Goal: Task Accomplishment & Management: Manage account settings

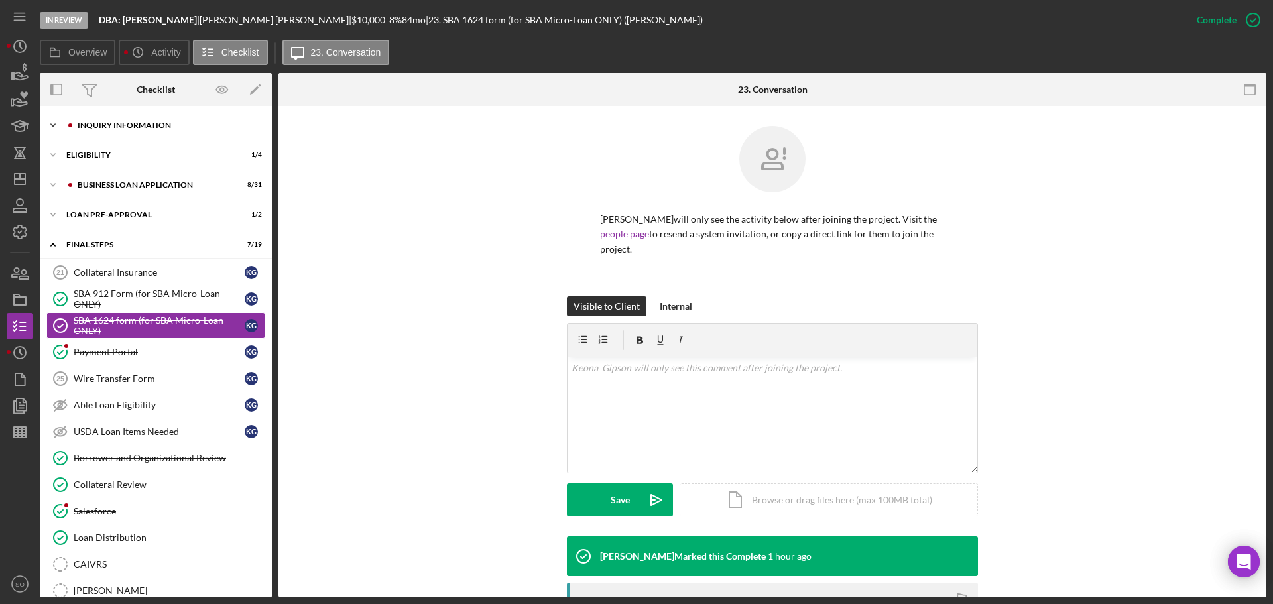
click at [134, 131] on div "Icon/Expander INQUIRY INFORMATION 9 / 11" at bounding box center [156, 125] width 232 height 27
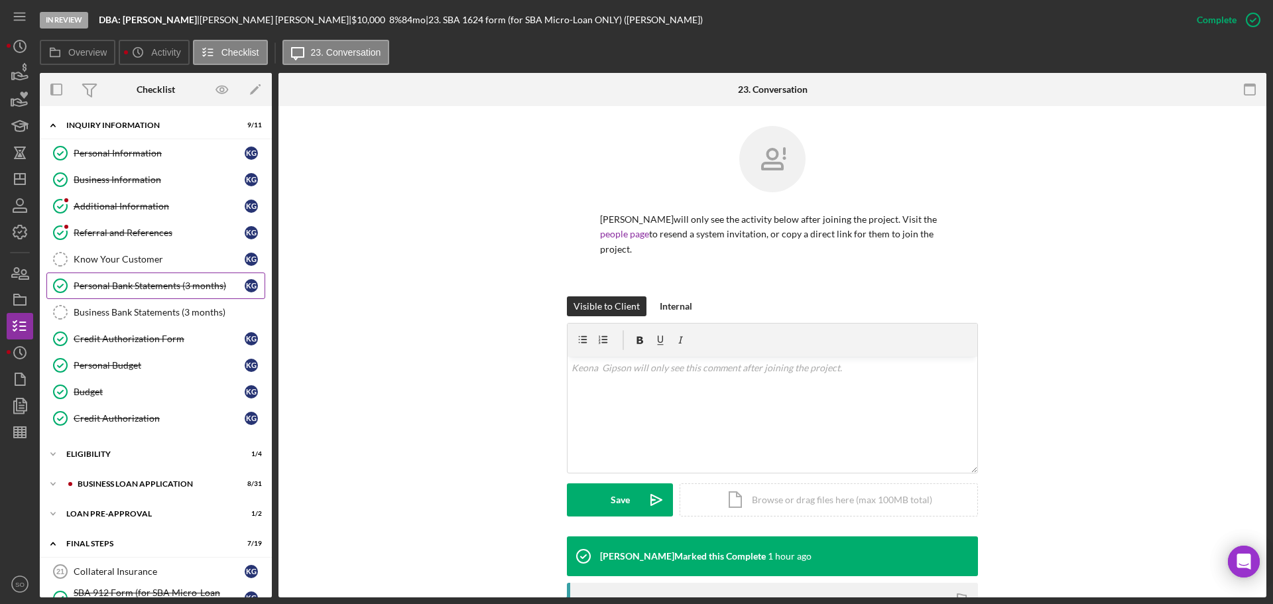
click at [150, 287] on div "Personal Bank Statements (3 months)" at bounding box center [159, 285] width 171 height 11
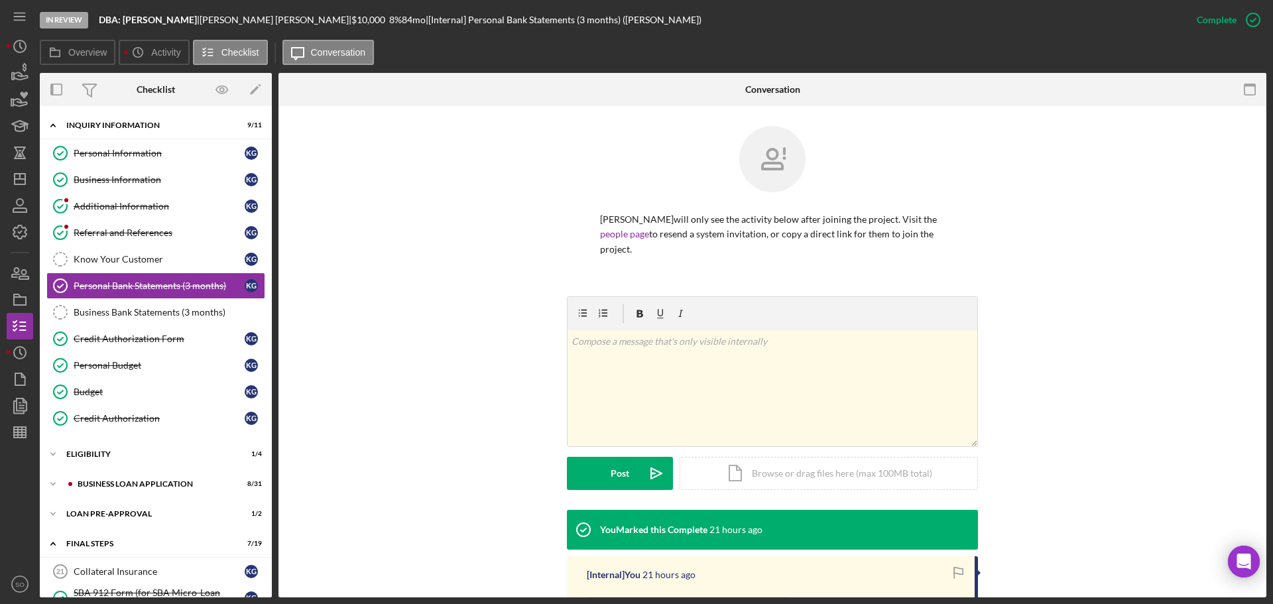
scroll to position [199, 0]
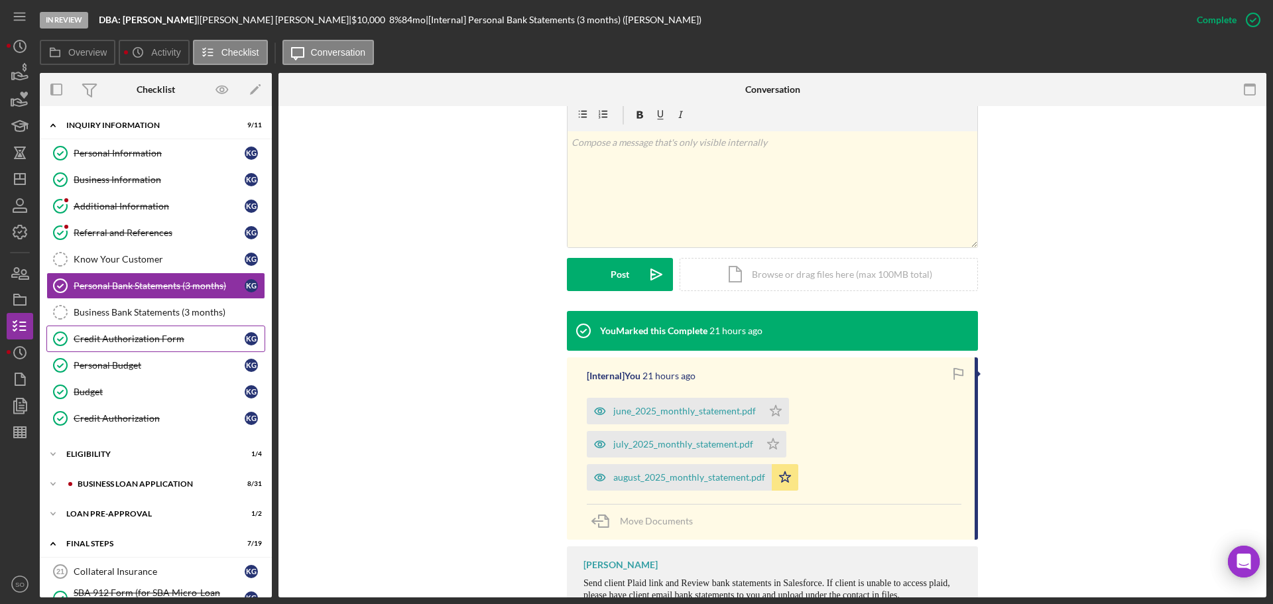
click at [141, 345] on link "Credit Authorization Form Credit Authorization Form K G" at bounding box center [155, 338] width 219 height 27
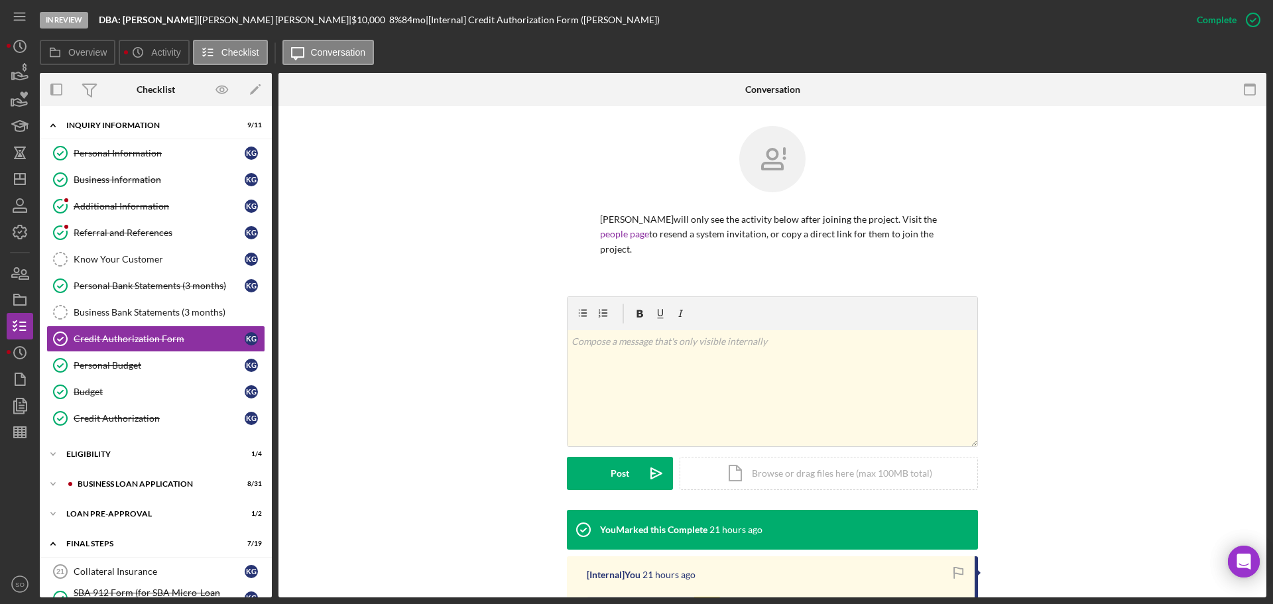
scroll to position [199, 0]
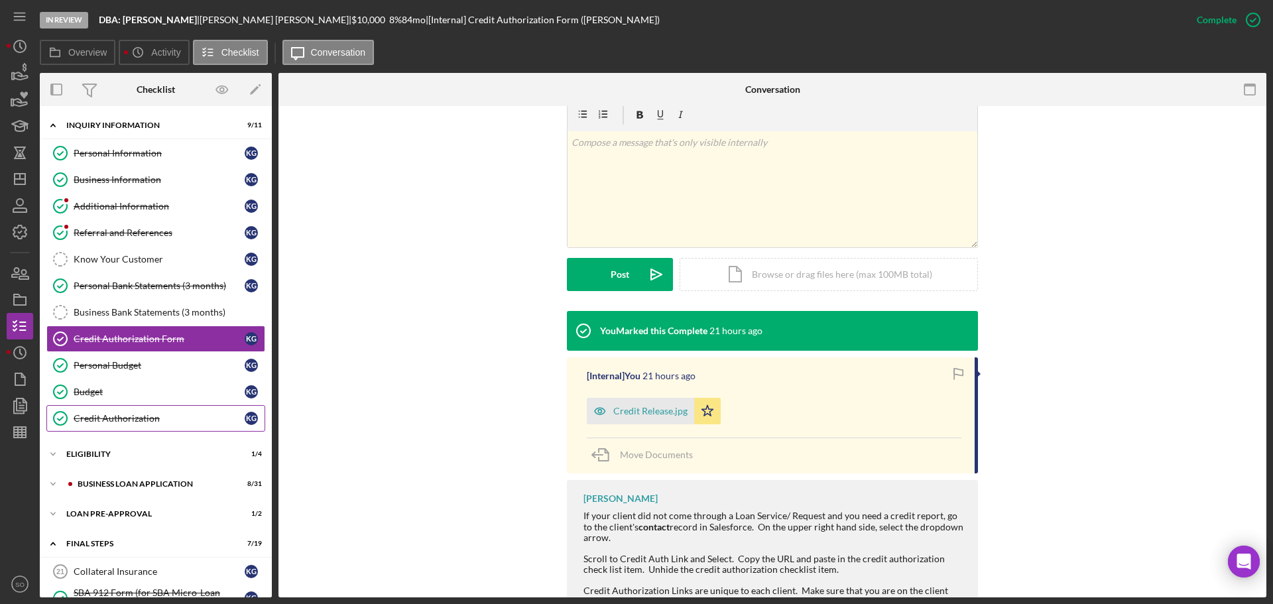
click at [113, 417] on div "Credit Authorization" at bounding box center [159, 418] width 171 height 11
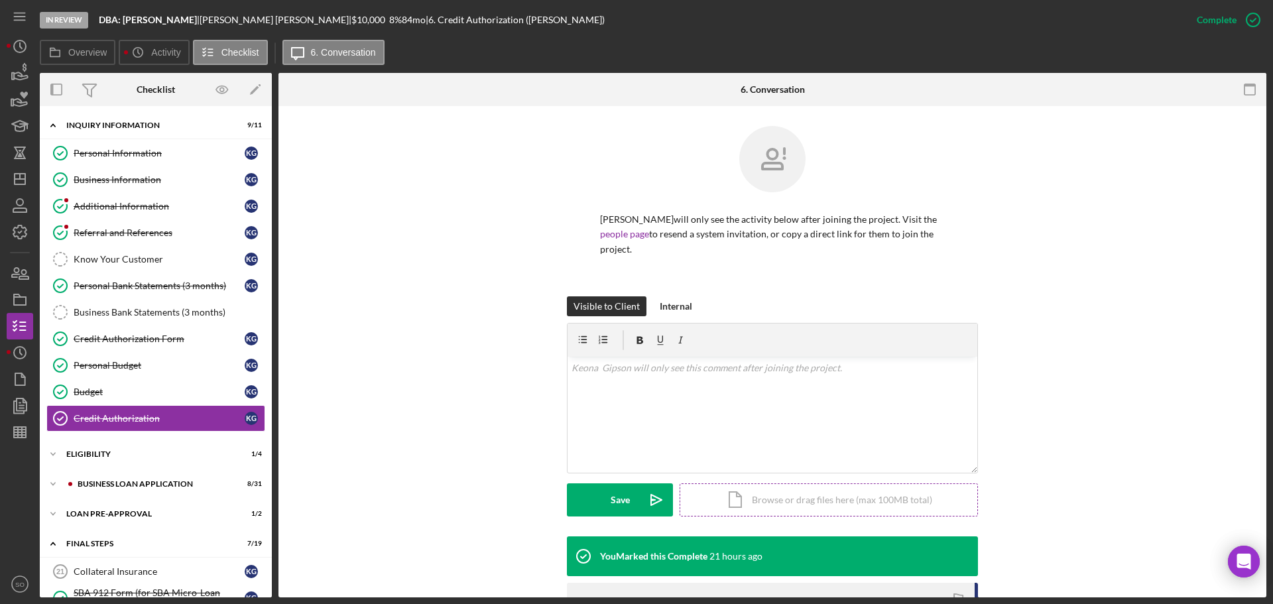
scroll to position [199, 0]
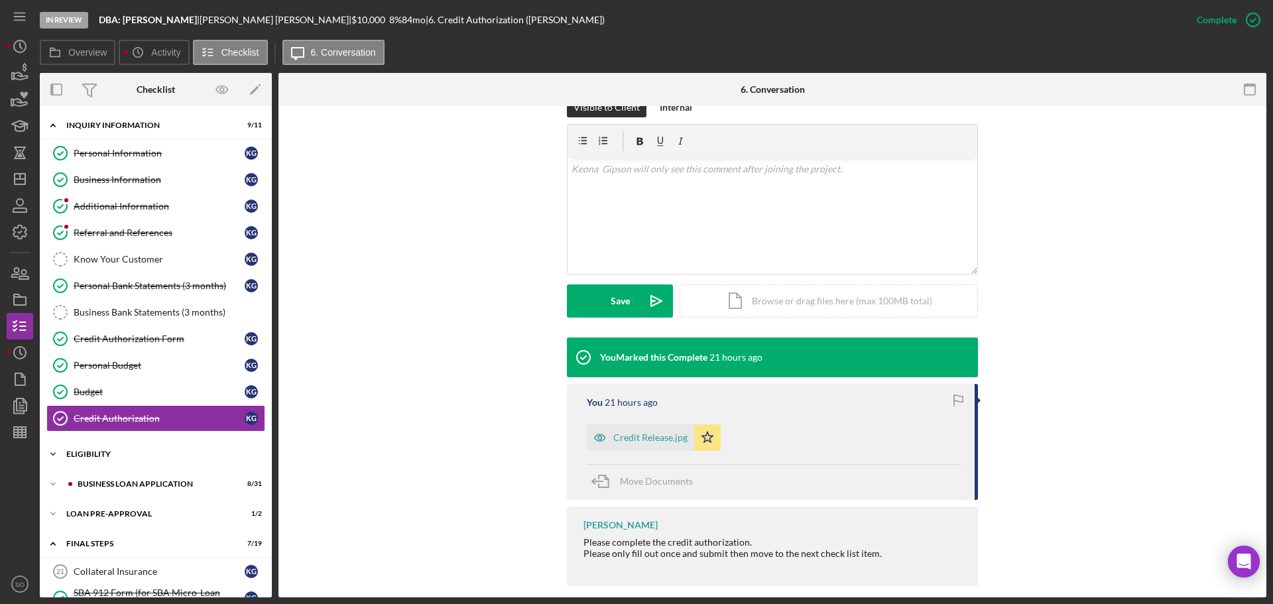
click at [94, 457] on div "ELIGIBILITY" at bounding box center [160, 454] width 189 height 8
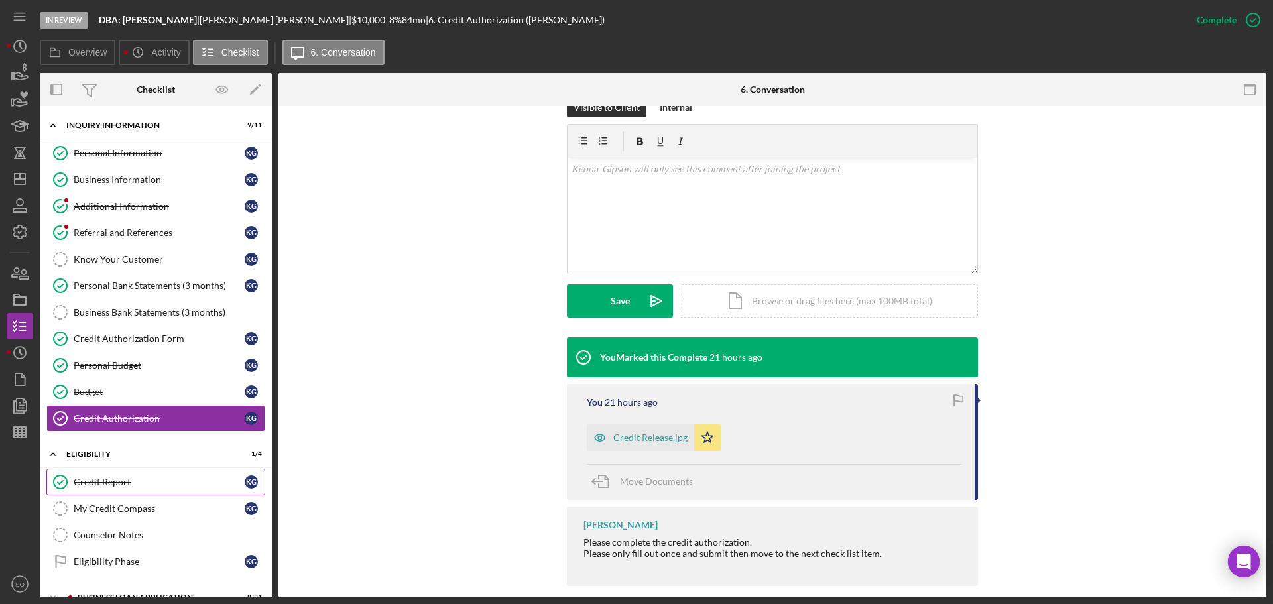
click at [97, 481] on div "Credit Report" at bounding box center [159, 482] width 171 height 11
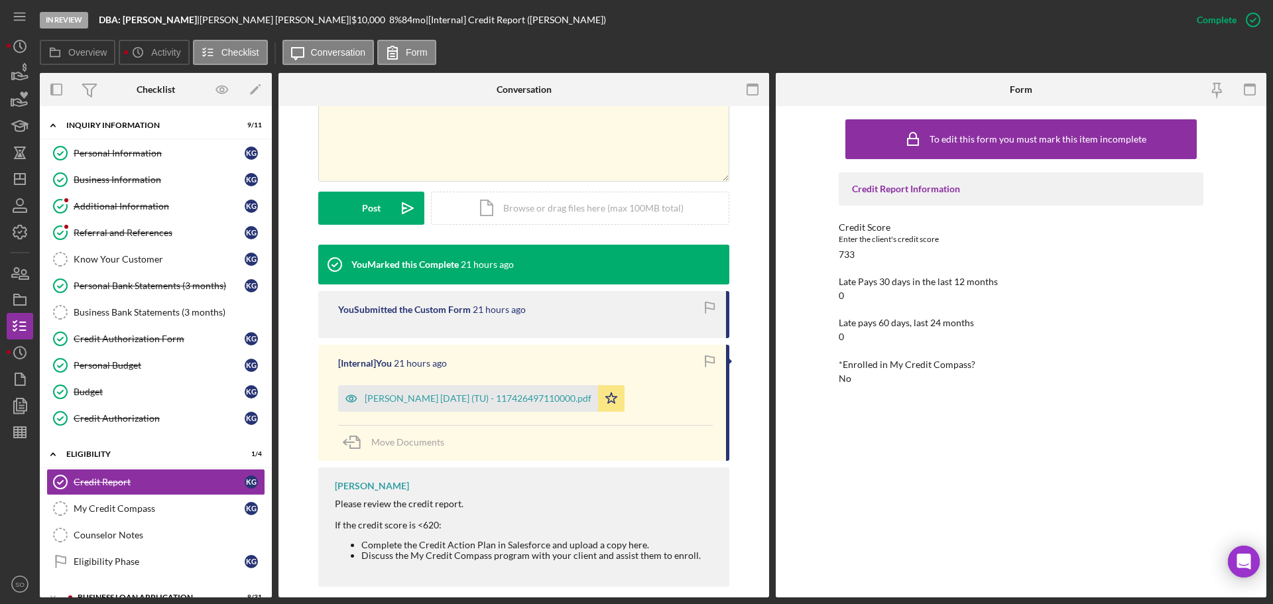
scroll to position [133, 0]
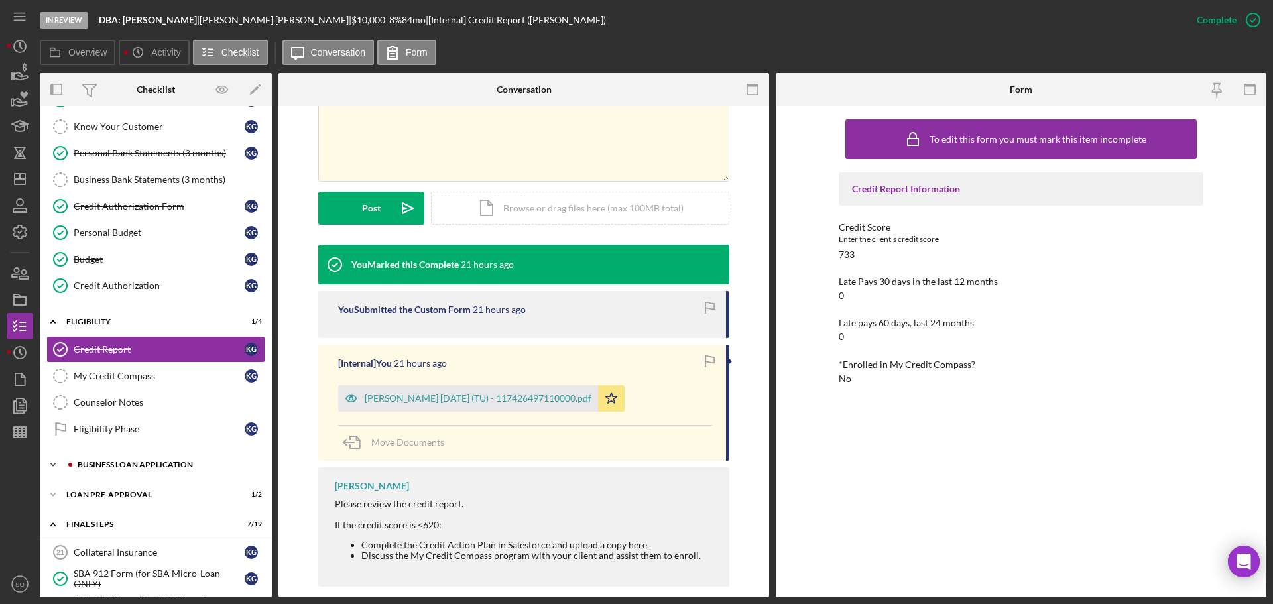
click at [115, 457] on div "Icon/Expander BUSINESS LOAN APPLICATION 8 / 31" at bounding box center [156, 464] width 232 height 27
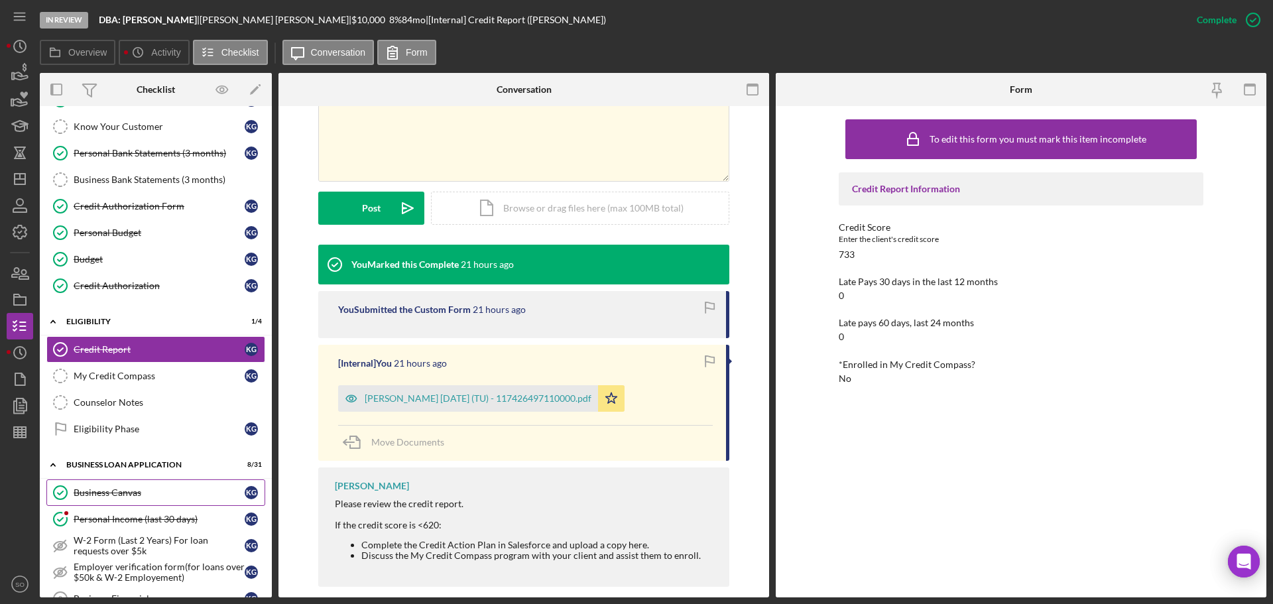
click at [120, 490] on div "Business Canvas" at bounding box center [159, 492] width 171 height 11
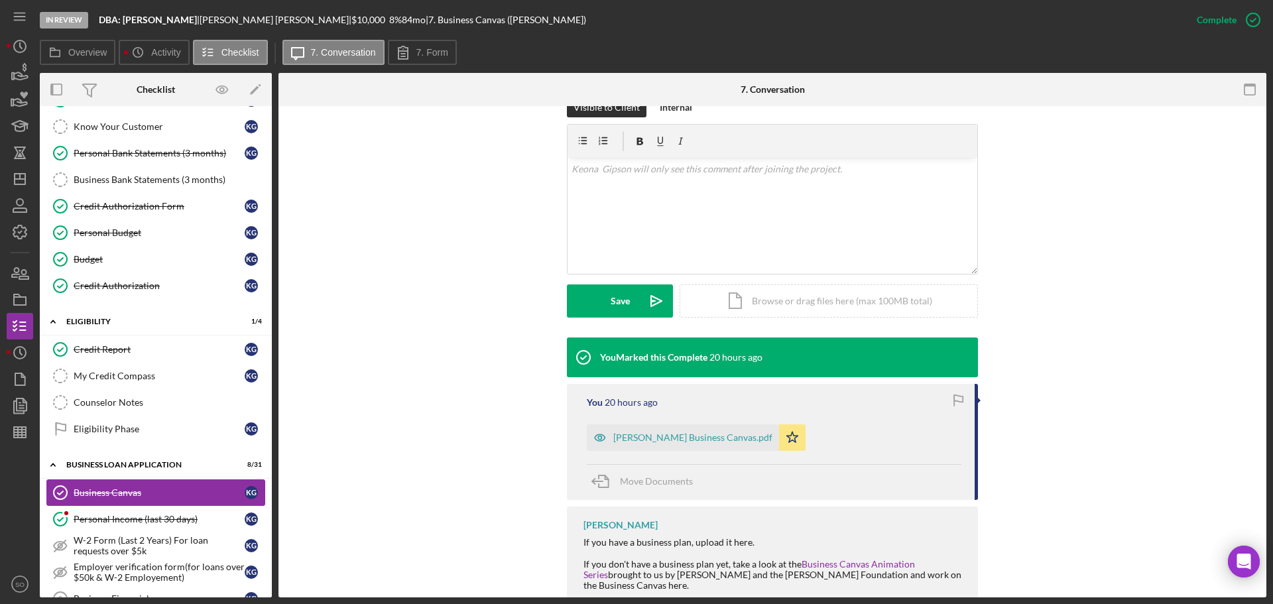
scroll to position [199, 0]
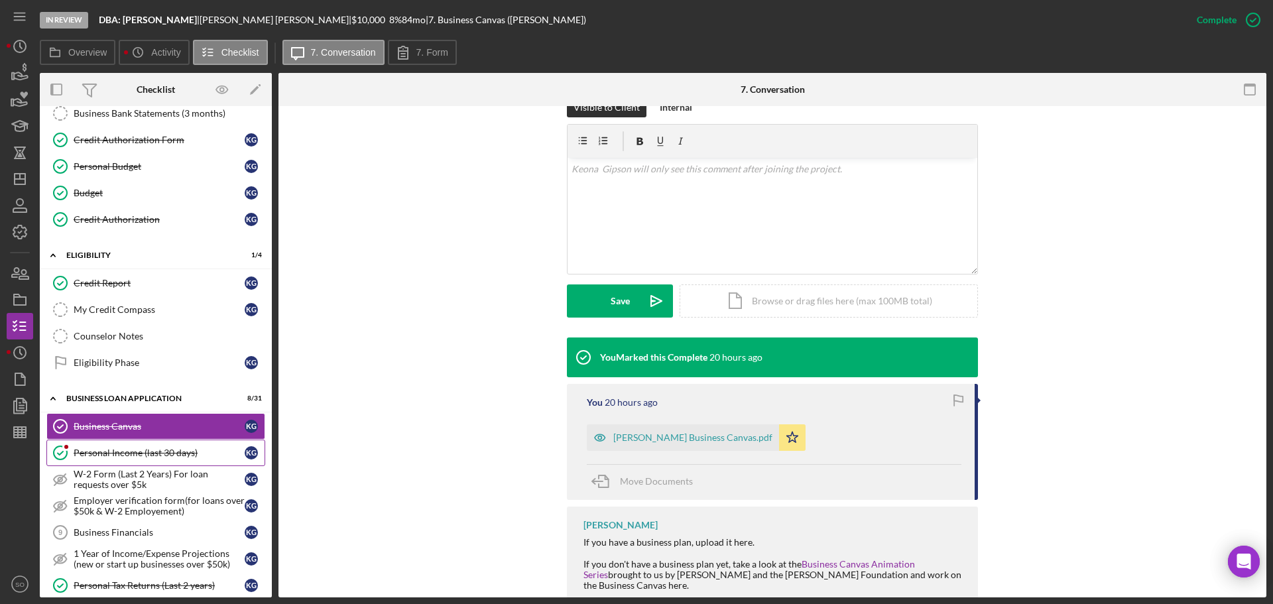
click at [166, 456] on div "Personal Income (last 30 days)" at bounding box center [159, 452] width 171 height 11
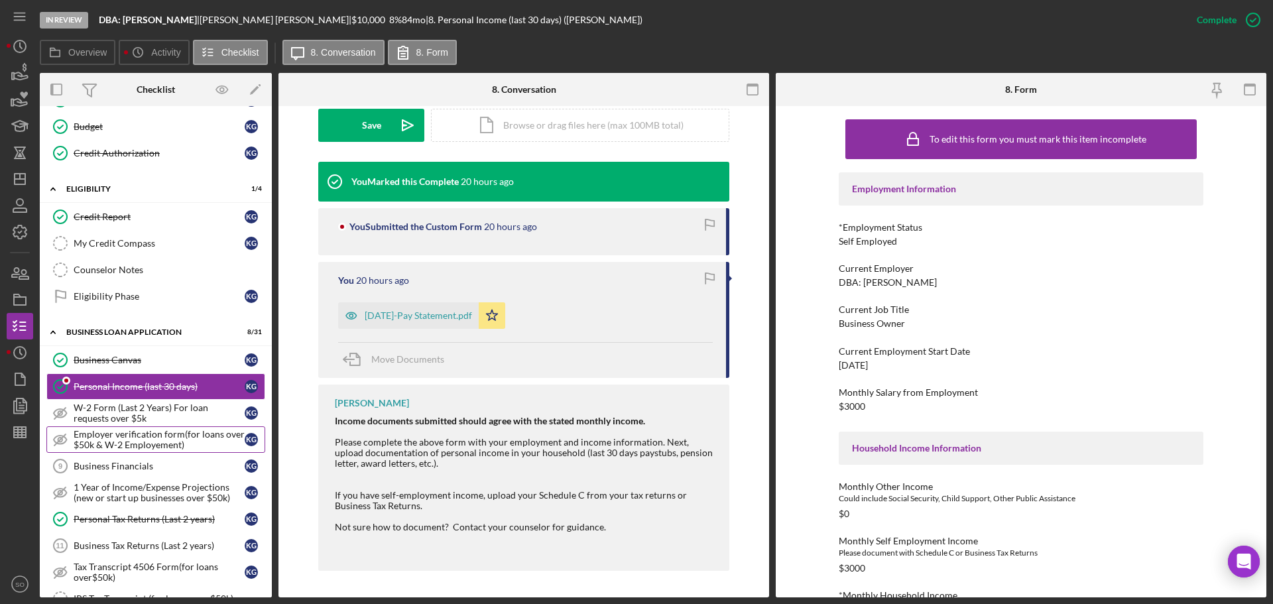
scroll to position [331, 0]
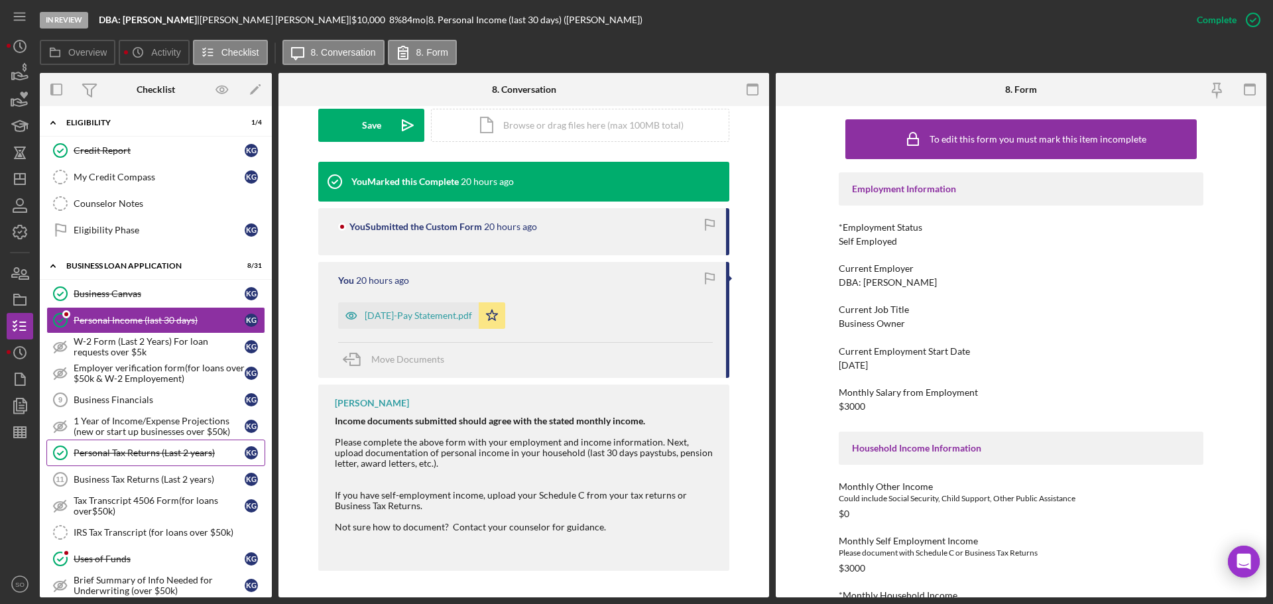
click at [164, 459] on link "Personal Tax Returns (Last 2 years) Personal Tax Returns (Last 2 years) K G" at bounding box center [155, 452] width 219 height 27
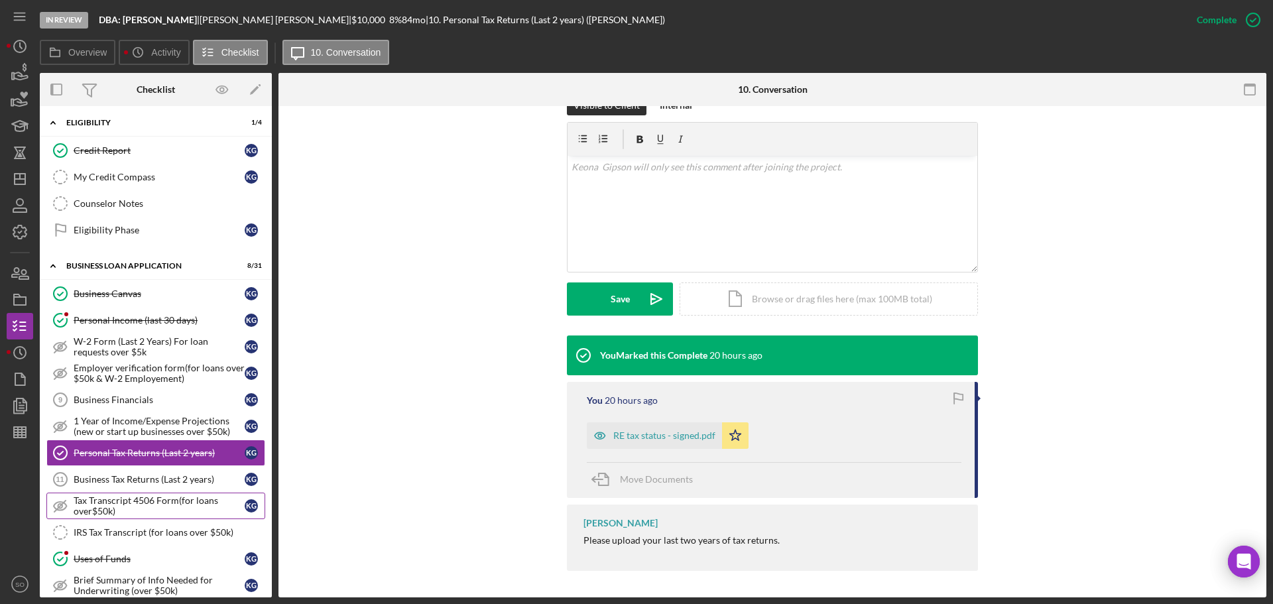
scroll to position [398, 0]
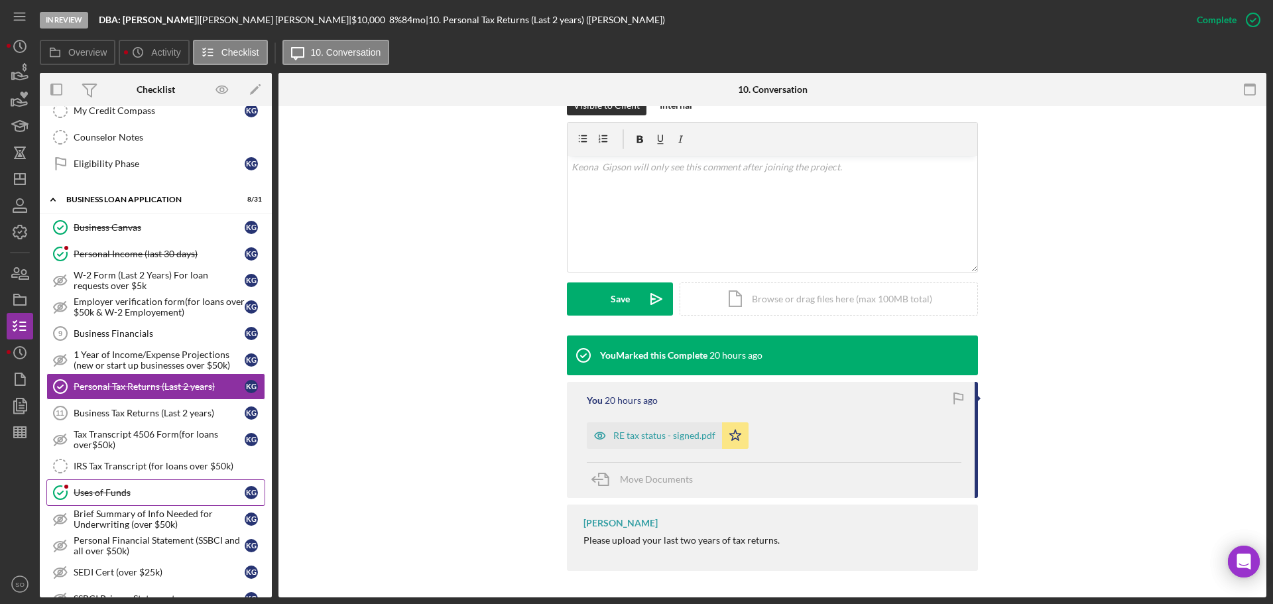
click at [125, 498] on div "Uses of Funds" at bounding box center [159, 492] width 171 height 11
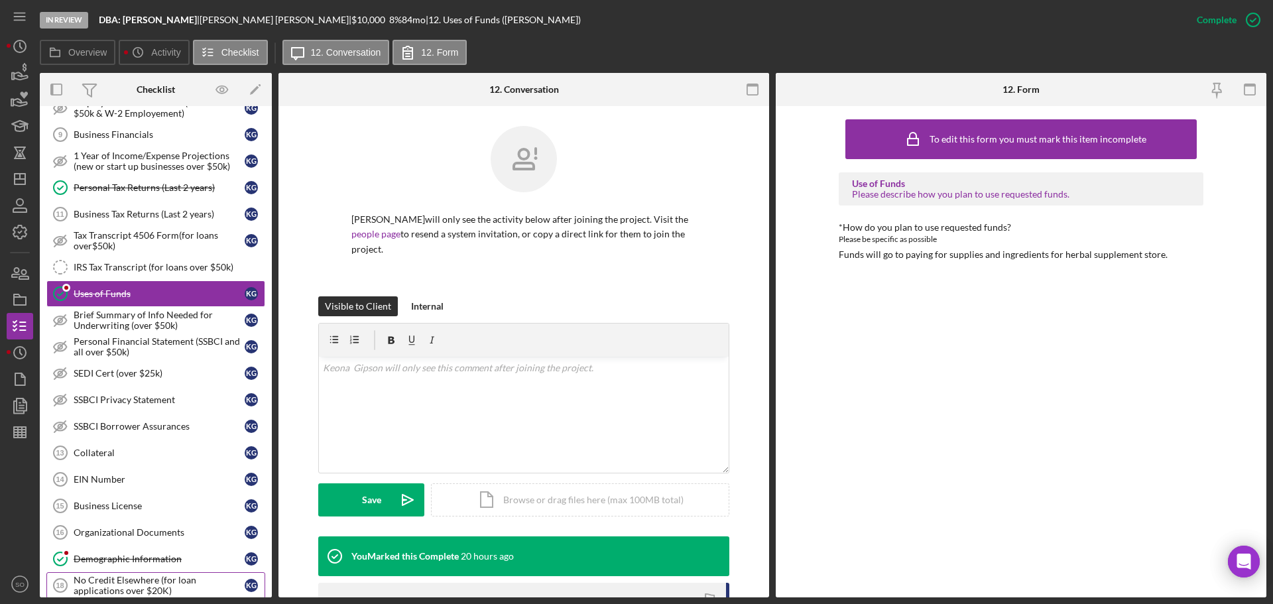
scroll to position [663, 0]
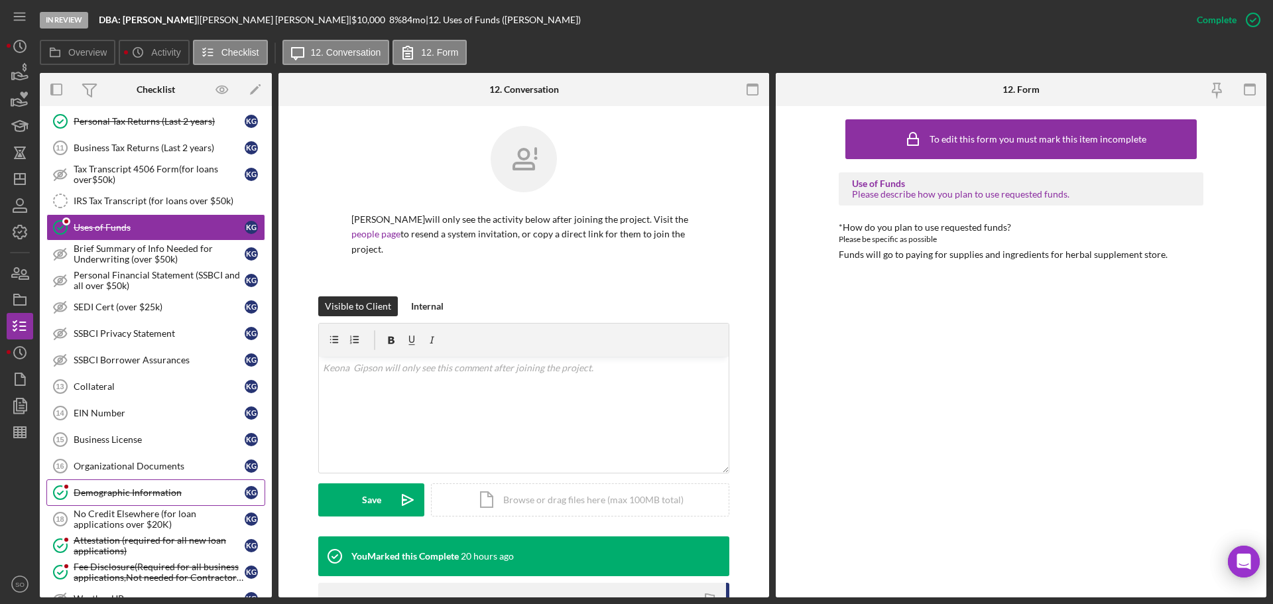
click at [159, 497] on div "Demographic Information" at bounding box center [159, 492] width 171 height 11
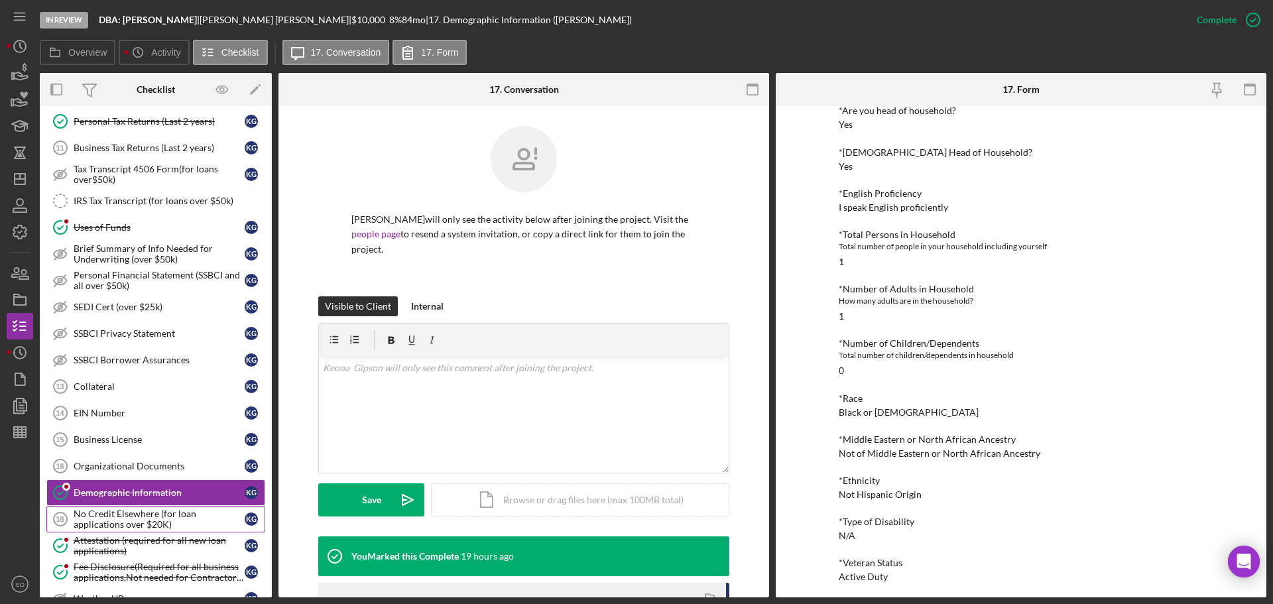
scroll to position [729, 0]
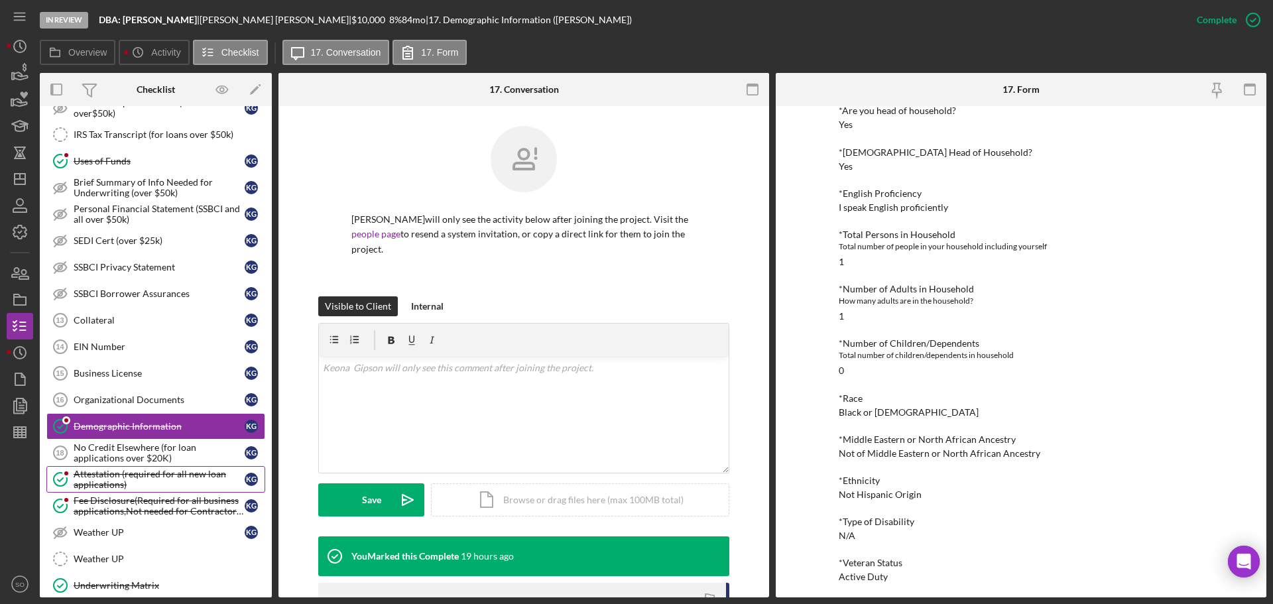
click at [124, 485] on div "Attestation (required for all new loan applications)" at bounding box center [159, 479] width 171 height 21
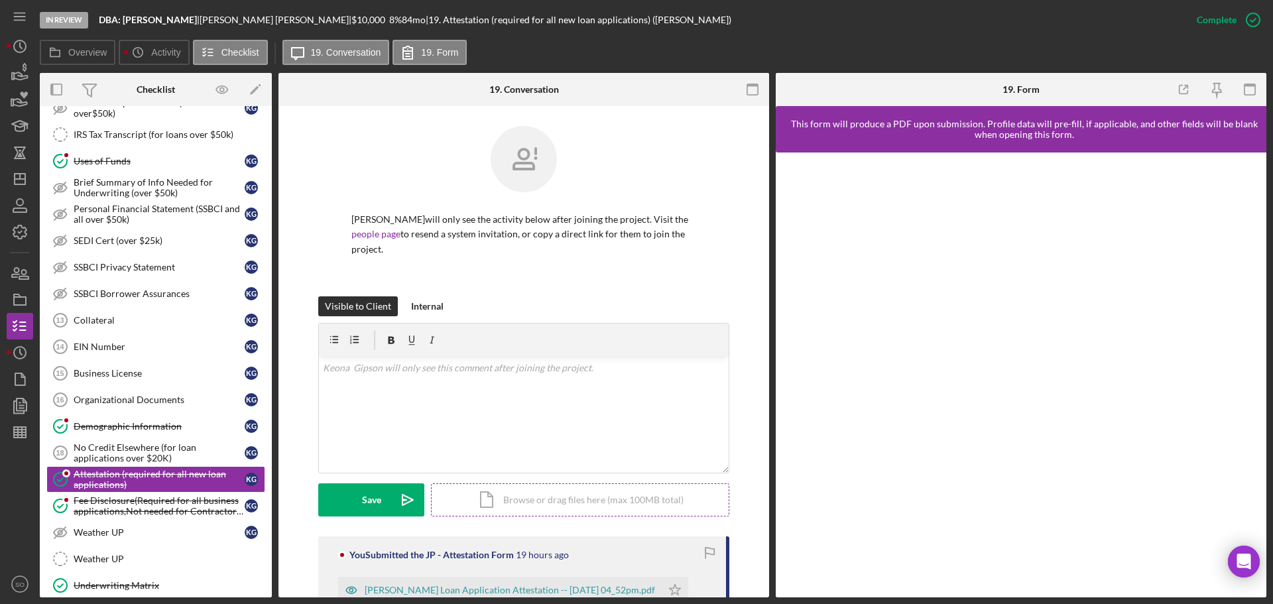
scroll to position [203, 0]
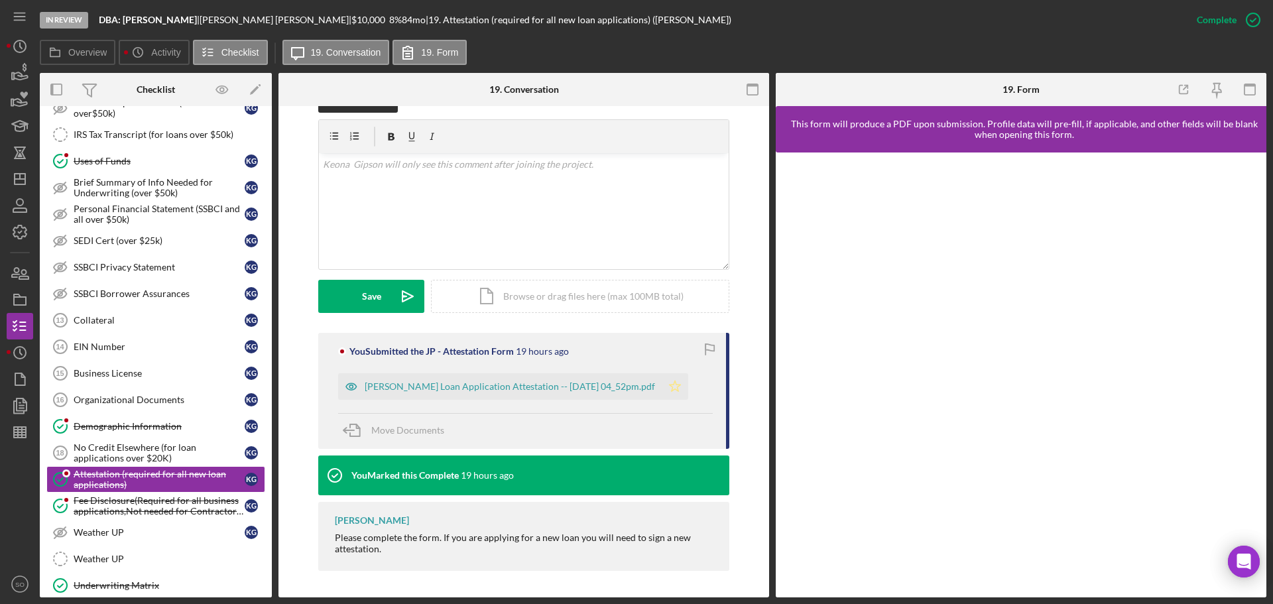
click at [679, 390] on icon "Icon/Star" at bounding box center [675, 386] width 27 height 27
click at [600, 390] on div "Justine Petersen Loan Application Attestation -- 2025-09-04 04_52pm.pdf" at bounding box center [510, 386] width 290 height 11
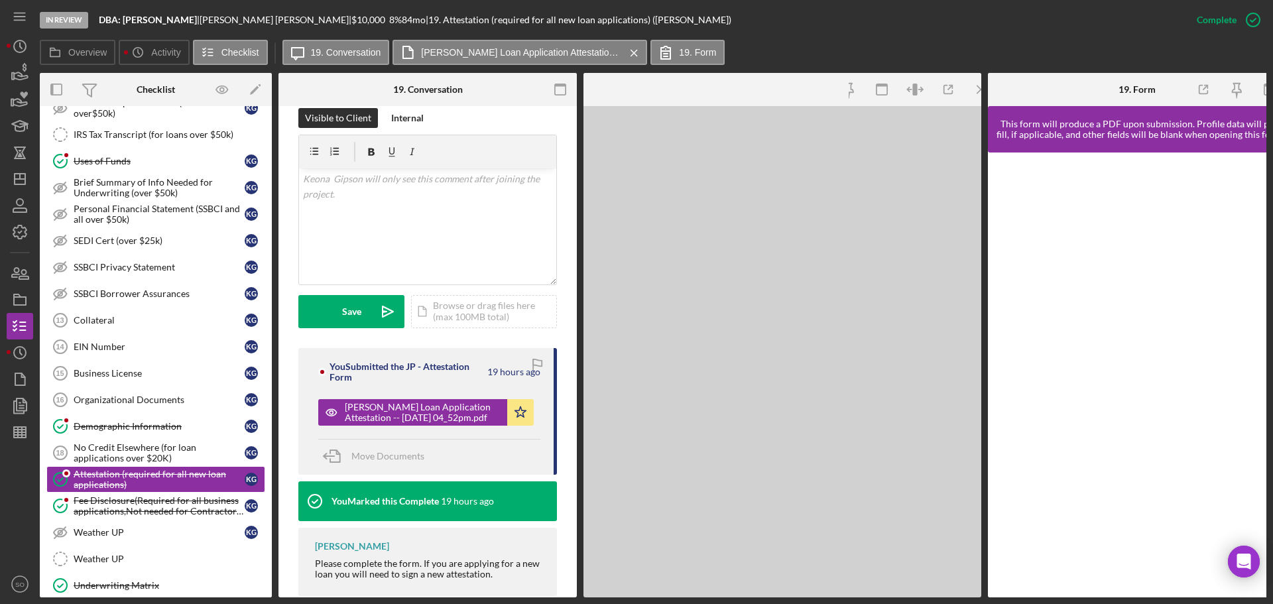
scroll to position [219, 0]
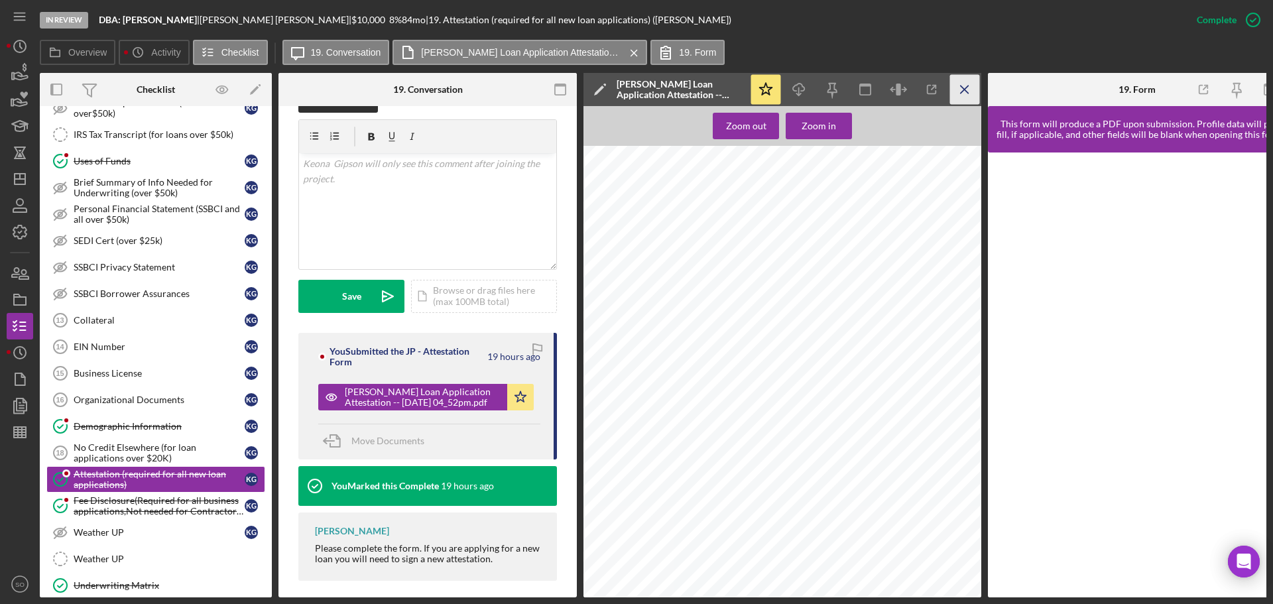
click at [968, 101] on icon "Icon/Menu Close" at bounding box center [965, 90] width 30 height 30
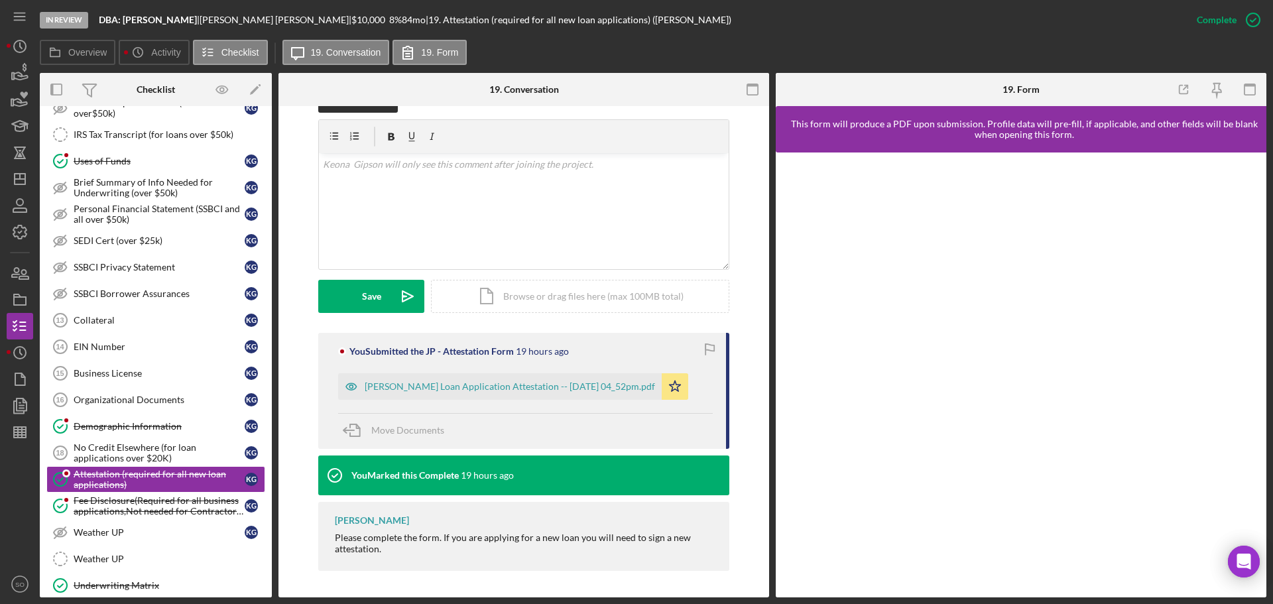
scroll to position [203, 0]
click at [1246, 95] on rect "button" at bounding box center [1249, 89] width 11 height 11
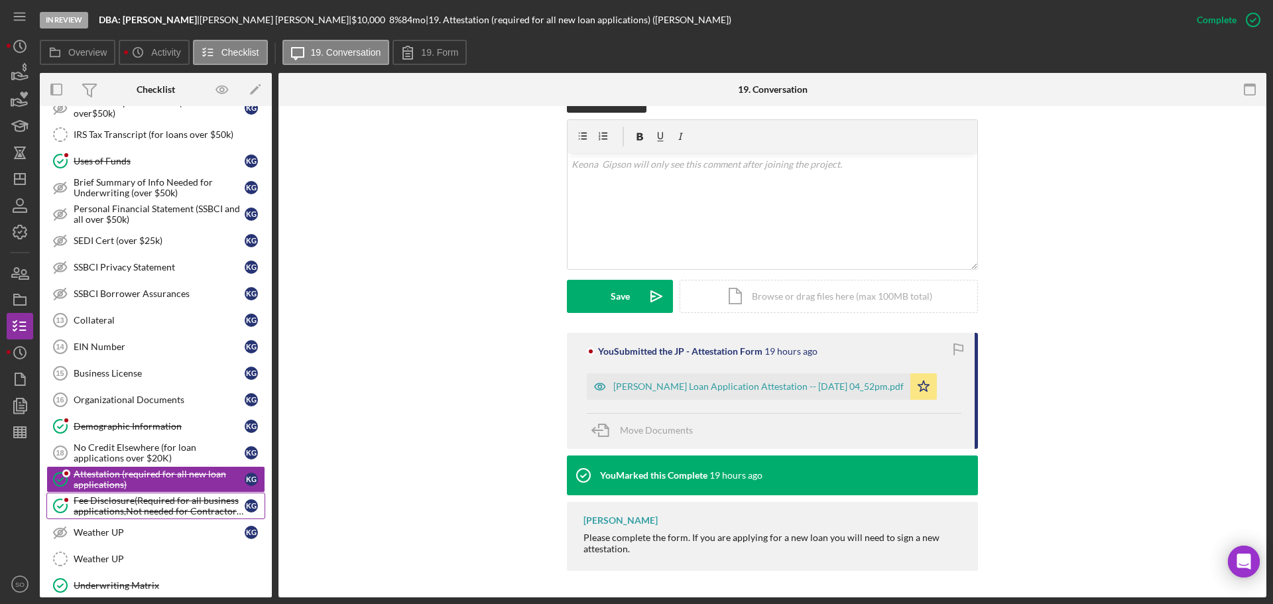
click at [188, 504] on div "Fee Disclosure(Required for all business applications,Not needed for Contractor…" at bounding box center [159, 505] width 171 height 21
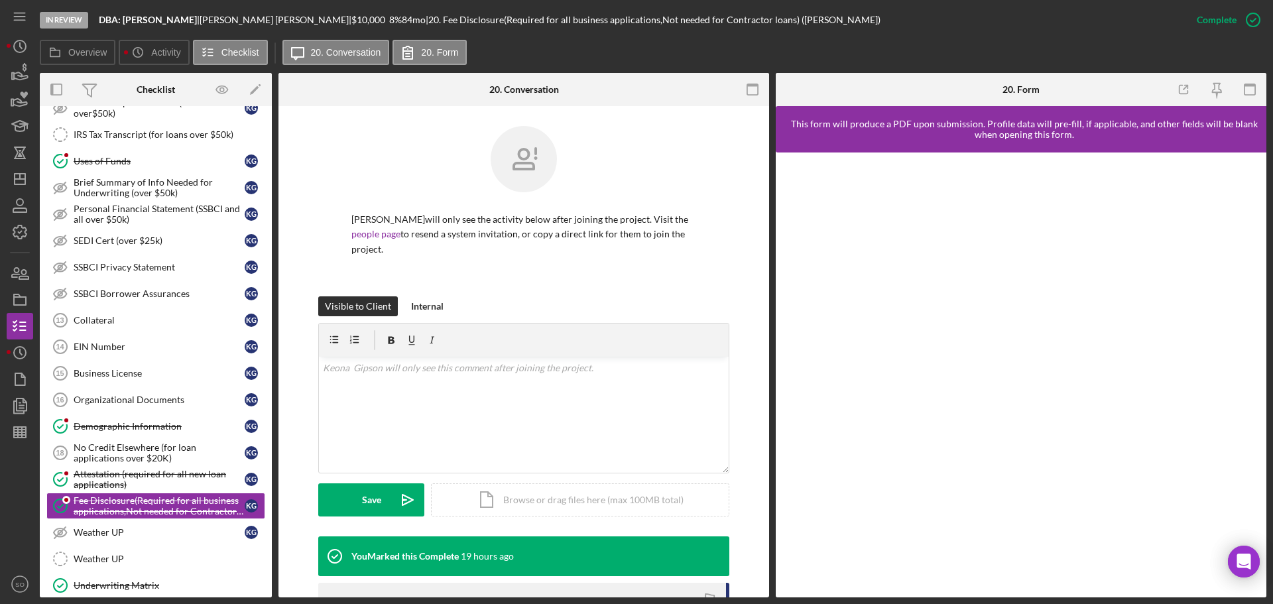
scroll to position [199, 0]
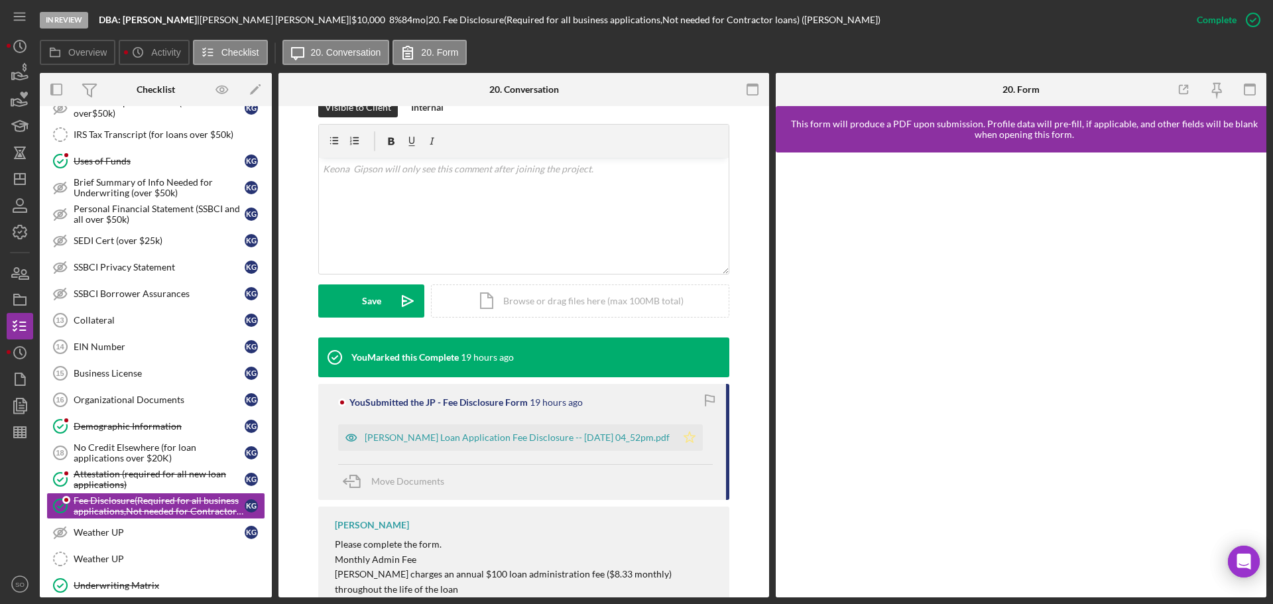
click at [687, 441] on icon "Icon/Star" at bounding box center [689, 437] width 27 height 27
click at [555, 439] on div "Justine Petersen Loan Application Fee Disclosure -- 2025-09-04 04_52pm.pdf" at bounding box center [517, 437] width 305 height 11
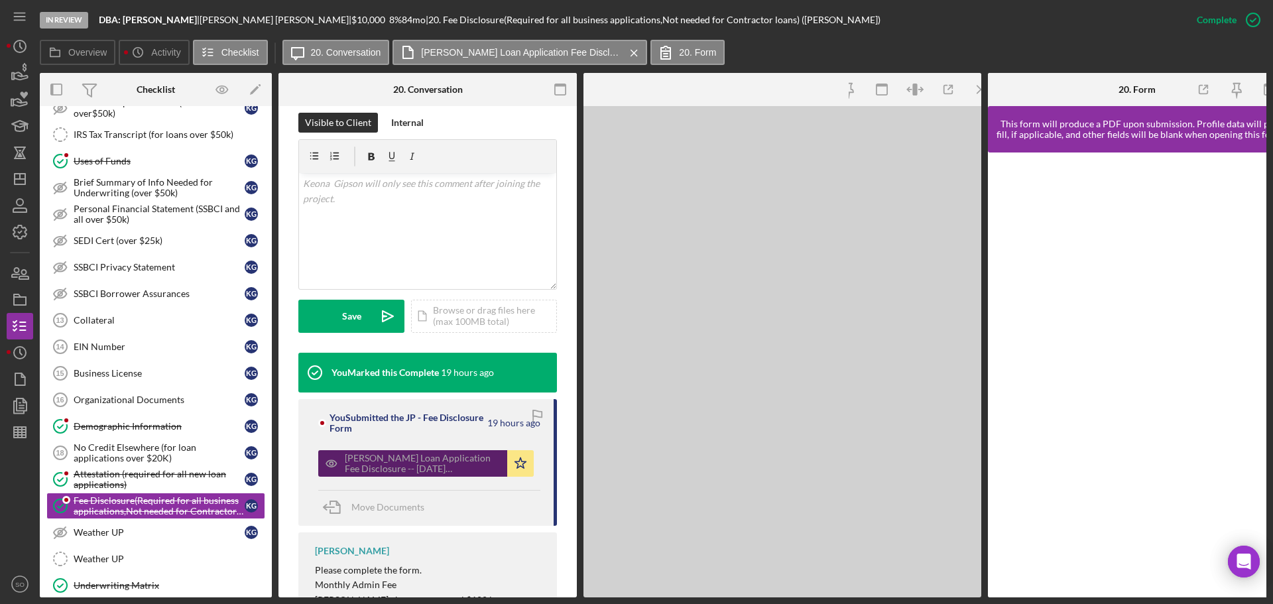
scroll to position [214, 0]
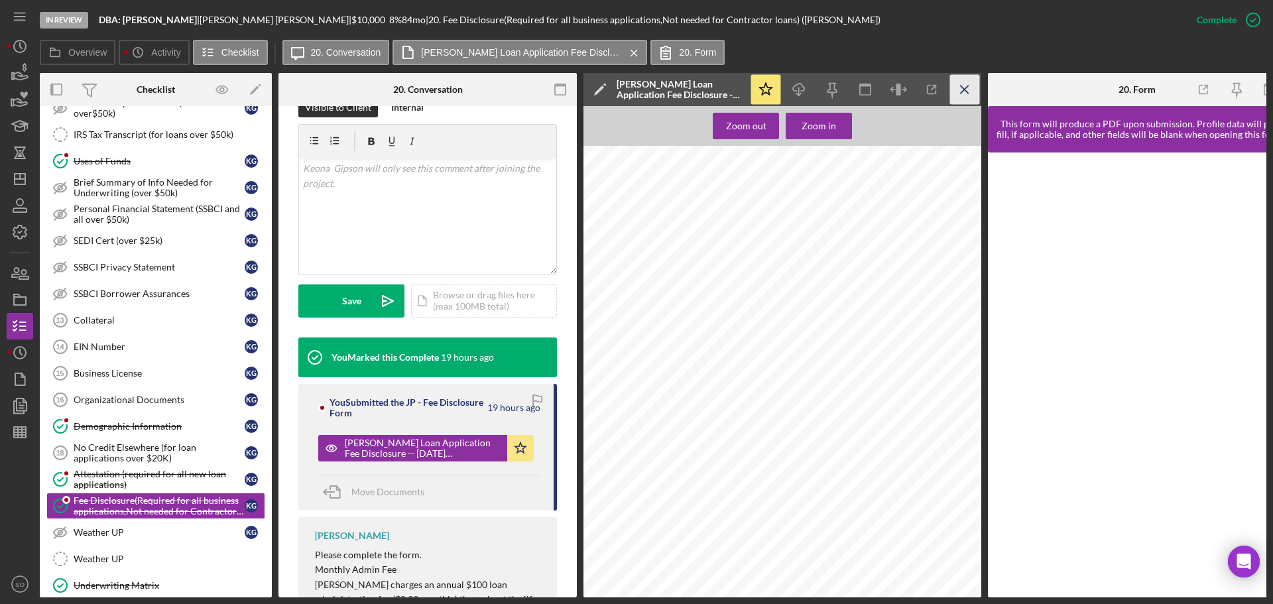
click at [970, 86] on icon "Icon/Menu Close" at bounding box center [965, 90] width 30 height 30
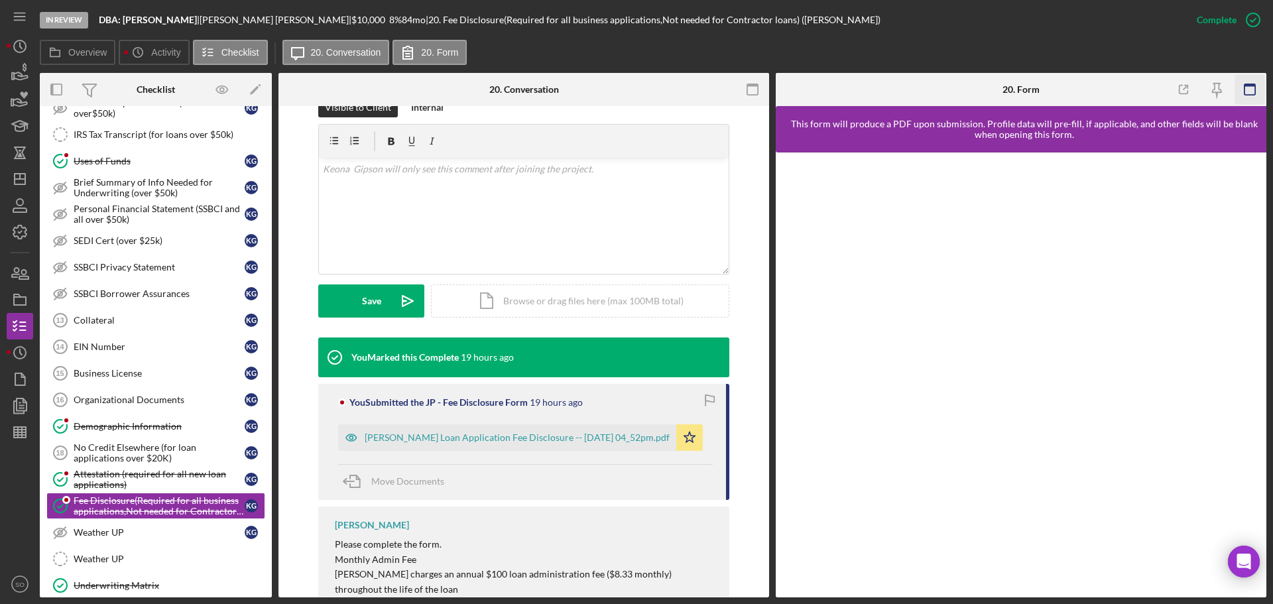
click at [1240, 91] on icon "button" at bounding box center [1250, 90] width 30 height 30
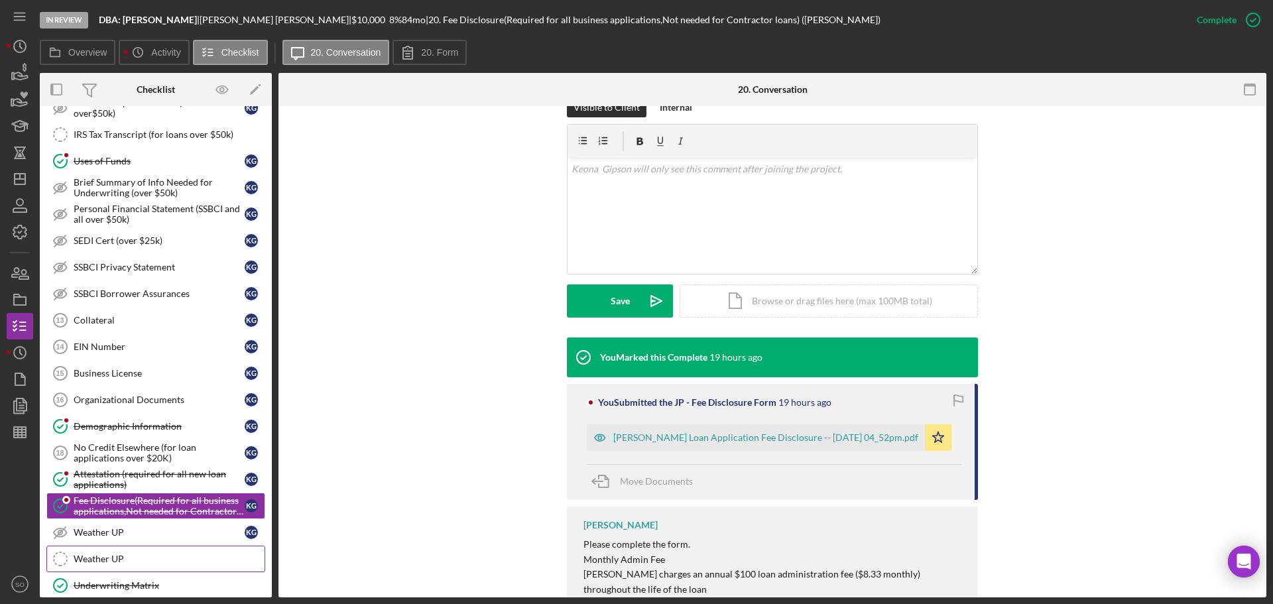
scroll to position [862, 0]
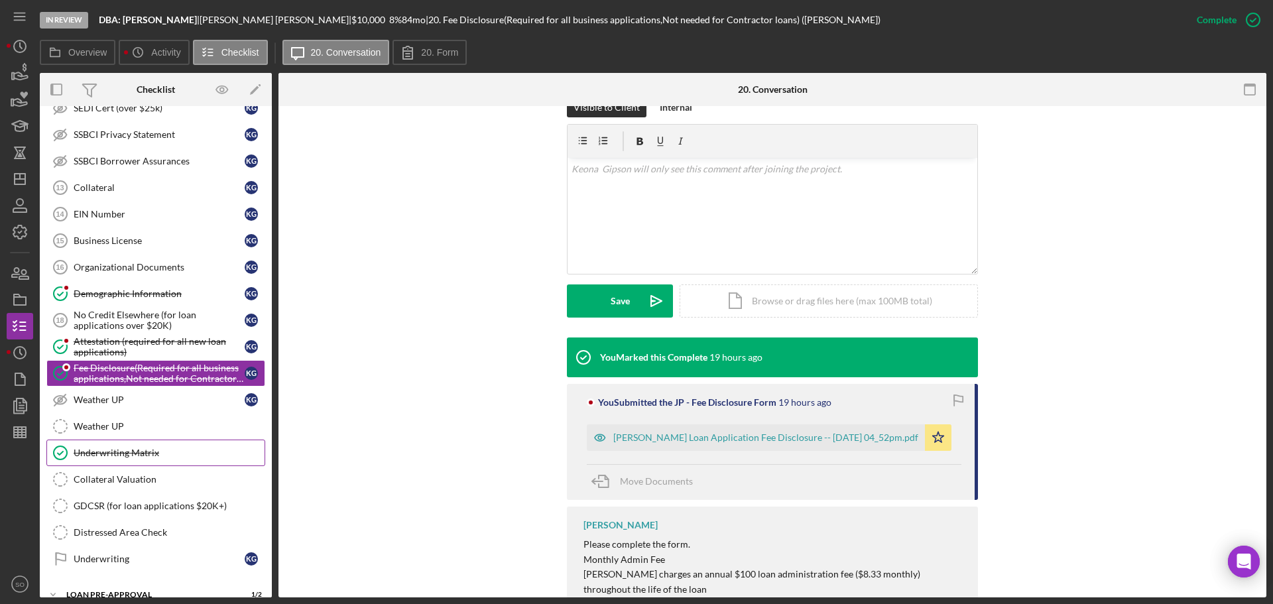
click at [103, 443] on link "Underwriting Matrix Underwriting Matrix" at bounding box center [155, 452] width 219 height 27
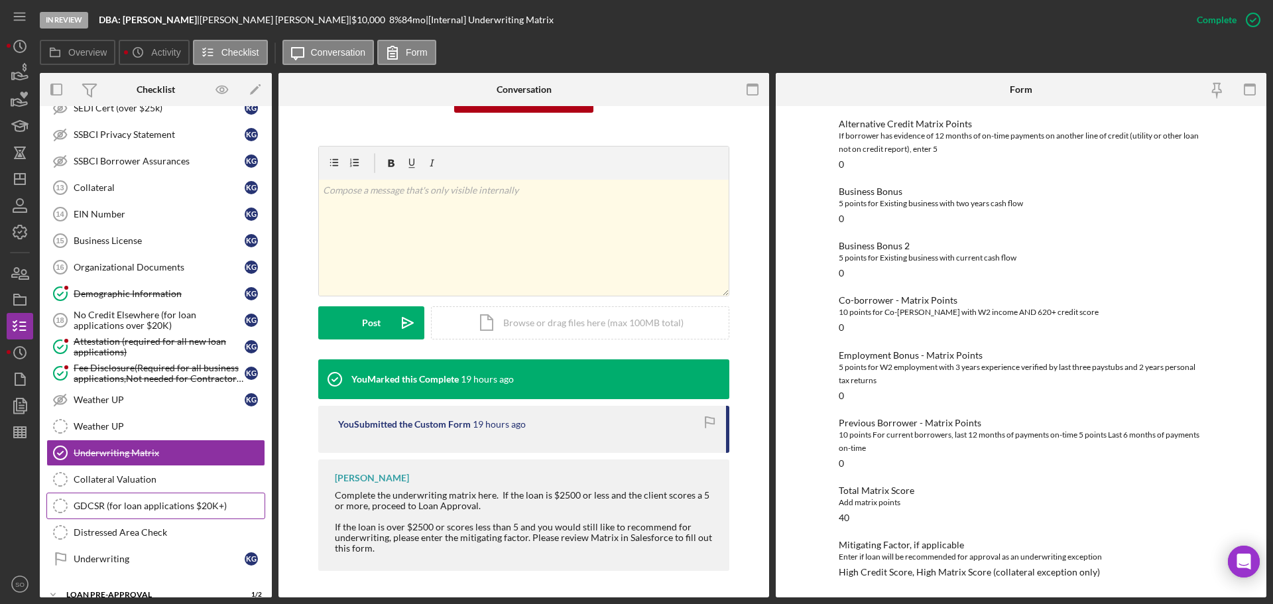
scroll to position [994, 0]
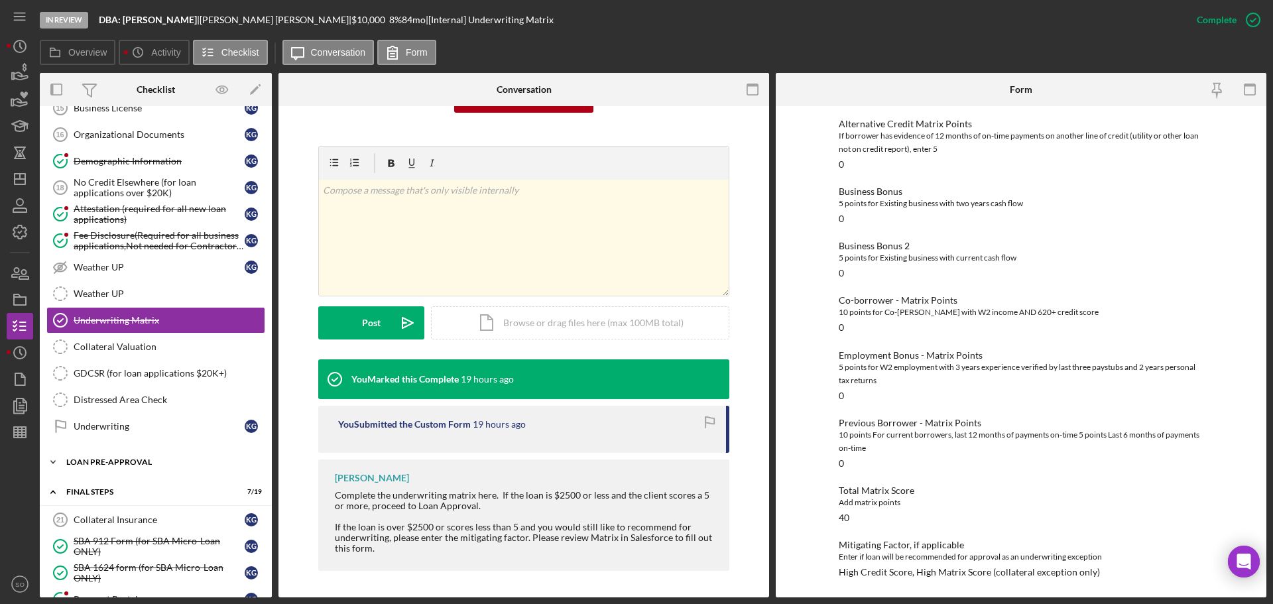
click at [150, 465] on div "LOAN PRE-APPROVAL" at bounding box center [160, 462] width 189 height 8
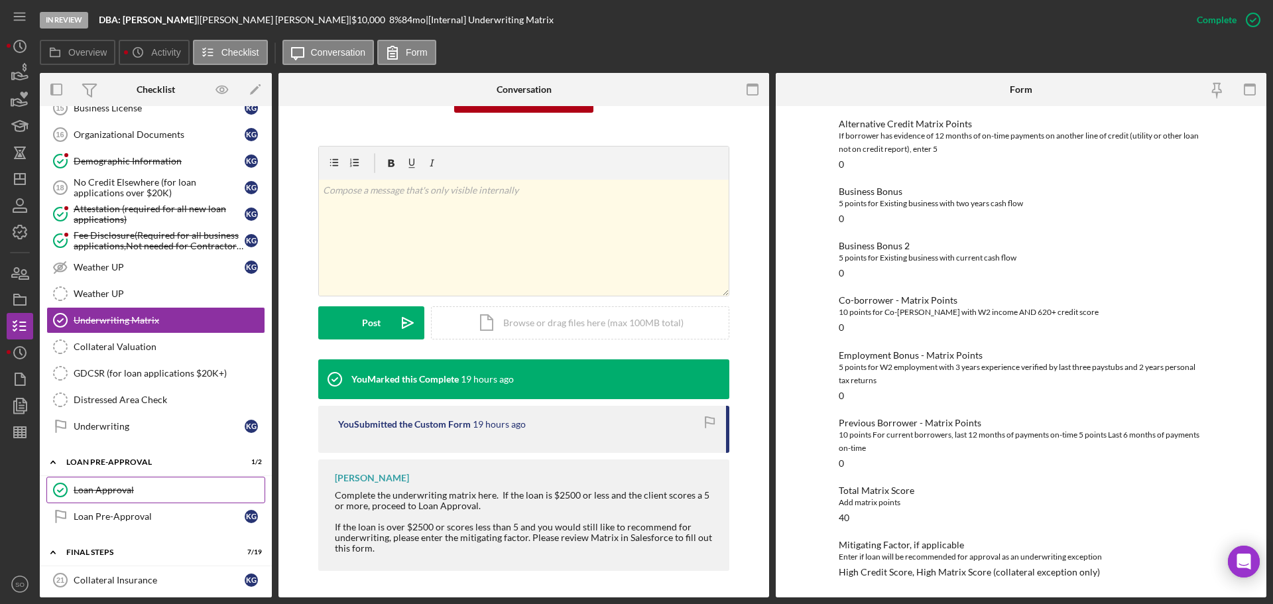
click at [145, 488] on div "Loan Approval" at bounding box center [169, 490] width 191 height 11
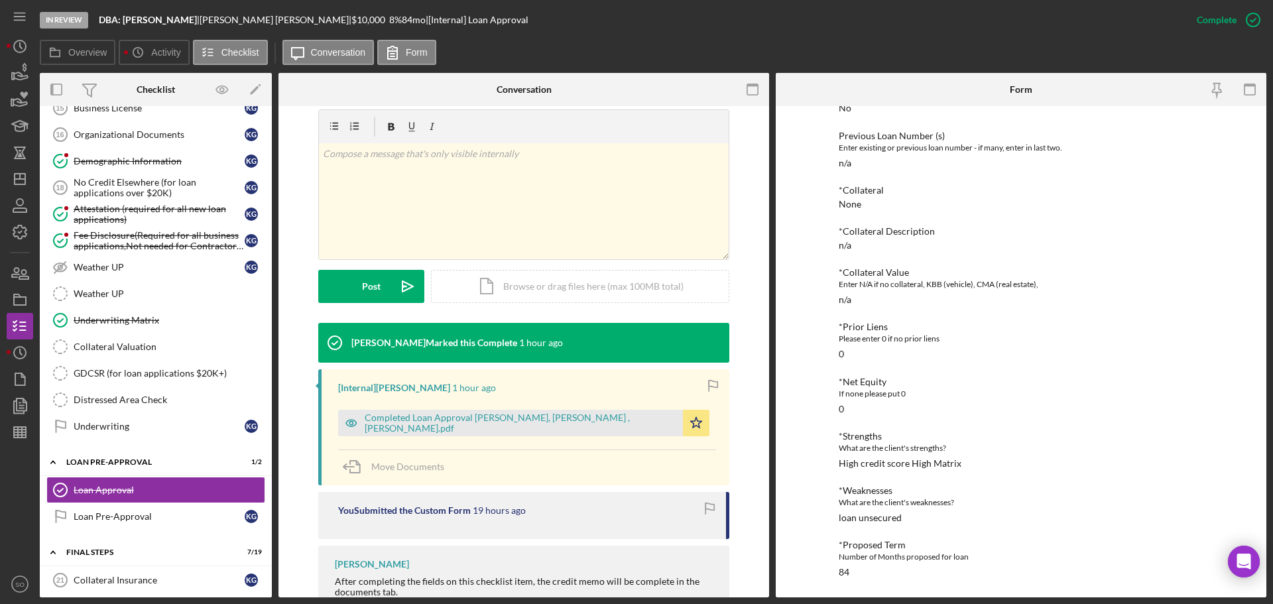
scroll to position [1127, 0]
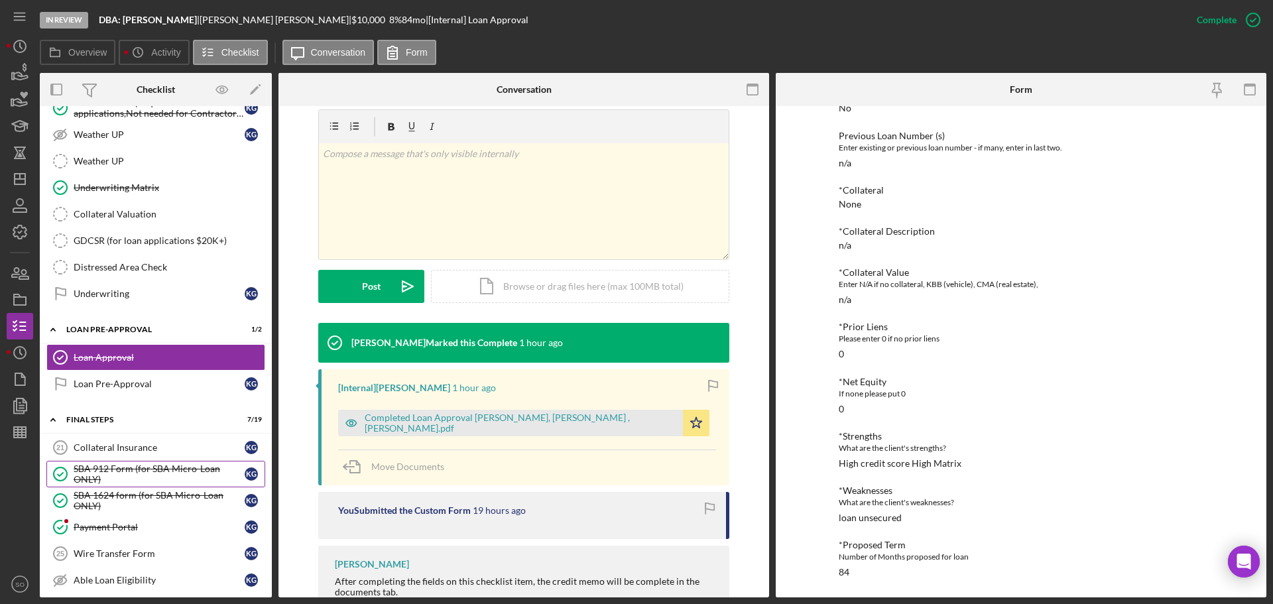
click at [123, 473] on div "SBA 912 Form (for SBA Micro-Loan ONLY)" at bounding box center [159, 473] width 171 height 21
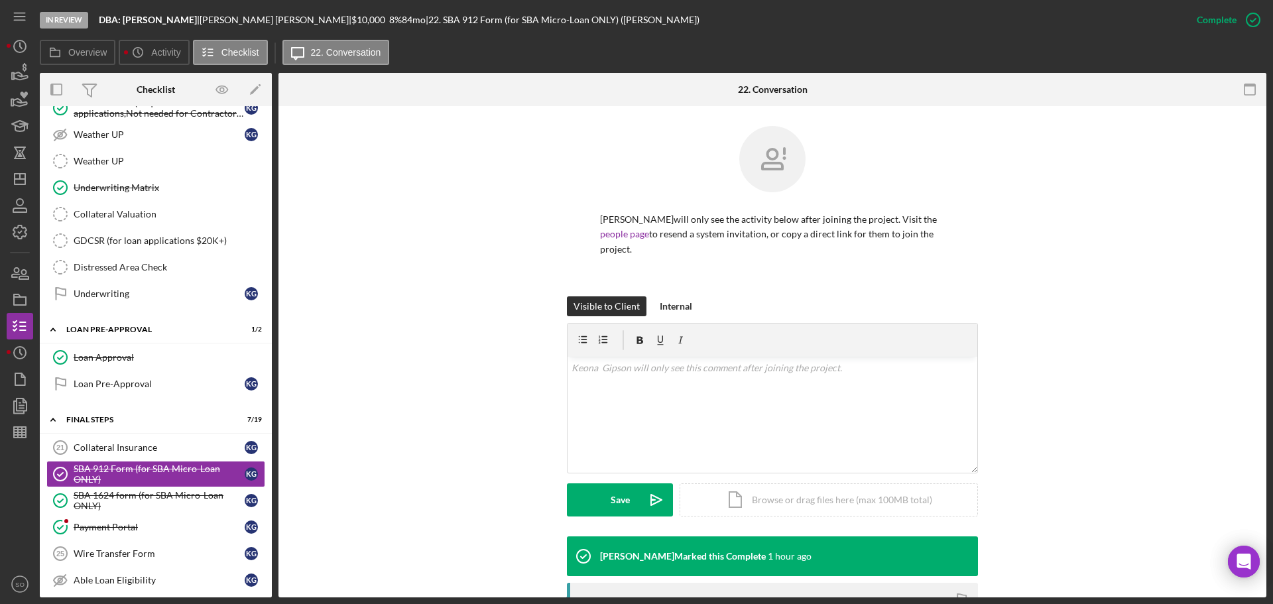
scroll to position [199, 0]
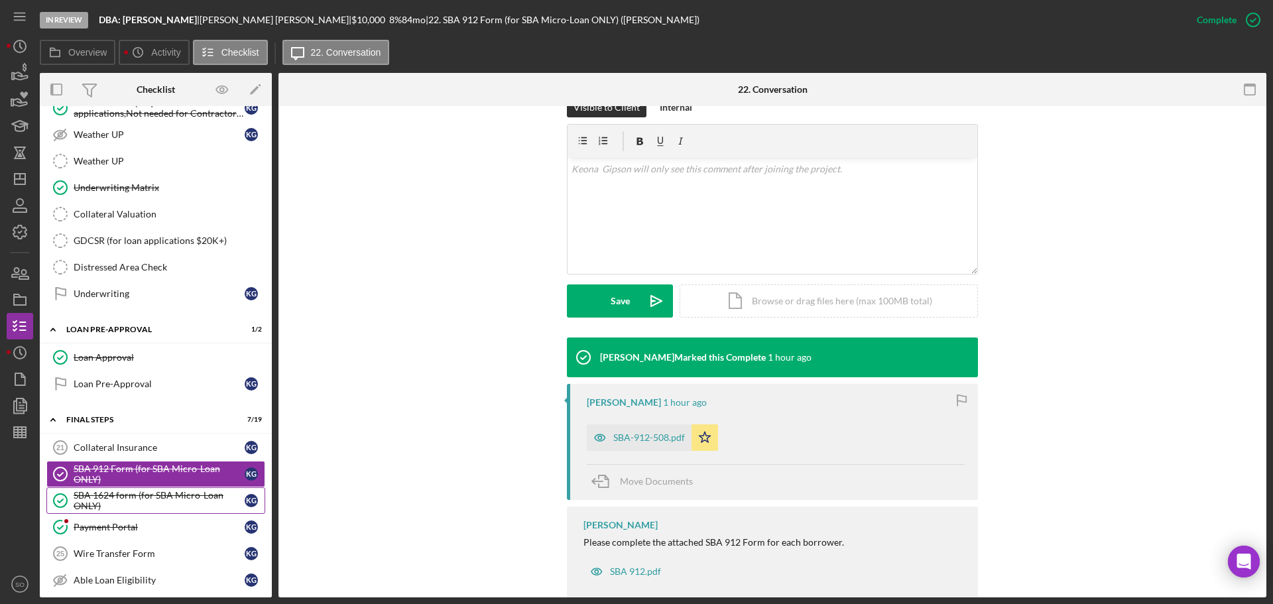
click at [170, 504] on div "SBA 1624 form (for SBA Micro-Loan ONLY)" at bounding box center [159, 500] width 171 height 21
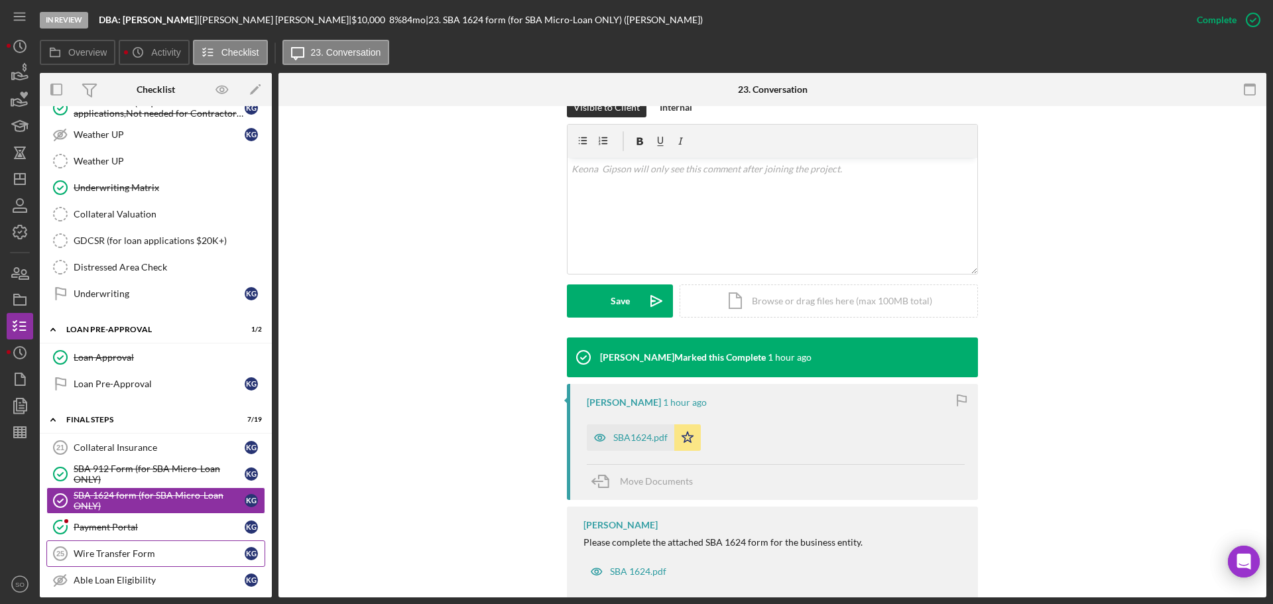
scroll to position [1193, 0]
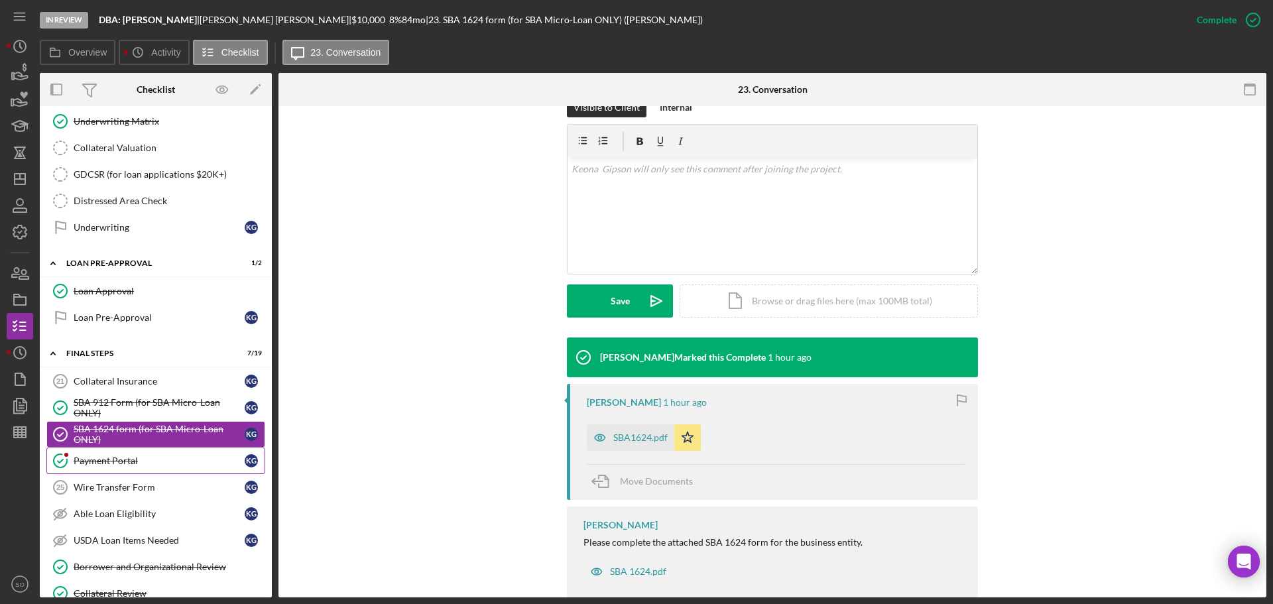
click at [136, 463] on div "Payment Portal" at bounding box center [159, 460] width 171 height 11
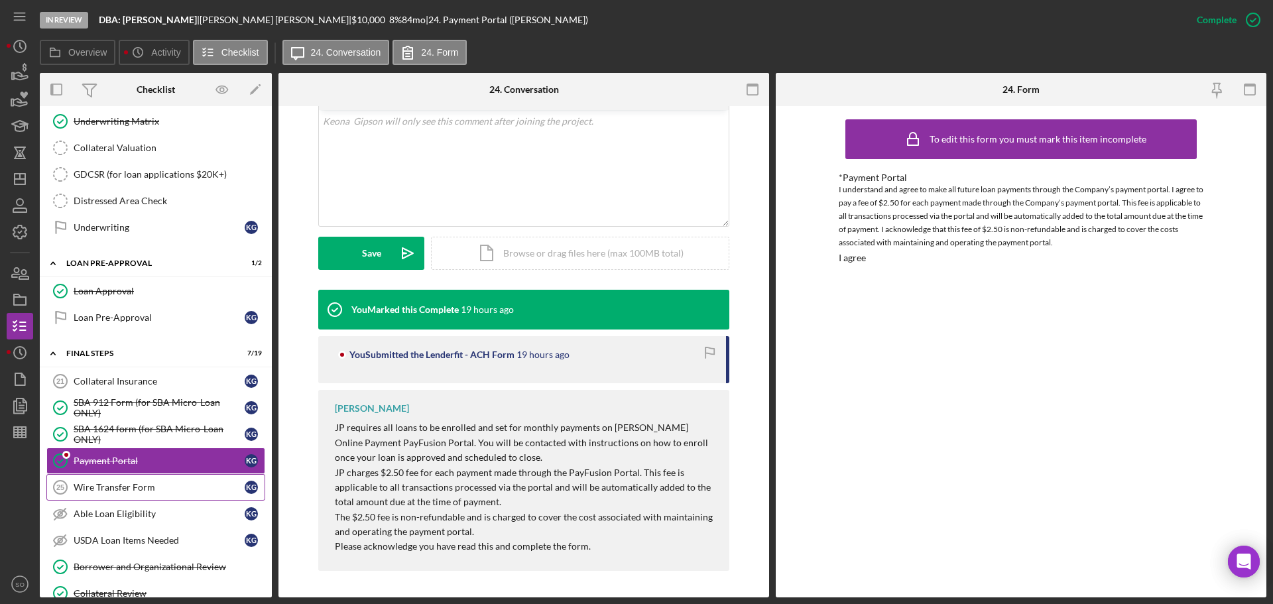
scroll to position [1259, 0]
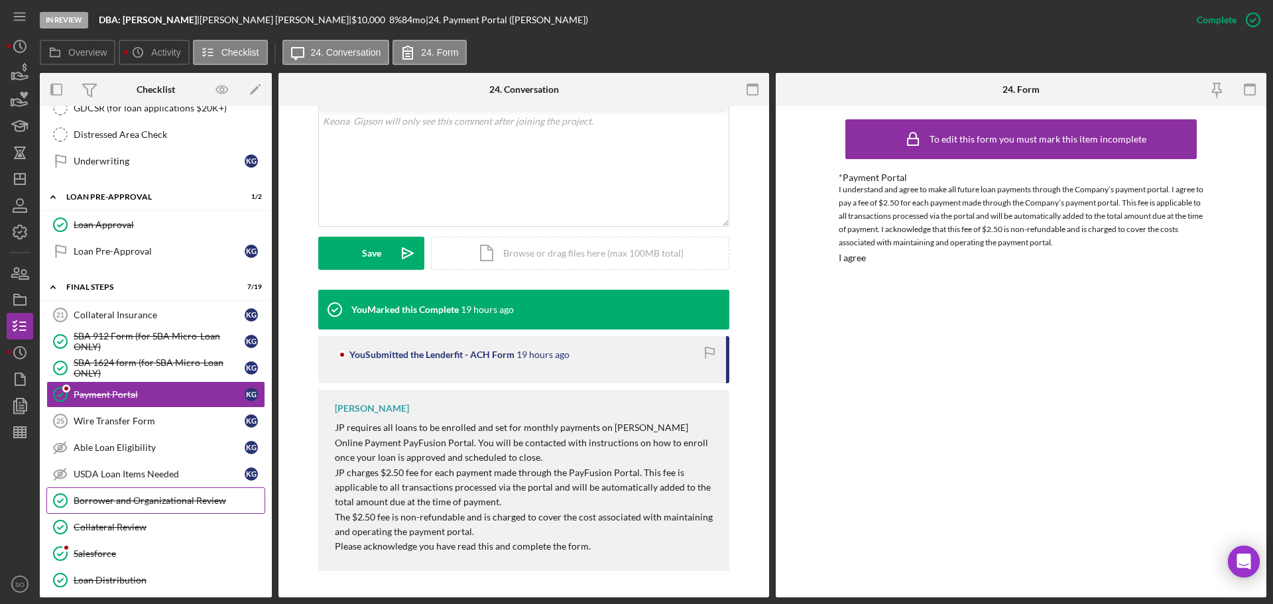
click at [174, 504] on div "Borrower and Organizational Review" at bounding box center [169, 500] width 191 height 11
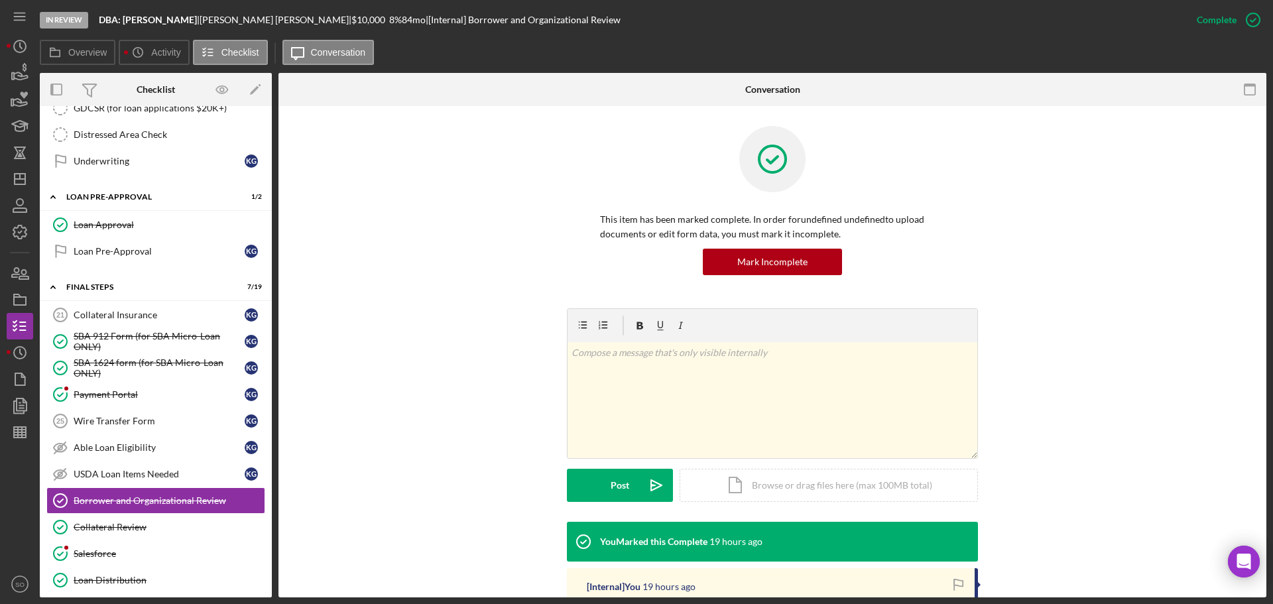
scroll to position [199, 0]
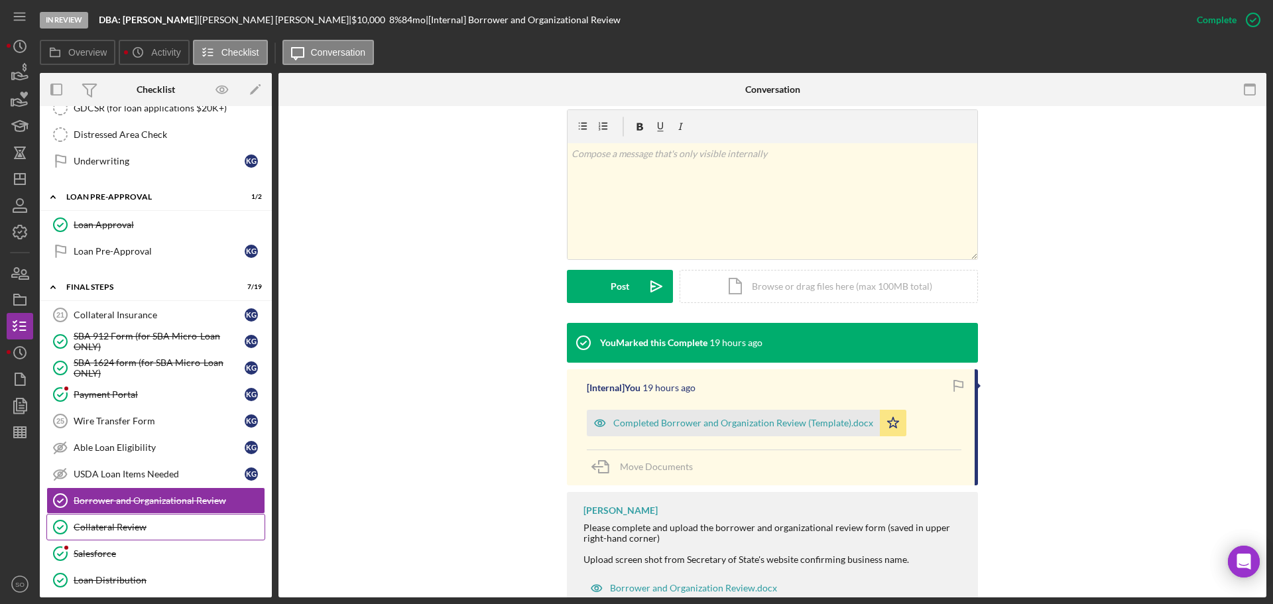
click at [173, 526] on div "Collateral Review" at bounding box center [169, 527] width 191 height 11
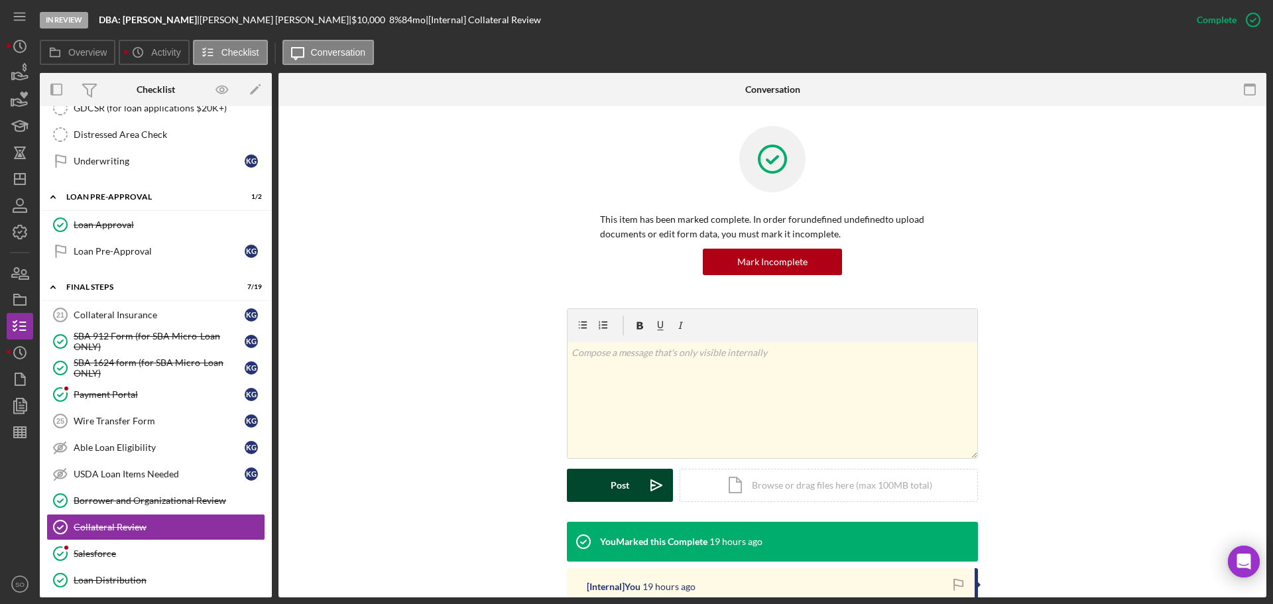
scroll to position [199, 0]
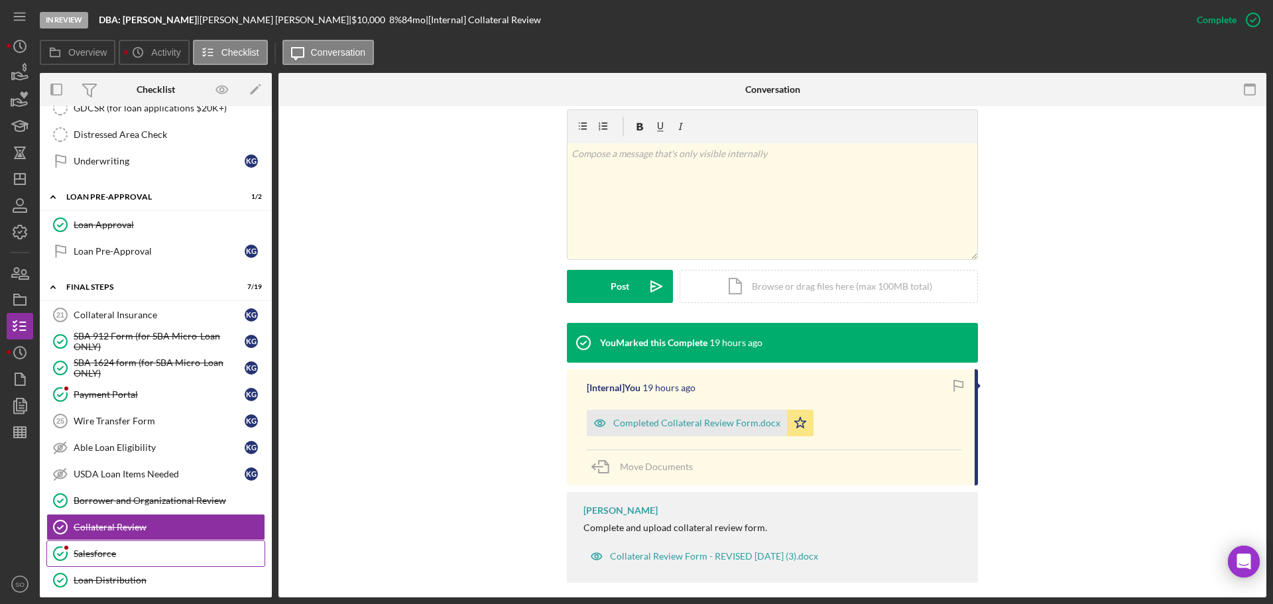
click at [132, 551] on div "Salesforce" at bounding box center [169, 553] width 191 height 11
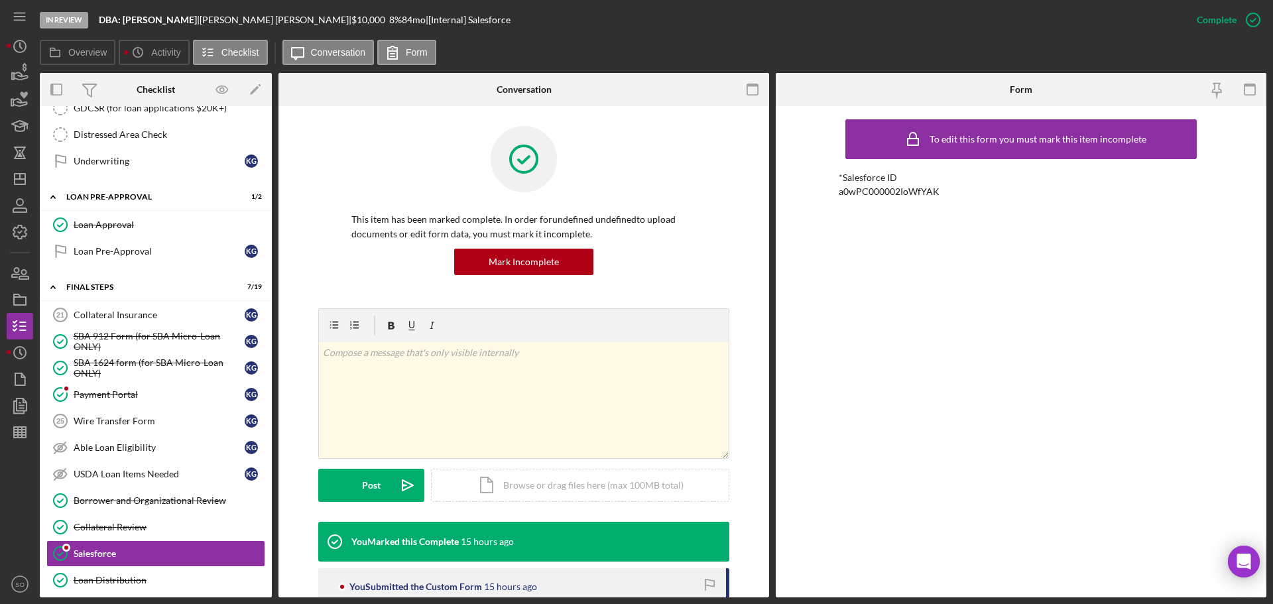
scroll to position [119, 0]
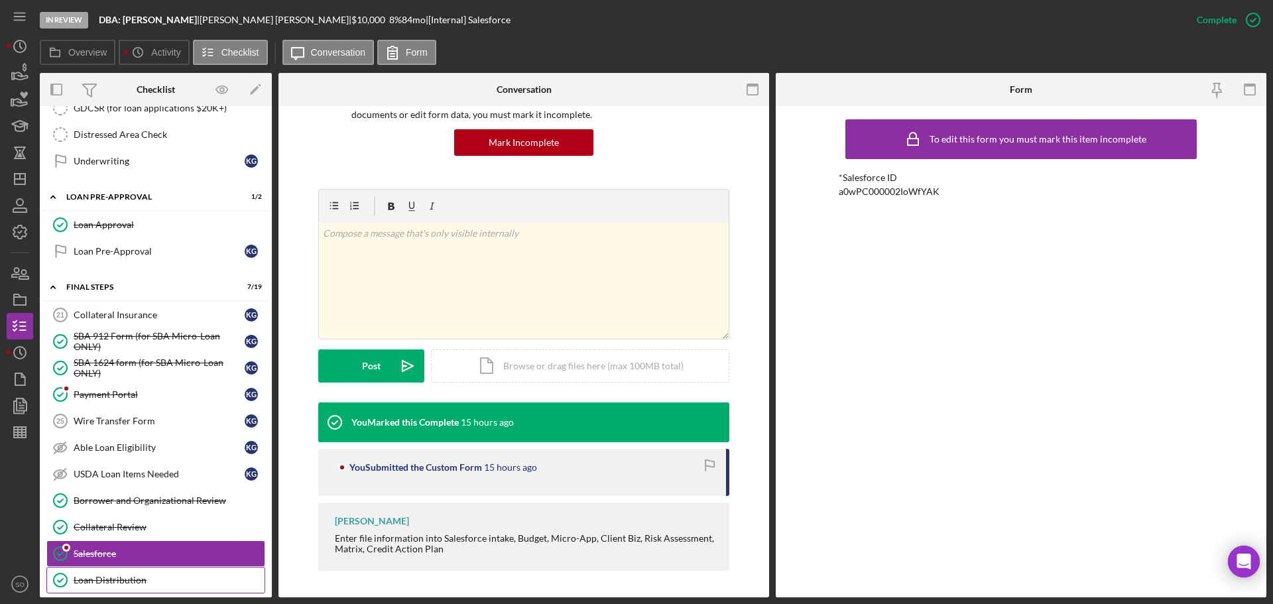
click at [150, 575] on div "Loan Distribution" at bounding box center [169, 580] width 191 height 11
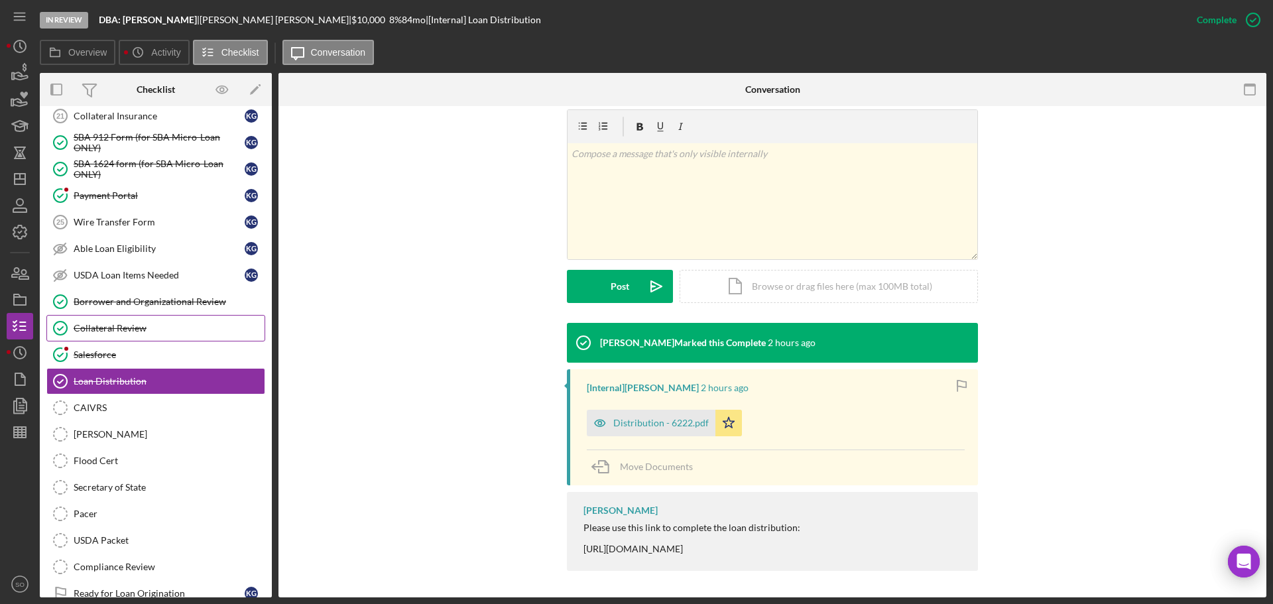
click at [143, 325] on div "Collateral Review" at bounding box center [169, 328] width 191 height 11
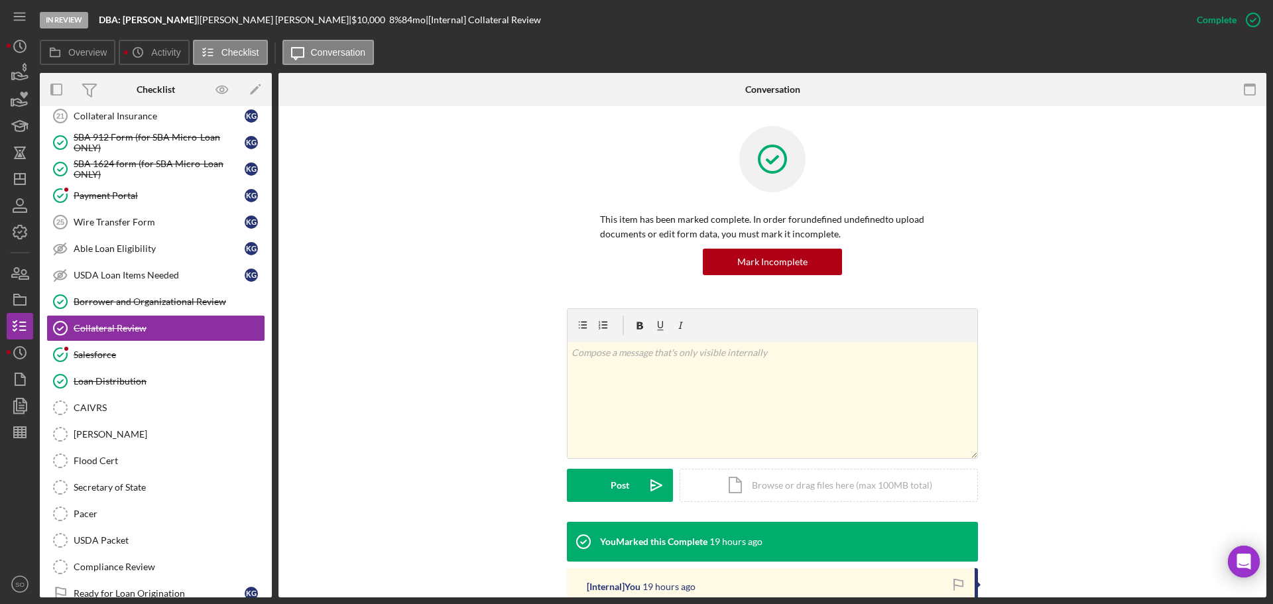
scroll to position [133, 0]
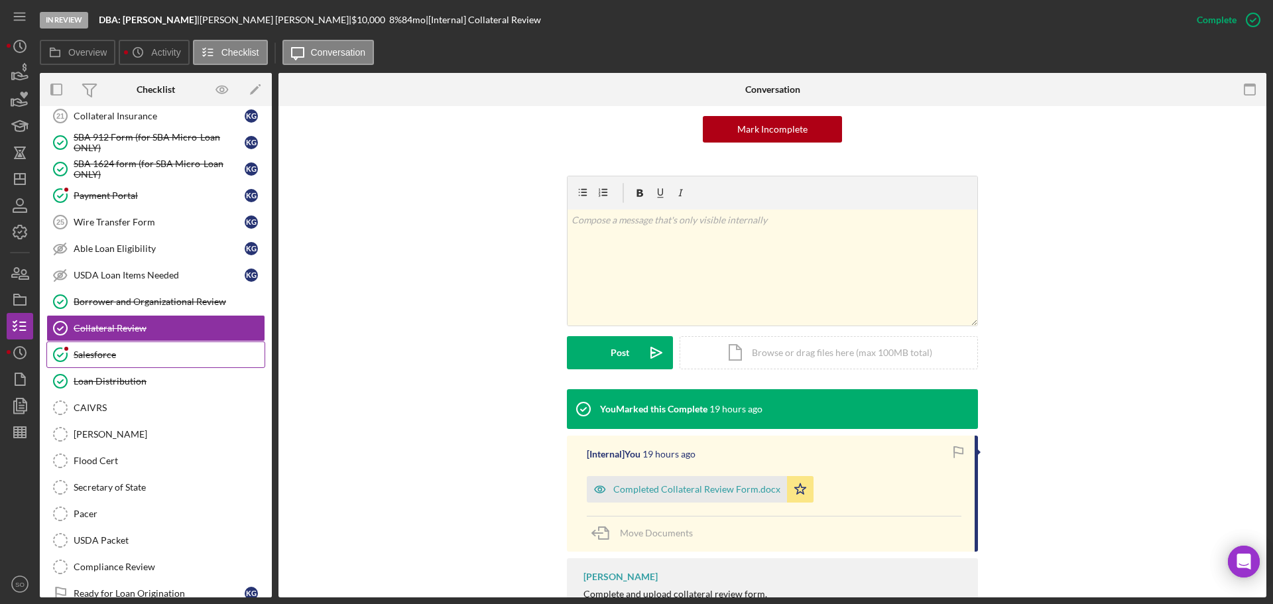
click at [137, 353] on div "Salesforce" at bounding box center [169, 354] width 191 height 11
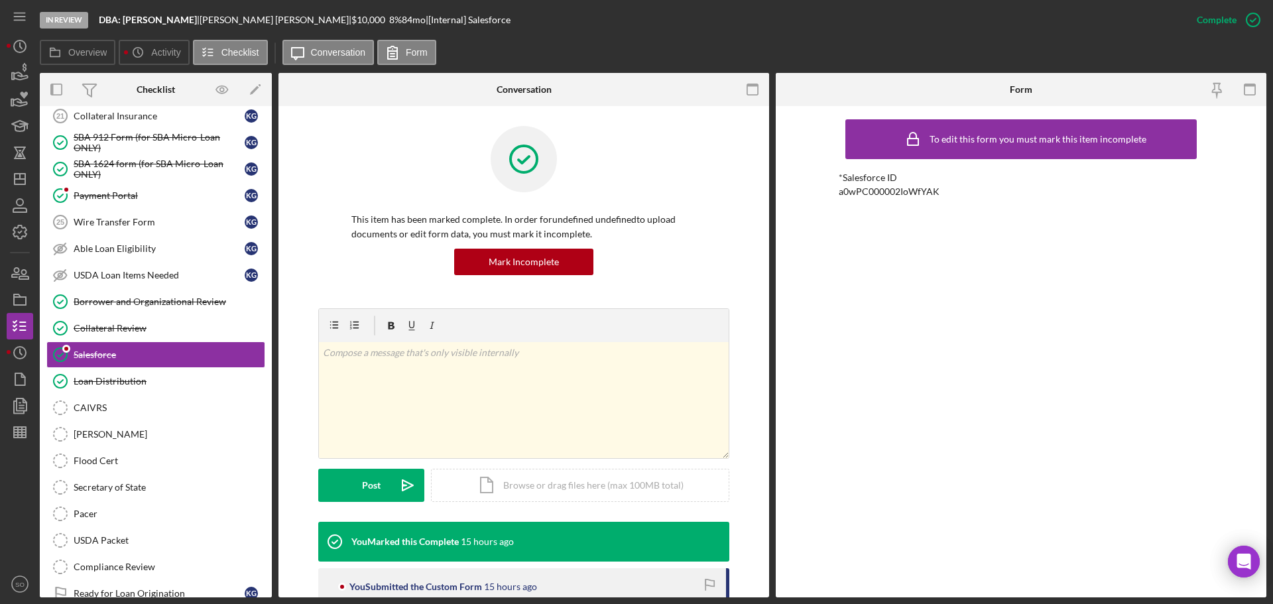
scroll to position [119, 0]
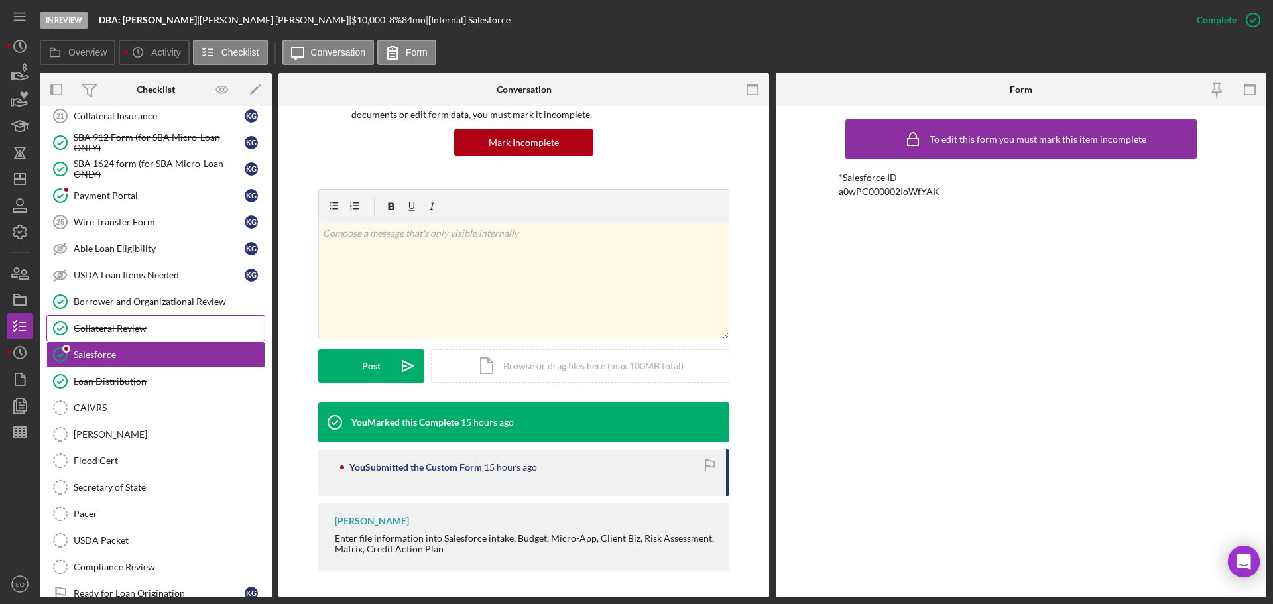
click at [126, 327] on div "Collateral Review" at bounding box center [169, 328] width 191 height 11
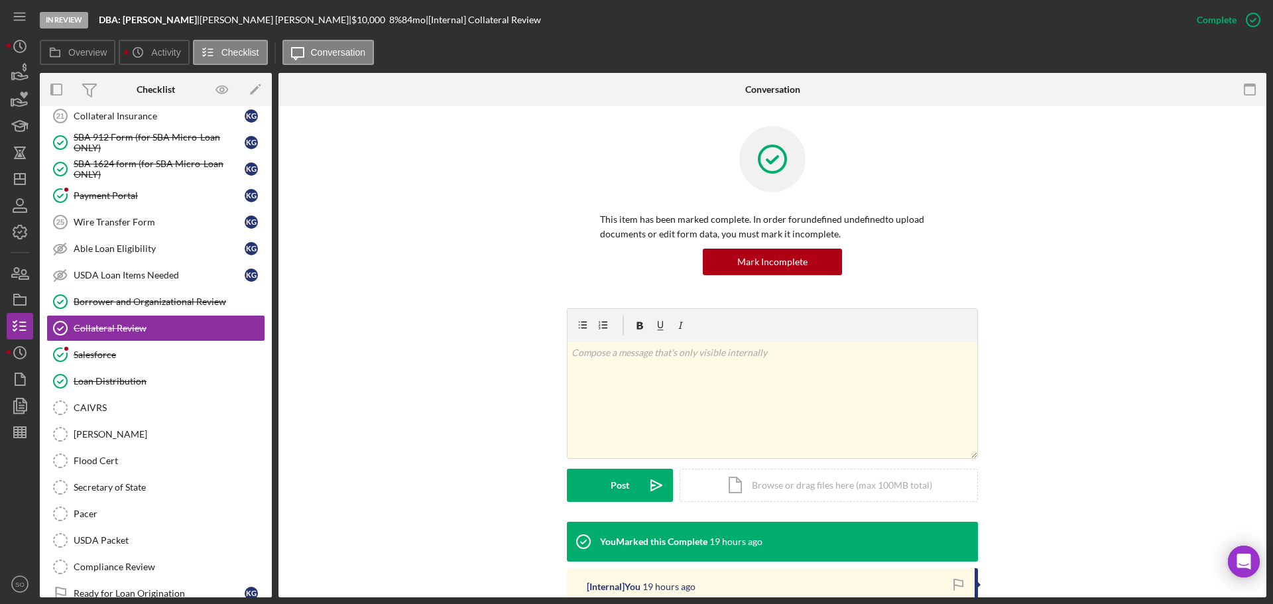
scroll to position [133, 0]
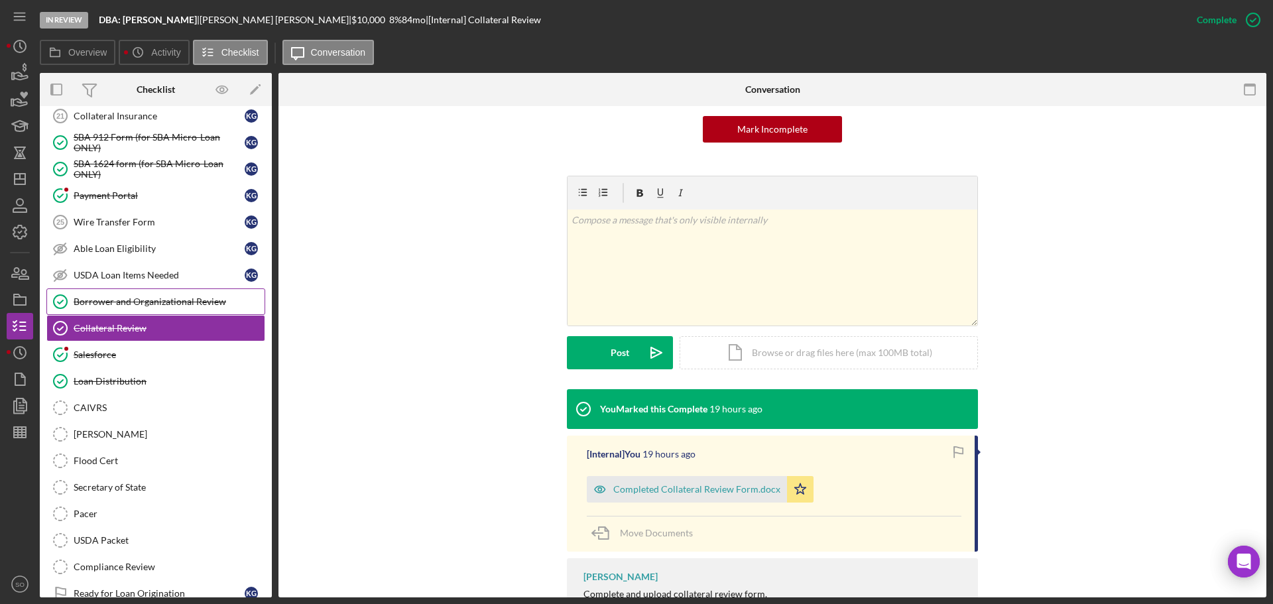
click at [138, 309] on link "Borrower and Organizational Review Borrower and Organizational Review" at bounding box center [155, 301] width 219 height 27
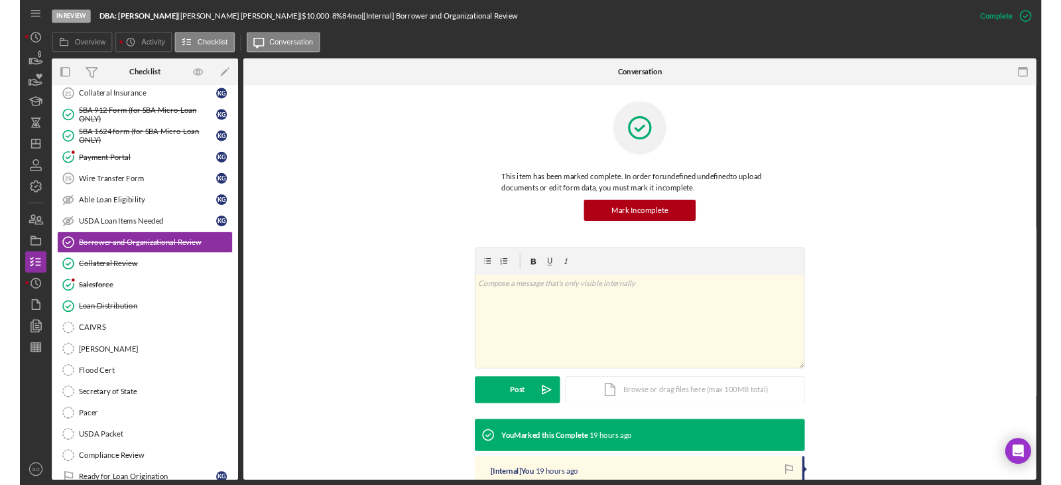
scroll to position [243, 0]
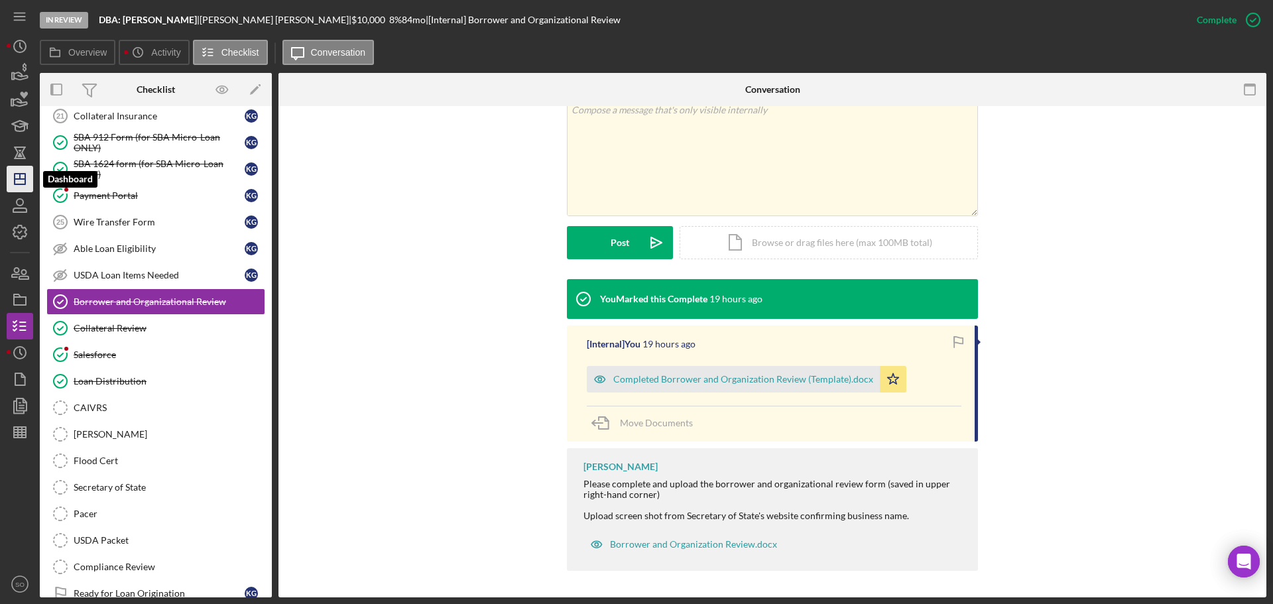
click at [22, 179] on line "button" at bounding box center [20, 179] width 11 height 0
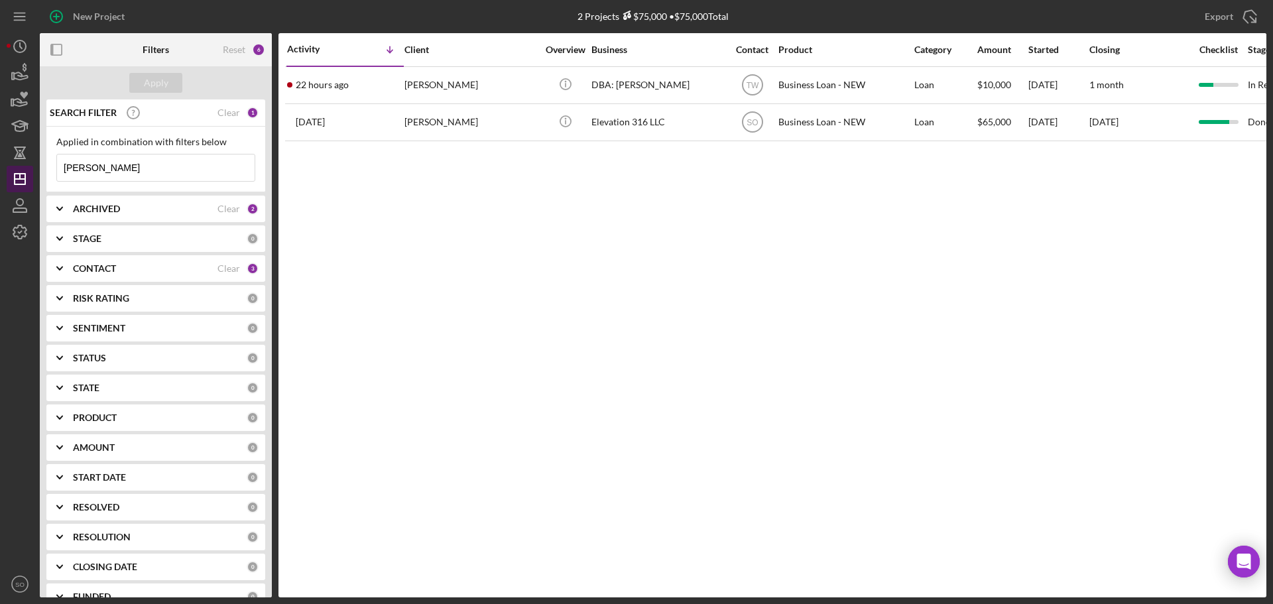
drag, startPoint x: 129, startPoint y: 165, endPoint x: 9, endPoint y: 174, distance: 119.6
click at [12, 172] on div "New Project 2 Projects $75,000 • $75,000 Total gipson Export Icon/Export Filter…" at bounding box center [636, 298] width 1259 height 597
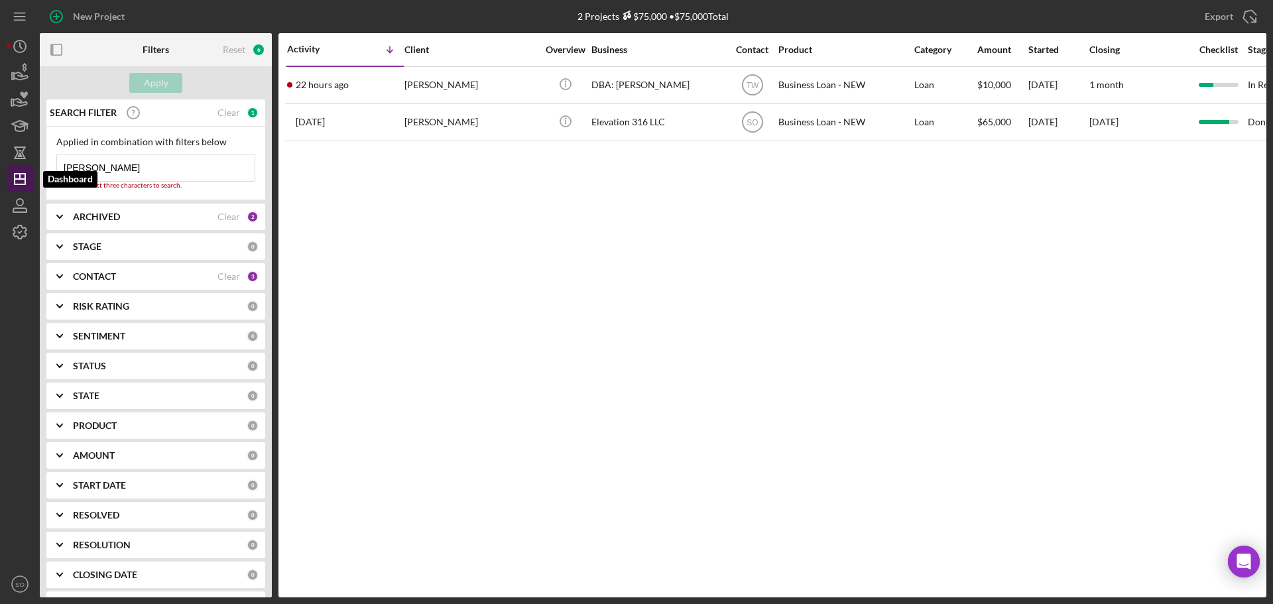
type input "ivon"
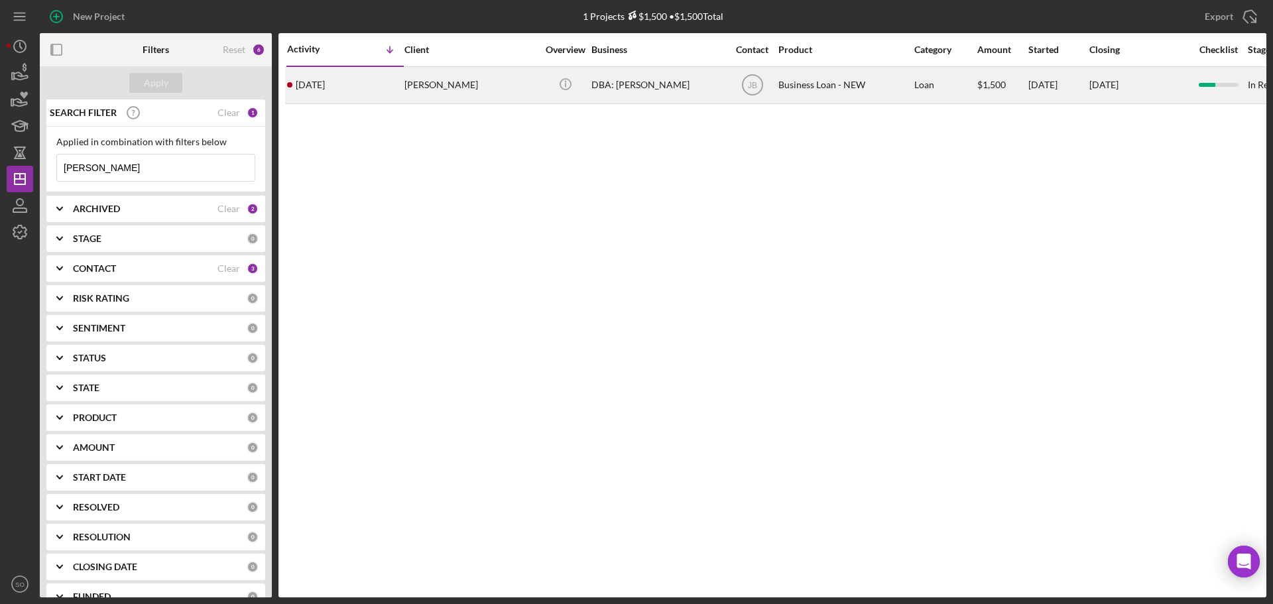
click at [404, 85] on td "Ivone Goncalves" at bounding box center [472, 84] width 136 height 37
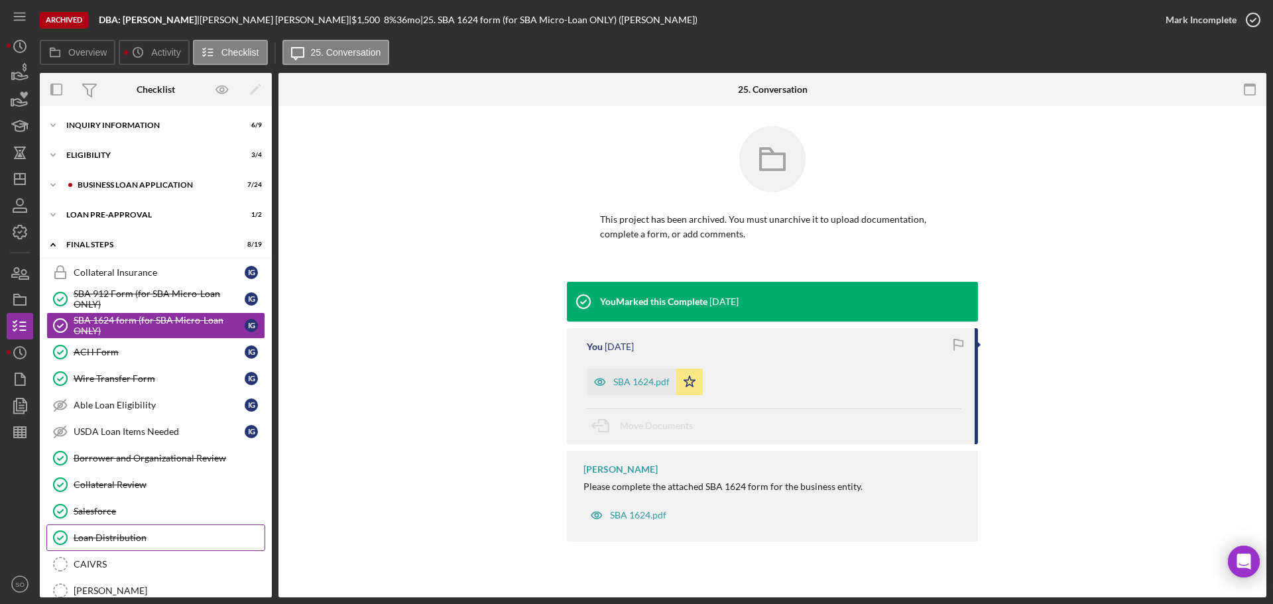
drag, startPoint x: 176, startPoint y: 538, endPoint x: 202, endPoint y: 532, distance: 26.5
click at [176, 538] on div "Loan Distribution" at bounding box center [169, 537] width 191 height 11
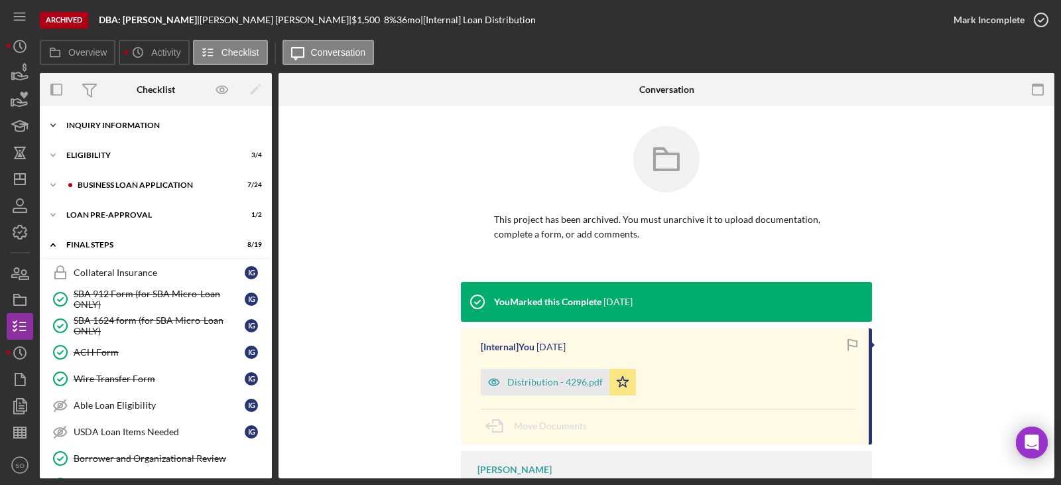
click at [97, 123] on div "INQUIRY INFORMATION" at bounding box center [160, 125] width 189 height 8
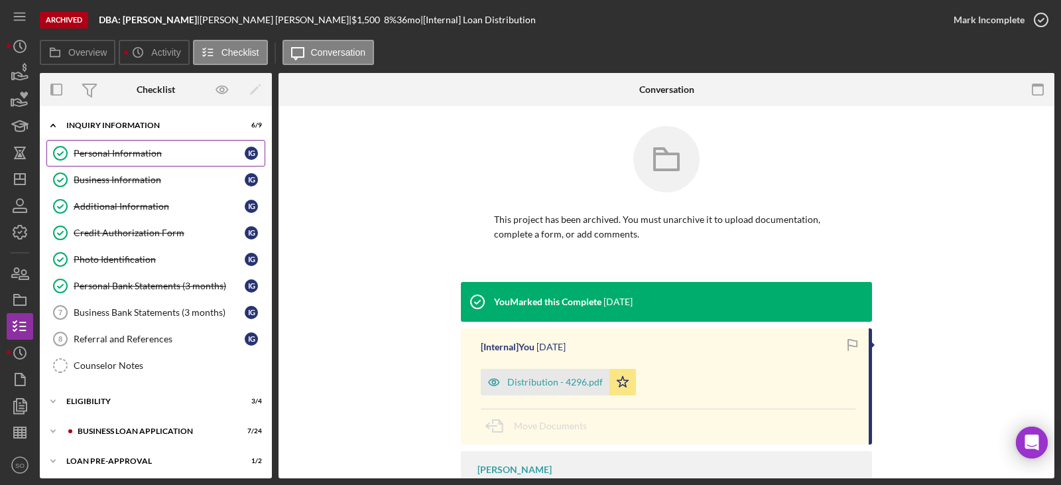
click at [137, 145] on link "Personal Information Personal Information I G" at bounding box center [155, 153] width 219 height 27
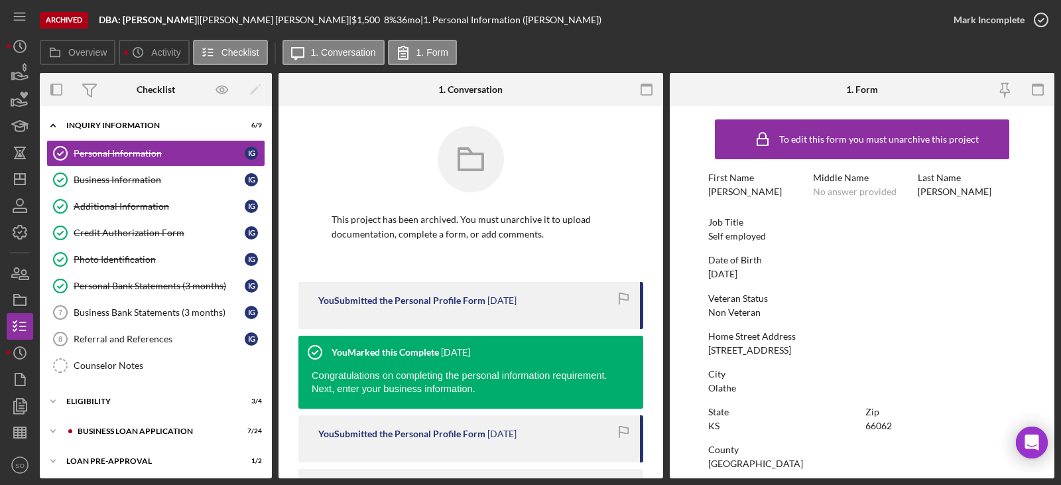
click at [737, 276] on div "06/06/1975" at bounding box center [722, 273] width 29 height 11
copy div "06/06/1975"
click at [763, 351] on div "16870 W 127th St Apt F" at bounding box center [749, 350] width 83 height 11
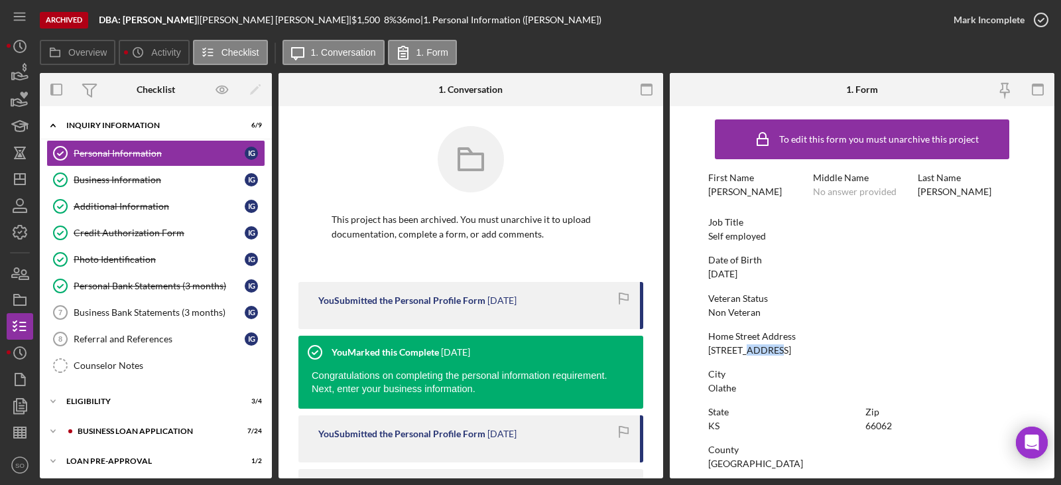
click at [763, 351] on div "16870 W 127th St Apt F" at bounding box center [749, 350] width 83 height 11
copy div "16870 W 127th St Apt F"
click at [732, 388] on div "Olathe" at bounding box center [722, 387] width 28 height 11
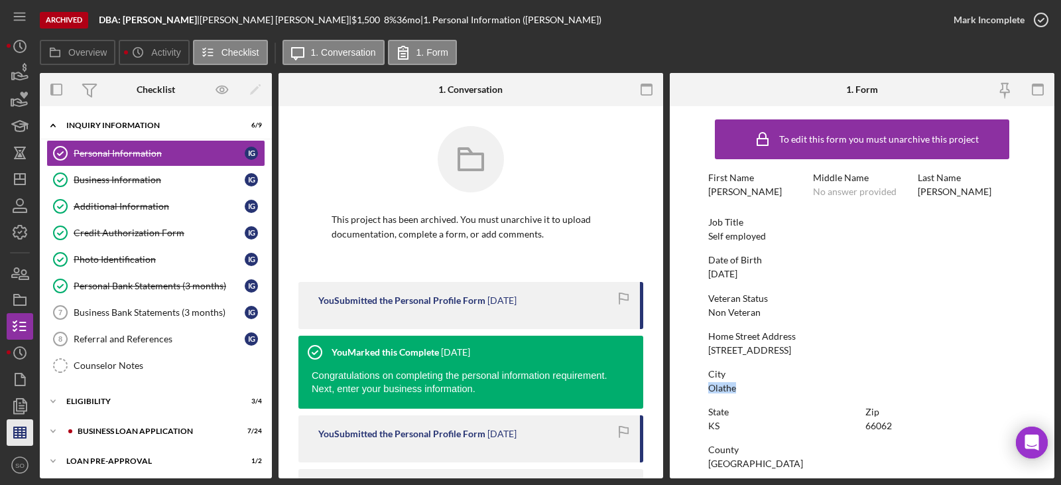
copy div "Olathe"
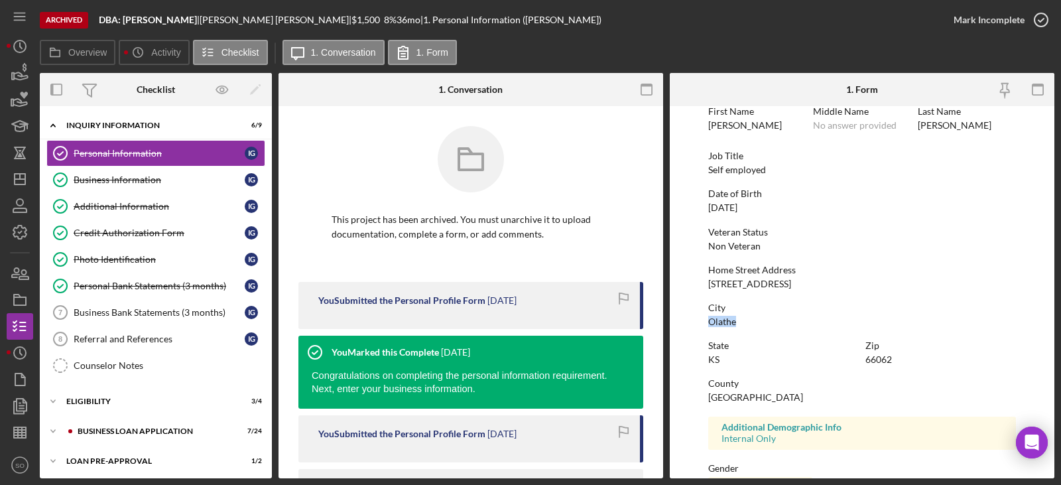
click at [860, 353] on div "State KS Zip 66062" at bounding box center [862, 359] width 308 height 38
copy div "66062"
click at [749, 394] on div "Johnson County" at bounding box center [755, 397] width 95 height 11
click at [749, 395] on div "Johnson County" at bounding box center [755, 397] width 95 height 11
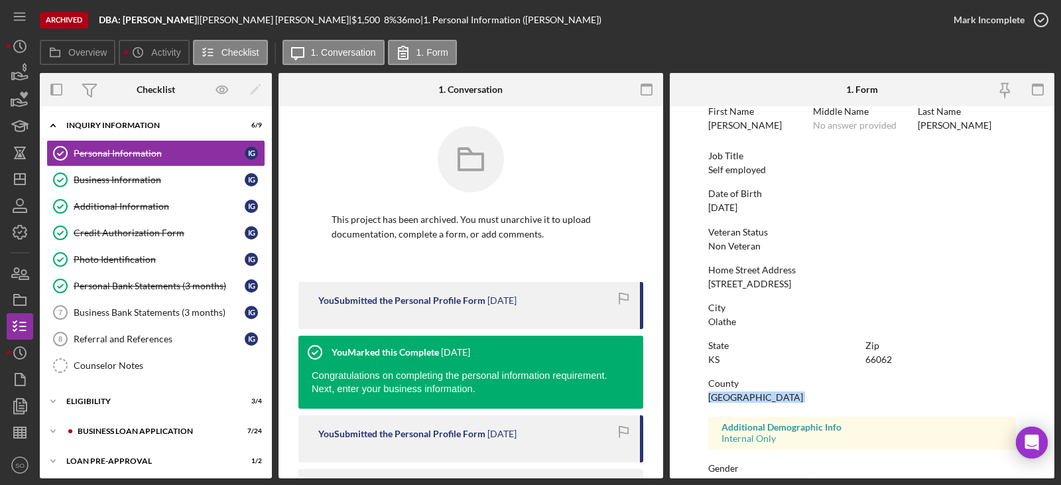
click at [749, 395] on div "Johnson County" at bounding box center [755, 397] width 95 height 11
copy div "Johnson County"
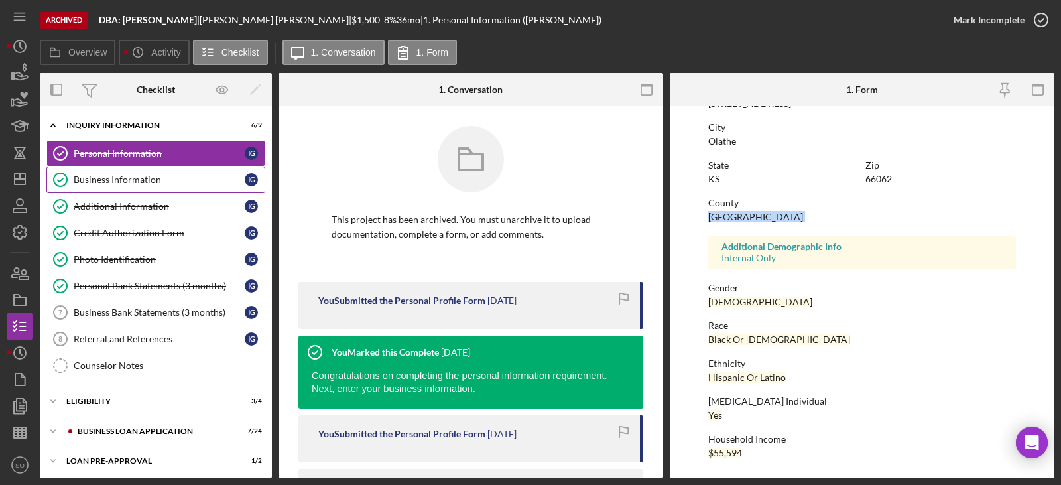
click at [151, 180] on div "Business Information" at bounding box center [159, 179] width 171 height 11
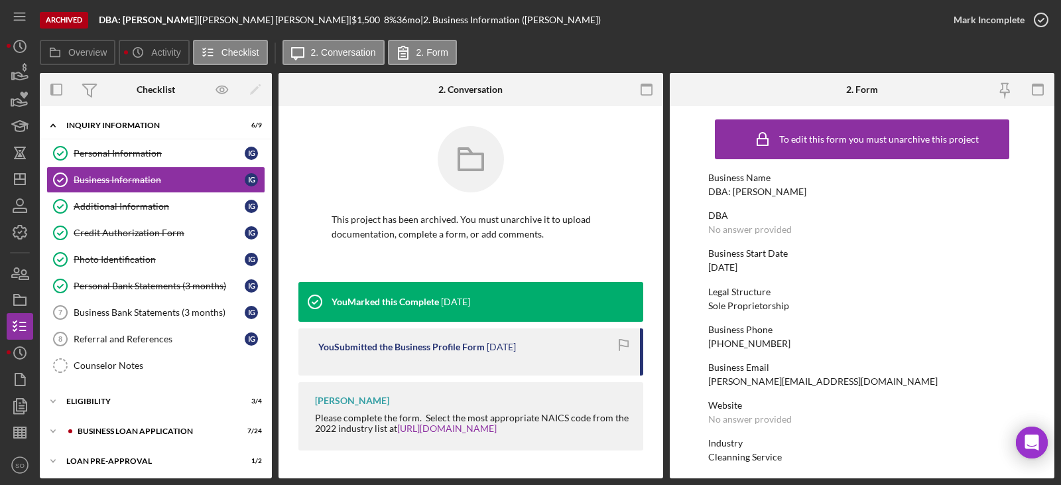
click at [738, 196] on div "DBA: Ivone Goncalves" at bounding box center [757, 191] width 98 height 11
copy div "DBA: Ivone Goncalves"
click at [770, 191] on div "DBA: Ivone Goncalves" at bounding box center [757, 191] width 98 height 11
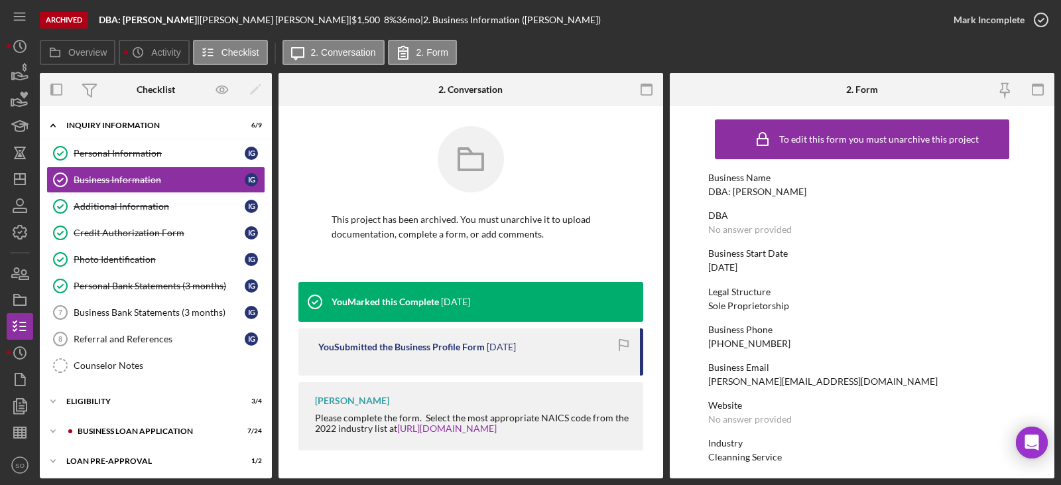
click at [770, 191] on div "DBA: Ivone Goncalves" at bounding box center [757, 191] width 98 height 11
click at [737, 264] on div "07/15/2010" at bounding box center [722, 267] width 29 height 11
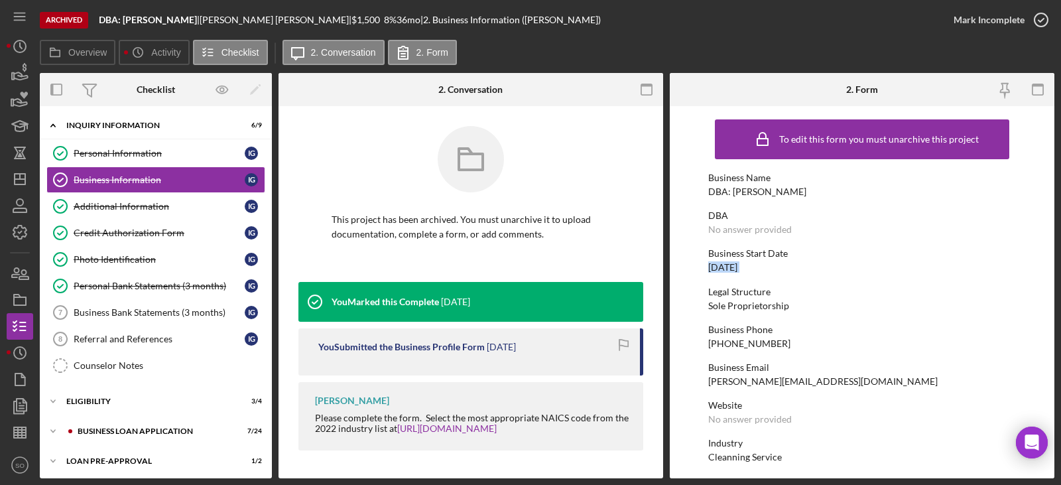
copy div "07/15/2010"
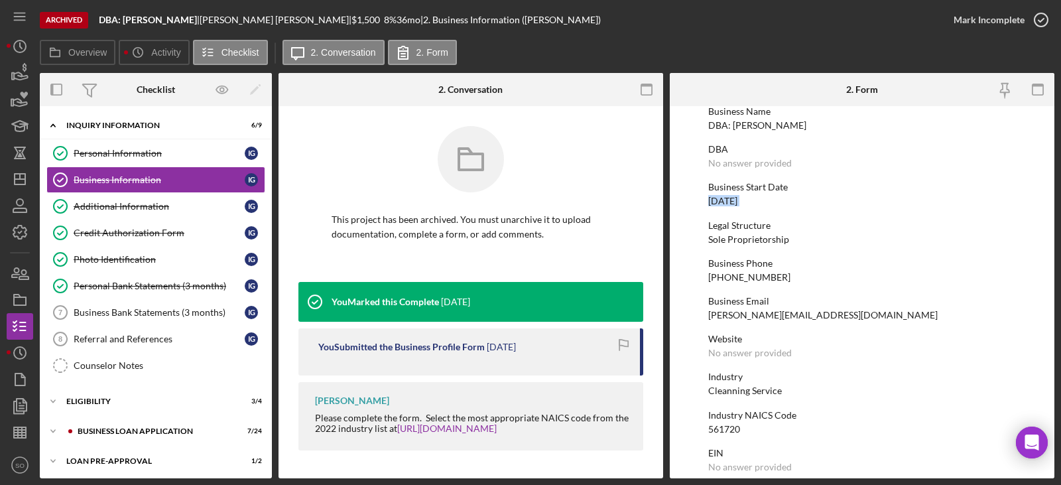
click at [758, 390] on div "Cleanning Service" at bounding box center [745, 390] width 74 height 11
copy div "Cleanning Service"
click at [718, 431] on div "561720" at bounding box center [724, 429] width 32 height 11
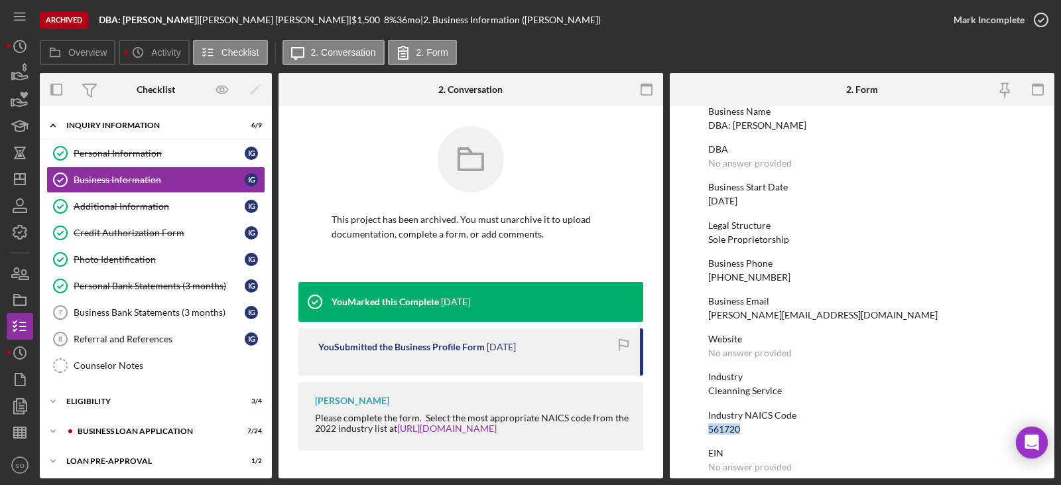
click at [718, 431] on div "561720" at bounding box center [724, 429] width 32 height 11
copy div "561720"
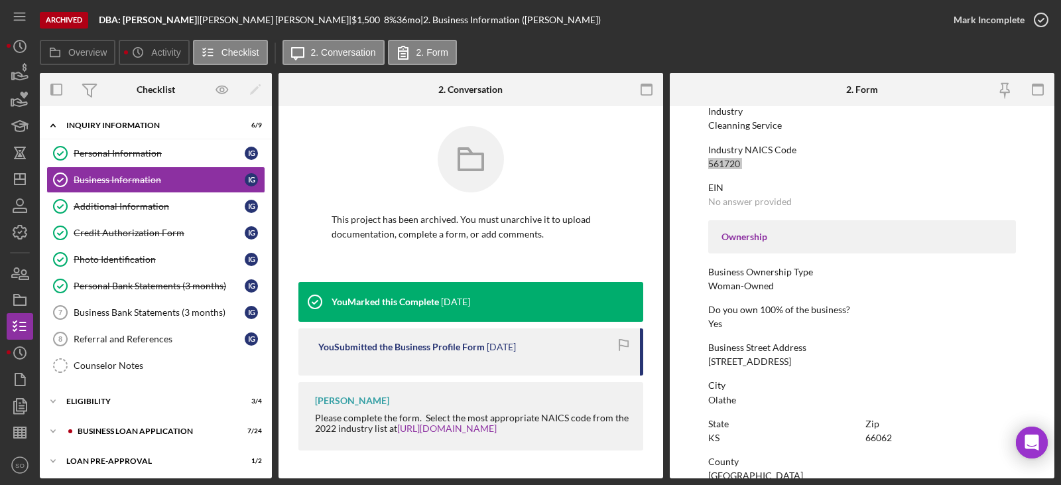
scroll to position [398, 0]
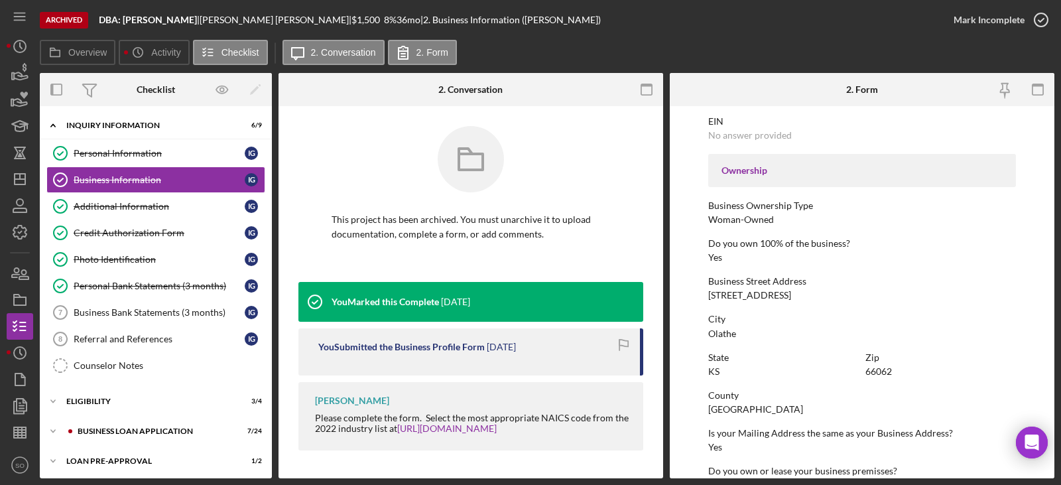
click at [770, 299] on div "16870 W 127th St Apt F" at bounding box center [749, 295] width 83 height 11
copy div "16870 W 127th St Apt F"
click at [717, 336] on div "Olathe" at bounding box center [722, 333] width 28 height 11
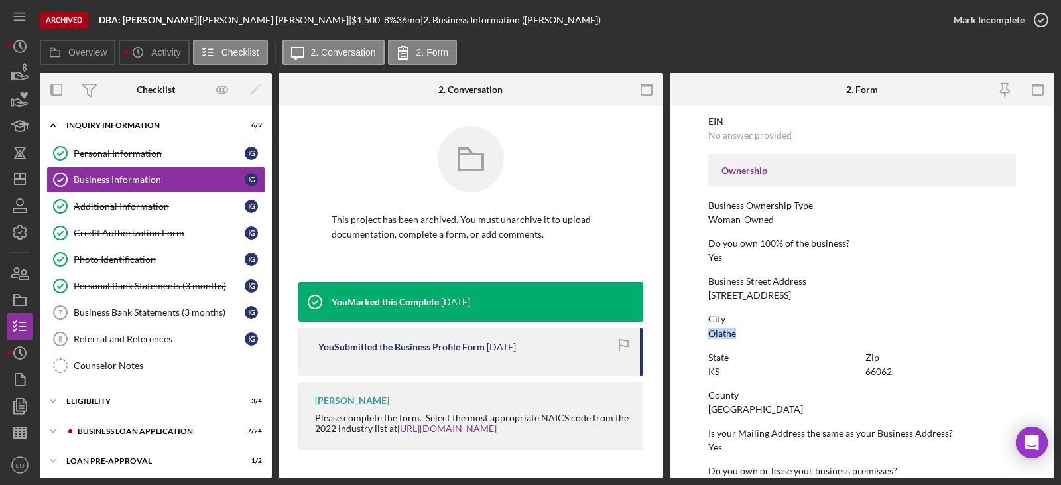
click at [717, 336] on div "Olathe" at bounding box center [722, 333] width 28 height 11
click at [872, 373] on div "66062" at bounding box center [878, 371] width 27 height 11
click at [745, 410] on div "Johnson County" at bounding box center [755, 409] width 95 height 11
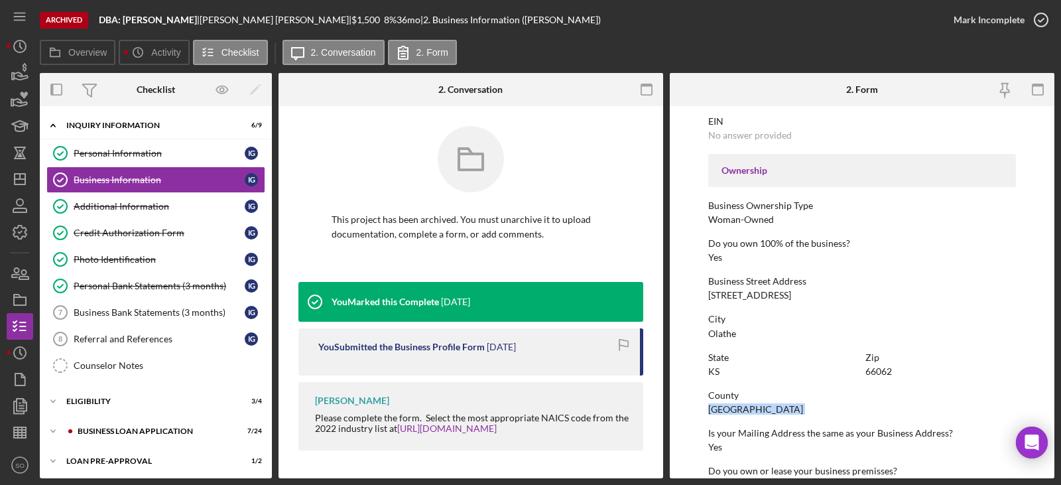
click at [745, 410] on div "Johnson County" at bounding box center [755, 409] width 95 height 11
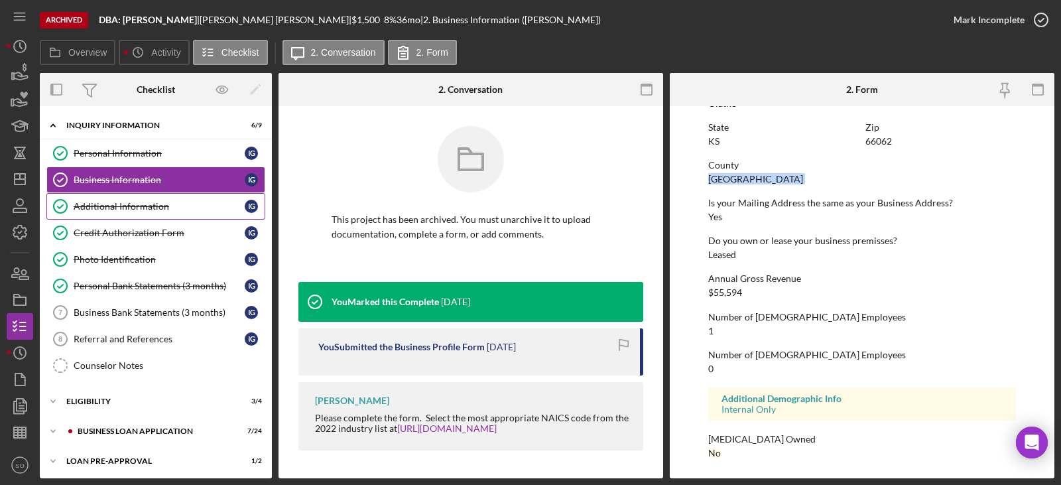
drag, startPoint x: 156, startPoint y: 203, endPoint x: 168, endPoint y: 215, distance: 16.4
click at [156, 204] on div "Additional Information" at bounding box center [159, 206] width 171 height 11
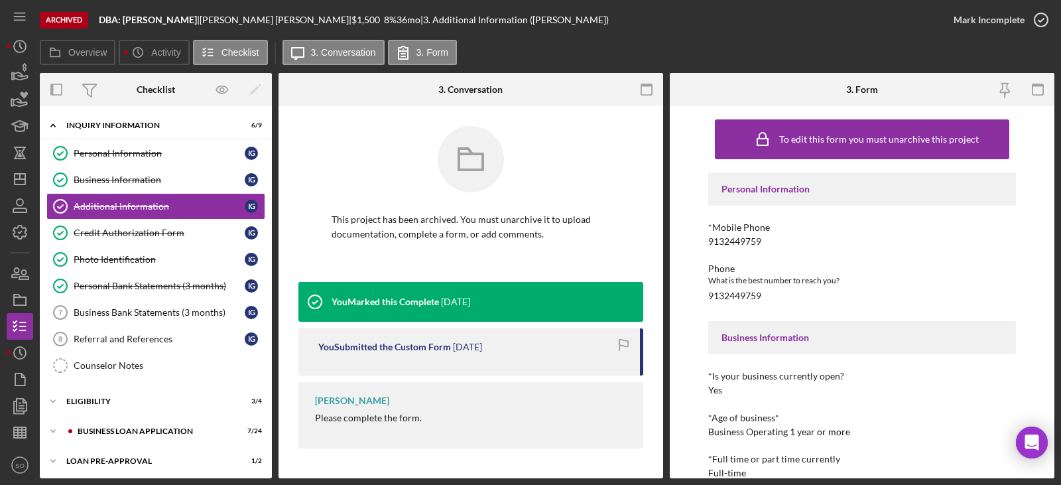
click at [744, 240] on div "9132449759" at bounding box center [734, 241] width 53 height 11
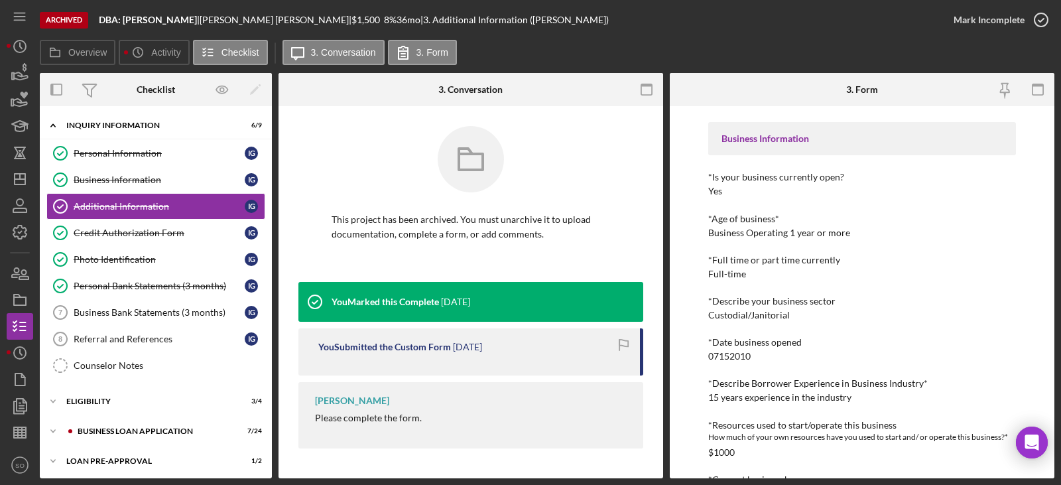
scroll to position [265, 0]
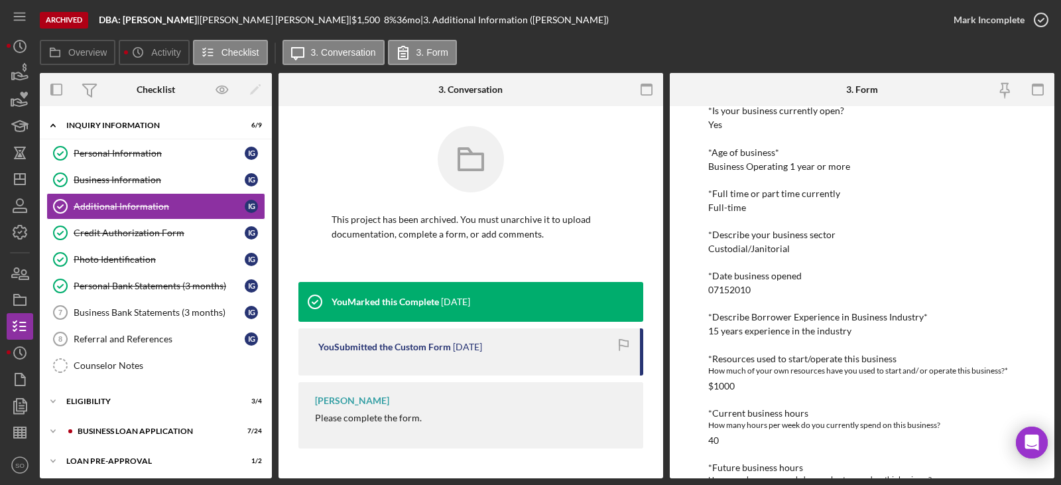
click at [736, 291] on div "07152010" at bounding box center [729, 289] width 42 height 11
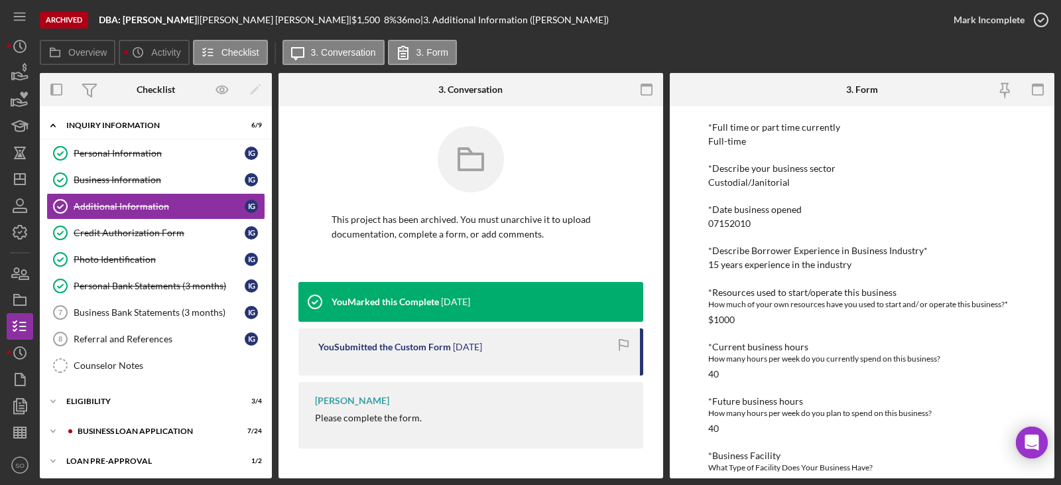
click at [733, 264] on div "15 years experience in the industry" at bounding box center [779, 264] width 143 height 11
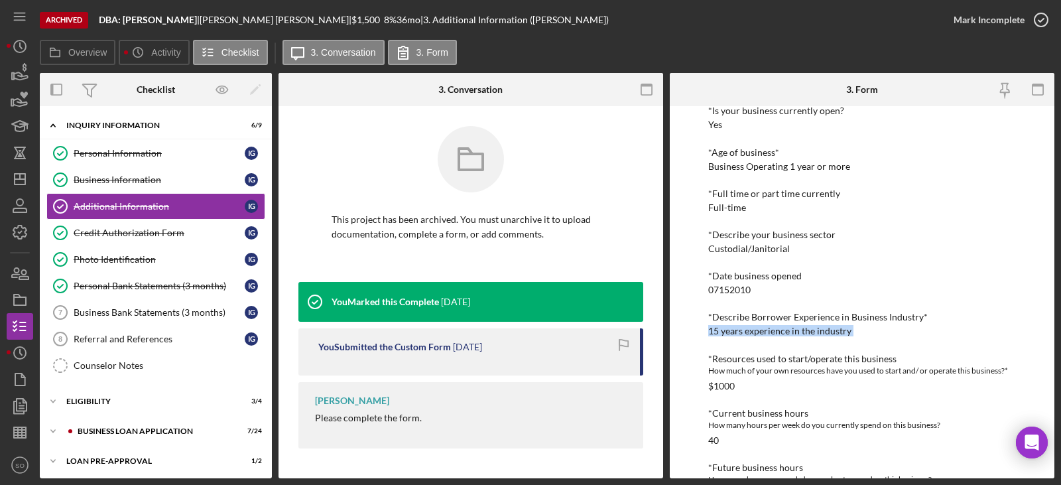
click at [748, 254] on div "Custodial/Janitorial" at bounding box center [749, 248] width 82 height 11
click at [746, 252] on div "Custodial/Janitorial" at bounding box center [749, 248] width 82 height 11
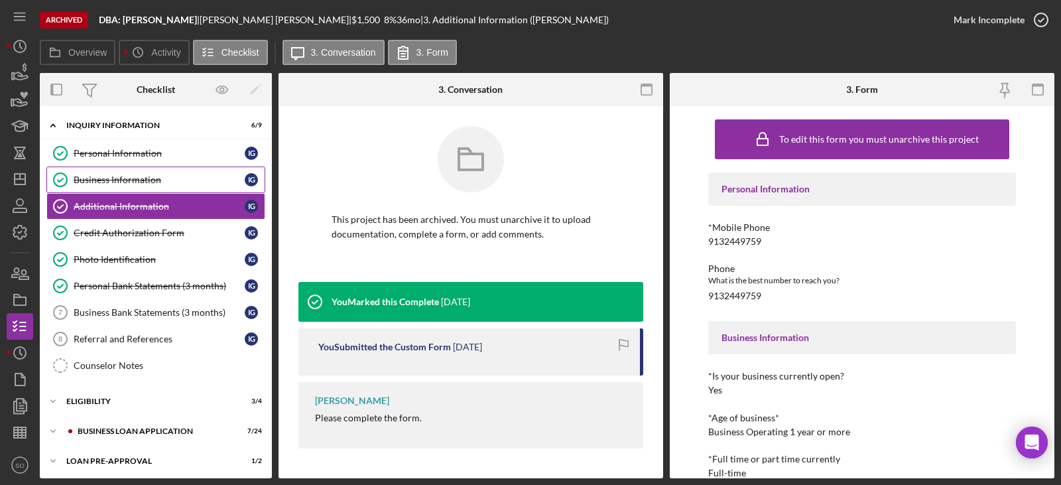
click at [105, 182] on div "Business Information" at bounding box center [159, 179] width 171 height 11
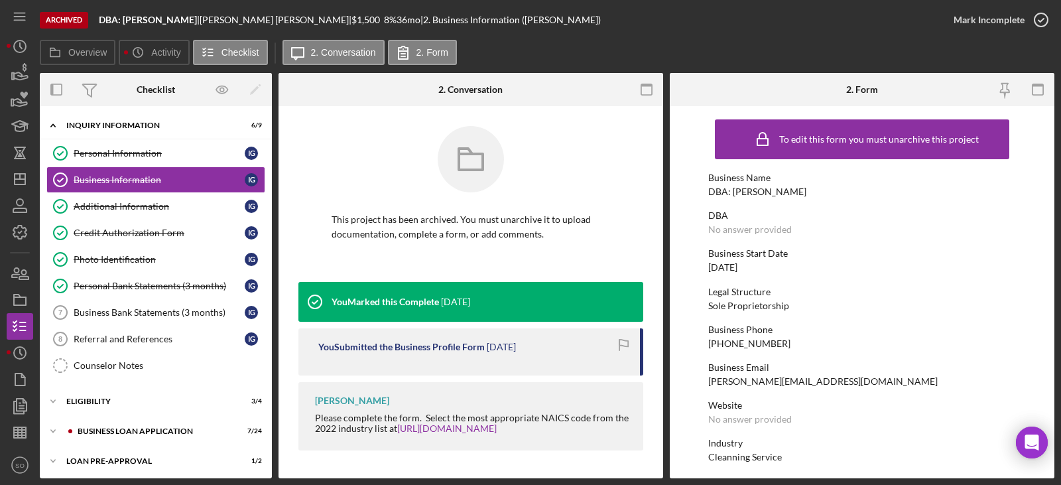
scroll to position [133, 0]
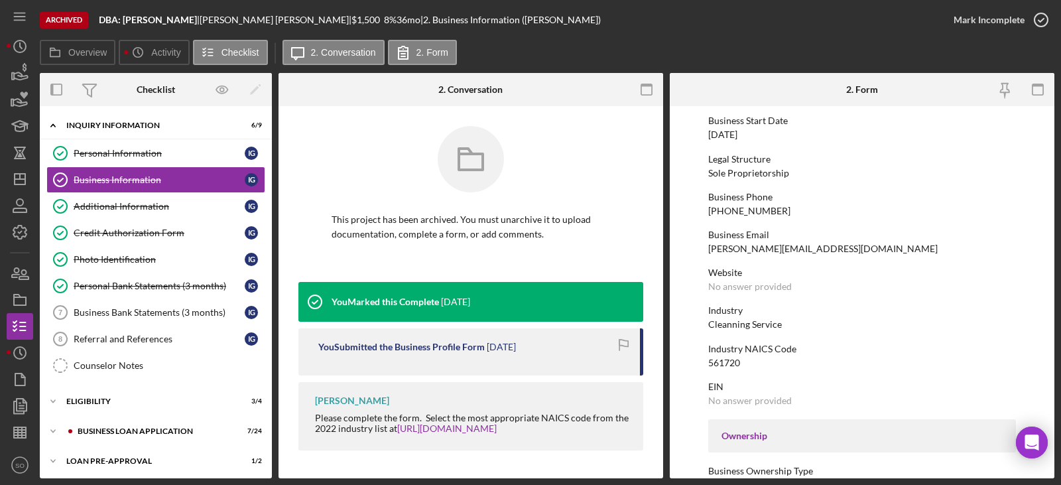
click at [753, 324] on div "Cleanning Service" at bounding box center [745, 324] width 74 height 11
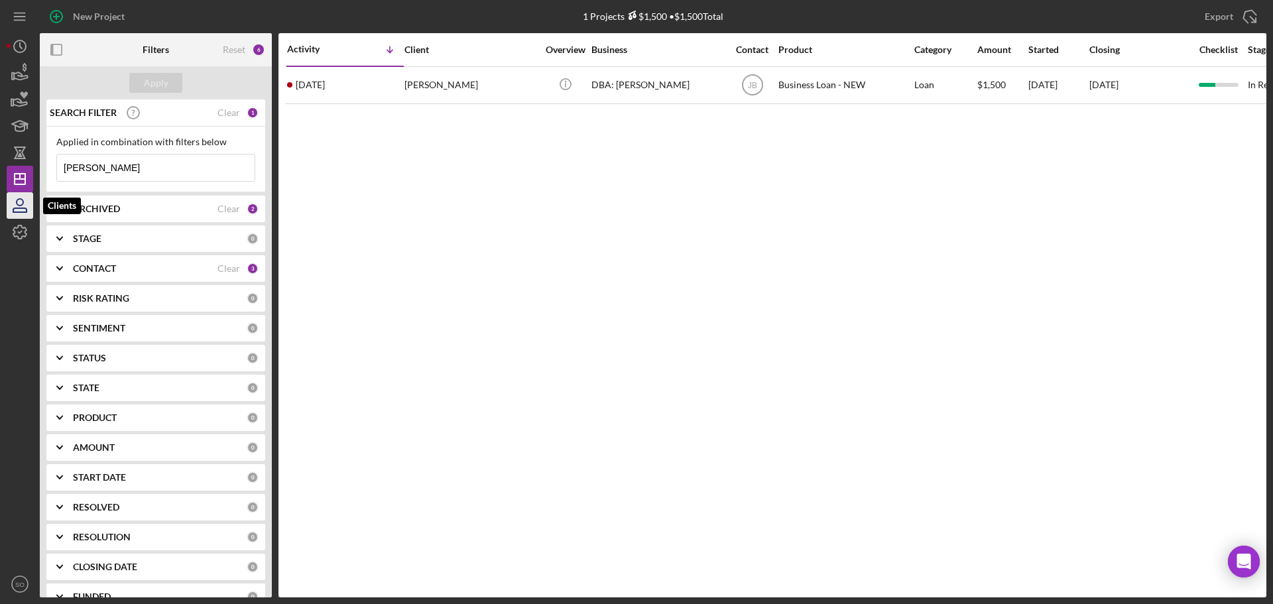
click at [19, 202] on icon "button" at bounding box center [19, 205] width 33 height 33
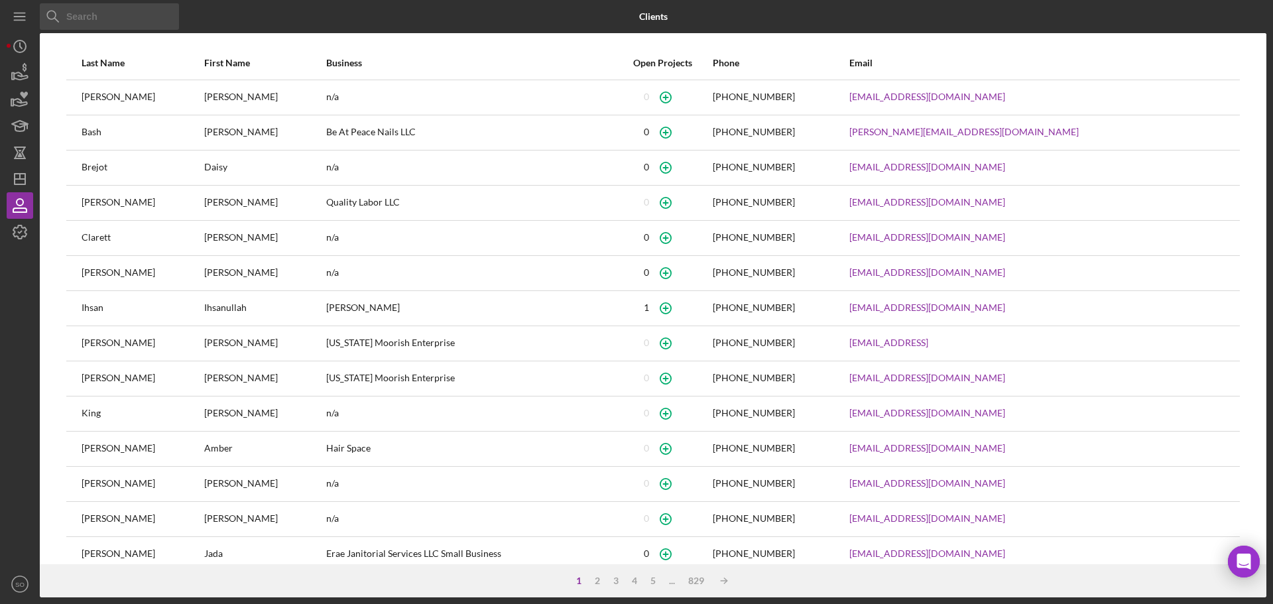
click at [107, 24] on input at bounding box center [109, 16] width 139 height 27
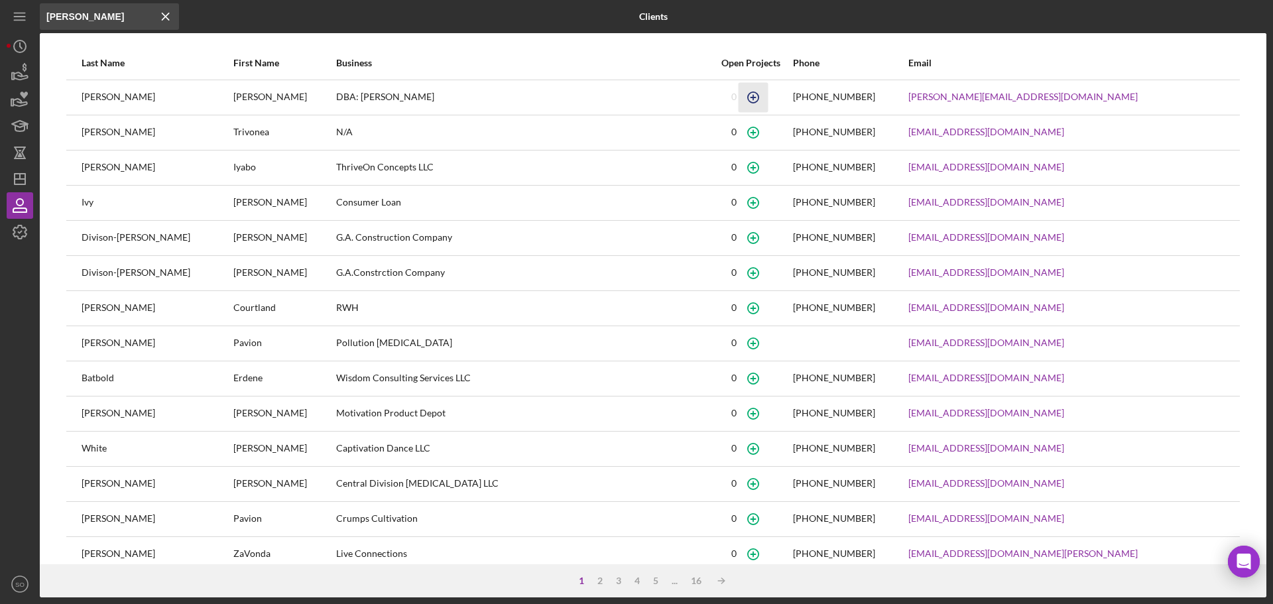
type input "ivon"
click at [768, 98] on icon "button" at bounding box center [753, 97] width 30 height 30
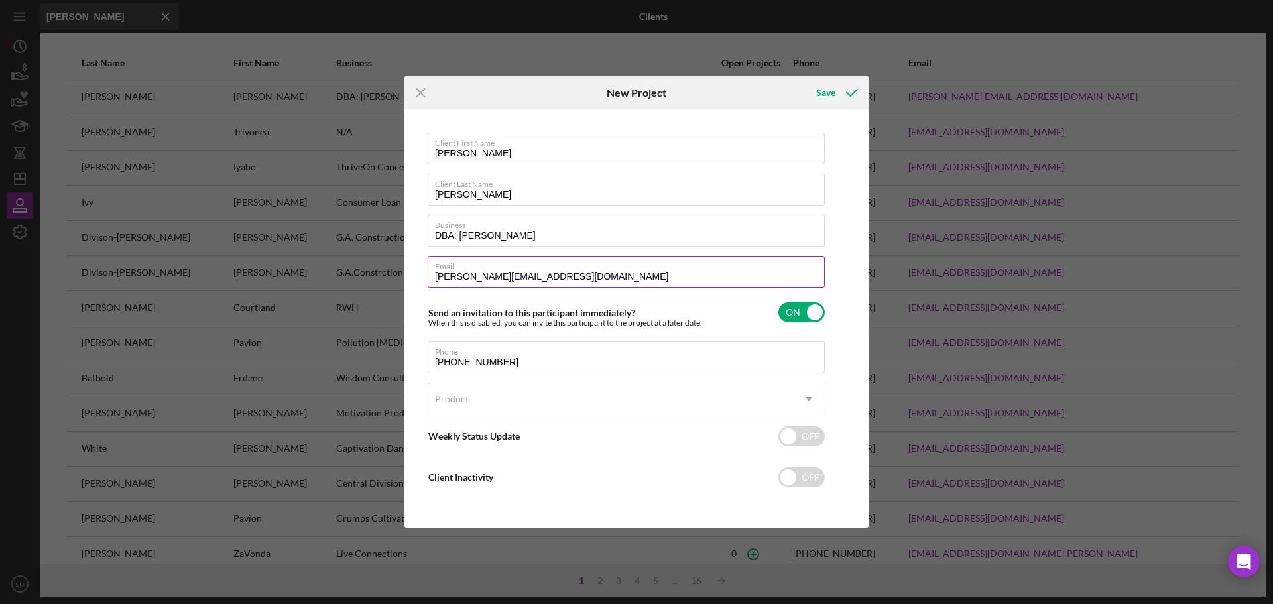
click at [562, 277] on input "ivone.0606@gmail.com" at bounding box center [626, 272] width 397 height 32
type input "ivone.0606@gmail.comm"
click at [571, 403] on div "Product" at bounding box center [610, 399] width 365 height 30
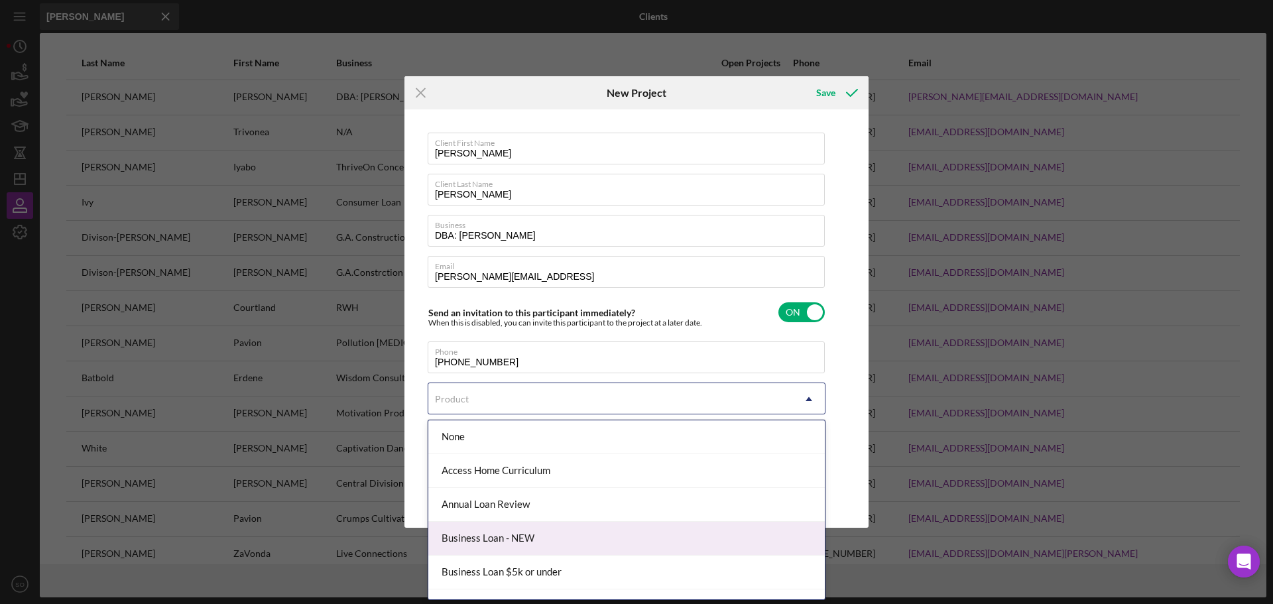
click at [545, 538] on div "Business Loan - NEW" at bounding box center [626, 539] width 396 height 34
checkbox input "true"
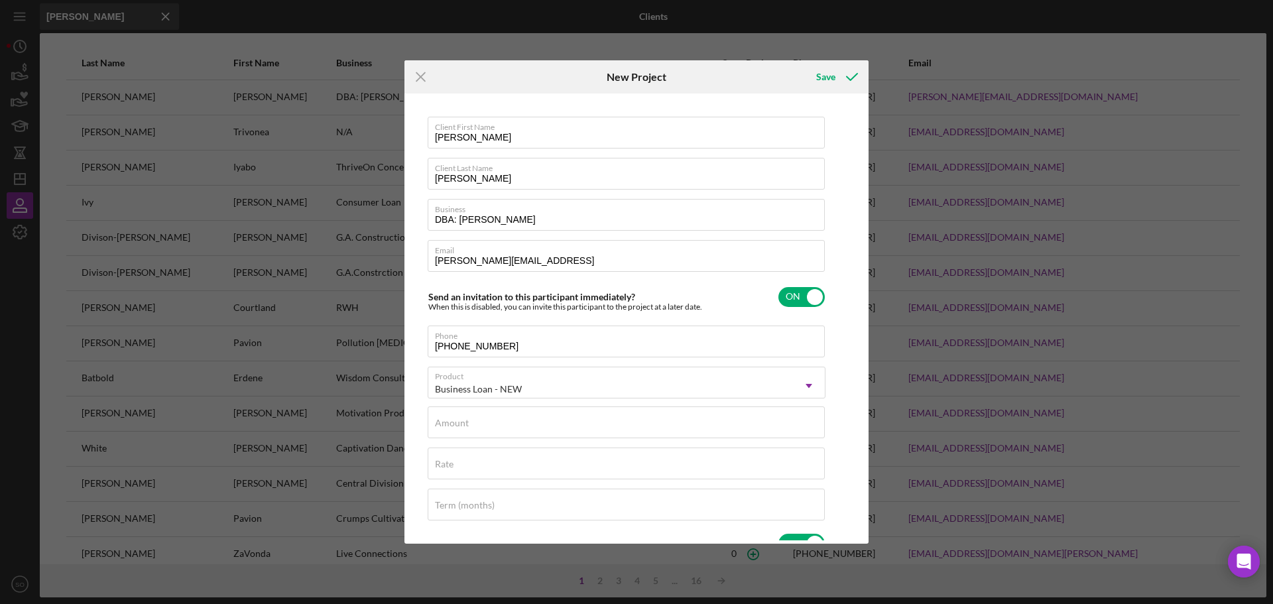
scroll to position [66, 0]
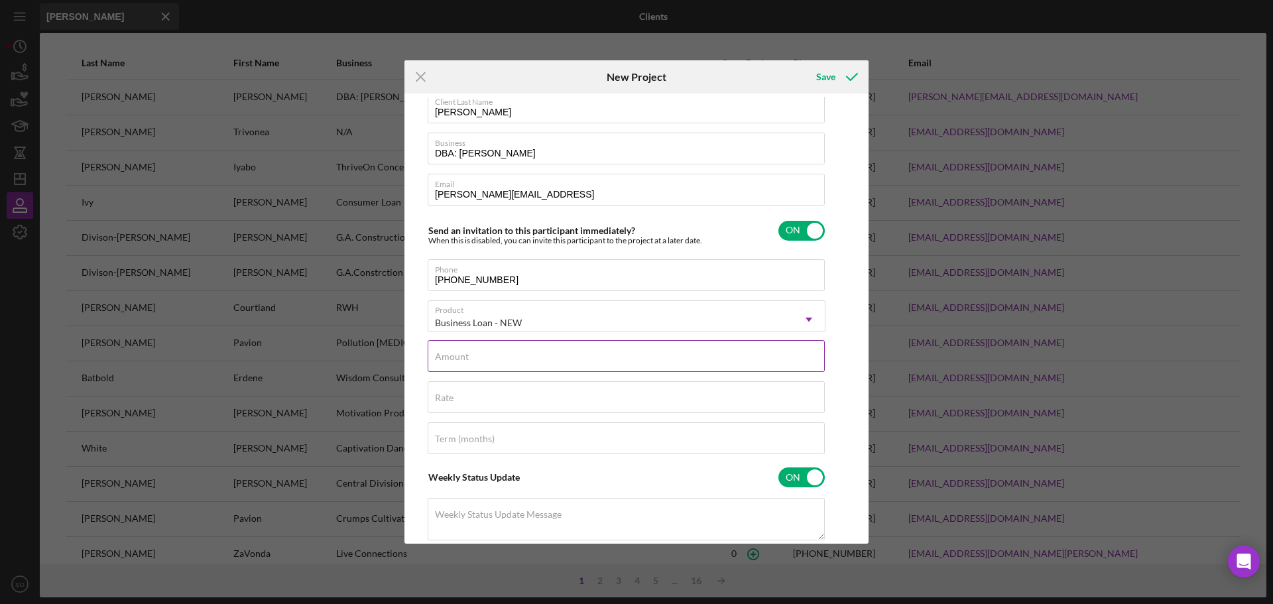
click at [550, 359] on input "Amount" at bounding box center [626, 356] width 397 height 32
type input "$5,000.00"
click at [551, 404] on input "Rate" at bounding box center [626, 397] width 397 height 32
type input "8.000%"
click at [558, 432] on div "Term (months)" at bounding box center [627, 438] width 398 height 33
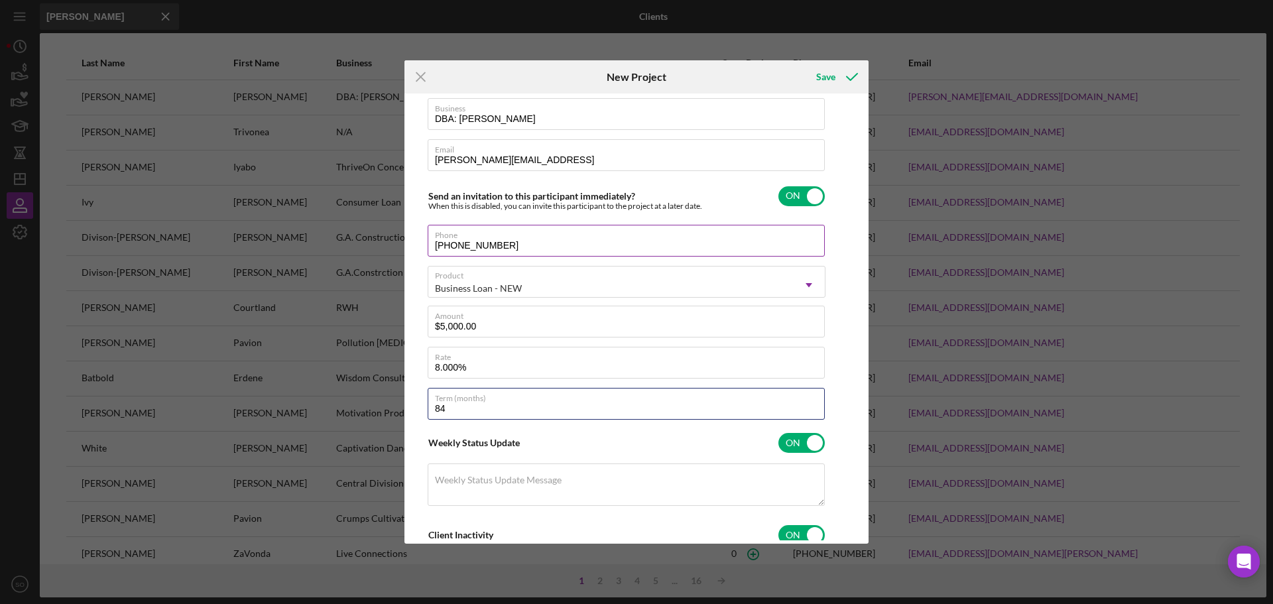
scroll to position [34, 0]
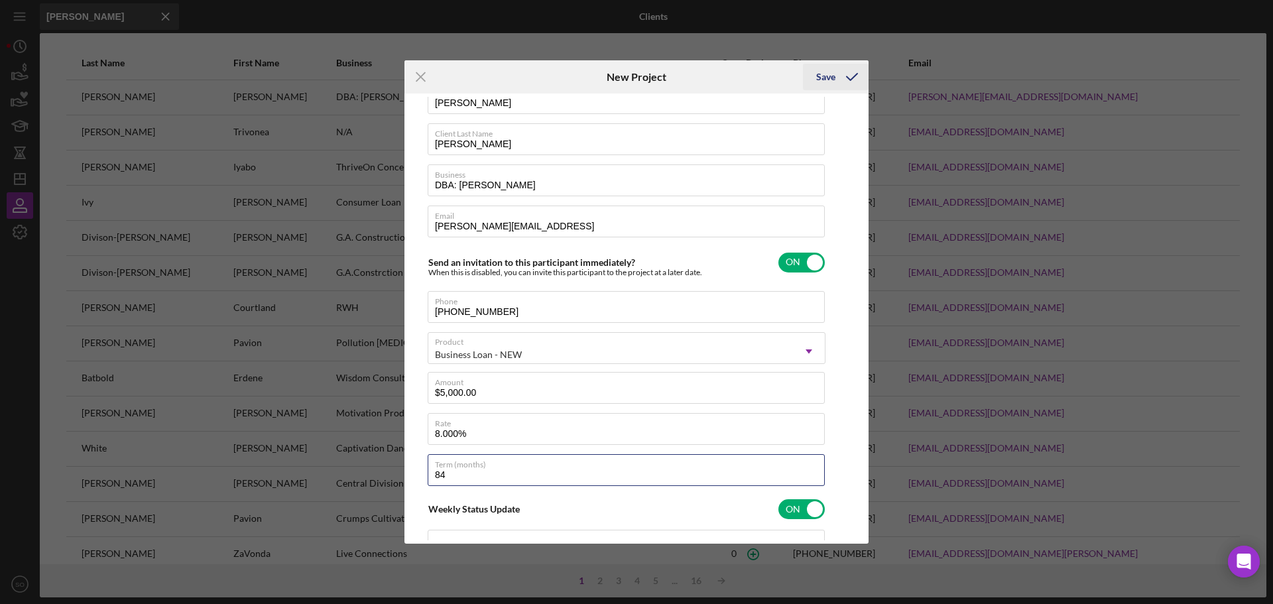
type input "84"
click at [848, 82] on icon "submit" at bounding box center [851, 76] width 33 height 33
type input "ivone.0606@gmail.com"
checkbox input "false"
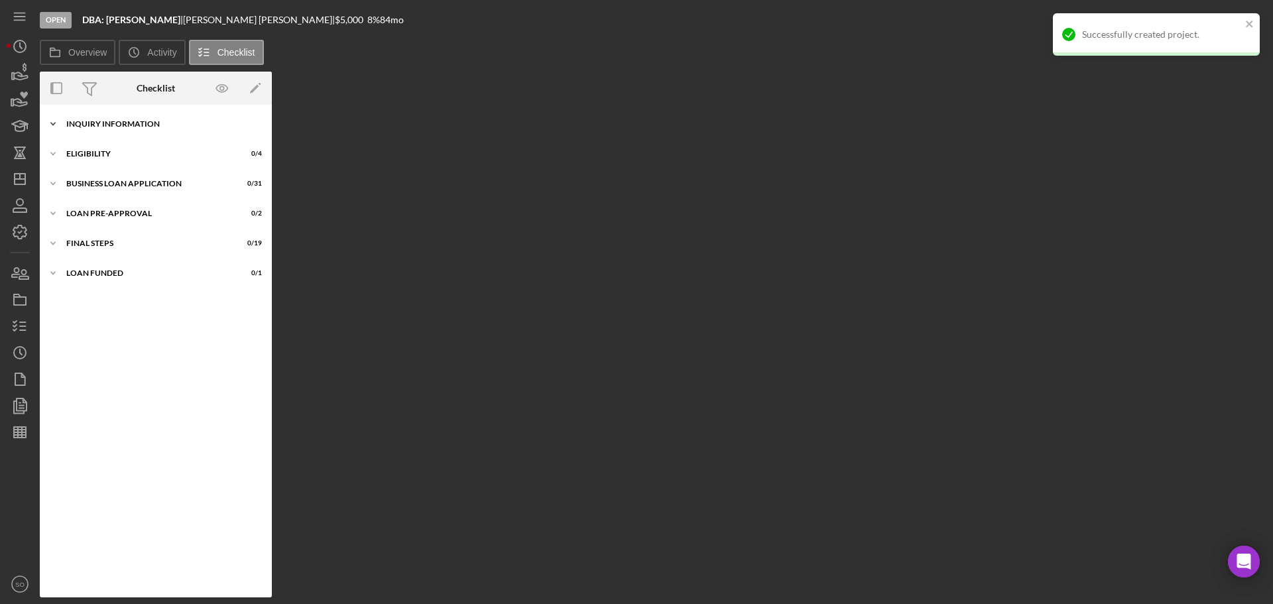
click at [150, 131] on div "Icon/Expander INQUIRY INFORMATION 0 / 11" at bounding box center [156, 124] width 232 height 27
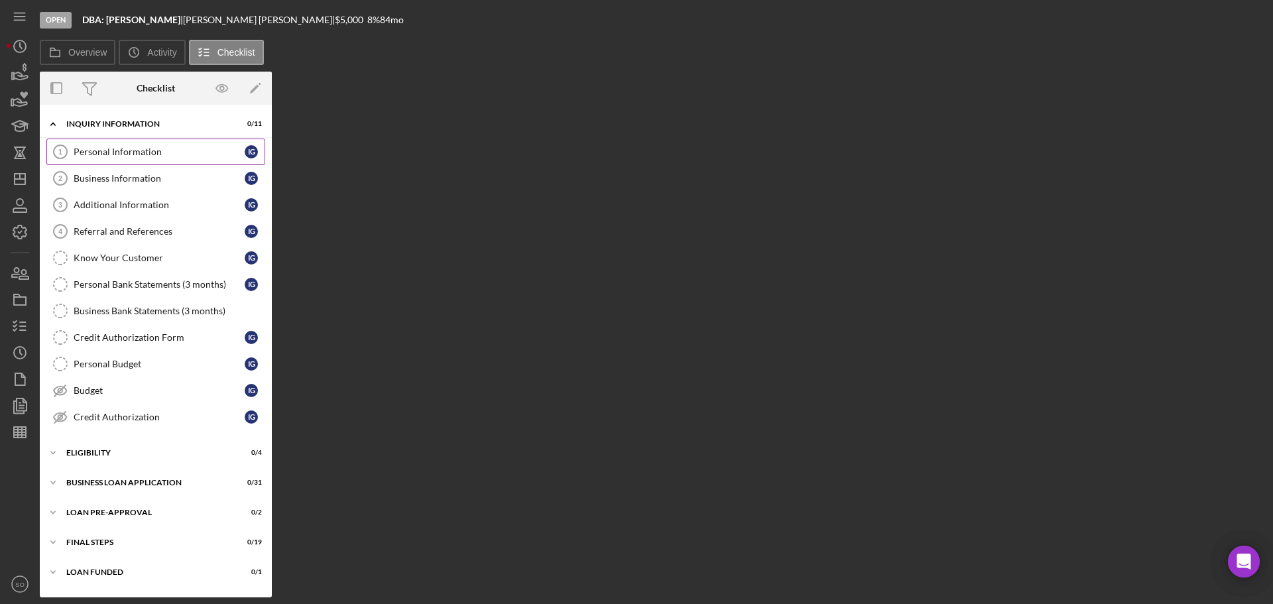
click at [141, 160] on link "Personal Information 1 Personal Information I G" at bounding box center [155, 152] width 219 height 27
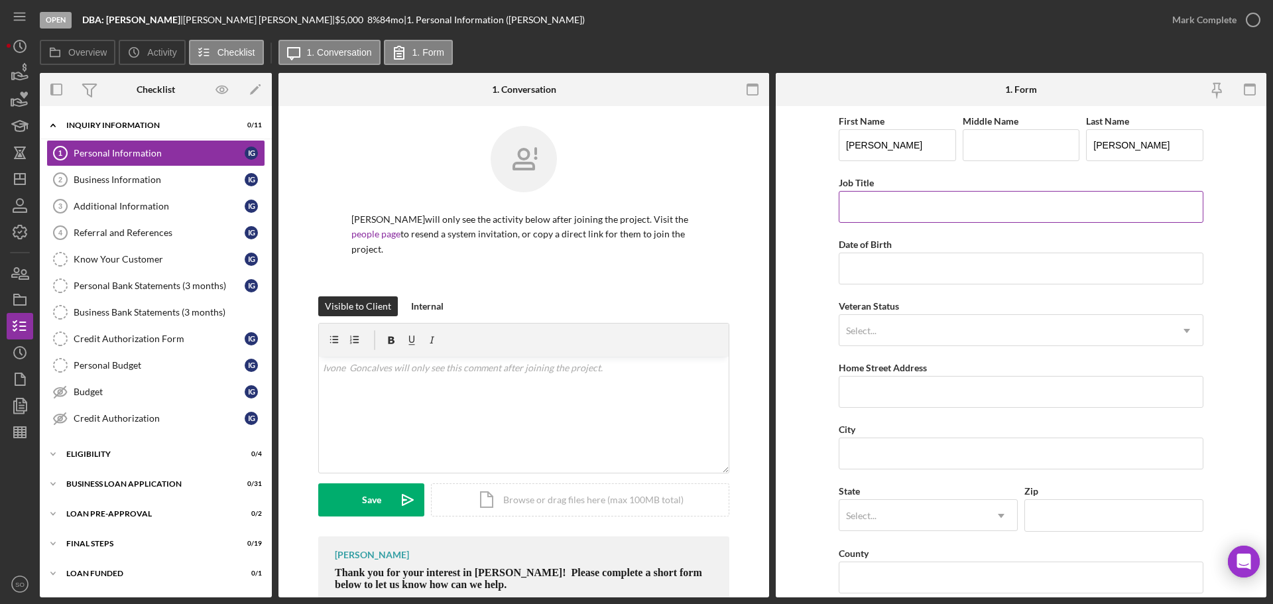
click at [917, 211] on input "Job Title" at bounding box center [1021, 207] width 365 height 32
type input "Business Owner"
click at [919, 264] on input "Date of Birth" at bounding box center [1021, 269] width 365 height 32
drag, startPoint x: 882, startPoint y: 264, endPoint x: 882, endPoint y: 287, distance: 22.5
click at [882, 264] on input "Date of Birth" at bounding box center [1021, 269] width 365 height 32
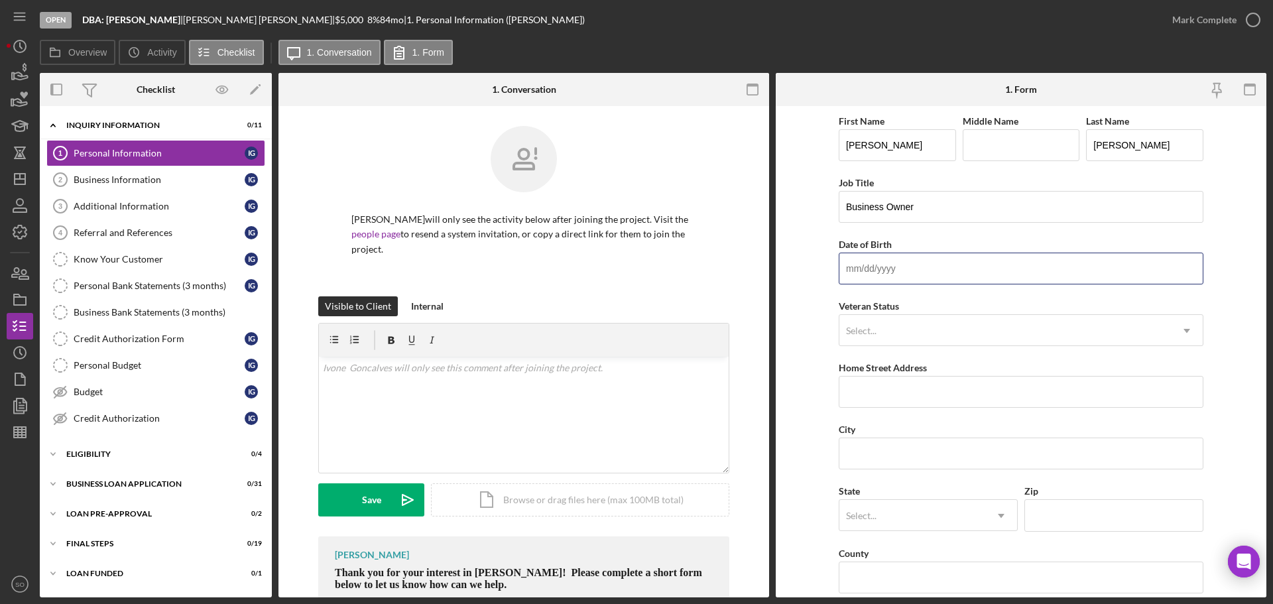
paste input "06/06/1975"
type input "06/06/1975"
click at [897, 328] on div "Select..." at bounding box center [1004, 331] width 331 height 30
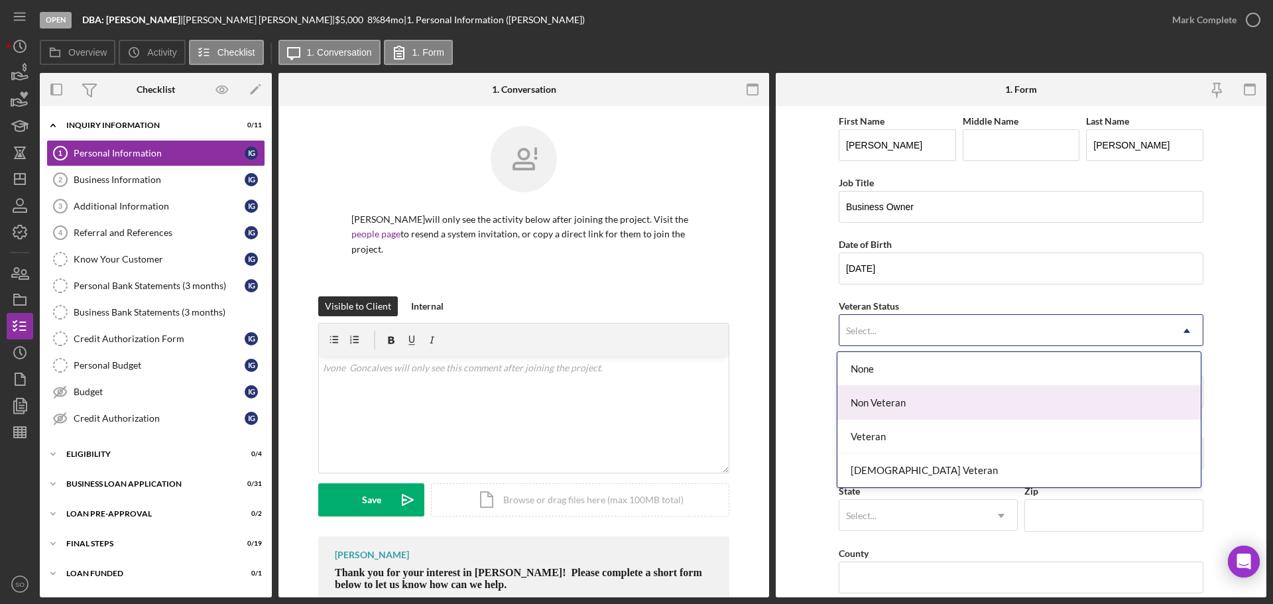
click at [890, 412] on div "Non Veteran" at bounding box center [1018, 403] width 363 height 34
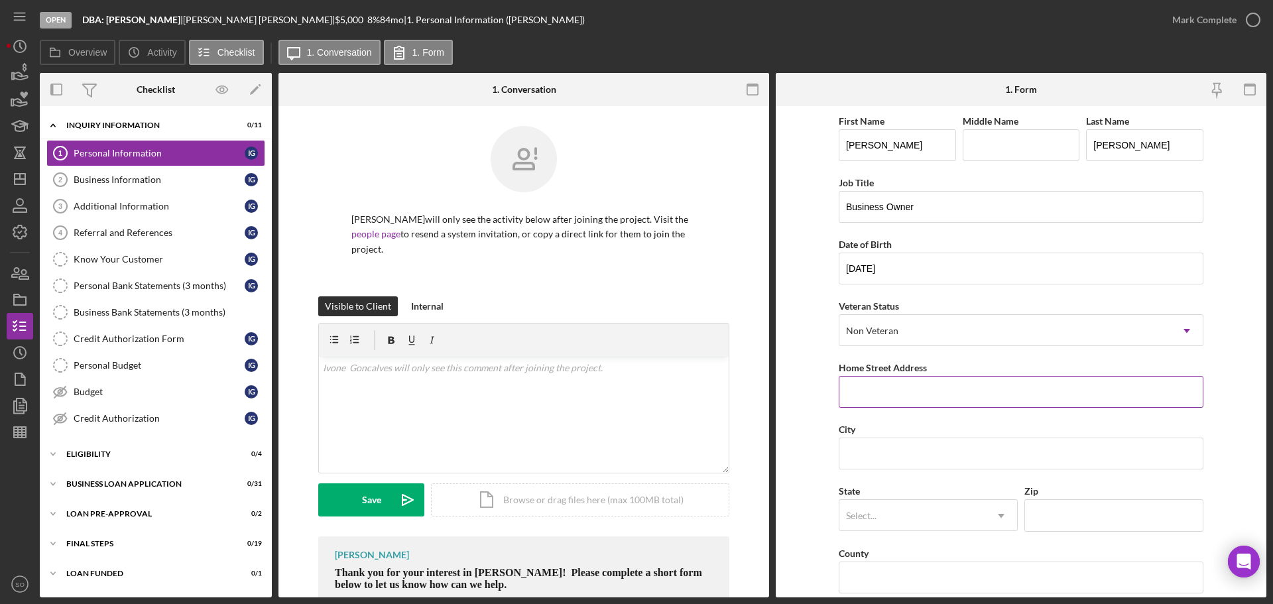
drag, startPoint x: 978, startPoint y: 393, endPoint x: 975, endPoint y: 404, distance: 11.6
click at [978, 393] on input "Home Street Address" at bounding box center [1021, 392] width 365 height 32
paste input "16870 W 127th St Apt F"
type input "16870 W 127th St Apt F"
click at [807, 408] on form "First Name Ivone Middle Name Last Name Goncalves Job Title Business Owner Date …" at bounding box center [1021, 351] width 491 height 491
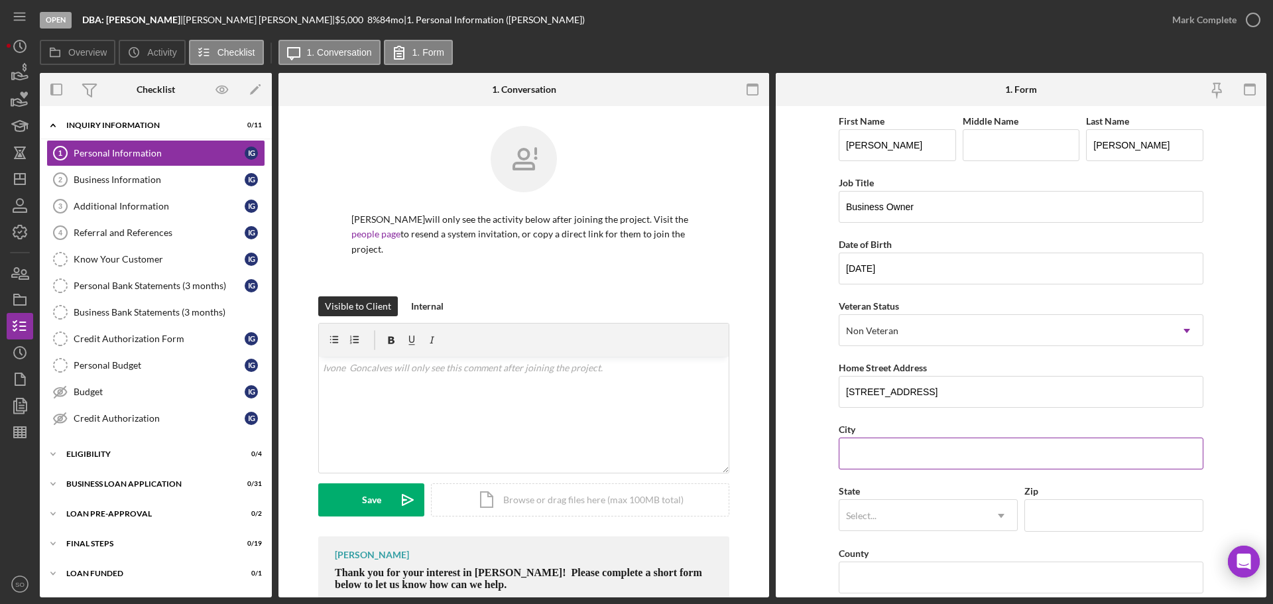
click at [931, 455] on input "City" at bounding box center [1021, 453] width 365 height 32
paste input "Olathe"
type input "Olathe"
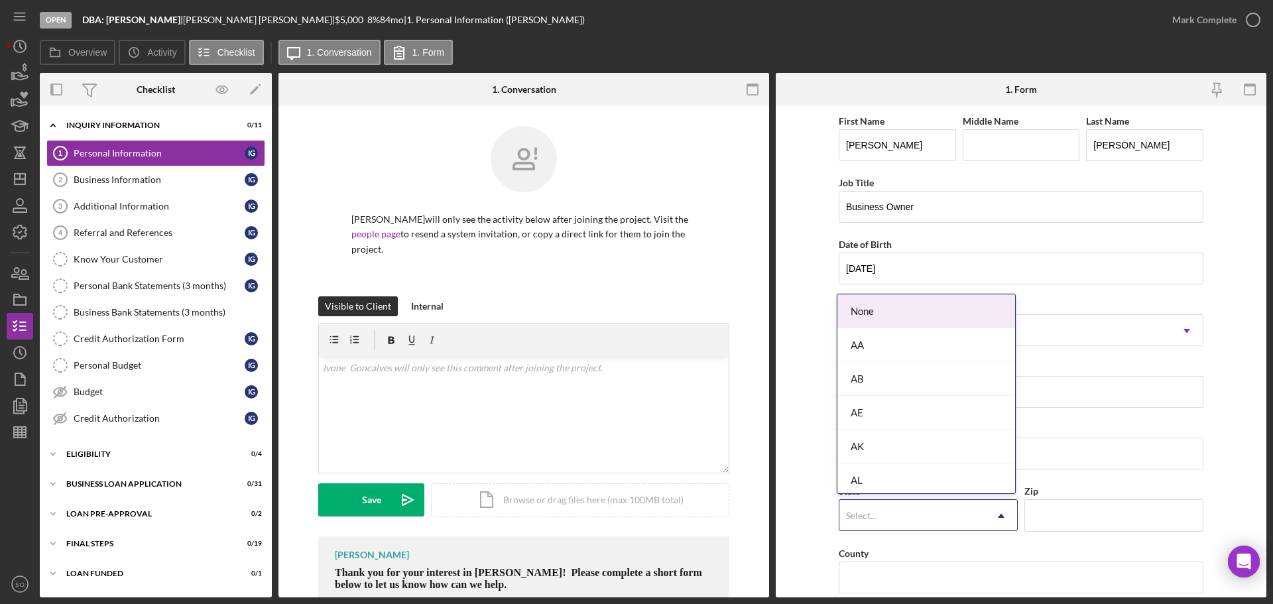
click at [871, 526] on div "Select..." at bounding box center [912, 515] width 146 height 30
type input "ks"
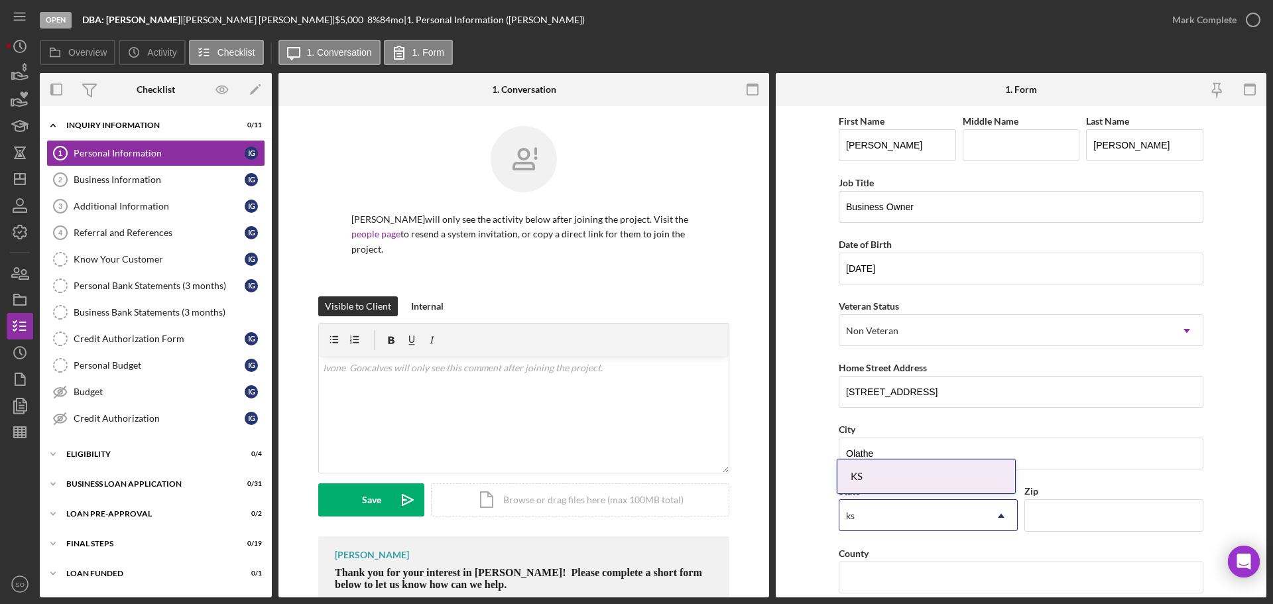
click at [903, 469] on div "KS" at bounding box center [926, 476] width 178 height 34
click at [1076, 516] on input "Zip" at bounding box center [1113, 515] width 179 height 32
paste input "66062"
type input "66062"
click at [807, 520] on form "First Name Ivone Middle Name Last Name Goncalves Job Title Business Owner Date …" at bounding box center [1021, 351] width 491 height 491
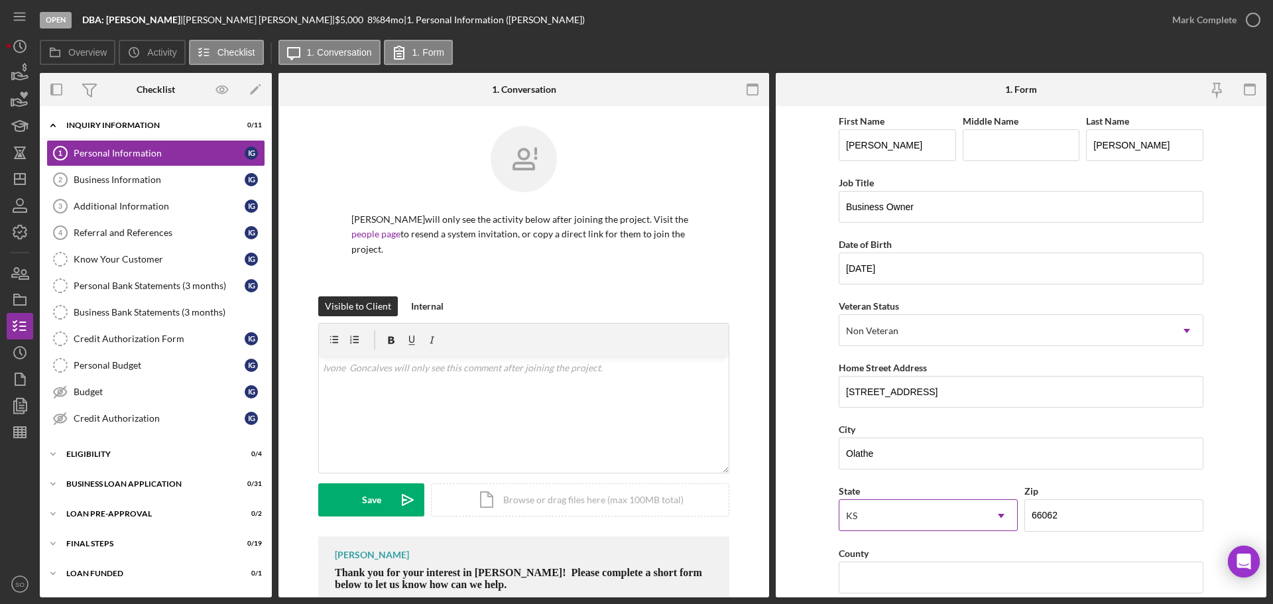
scroll to position [66, 0]
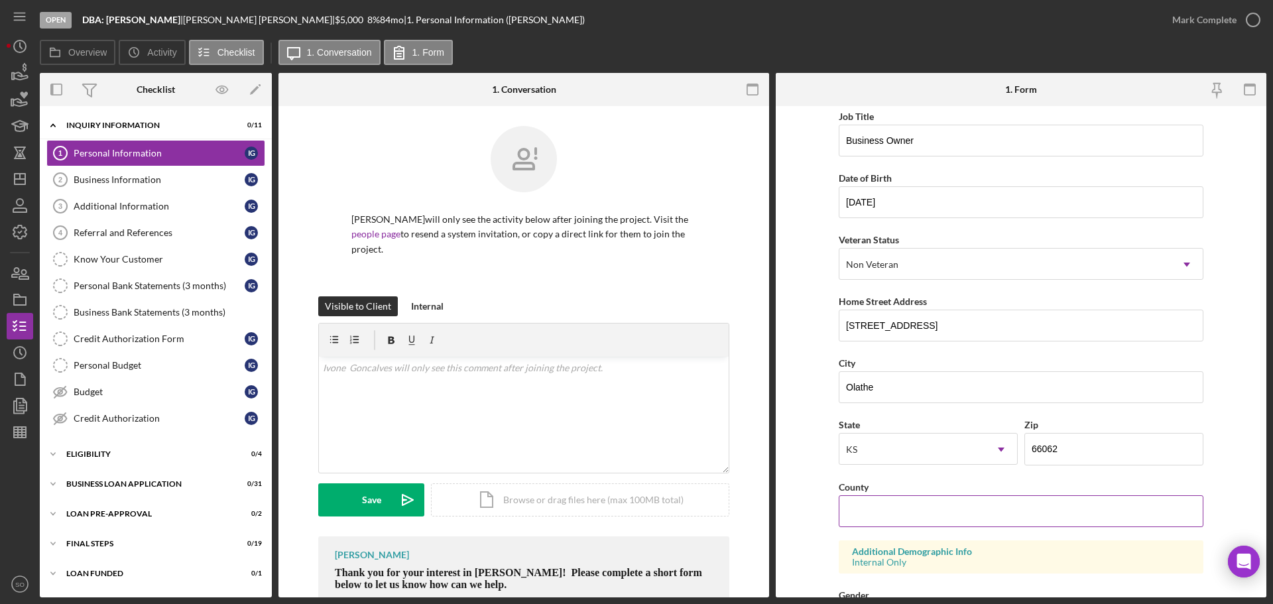
click at [1043, 508] on input "County" at bounding box center [1021, 511] width 365 height 32
paste input "Johnson County"
type input "Johnson County"
click at [820, 488] on form "First Name Ivone Middle Name Last Name Goncalves Job Title Business Owner Date …" at bounding box center [1021, 351] width 491 height 491
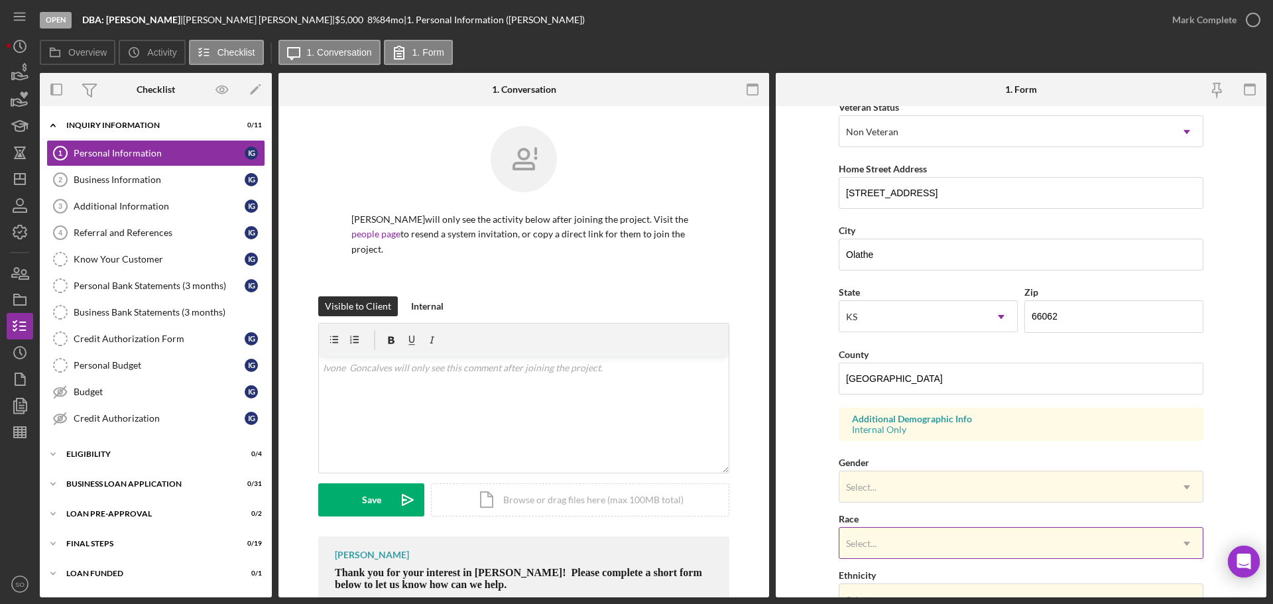
scroll to position [265, 0]
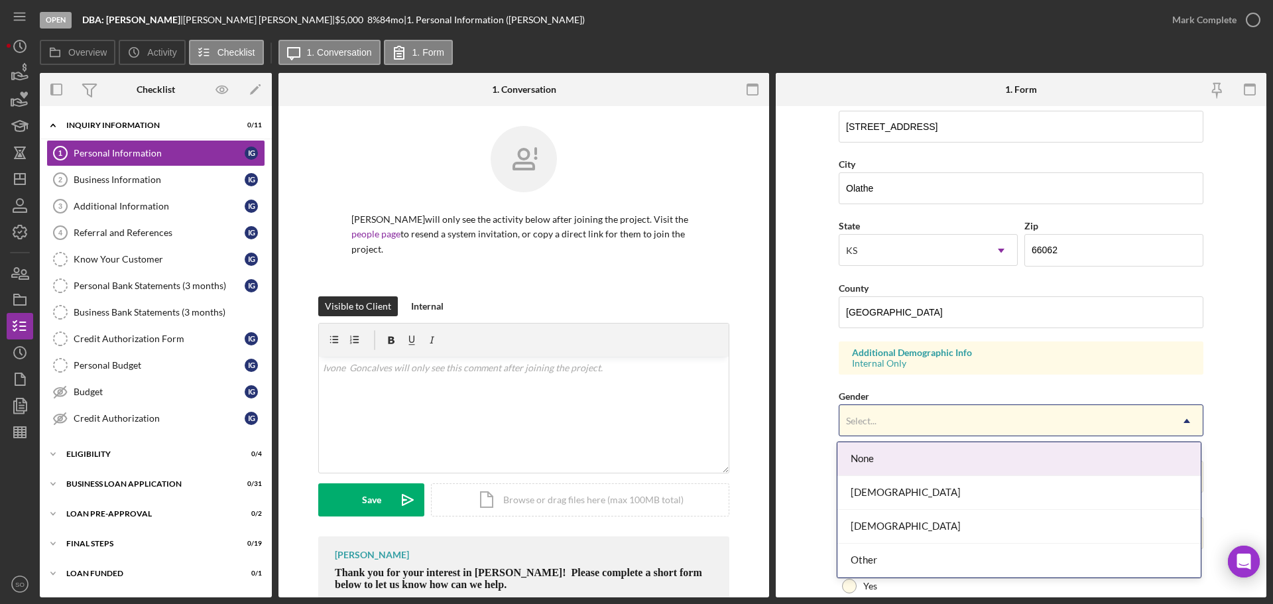
click at [923, 410] on div "Select..." at bounding box center [1004, 421] width 331 height 30
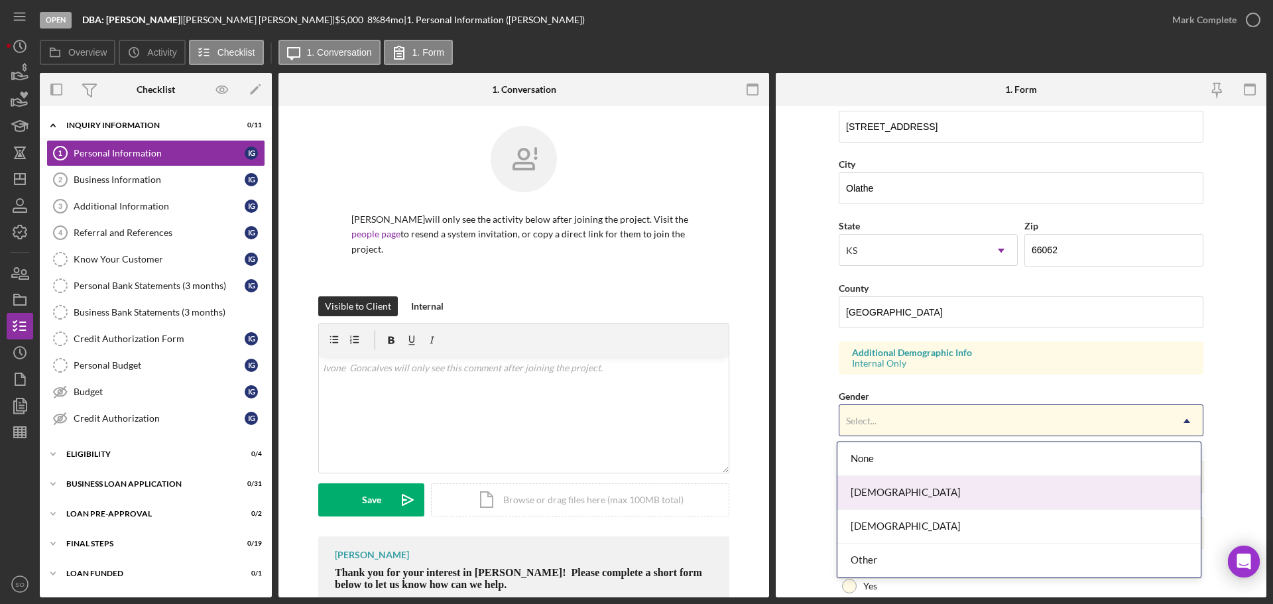
click at [908, 496] on div "Female" at bounding box center [1018, 493] width 363 height 34
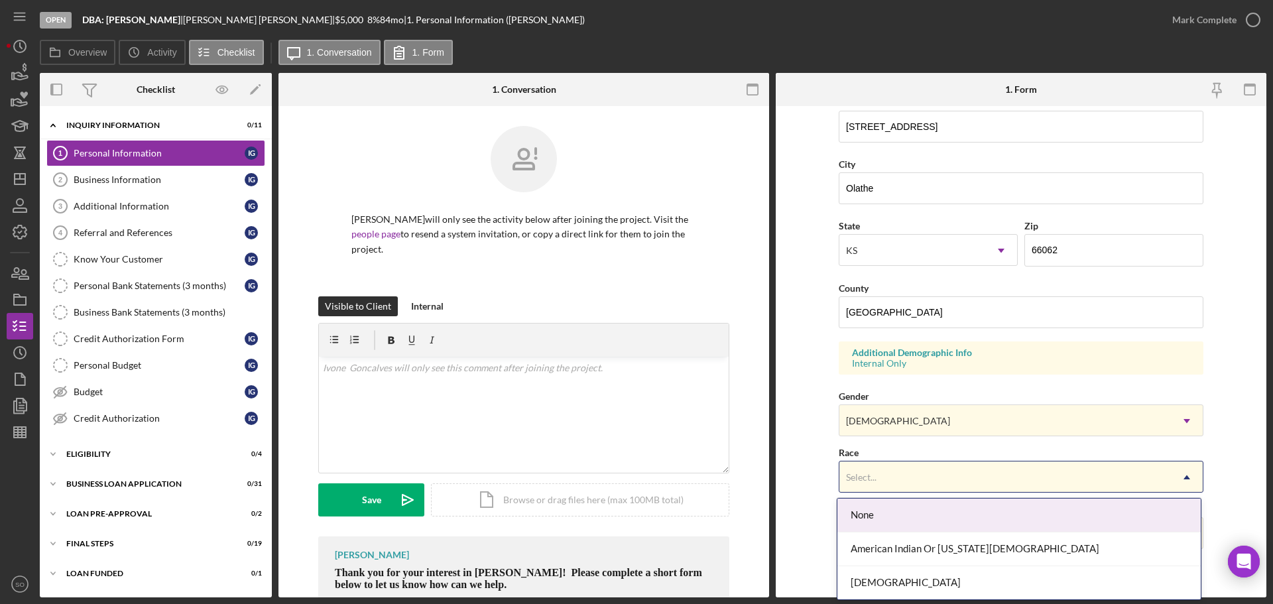
click at [903, 477] on div "Select..." at bounding box center [1004, 477] width 331 height 30
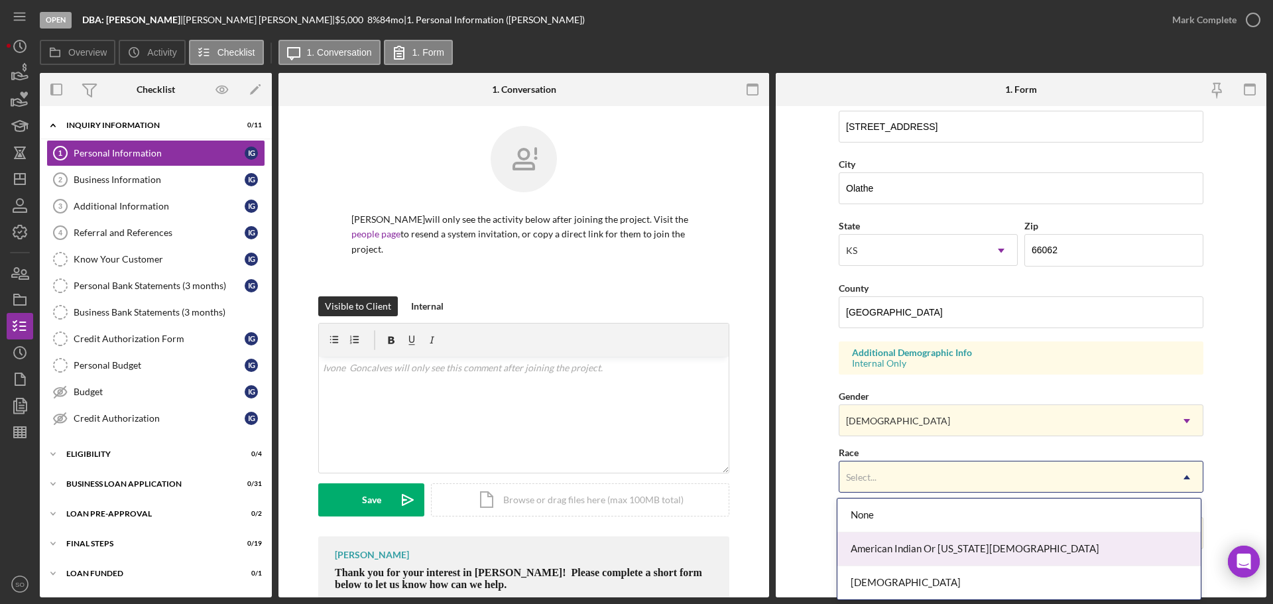
scroll to position [66, 0]
click at [915, 563] on div "Black Or African American" at bounding box center [1018, 551] width 363 height 34
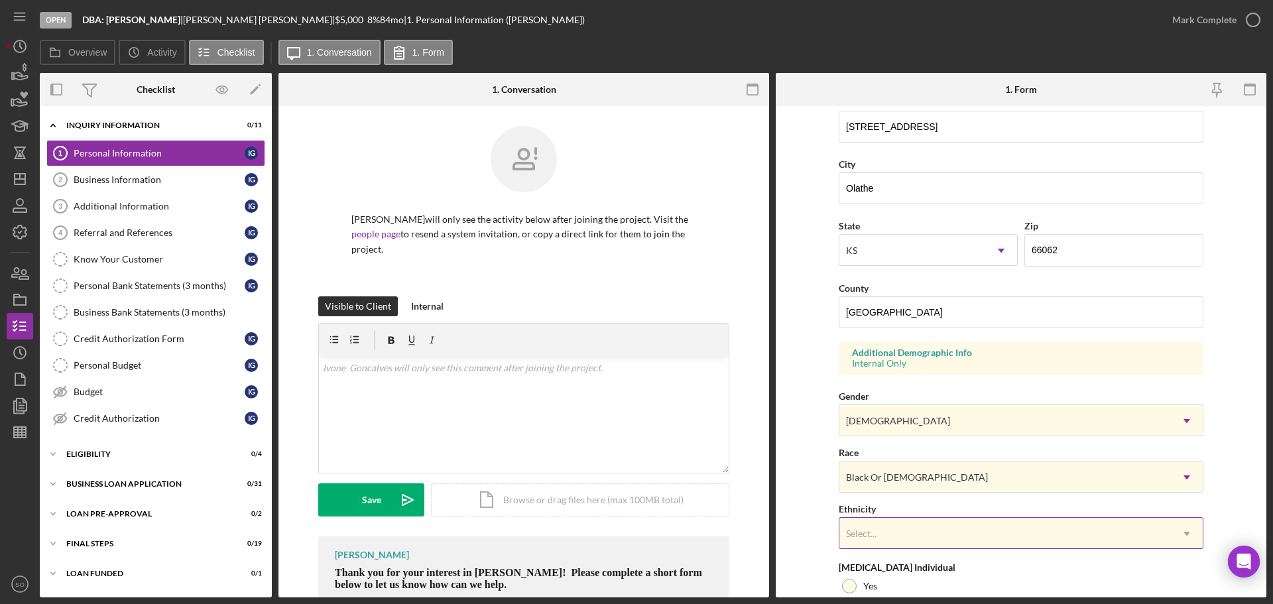
click at [920, 539] on div "Select..." at bounding box center [1004, 533] width 331 height 30
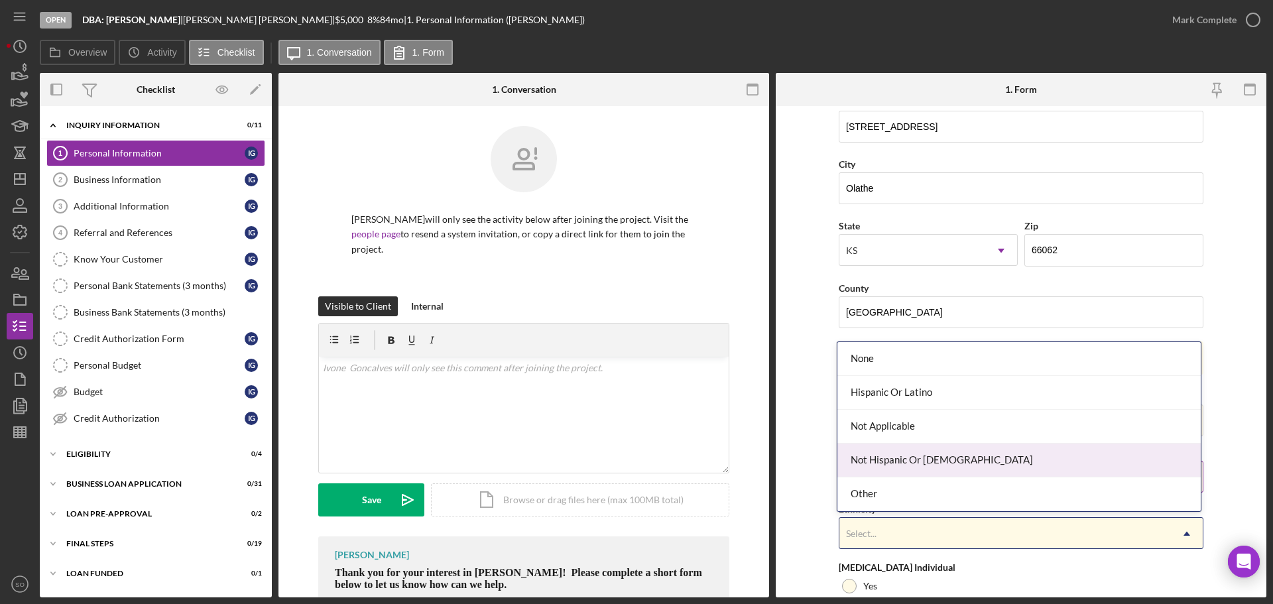
click at [890, 458] on div "Not Hispanic Or Latino" at bounding box center [1018, 460] width 363 height 34
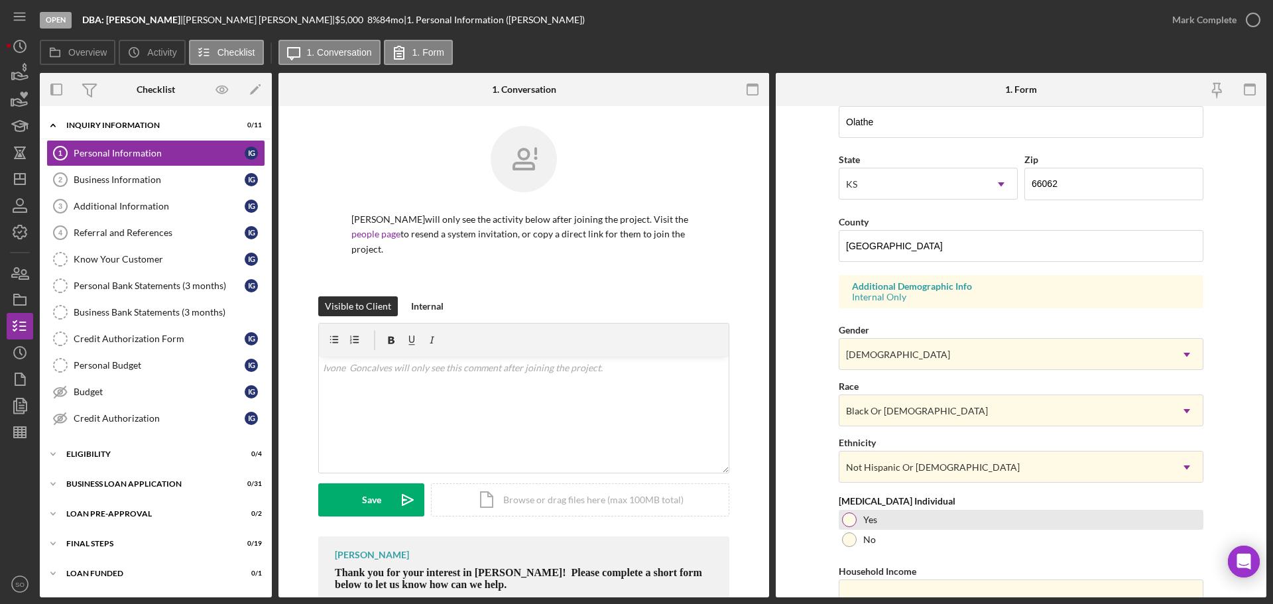
scroll to position [394, 0]
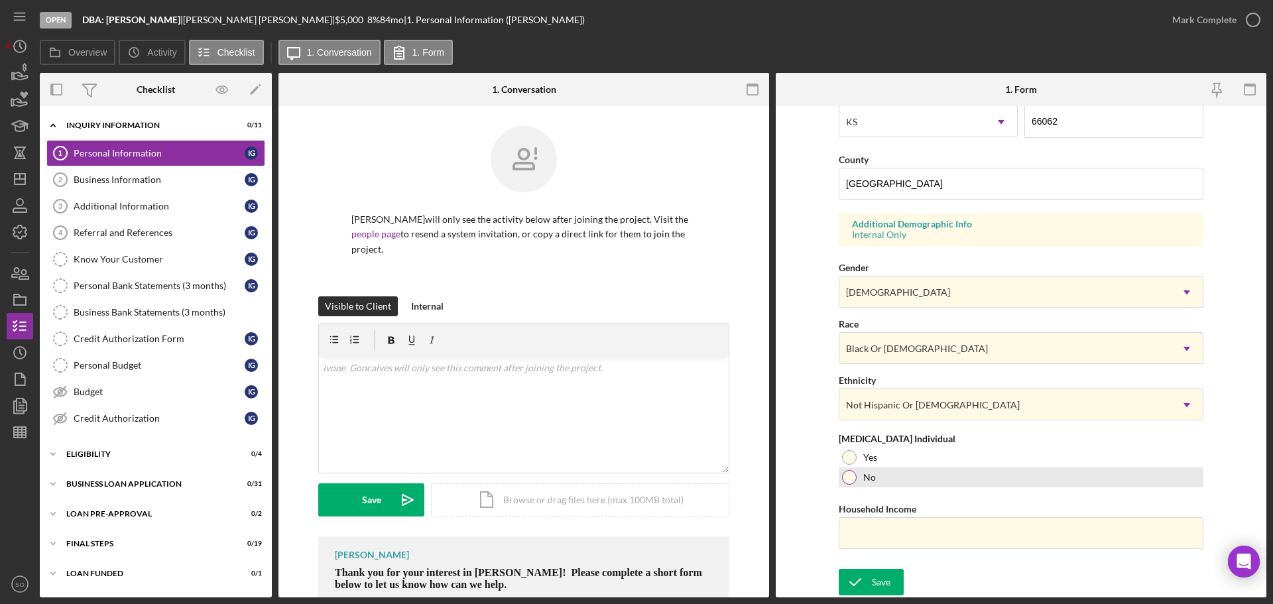
click at [846, 475] on div at bounding box center [849, 477] width 15 height 15
click at [889, 532] on input "Household Income" at bounding box center [1021, 533] width 365 height 32
type input "$55,000"
click at [829, 481] on form "First Name Ivone Middle Name Last Name Goncalves Job Title Business Owner Date …" at bounding box center [1021, 351] width 491 height 491
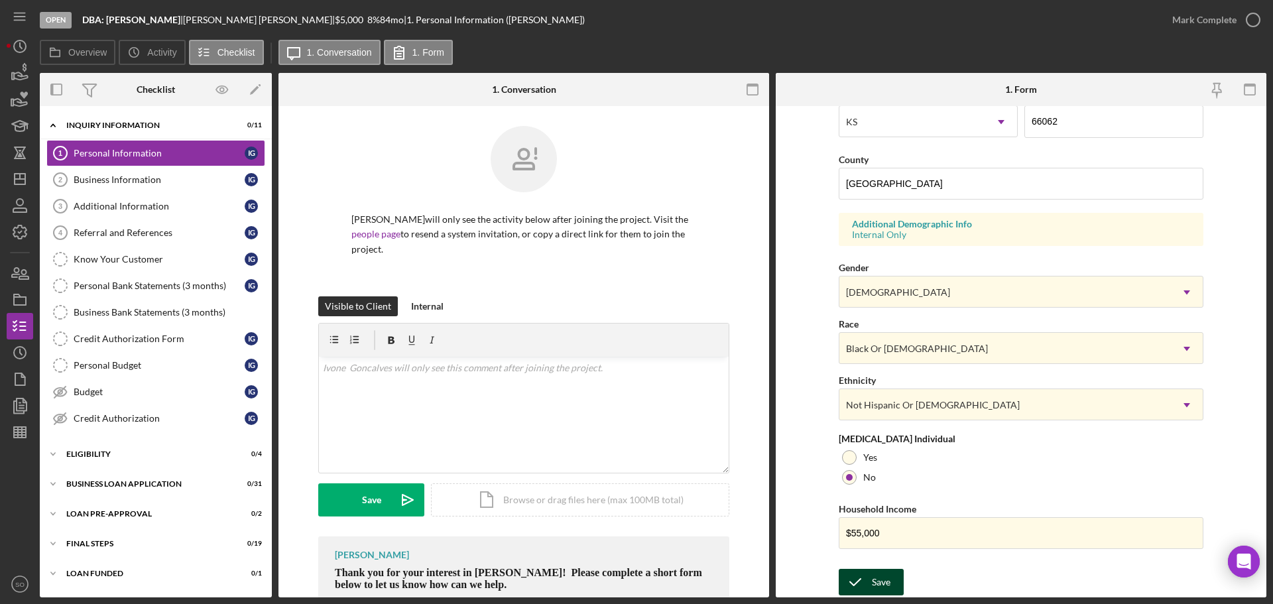
click at [879, 573] on div "Save" at bounding box center [881, 582] width 19 height 27
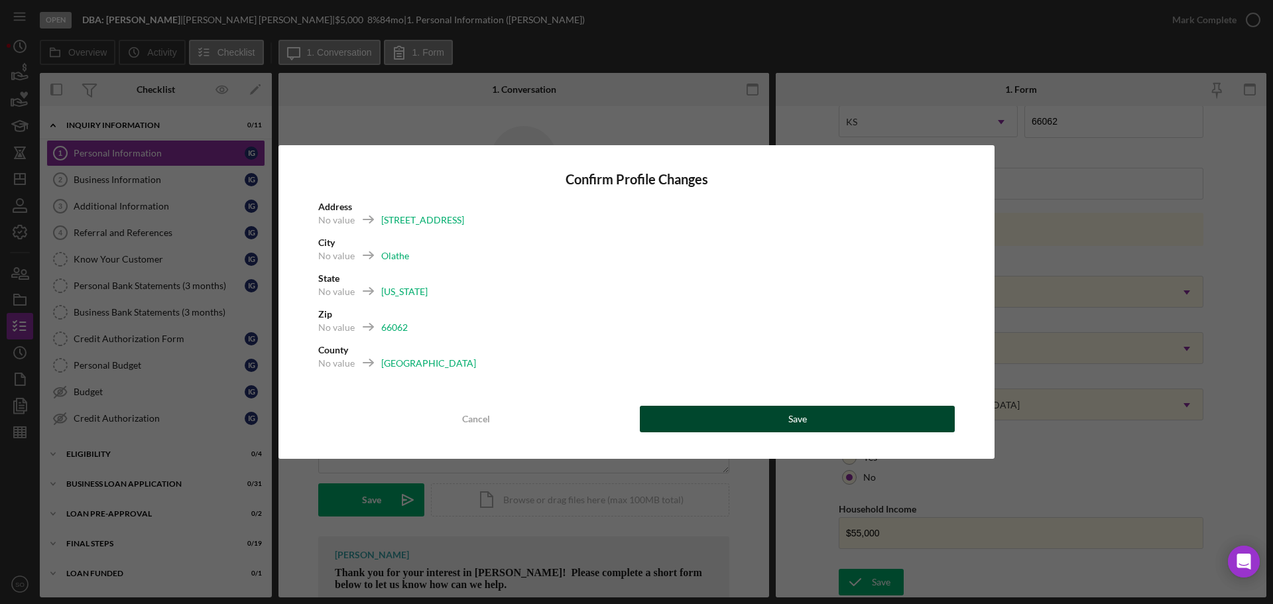
click at [769, 408] on button "Save" at bounding box center [797, 419] width 315 height 27
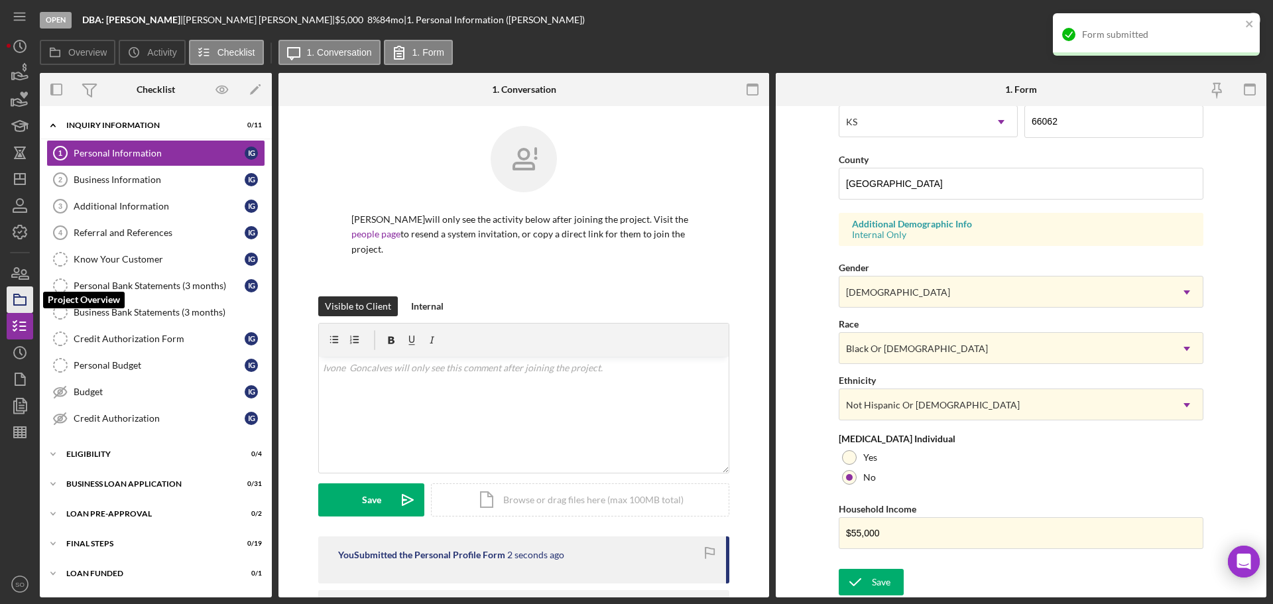
click at [25, 306] on icon "button" at bounding box center [19, 299] width 33 height 33
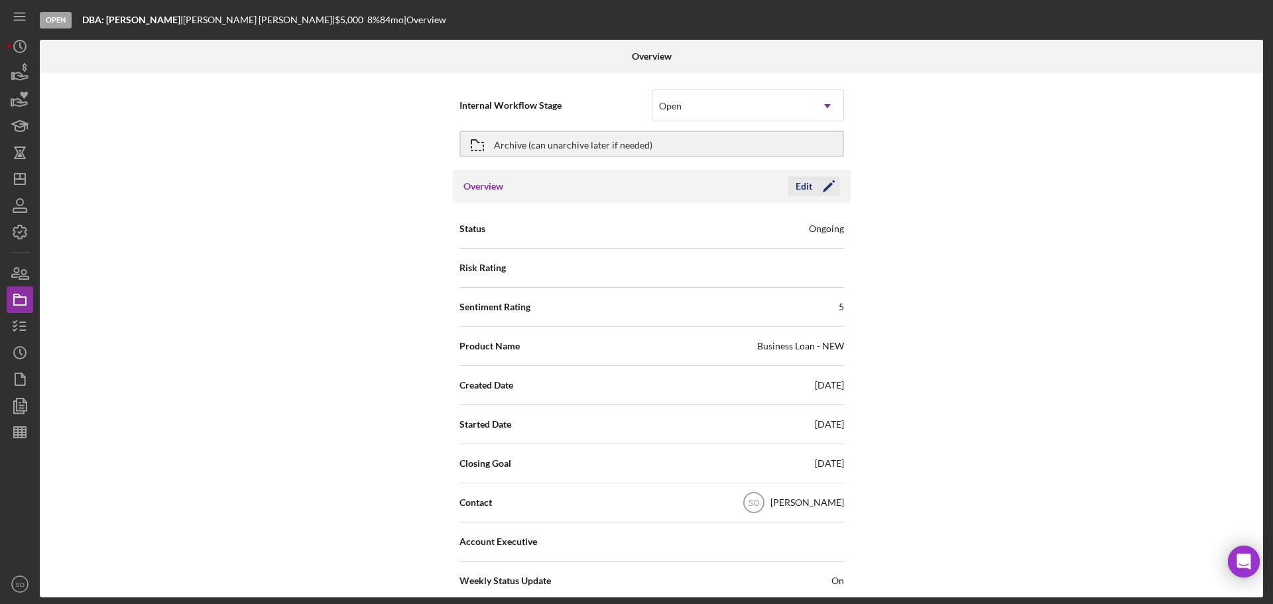
click at [827, 194] on icon "Icon/Edit" at bounding box center [828, 186] width 33 height 33
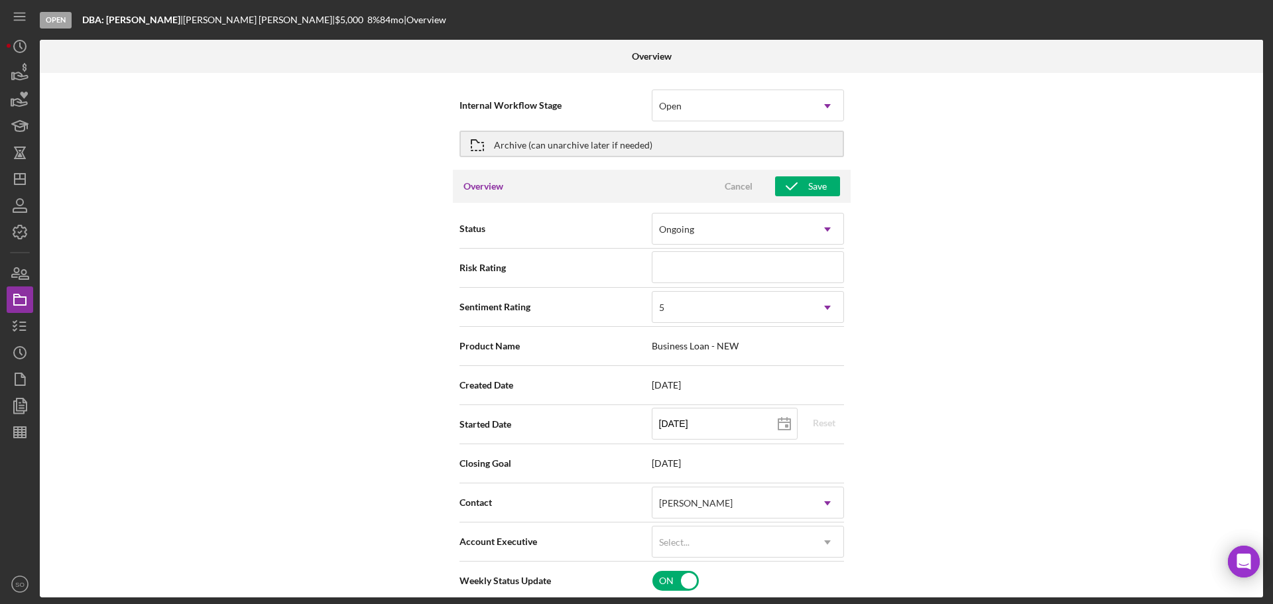
scroll to position [66, 0]
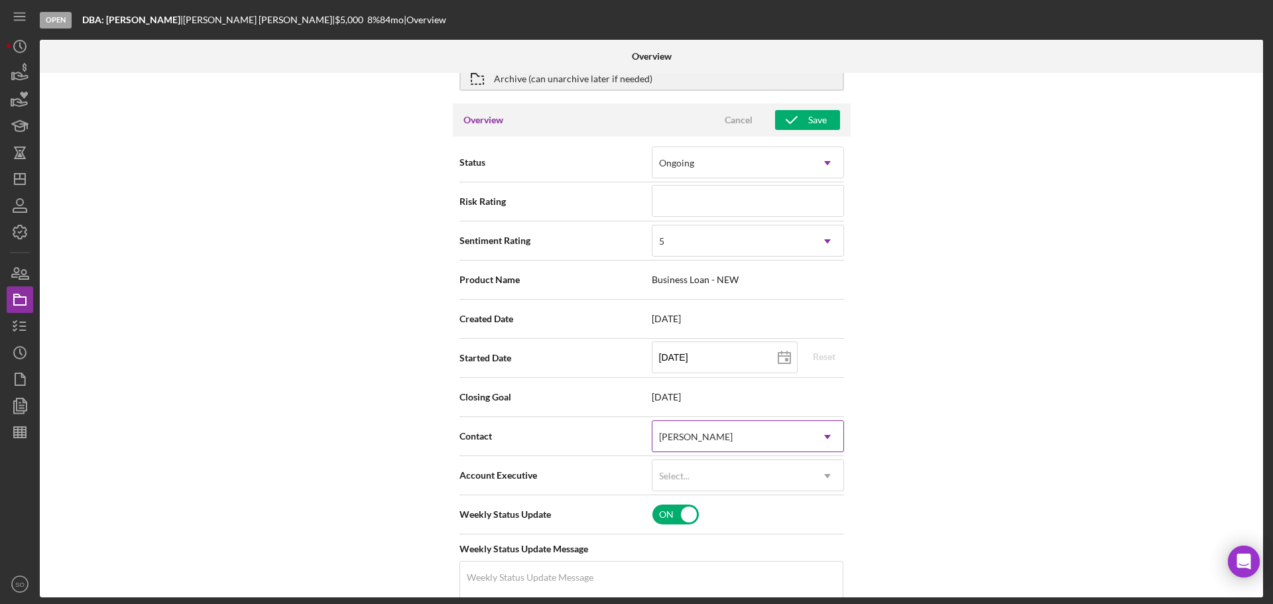
click at [746, 438] on div "[PERSON_NAME]" at bounding box center [731, 437] width 159 height 30
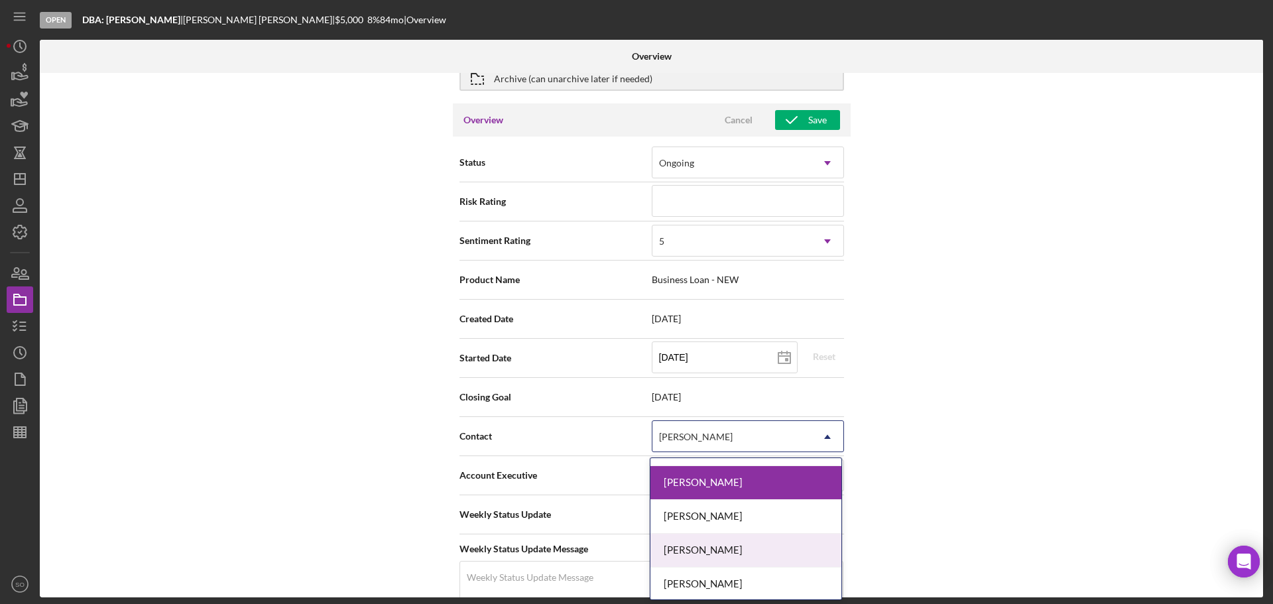
scroll to position [464, 0]
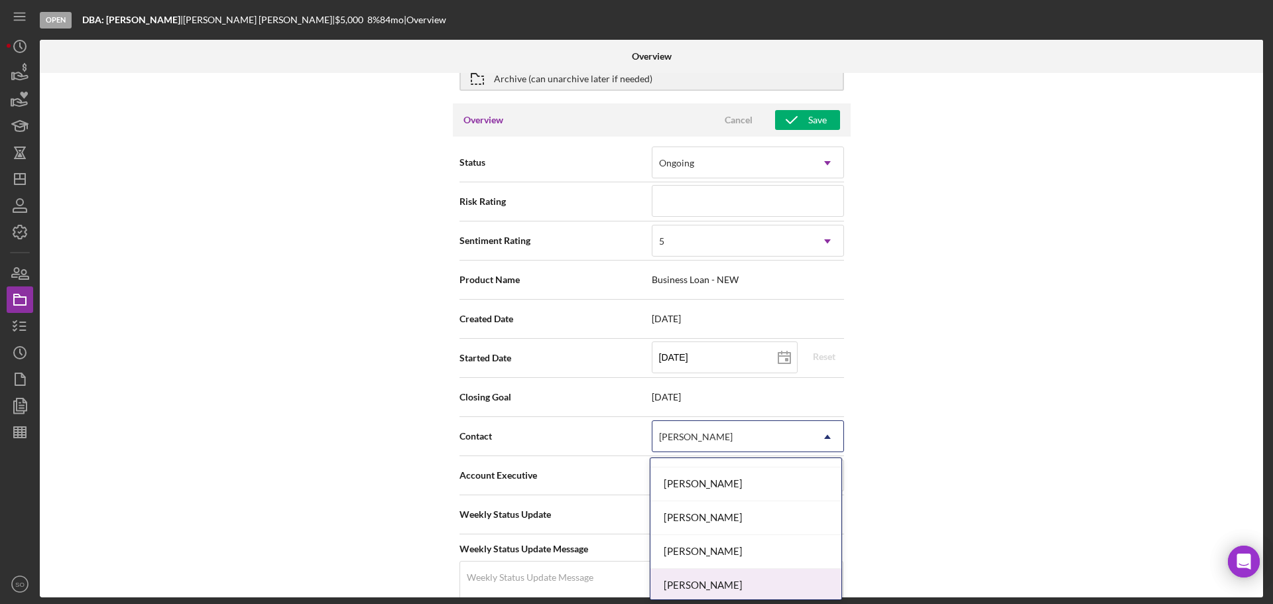
click at [701, 579] on div "Jim Boyle" at bounding box center [745, 586] width 191 height 34
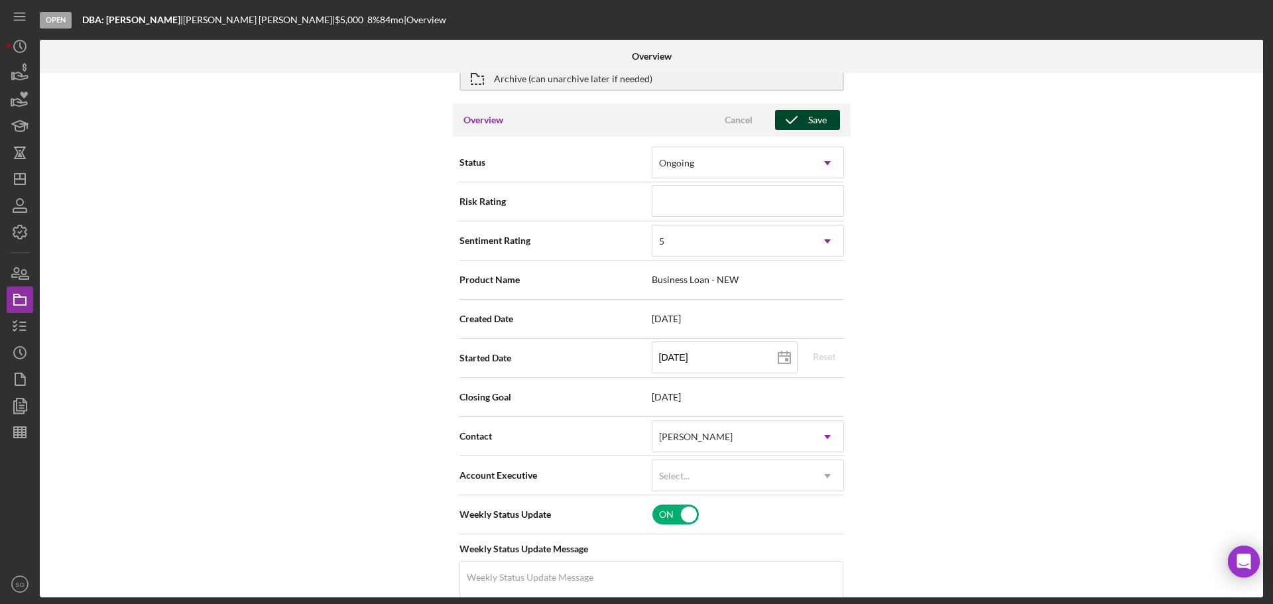
click at [819, 115] on div "Save" at bounding box center [817, 120] width 19 height 20
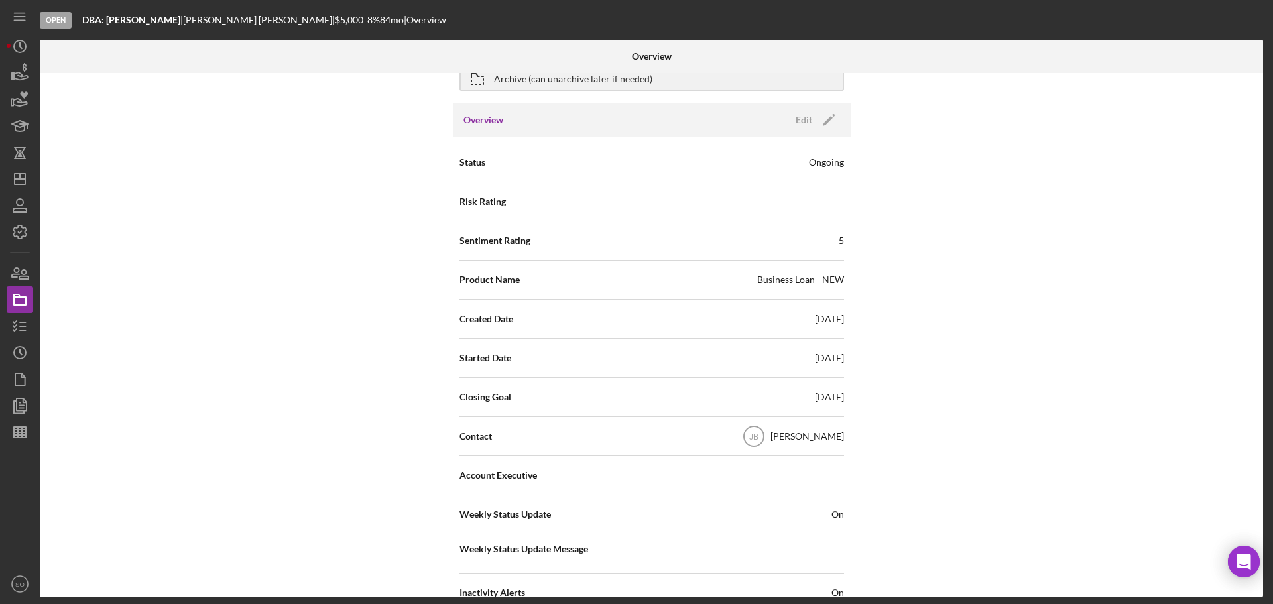
scroll to position [0, 0]
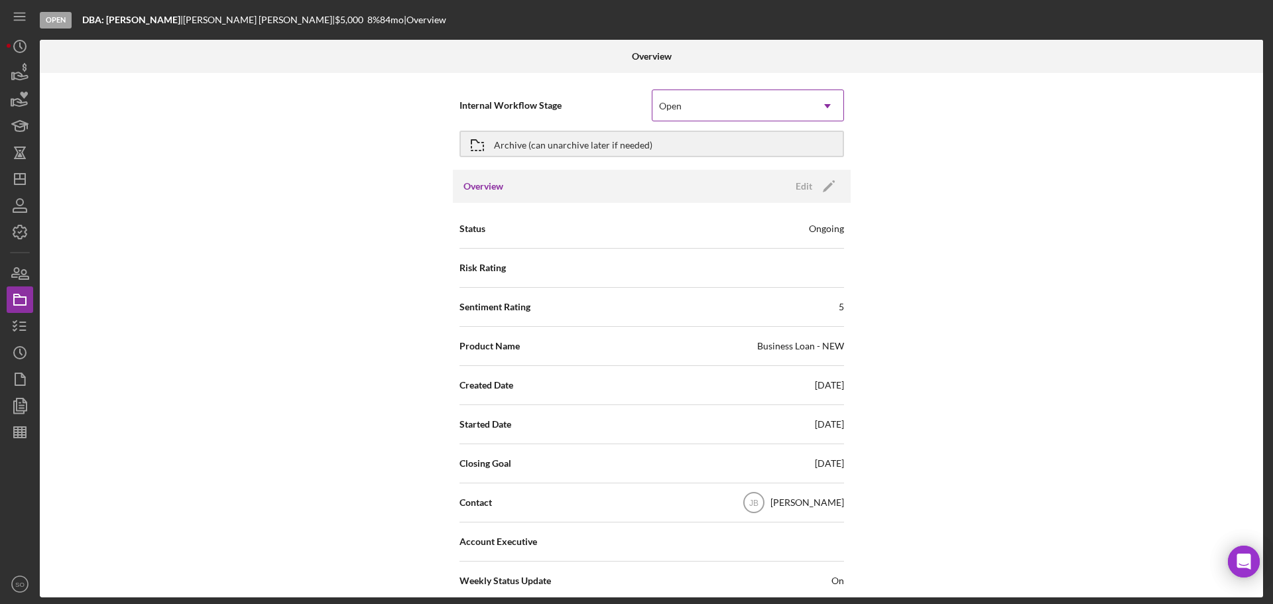
click at [717, 115] on div "Open" at bounding box center [731, 106] width 159 height 30
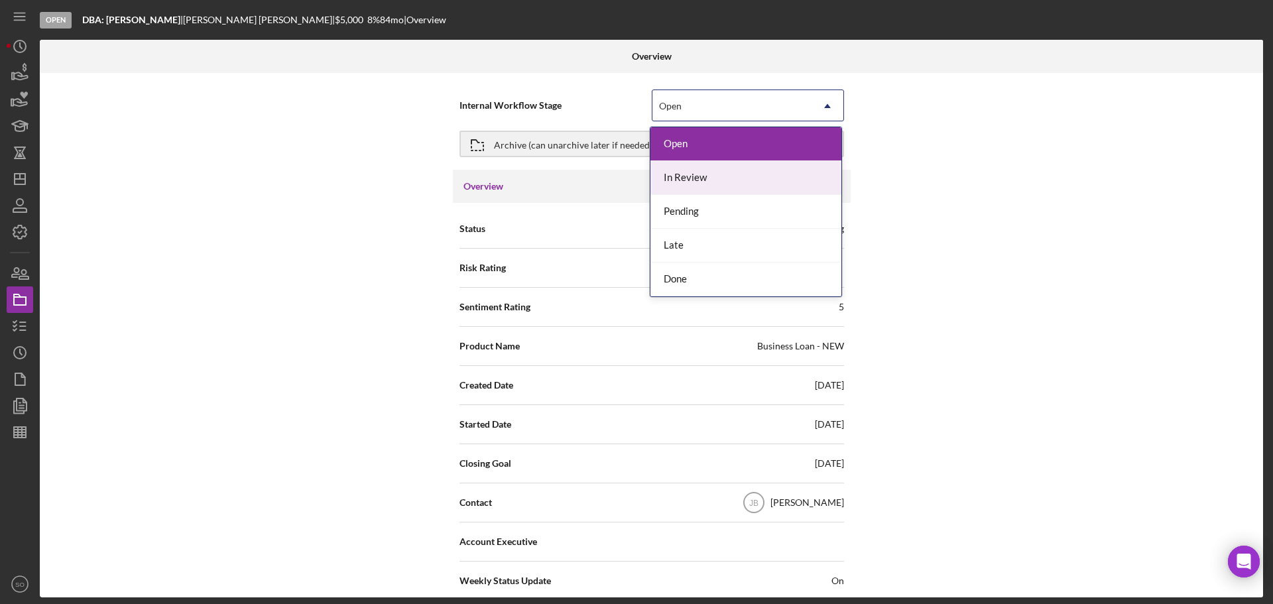
click at [704, 178] on div "In Review" at bounding box center [745, 178] width 191 height 34
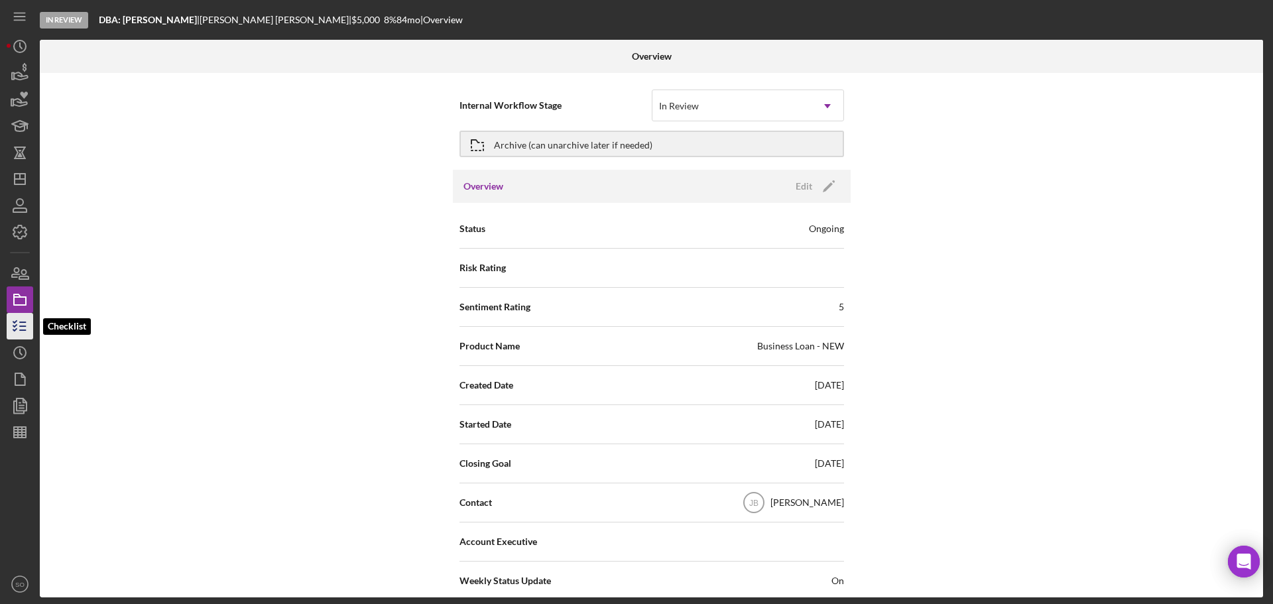
drag, startPoint x: 13, startPoint y: 328, endPoint x: 27, endPoint y: 331, distance: 14.8
click at [13, 328] on icon "button" at bounding box center [19, 326] width 33 height 33
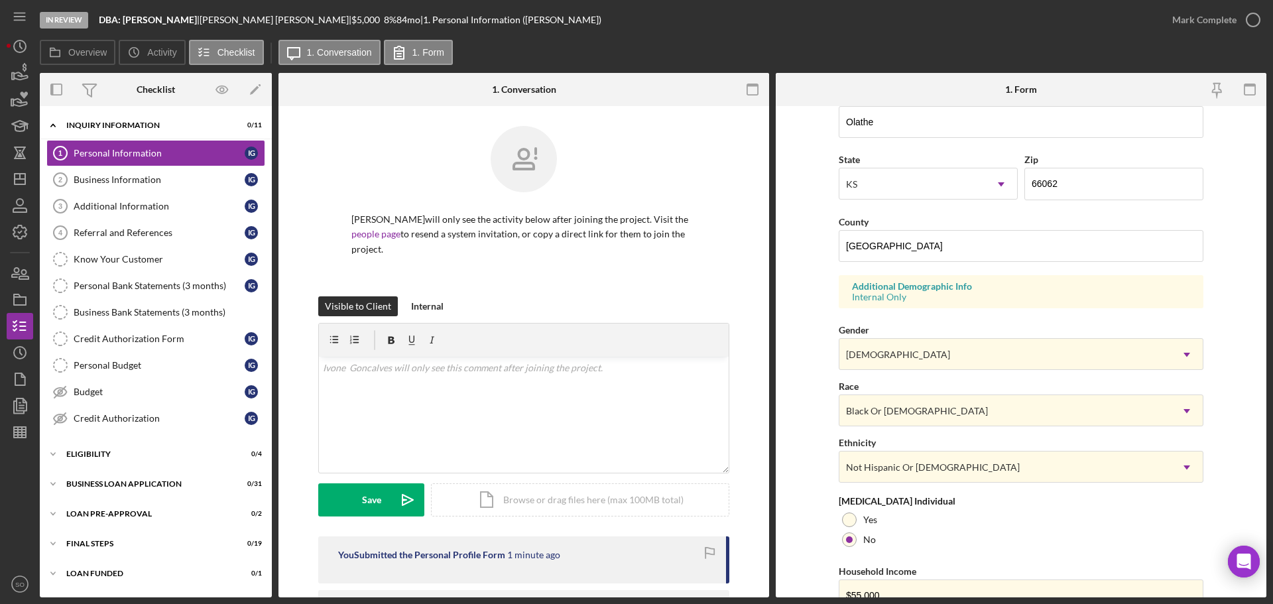
scroll to position [394, 0]
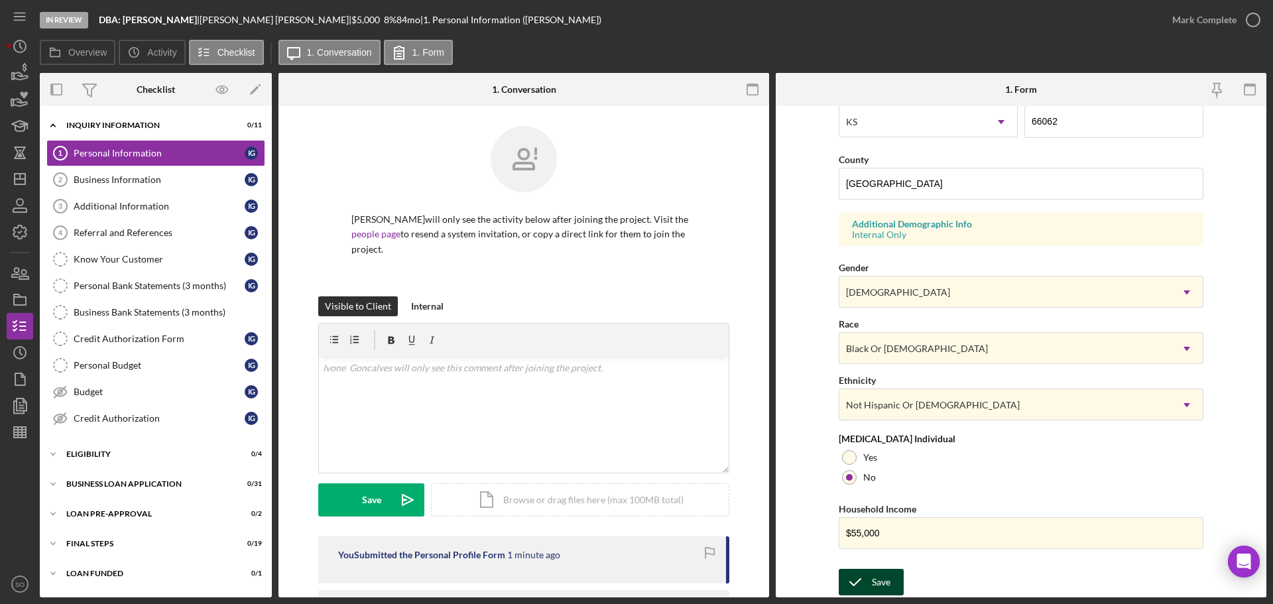
click at [865, 584] on icon "submit" at bounding box center [855, 581] width 33 height 33
click at [1174, 21] on div "Mark Complete" at bounding box center [1204, 20] width 64 height 27
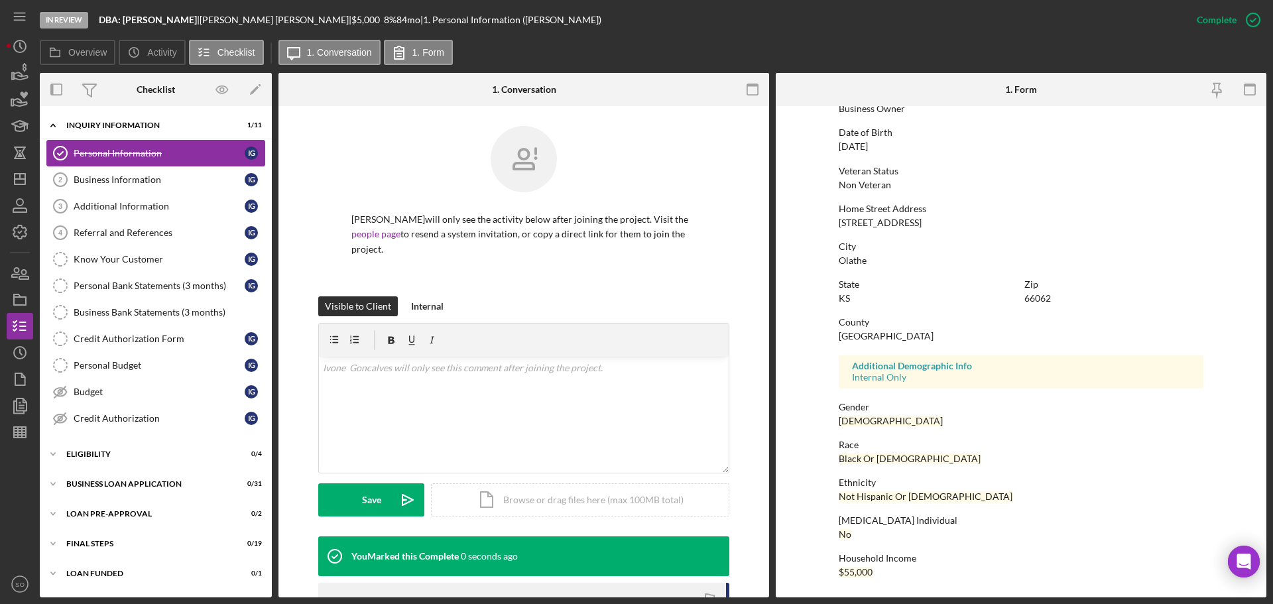
scroll to position [127, 0]
drag, startPoint x: 158, startPoint y: 176, endPoint x: 176, endPoint y: 192, distance: 24.4
click at [160, 178] on div "Business Information" at bounding box center [159, 179] width 171 height 11
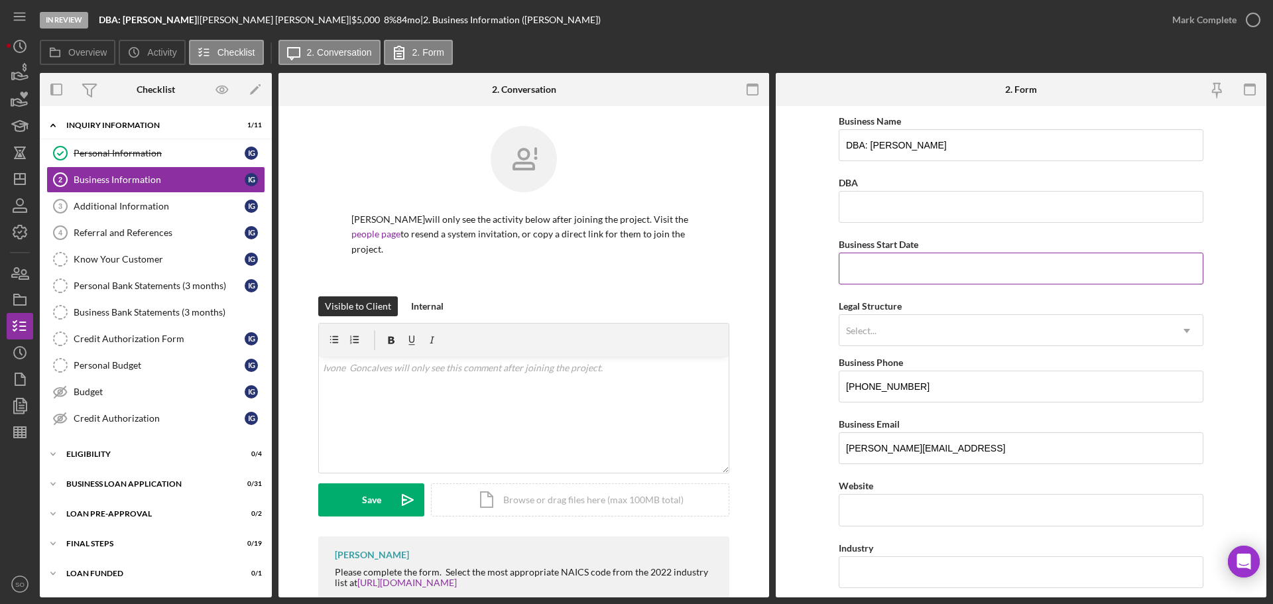
drag, startPoint x: 929, startPoint y: 259, endPoint x: 933, endPoint y: 264, distance: 7.0
click at [929, 259] on input "Business Start Date" at bounding box center [1021, 269] width 365 height 32
paste input "07/15/2010"
type input "07/15/2010"
click at [810, 299] on form "Business Name DBA: Ivone Goncalves DBA Business Start Date 07/15/2010 Legal Str…" at bounding box center [1021, 351] width 491 height 491
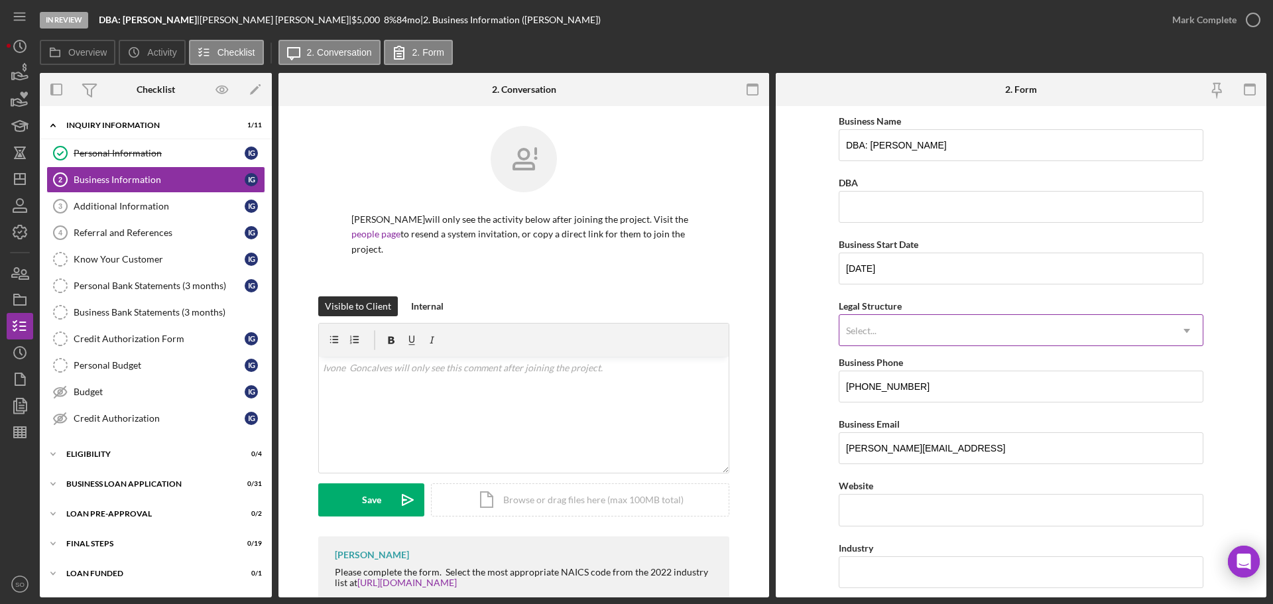
click at [968, 327] on div "Select..." at bounding box center [1004, 331] width 331 height 30
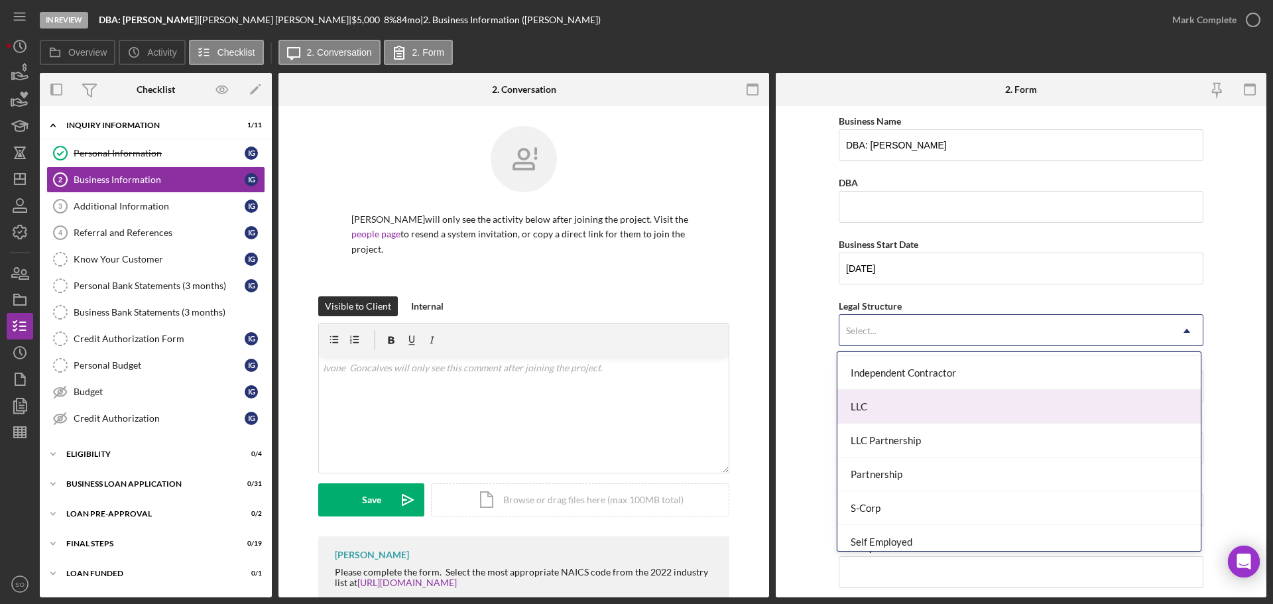
scroll to position [265, 0]
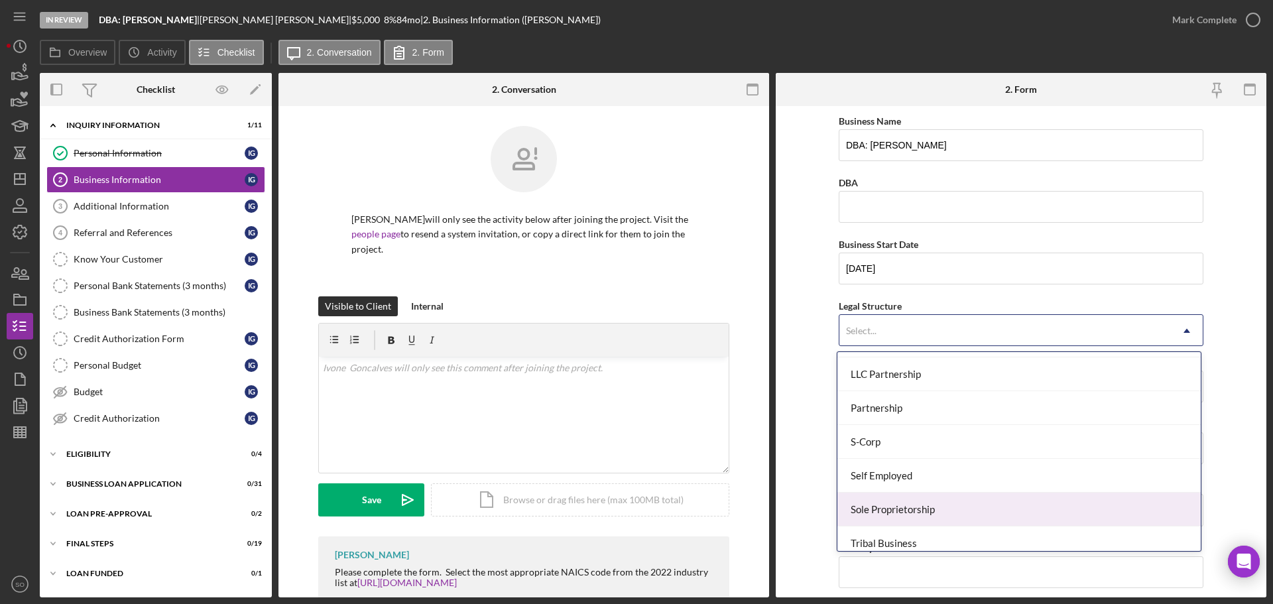
click at [941, 499] on div "Sole Proprietorship" at bounding box center [1018, 510] width 363 height 34
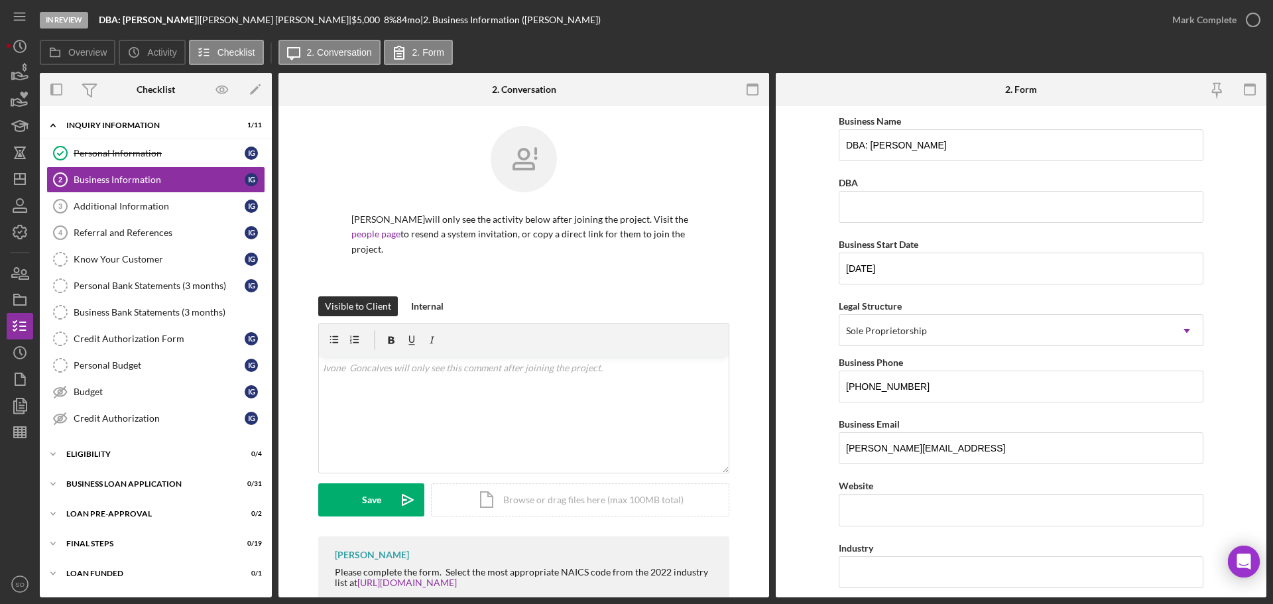
scroll to position [133, 0]
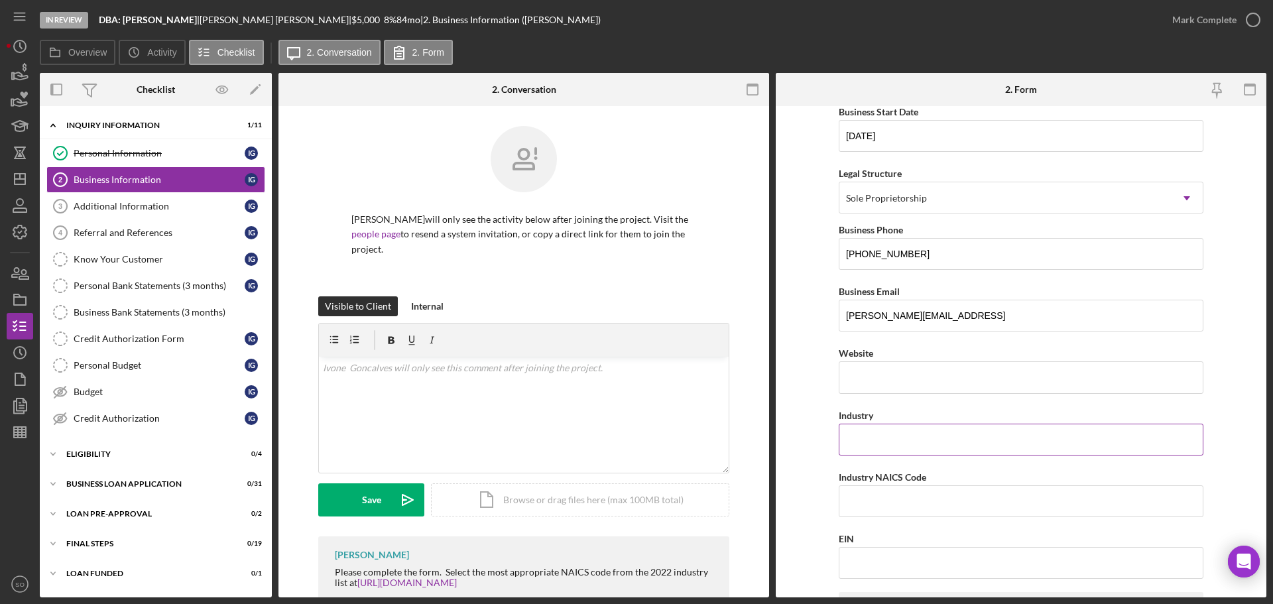
click at [915, 439] on input "Industry" at bounding box center [1021, 440] width 365 height 32
paste input "Cleanning Service"
type input "Cleanning Service"
click at [781, 451] on form "Business Name DBA: Ivone Goncalves DBA Business Start Date 07/15/2010 Legal Str…" at bounding box center [1021, 351] width 491 height 491
click at [978, 507] on input "Industry NAICS Code" at bounding box center [1021, 501] width 365 height 32
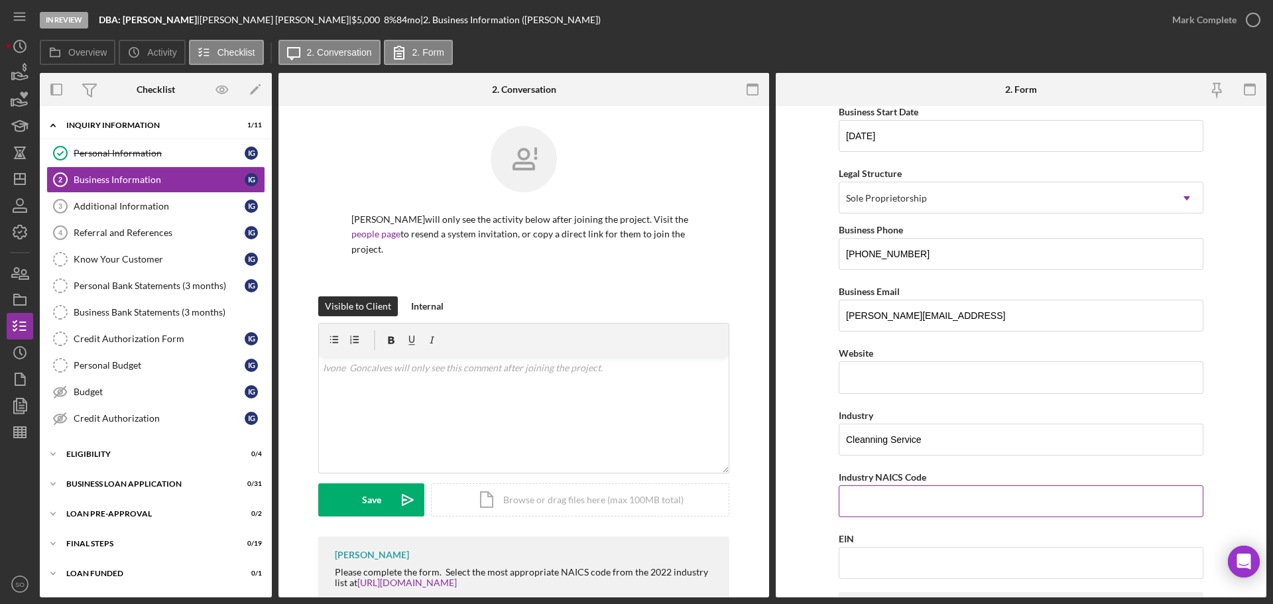
paste input "561720"
type input "561720"
click at [814, 498] on form "Business Name DBA: Ivone Goncalves DBA Business Start Date 07/15/2010 Legal Str…" at bounding box center [1021, 351] width 491 height 491
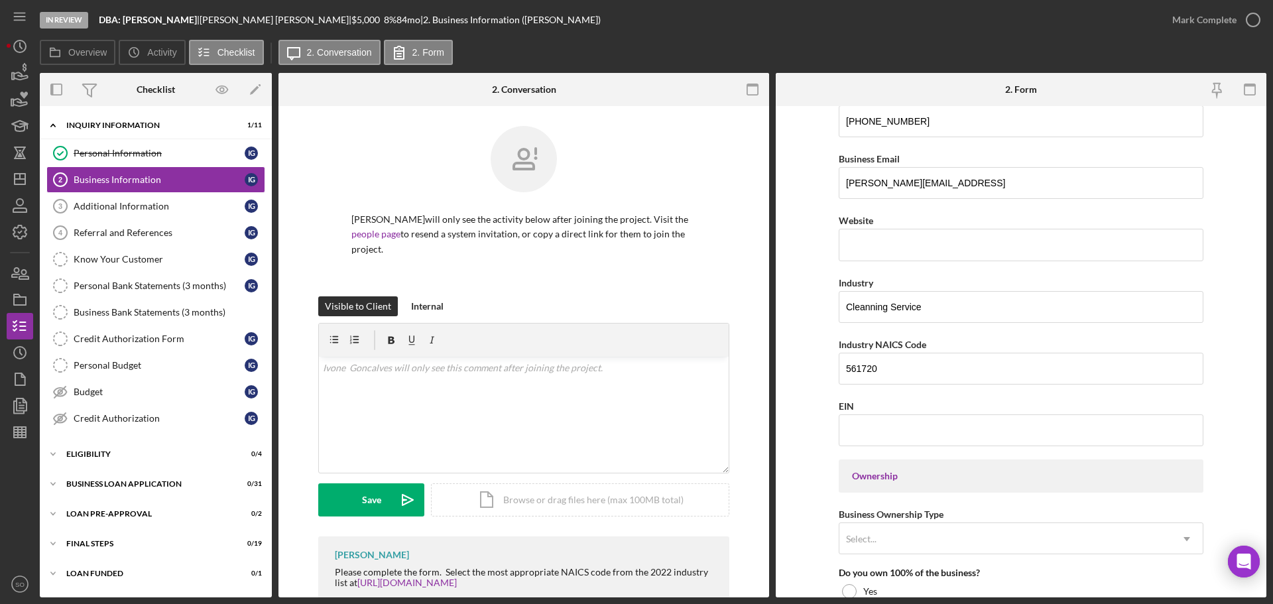
scroll to position [331, 0]
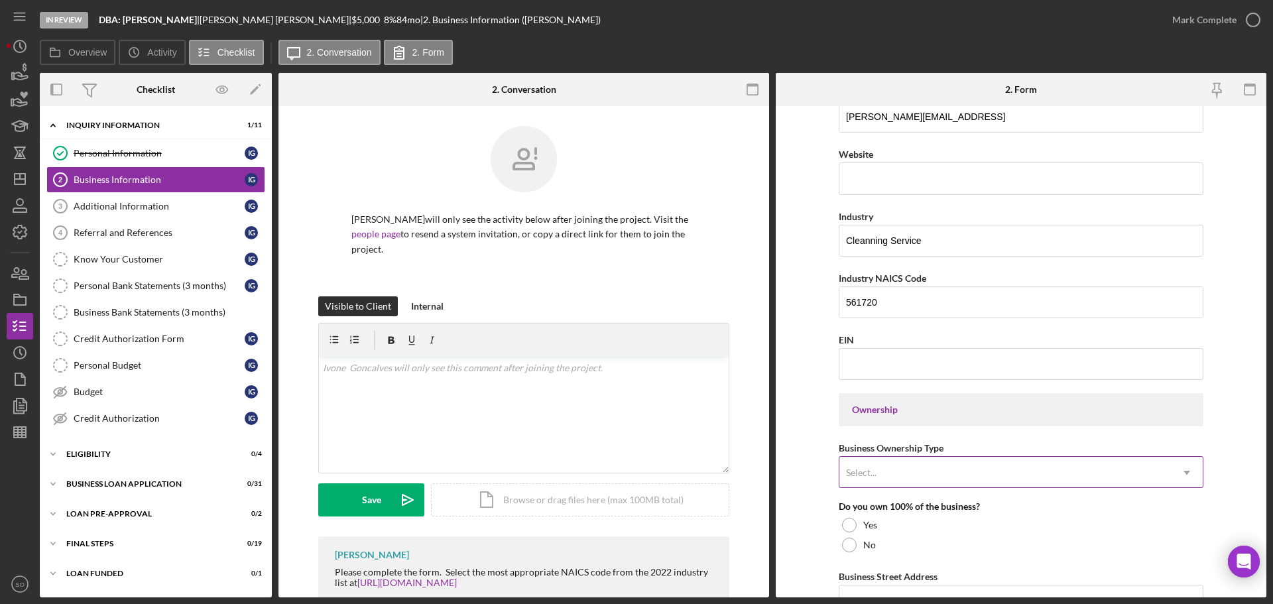
click at [920, 467] on div "Select..." at bounding box center [1004, 472] width 331 height 30
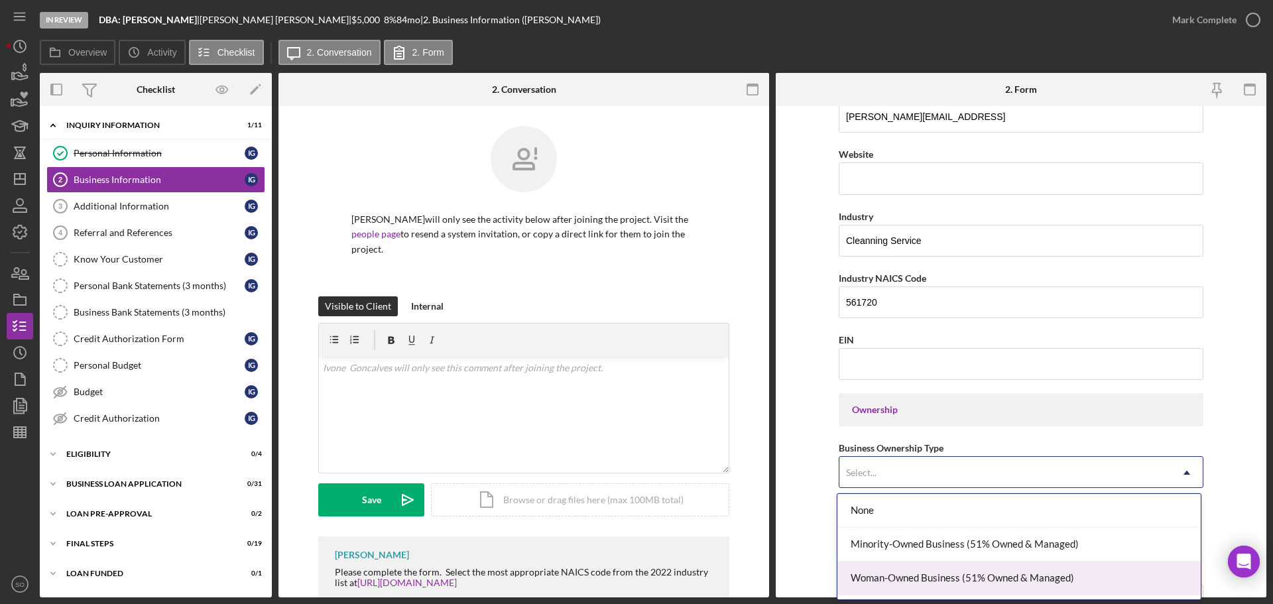
click at [926, 570] on div "Woman-Owned Business (51% Owned & Managed)" at bounding box center [1018, 578] width 363 height 34
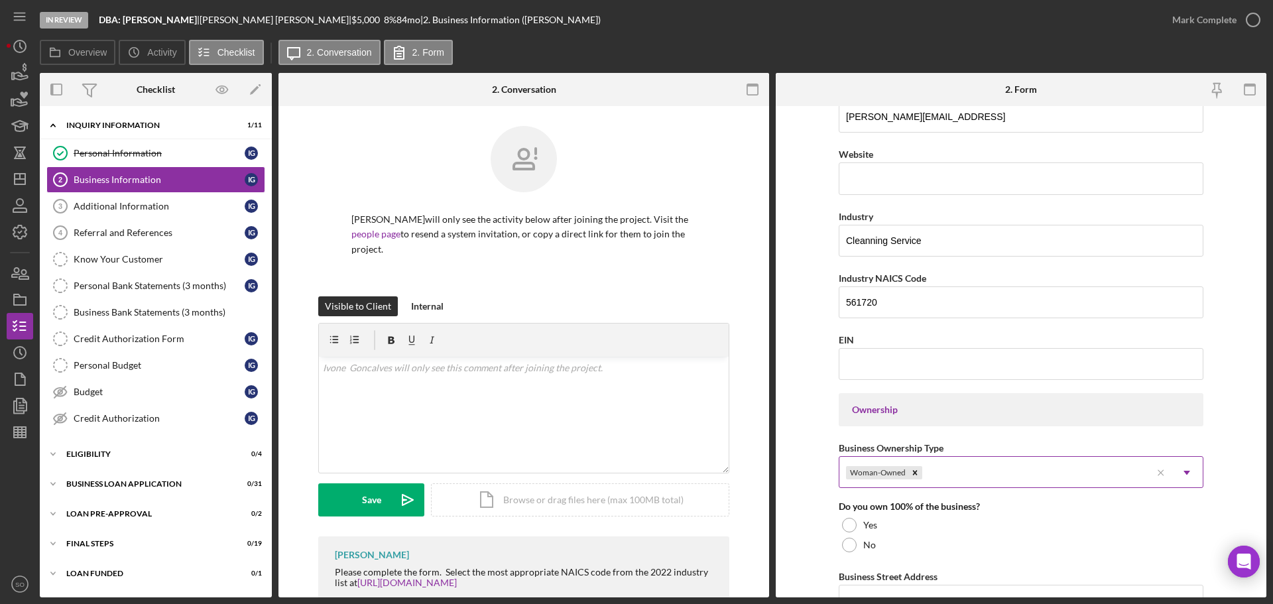
click at [1037, 469] on div "Woman-Owned" at bounding box center [995, 472] width 312 height 30
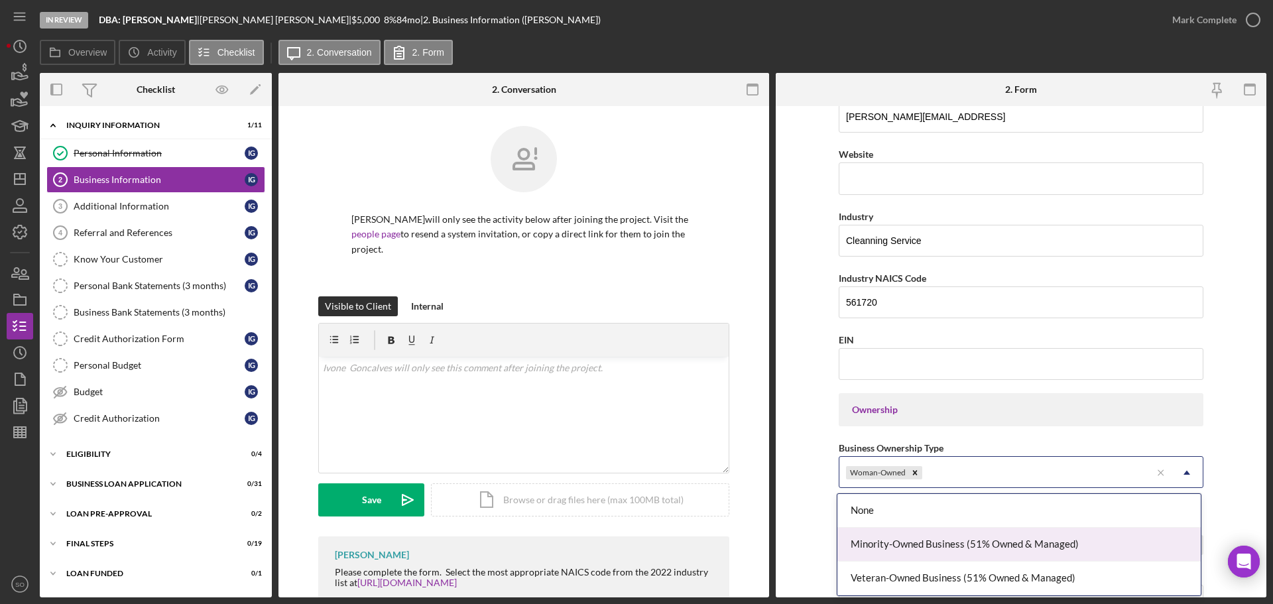
drag, startPoint x: 949, startPoint y: 542, endPoint x: 913, endPoint y: 544, distance: 35.8
click at [948, 543] on div "Minority-Owned Business (51% Owned & Managed)" at bounding box center [1018, 545] width 363 height 34
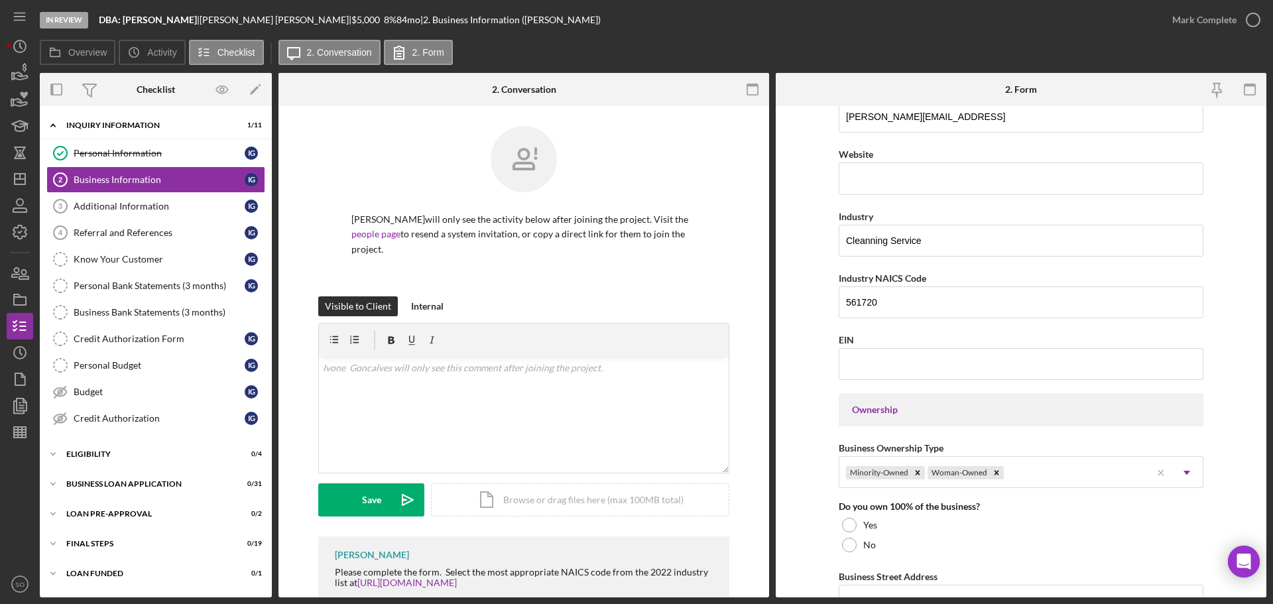
click at [809, 533] on form "Business Name DBA: Ivone Goncalves DBA Business Start Date 07/15/2010 Legal Str…" at bounding box center [1021, 351] width 491 height 491
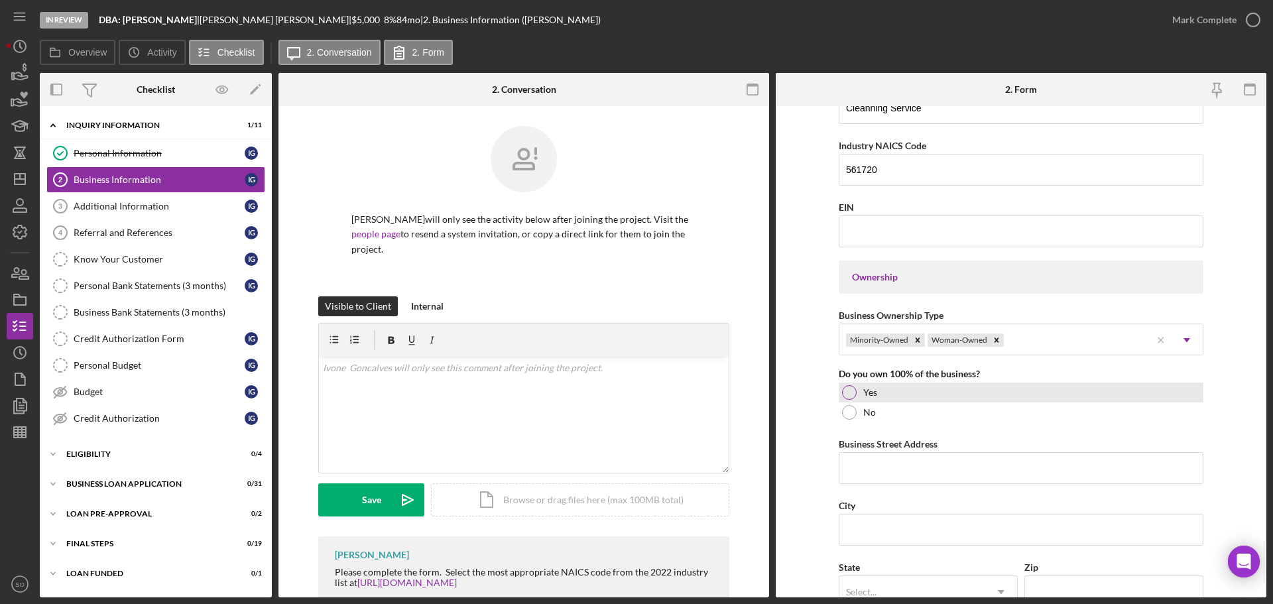
click at [855, 398] on div "Yes" at bounding box center [1021, 392] width 365 height 20
click at [923, 471] on input "Business Street Address" at bounding box center [1021, 468] width 365 height 32
paste input "16870 W 127th St Apt F"
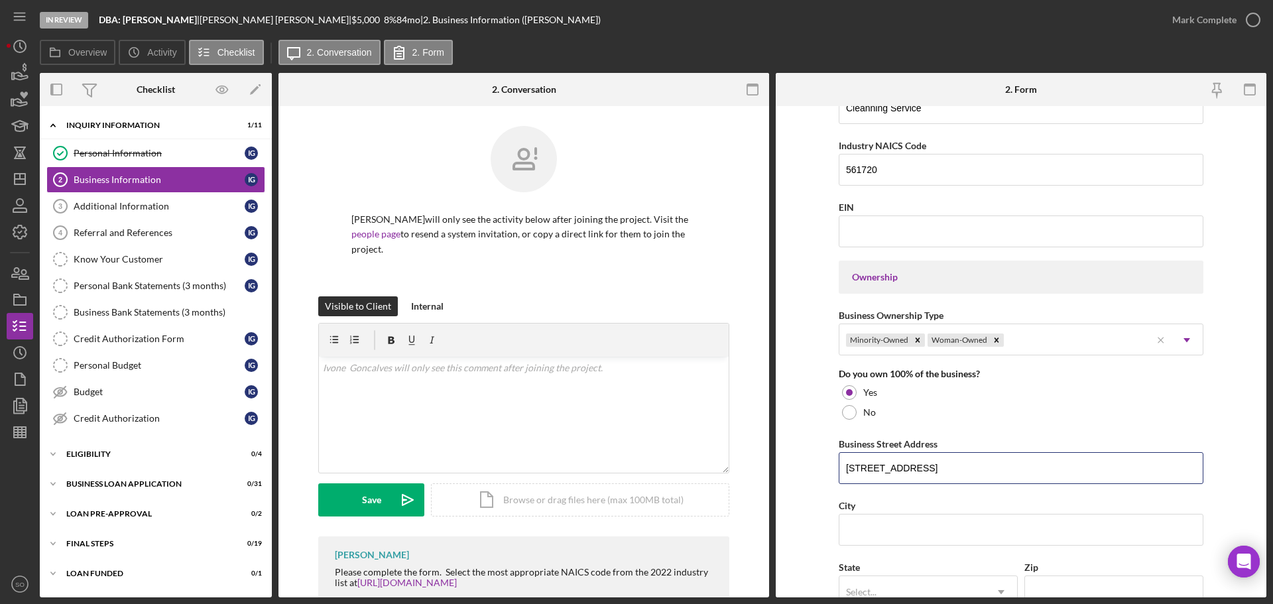
type input "16870 W 127th St Apt F"
click at [810, 497] on form "Business Name DBA: Ivone Goncalves DBA Business Start Date 07/15/2010 Legal Str…" at bounding box center [1021, 351] width 491 height 491
click at [1031, 536] on input "City" at bounding box center [1021, 530] width 365 height 32
paste input "Olathe"
type input "Olathe"
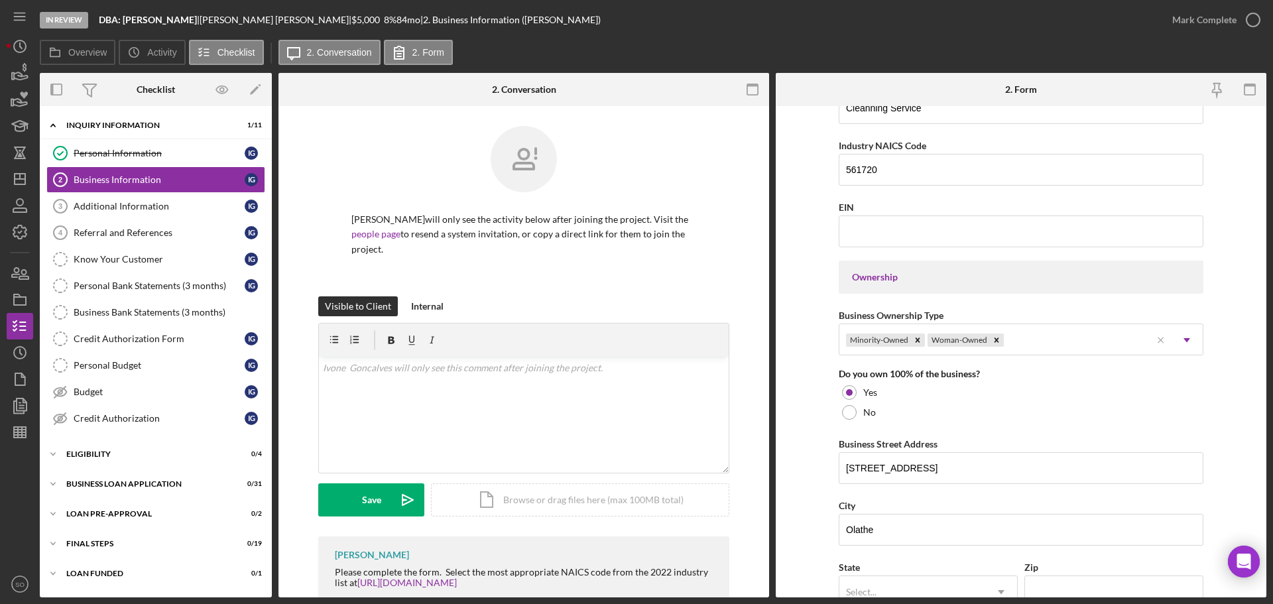
click at [805, 548] on form "Business Name DBA: Ivone Goncalves DBA Business Start Date 07/15/2010 Legal Str…" at bounding box center [1021, 351] width 491 height 491
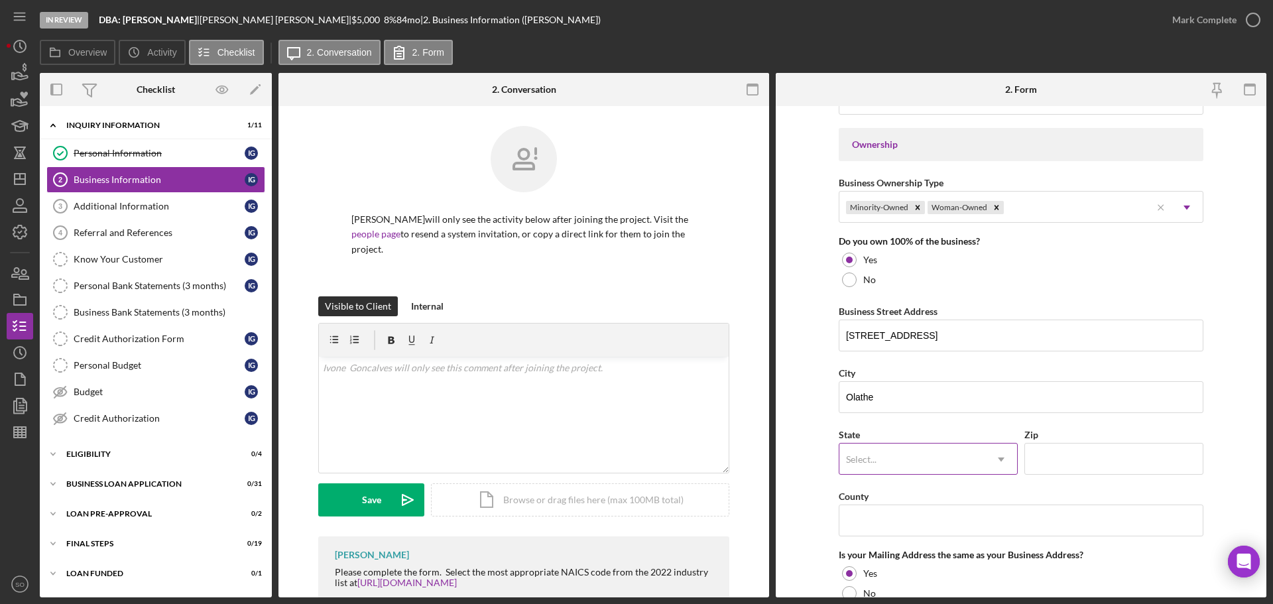
click at [901, 464] on div "Select..." at bounding box center [912, 459] width 146 height 30
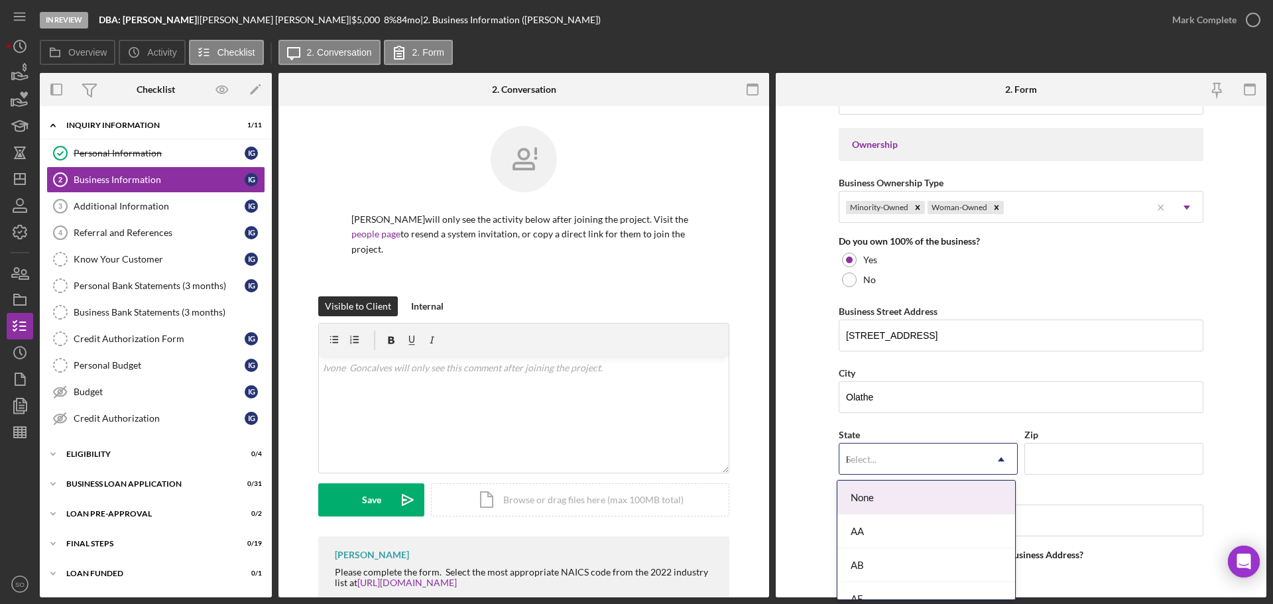
type input "ks"
click at [881, 500] on div "KS" at bounding box center [926, 498] width 178 height 34
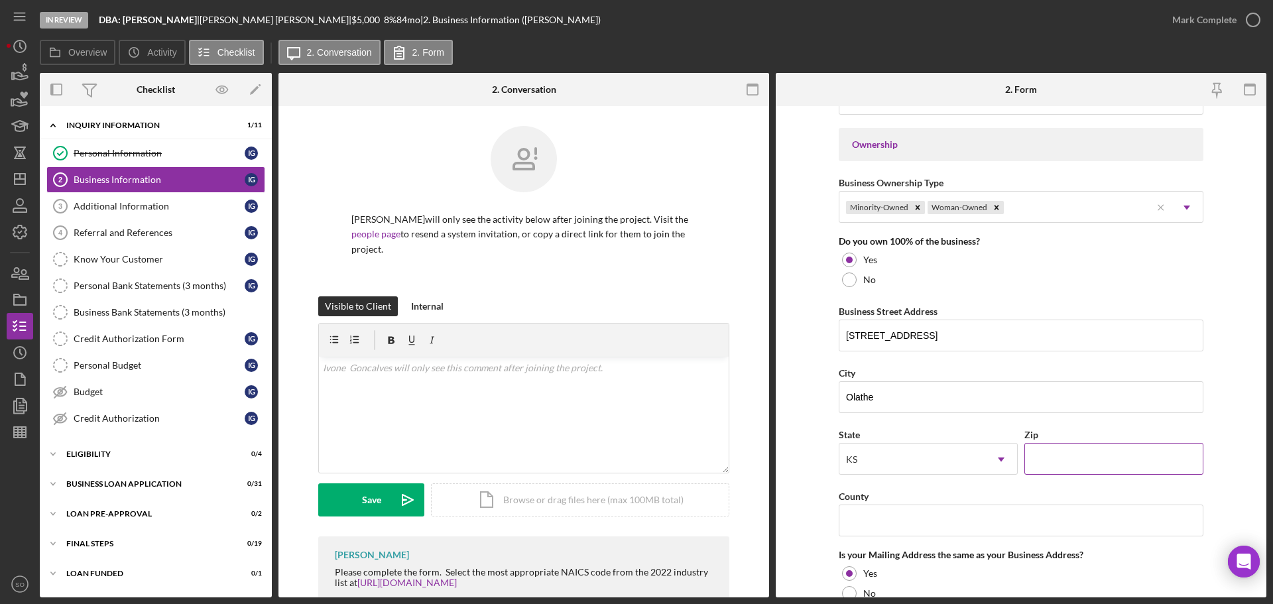
click at [1045, 455] on input "Zip" at bounding box center [1113, 459] width 179 height 32
paste input "66062"
type input "66062"
click at [948, 516] on input "County" at bounding box center [1021, 520] width 365 height 32
paste input "Johnson County"
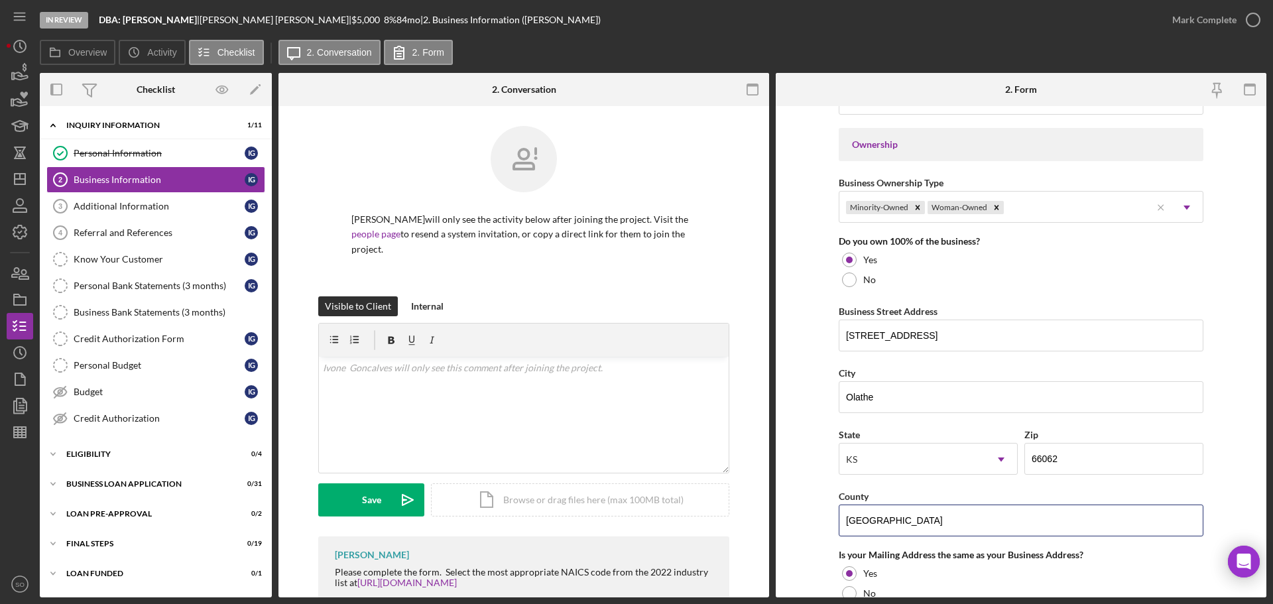
type input "Johnson County"
click at [793, 514] on form "Business Name DBA: Ivone Goncalves DBA Business Start Date 07/15/2010 Legal Str…" at bounding box center [1021, 351] width 491 height 491
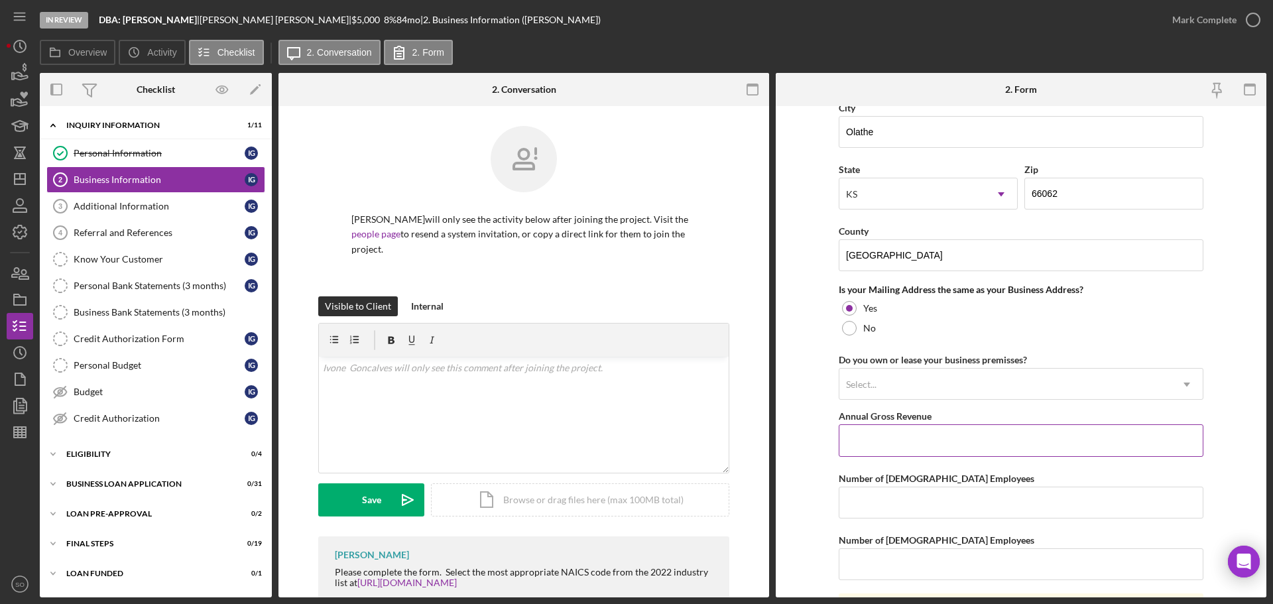
scroll to position [928, 0]
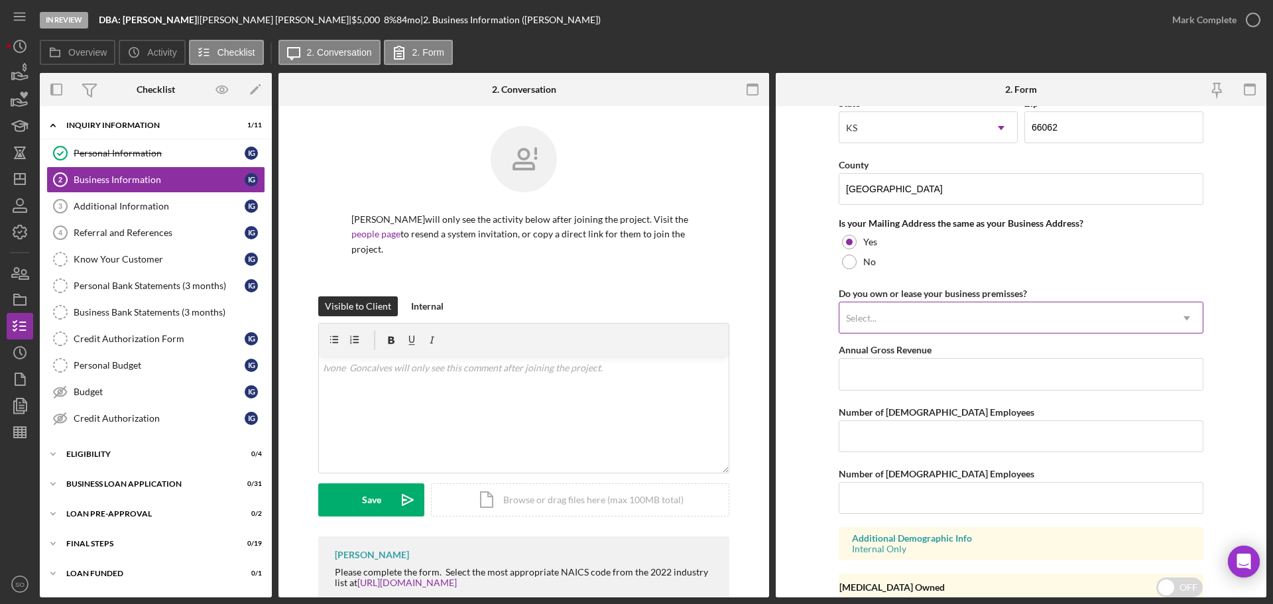
click at [958, 317] on div "Select..." at bounding box center [1004, 318] width 331 height 30
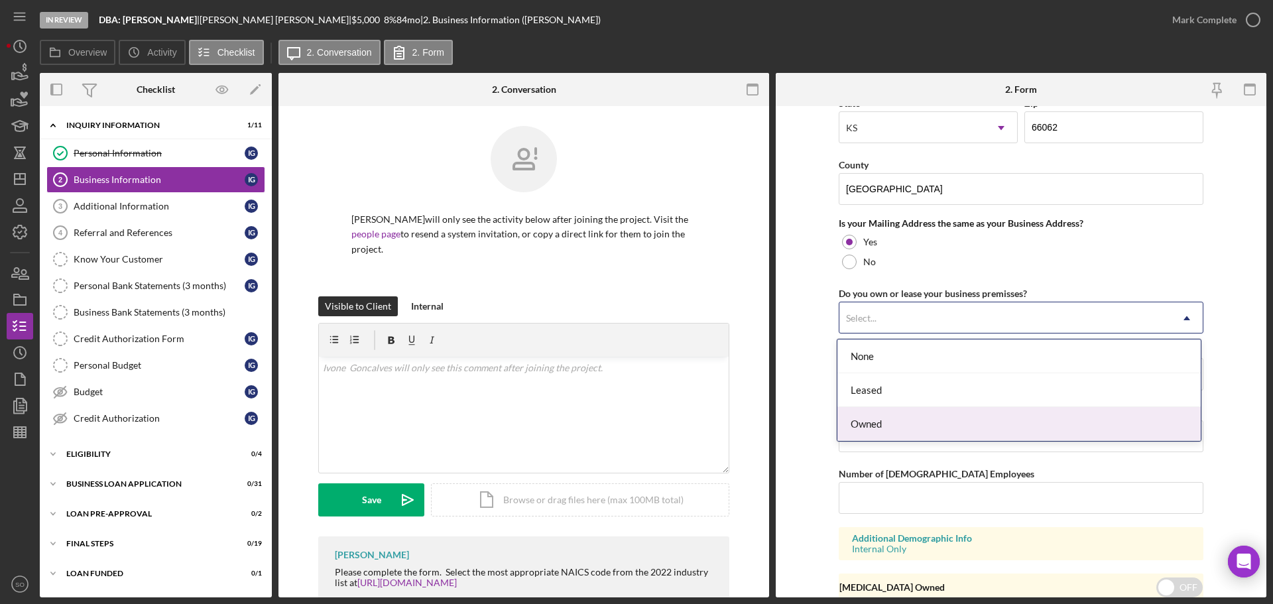
click at [911, 422] on div "Owned" at bounding box center [1018, 424] width 363 height 34
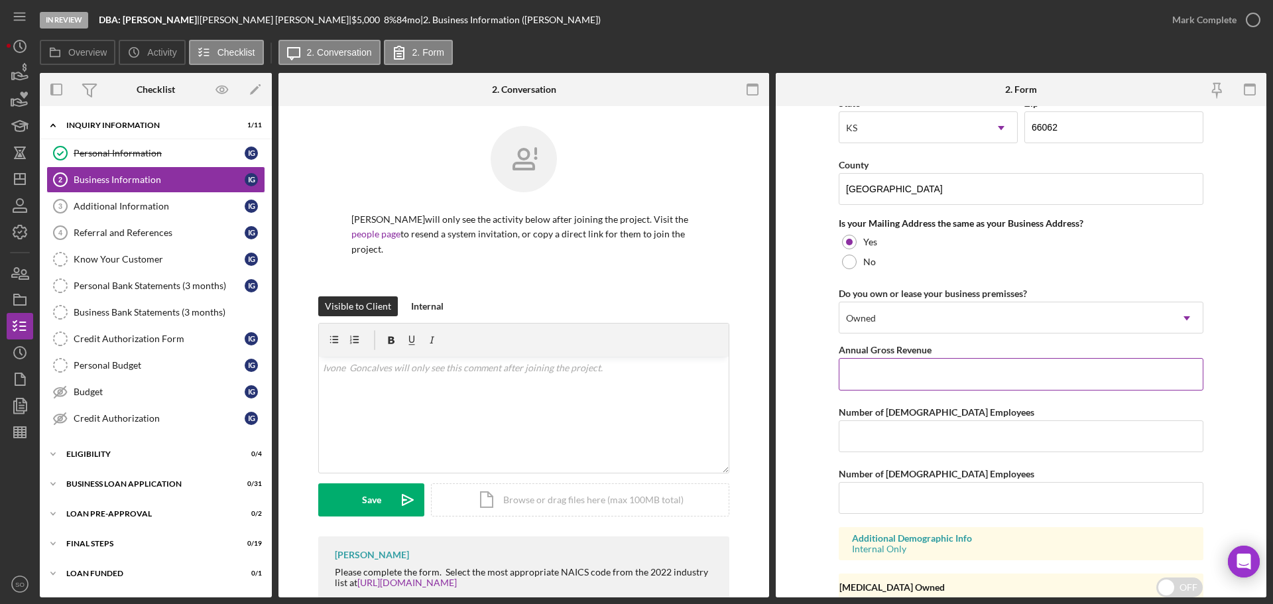
click at [936, 367] on input "Annual Gross Revenue" at bounding box center [1021, 374] width 365 height 32
type input "$55,000"
click at [959, 445] on input "Number of Full-Time Employees" at bounding box center [1021, 436] width 365 height 32
type input "1"
click at [926, 500] on input "Number of Part-Time Employees" at bounding box center [1021, 498] width 365 height 32
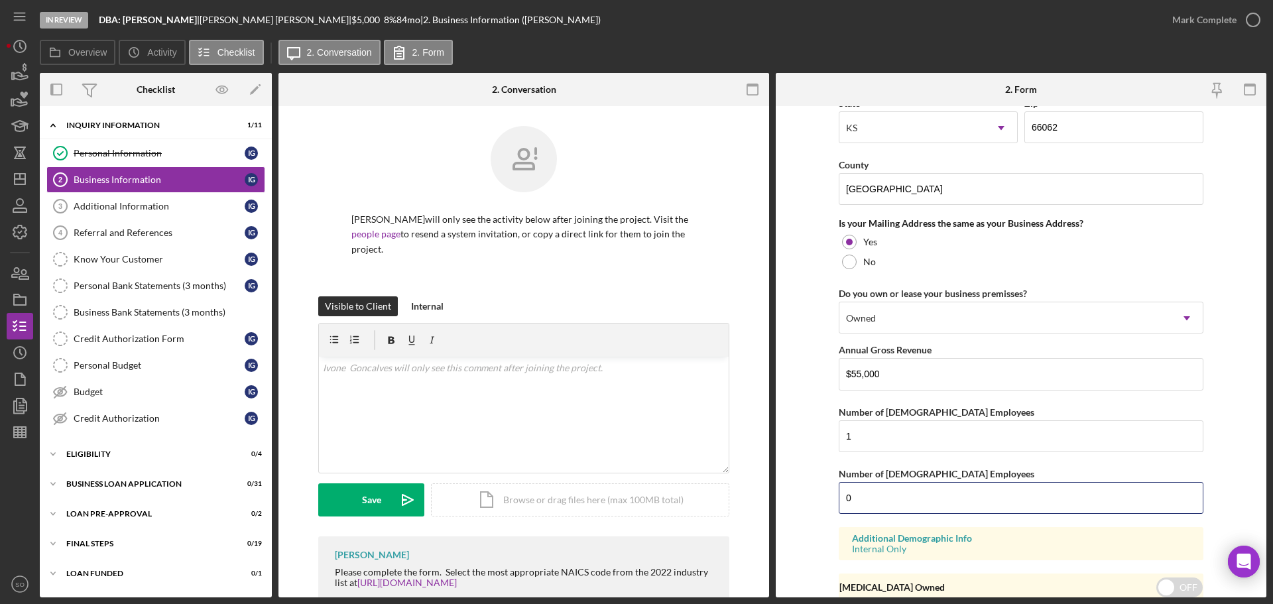
type input "0"
click at [826, 431] on form "Business Name DBA: Ivone Goncalves DBA Business Start Date 07/15/2010 Legal Str…" at bounding box center [1021, 351] width 491 height 491
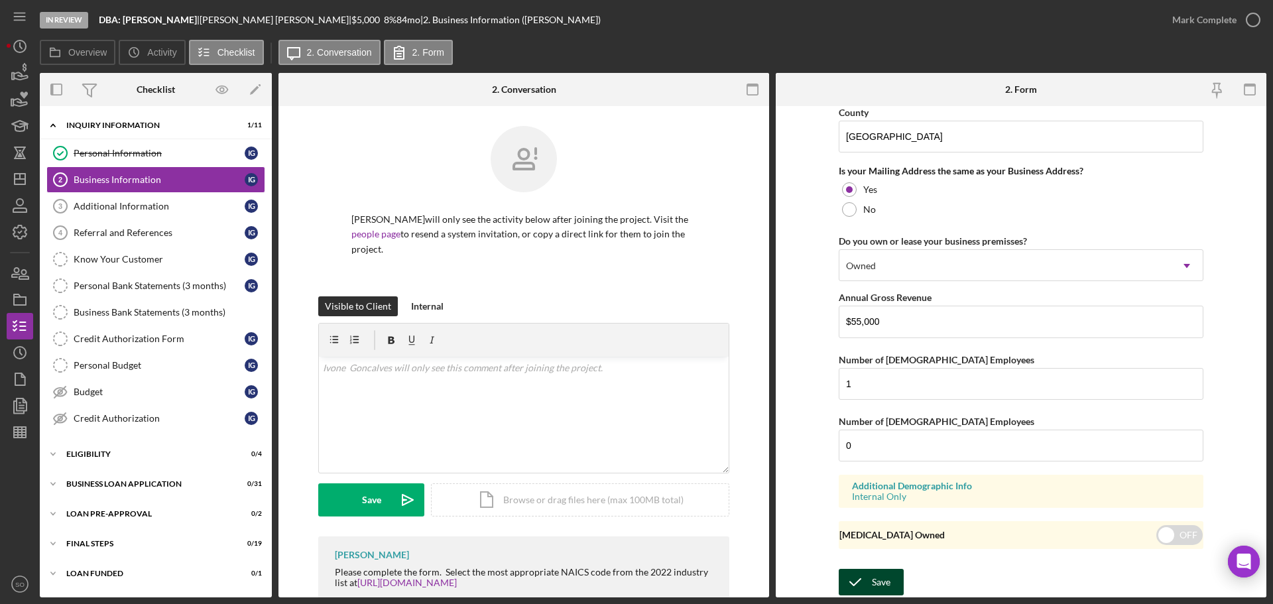
drag, startPoint x: 872, startPoint y: 576, endPoint x: 886, endPoint y: 576, distance: 13.3
click at [876, 576] on div "Save" at bounding box center [881, 582] width 19 height 27
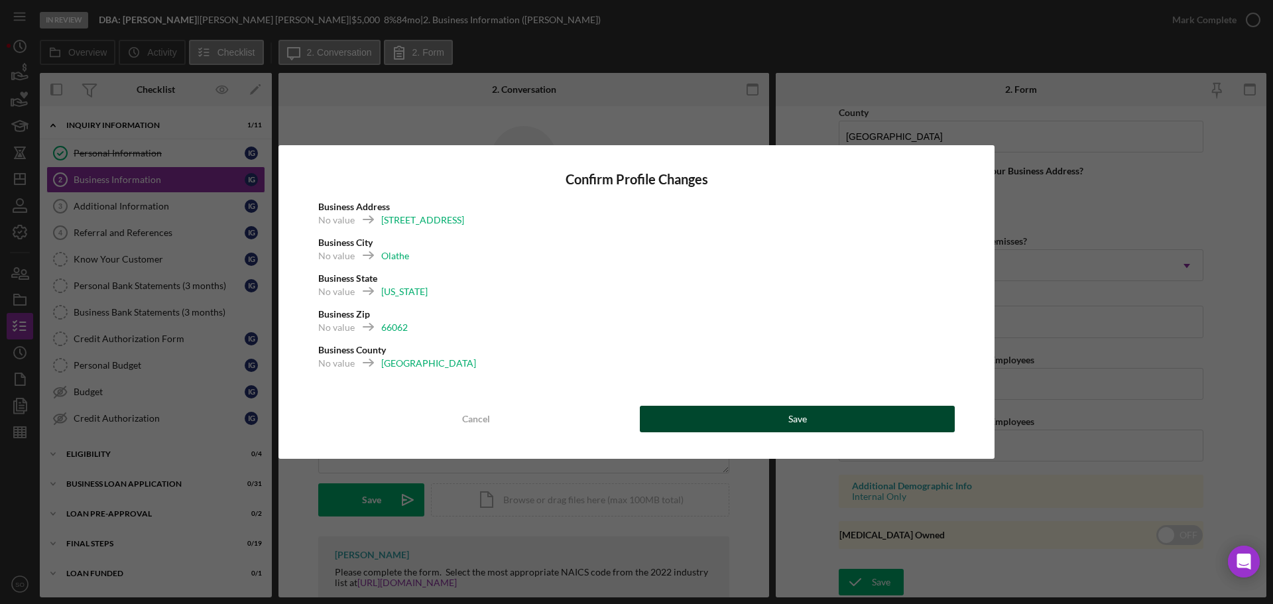
click at [890, 420] on button "Save" at bounding box center [797, 419] width 315 height 27
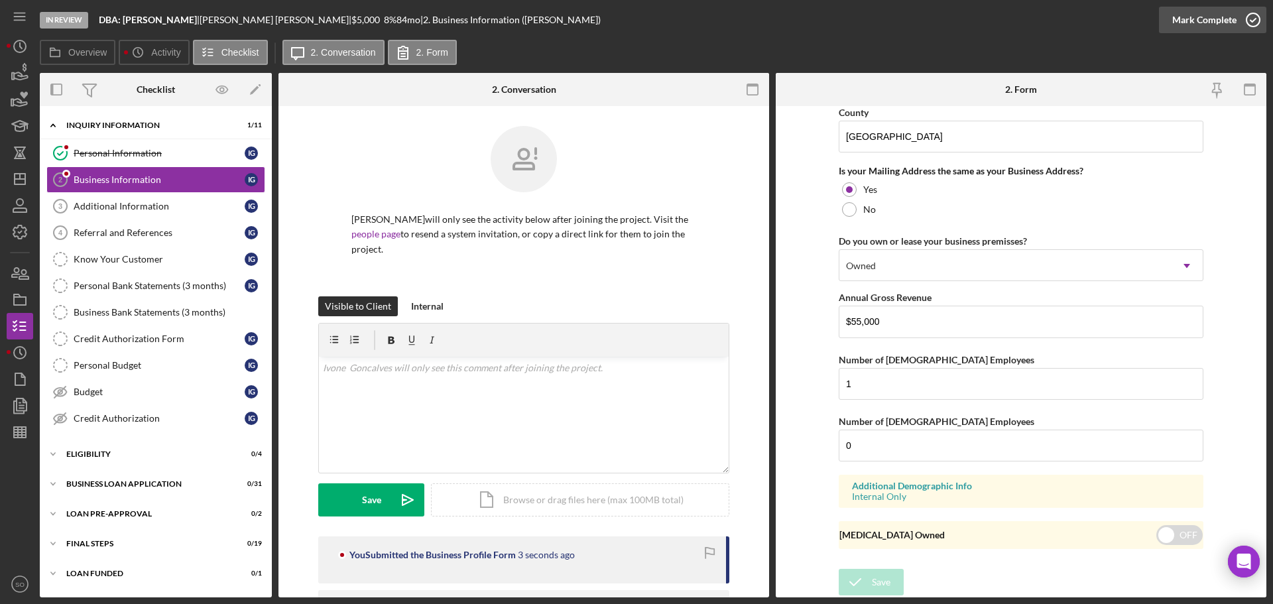
click at [1190, 25] on div "Mark Complete" at bounding box center [1204, 20] width 64 height 27
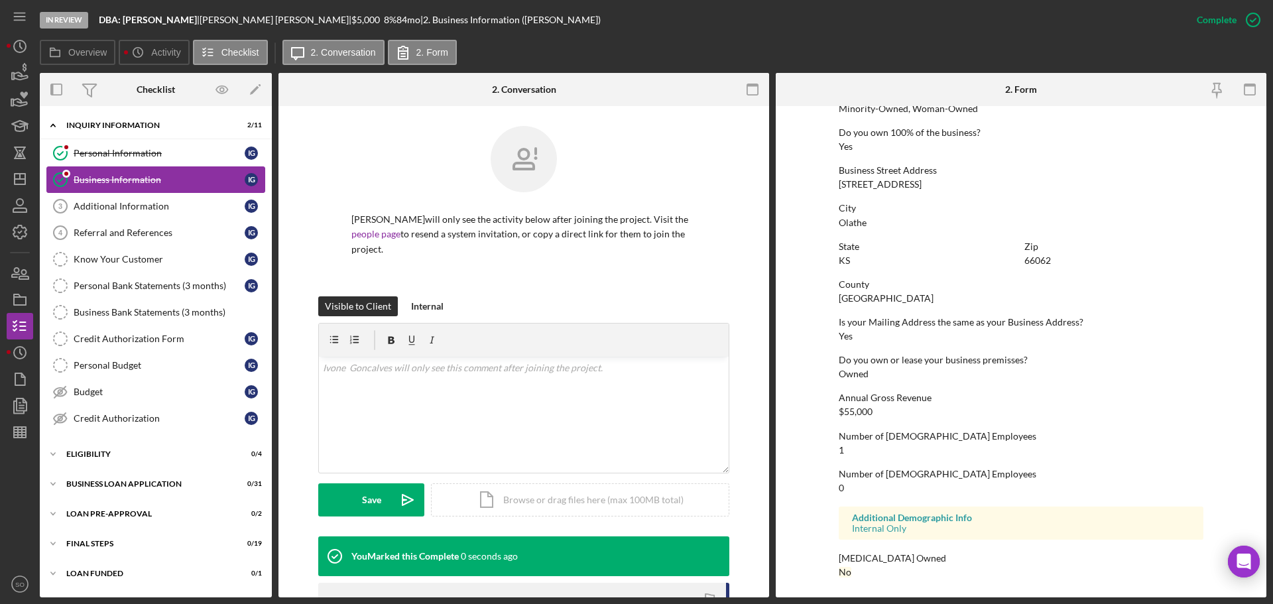
scroll to position [508, 0]
drag, startPoint x: 198, startPoint y: 200, endPoint x: 238, endPoint y: 209, distance: 41.3
click at [198, 202] on div "Additional Information" at bounding box center [159, 206] width 171 height 11
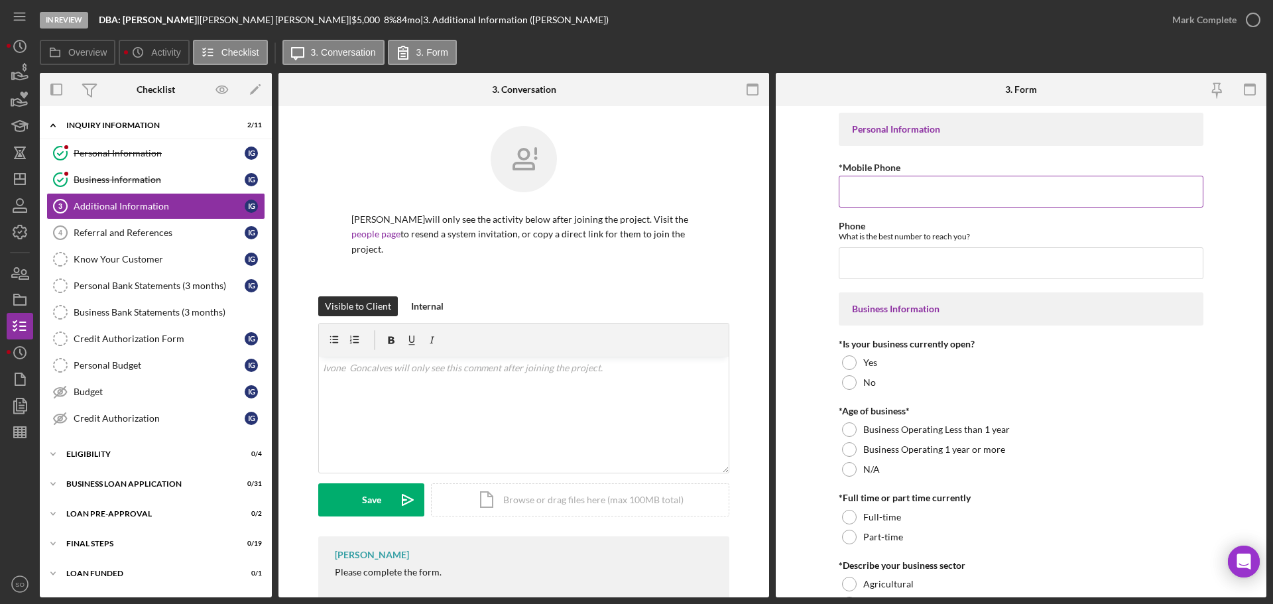
click at [910, 192] on input "*Mobile Phone" at bounding box center [1021, 192] width 365 height 32
paste input "(913) 244-9759"
type input "(913) 244-9759"
click at [913, 272] on input "Phone" at bounding box center [1021, 263] width 365 height 32
paste input "(913) 244-9759"
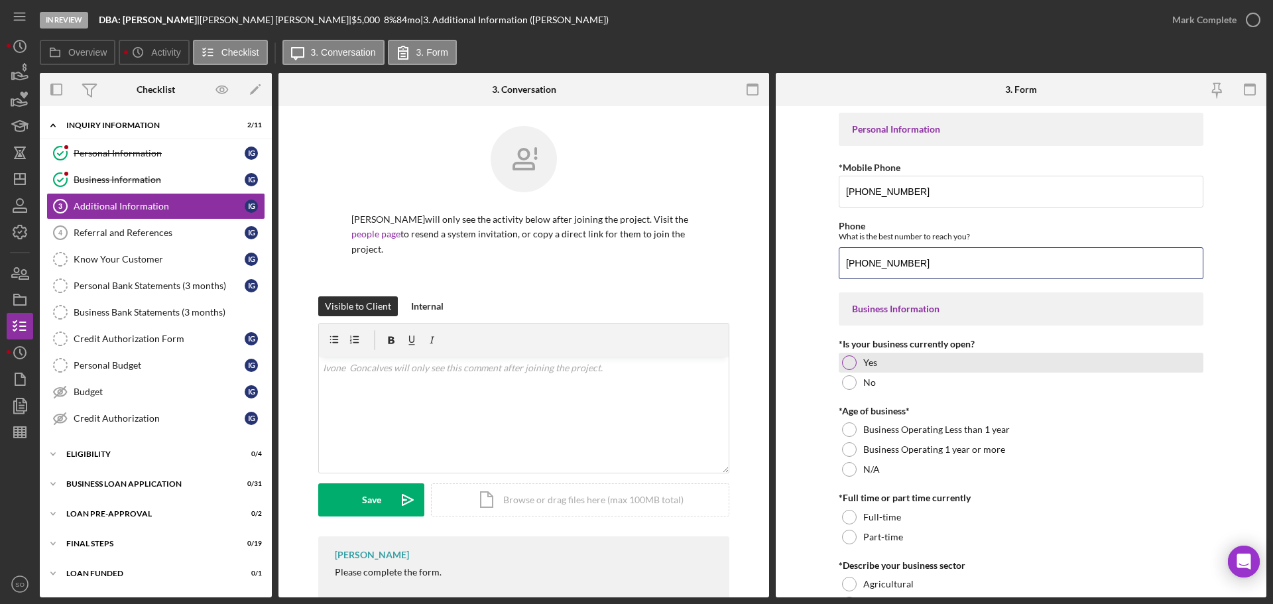
type input "(913) 244-9759"
click at [855, 367] on div "Yes" at bounding box center [1021, 363] width 365 height 20
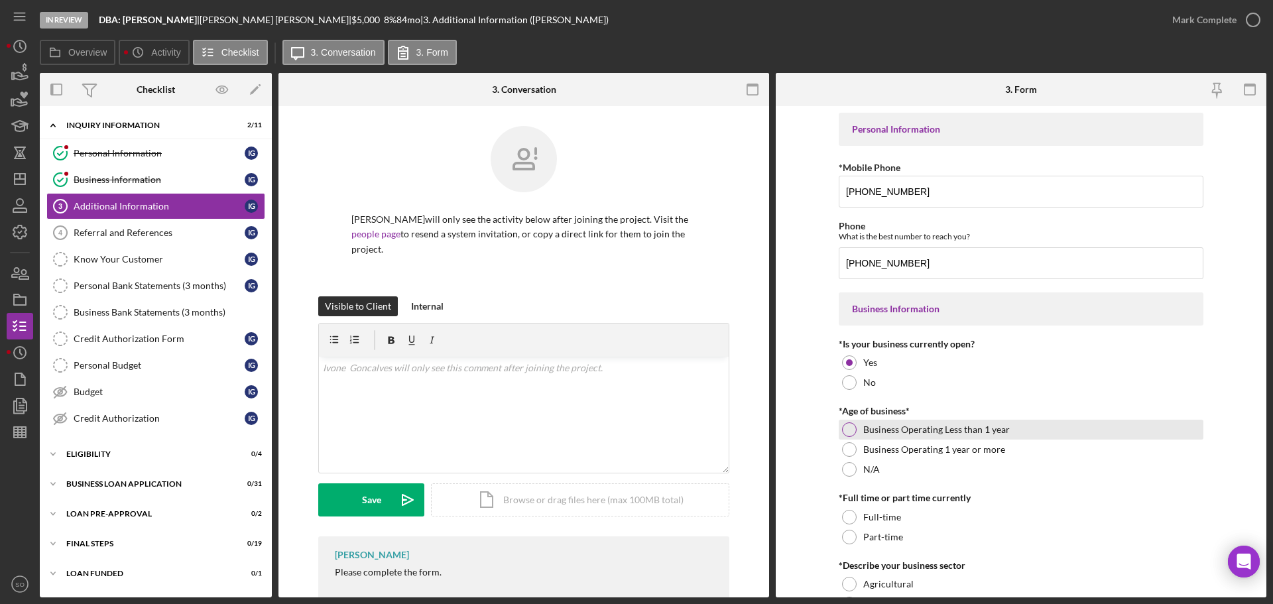
click at [863, 431] on label "Business Operating Less than 1 year" at bounding box center [936, 429] width 146 height 11
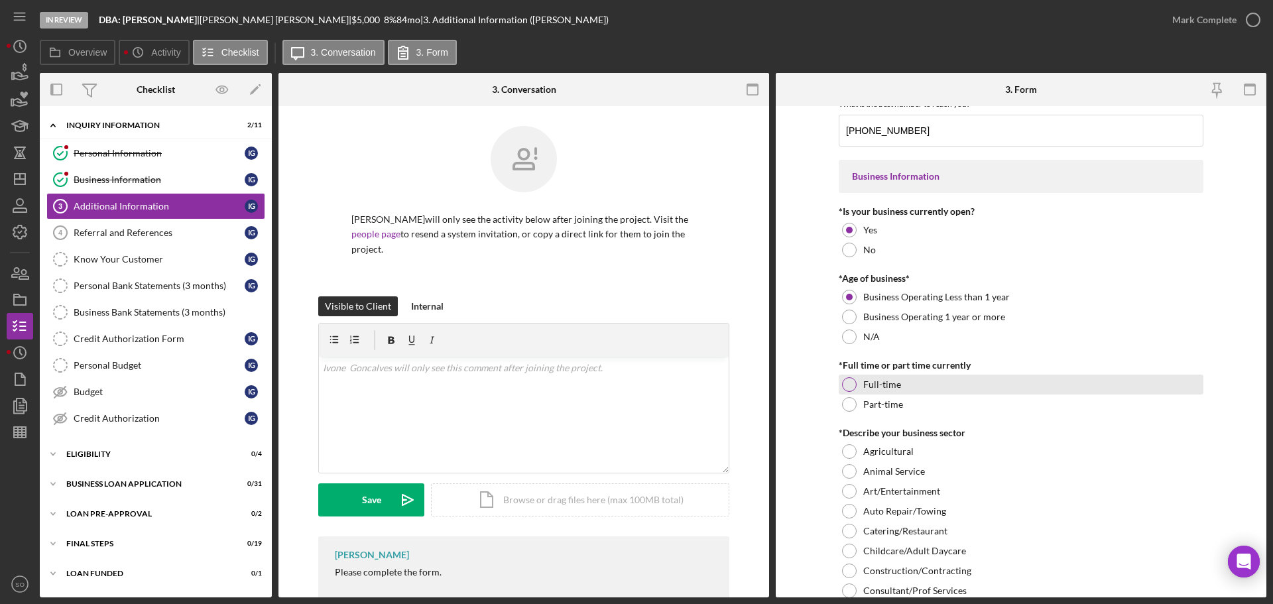
click at [882, 382] on label "Full-time" at bounding box center [882, 384] width 38 height 11
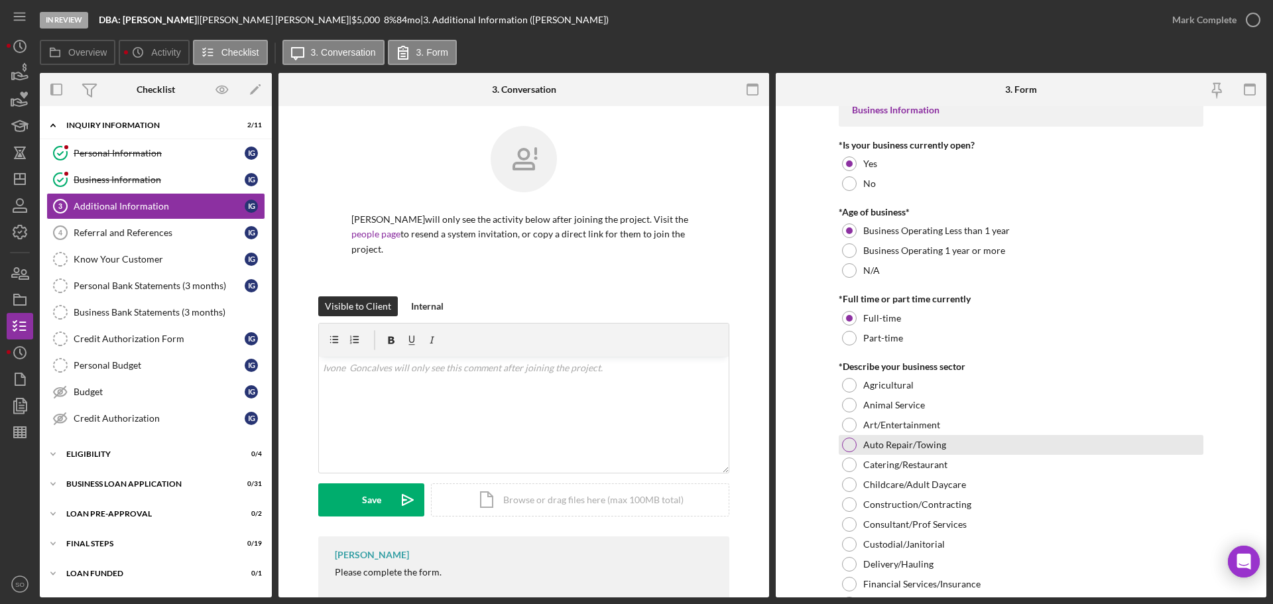
scroll to position [265, 0]
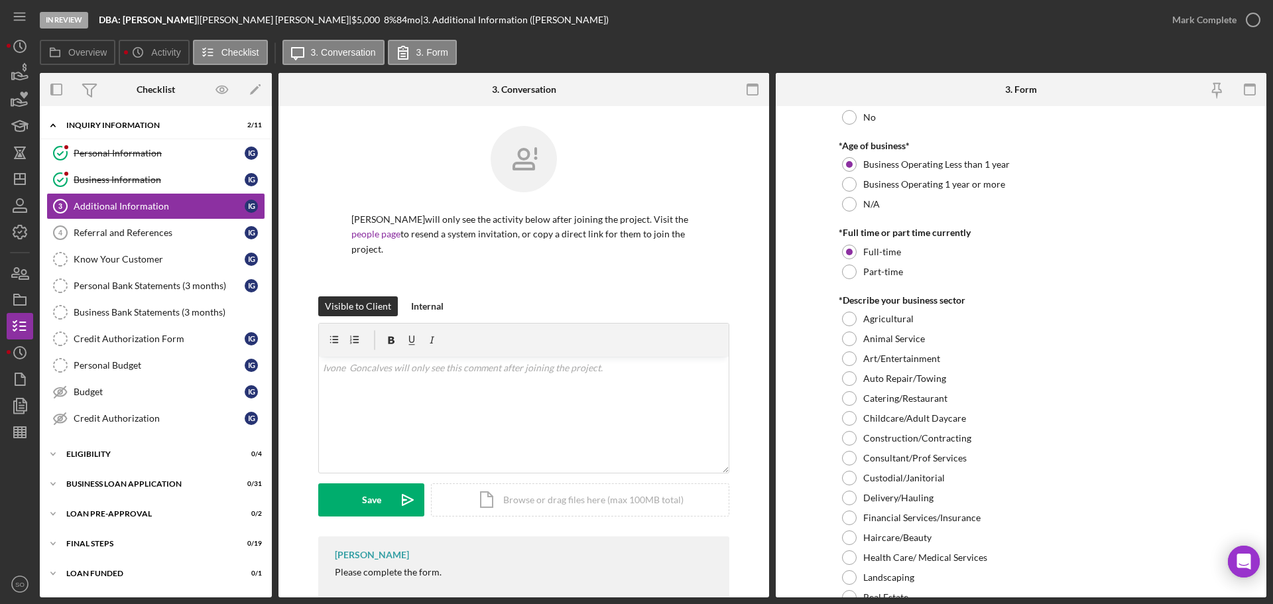
drag, startPoint x: 848, startPoint y: 476, endPoint x: 827, endPoint y: 479, distance: 21.4
click at [848, 477] on div at bounding box center [849, 478] width 15 height 15
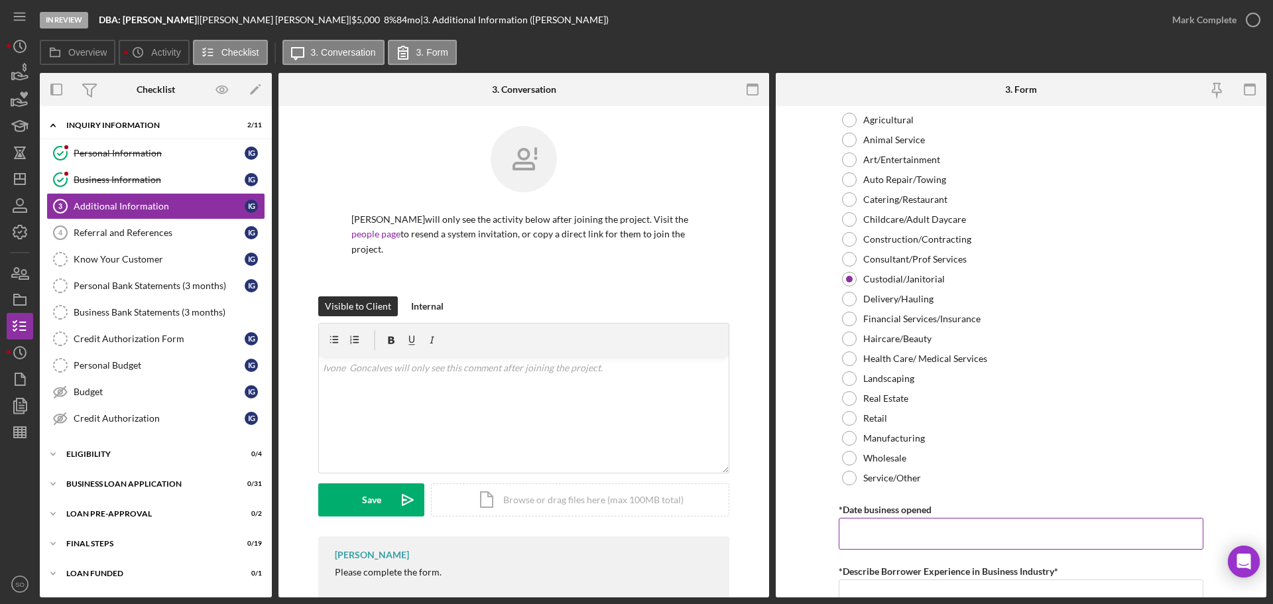
click at [892, 523] on input "*Date business opened" at bounding box center [1021, 534] width 365 height 32
paste input "07/15/2010"
type input "07/15/2010"
click at [771, 506] on div "Overview Internal Workflow Stage In Review Icon/Dropdown Arrow Archive (can una…" at bounding box center [653, 335] width 1226 height 524
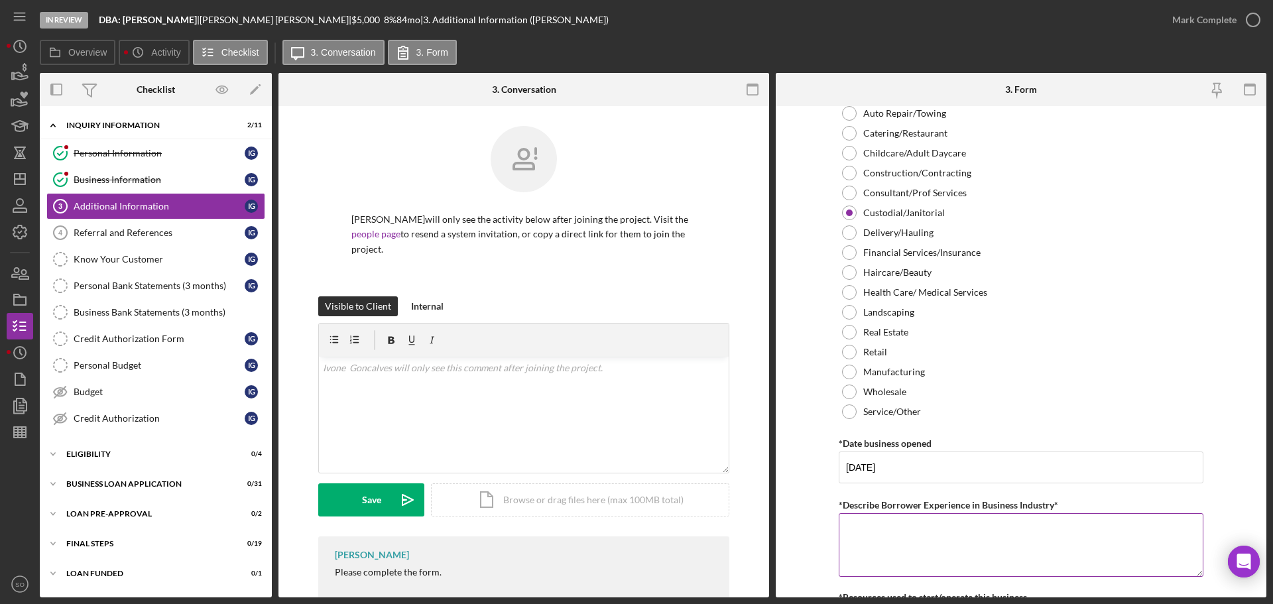
click at [977, 526] on textarea "*Describe Borrower Experience in Business Industry*" at bounding box center [1021, 545] width 365 height 64
paste textarea "15 years experience in the industry"
type textarea "15 years experience in the industry"
click at [817, 515] on form "Personal Information *Mobile Phone (913) 244-9759 Phone What is the best number…" at bounding box center [1021, 351] width 491 height 491
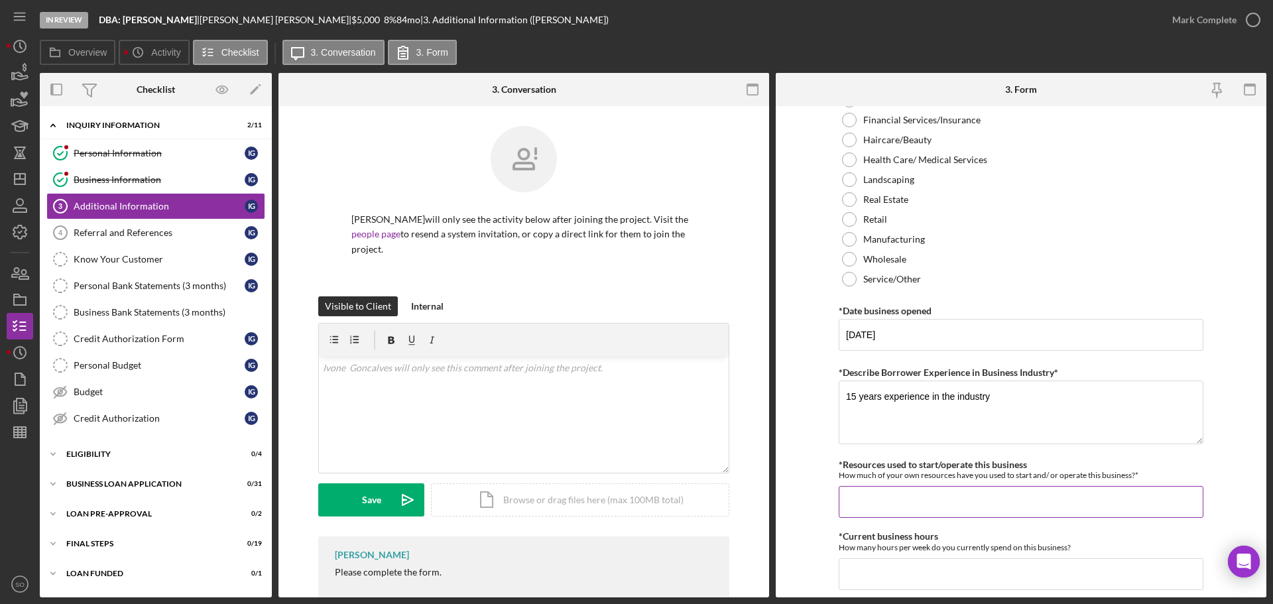
click at [894, 507] on input "*Resources used to start/operate this business" at bounding box center [1021, 502] width 365 height 32
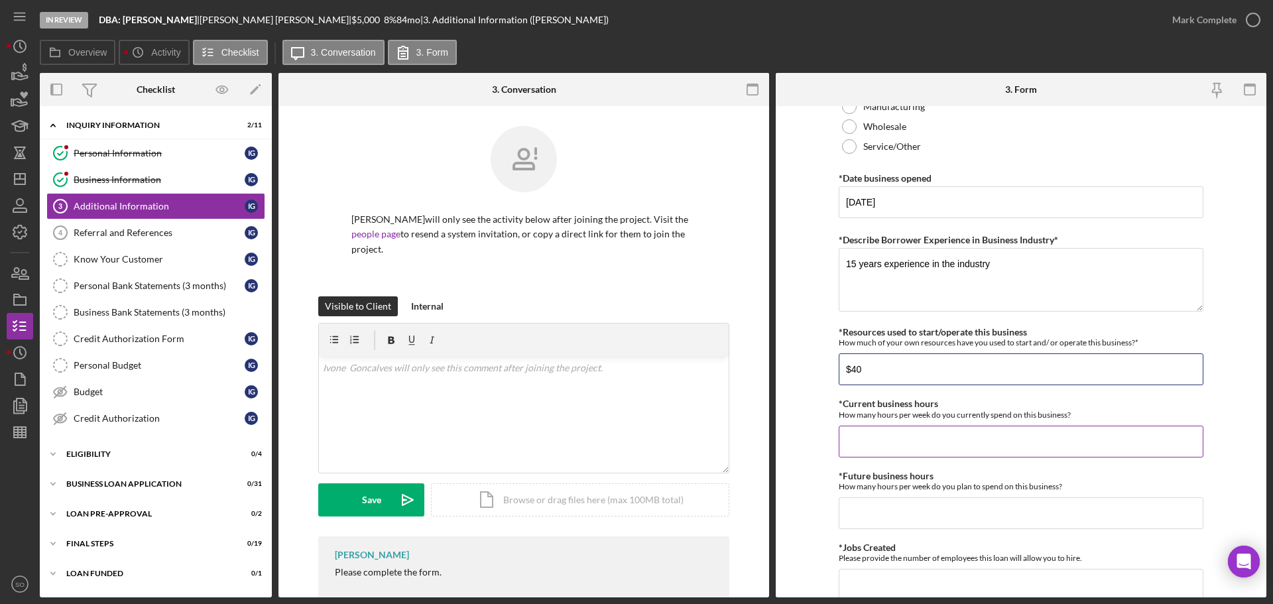
type input "$40"
click at [901, 436] on input "*Current business hours" at bounding box center [1021, 442] width 365 height 32
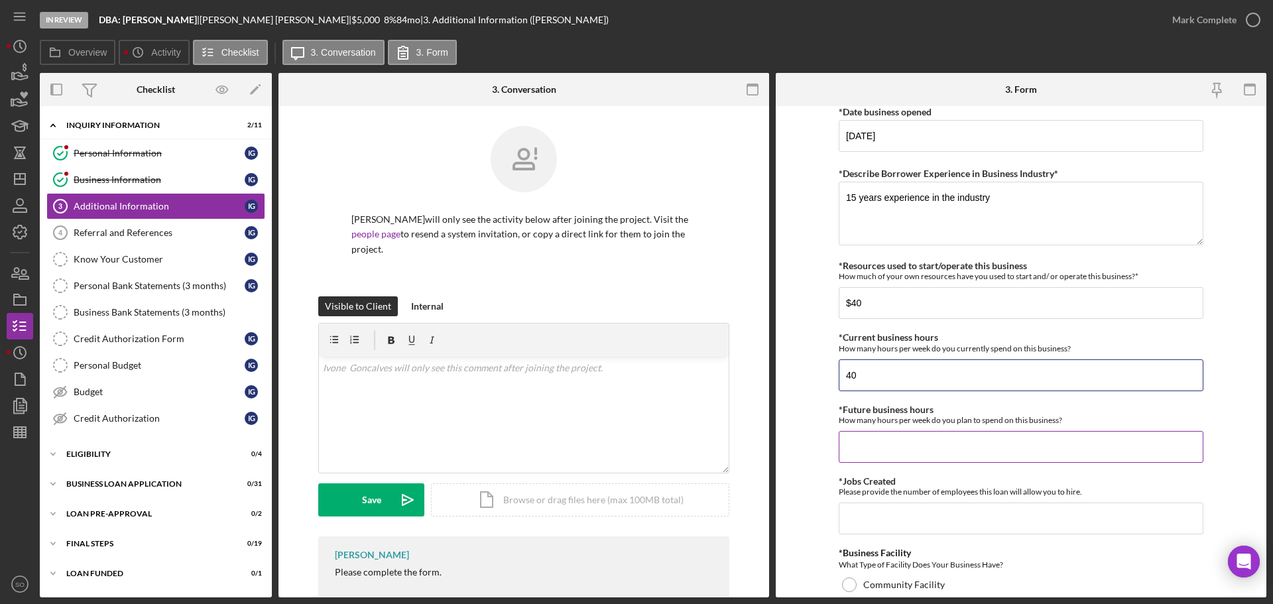
type input "40"
click at [891, 441] on input "*Future business hours" at bounding box center [1021, 447] width 365 height 32
type input "40"
drag, startPoint x: 905, startPoint y: 305, endPoint x: 772, endPoint y: 307, distance: 133.9
click at [772, 307] on div "Overview Internal Workflow Stage In Review Icon/Dropdown Arrow Archive (can una…" at bounding box center [653, 335] width 1226 height 524
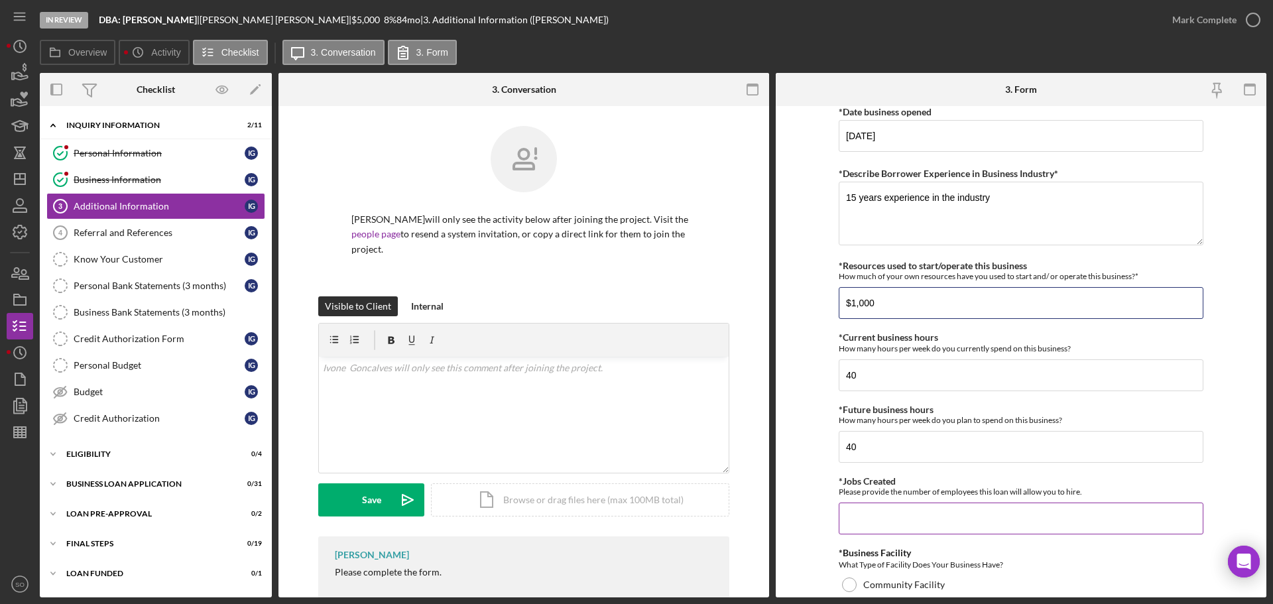
type input "$1,000"
click at [955, 521] on input "*Jobs Created" at bounding box center [1021, 518] width 365 height 32
click at [955, 523] on input "*Jobs Created" at bounding box center [1021, 518] width 365 height 32
type input "1"
click at [760, 516] on div "Ivone Goncalves will only see the activity below after joining the project. Vis…" at bounding box center [523, 367] width 491 height 523
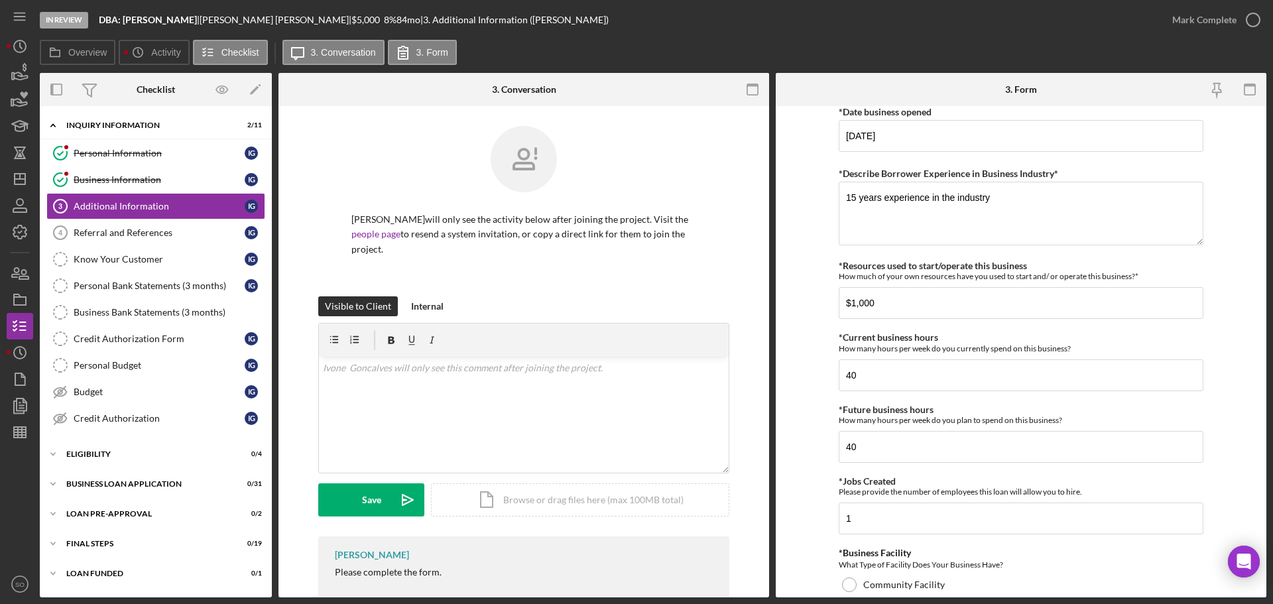
click at [827, 518] on form "Personal Information *Mobile Phone (913) 244-9759 Phone What is the best number…" at bounding box center [1021, 351] width 491 height 491
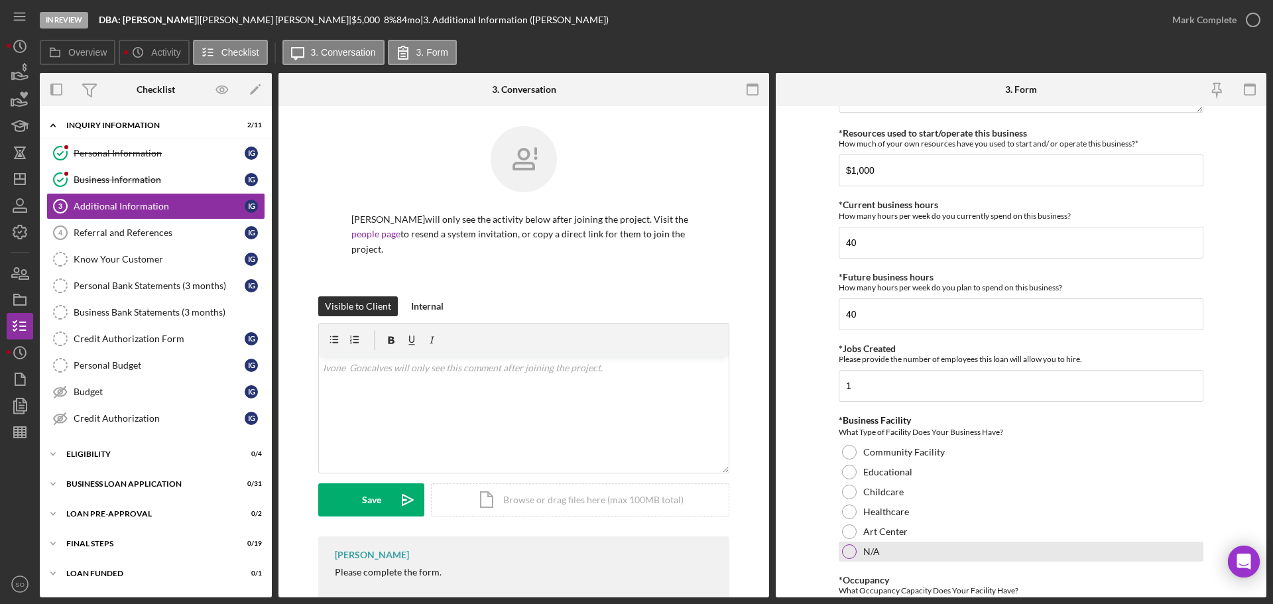
click at [848, 550] on div at bounding box center [849, 551] width 15 height 15
click at [819, 540] on form "Personal Information *Mobile Phone (913) 244-9759 Phone What is the best number…" at bounding box center [1021, 351] width 491 height 491
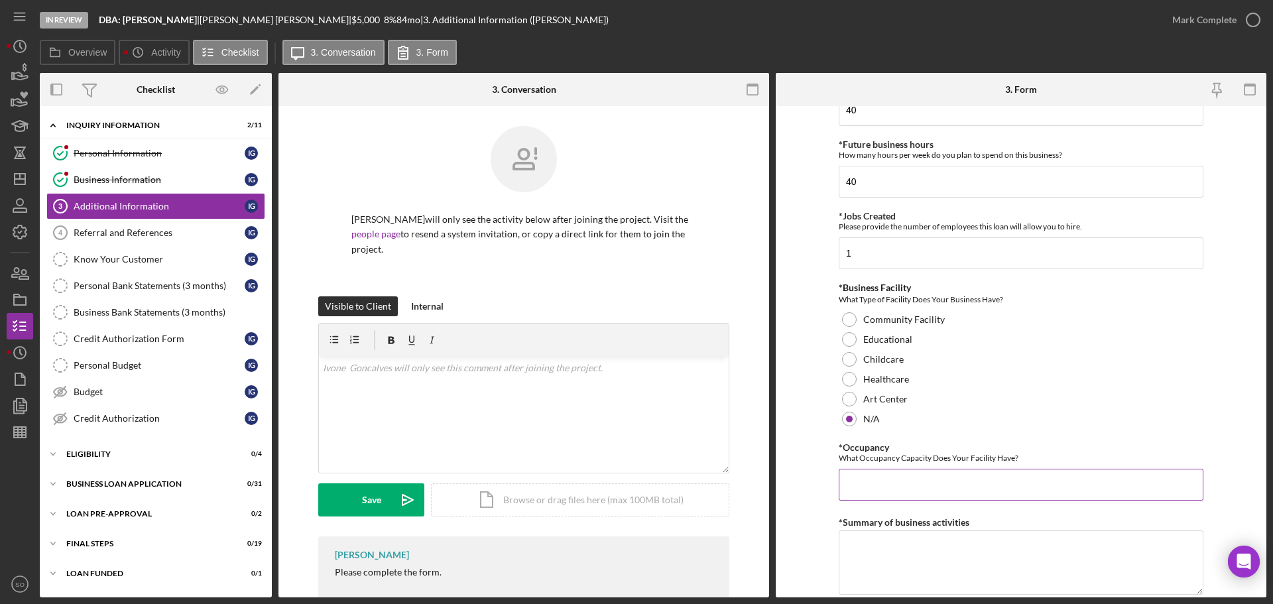
click at [867, 485] on input "*Occupancy" at bounding box center [1021, 485] width 365 height 32
type input "0"
click at [821, 494] on form "Personal Information *Mobile Phone (913) 244-9759 Phone What is the best number…" at bounding box center [1021, 351] width 491 height 491
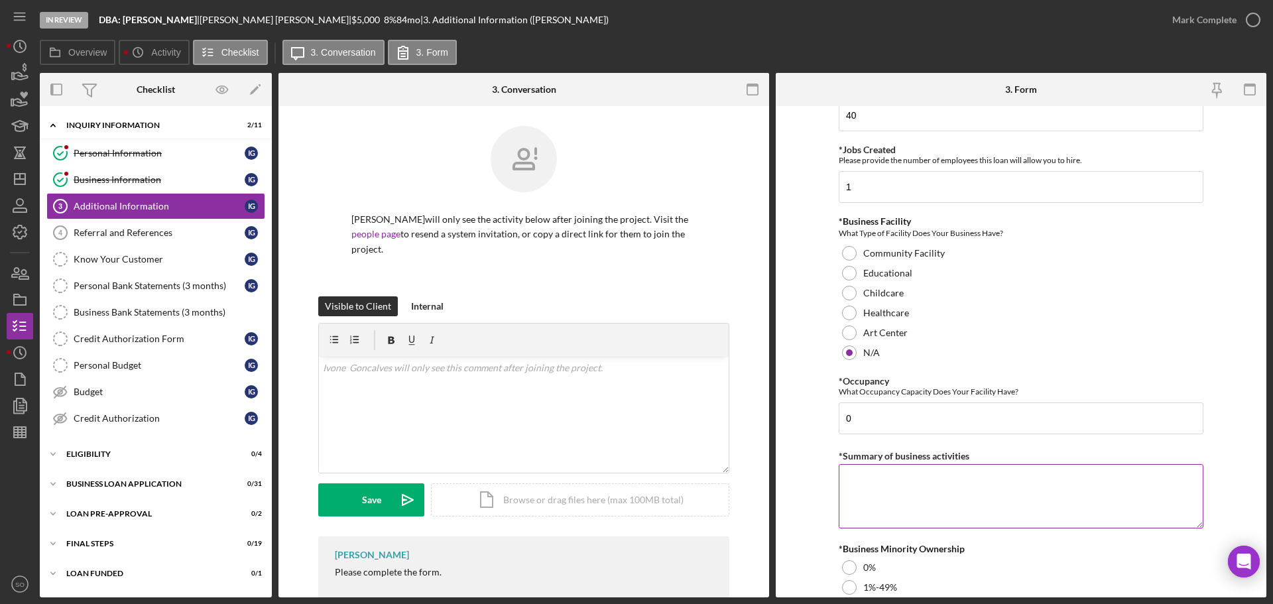
scroll to position [1326, 0]
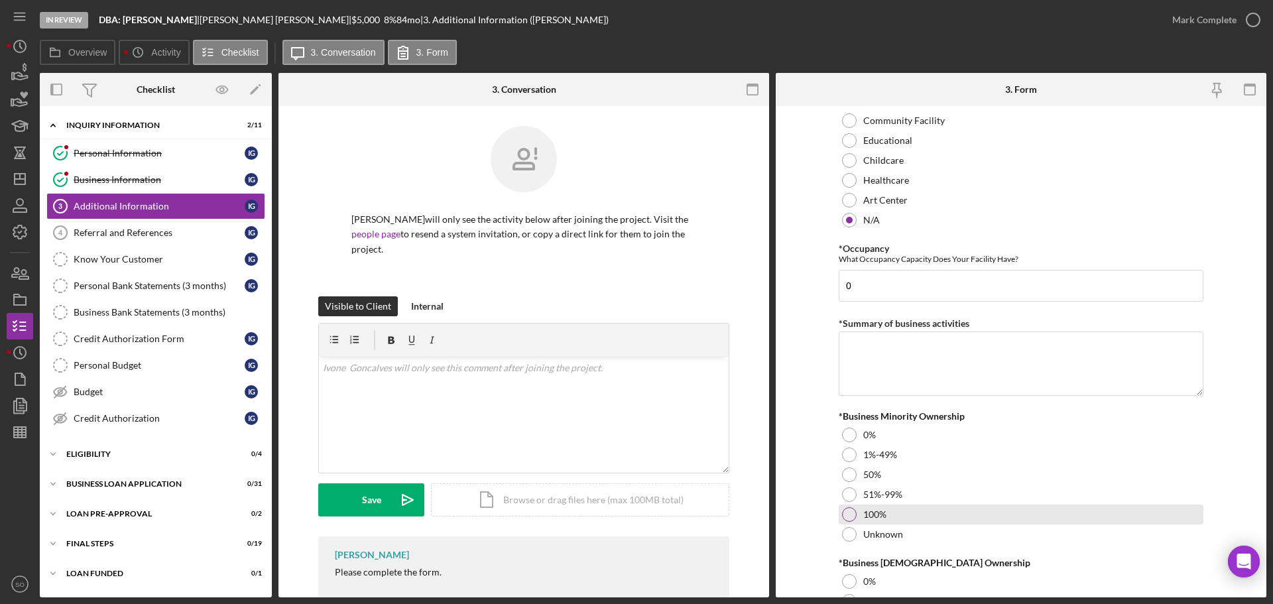
click at [847, 518] on div at bounding box center [849, 514] width 15 height 15
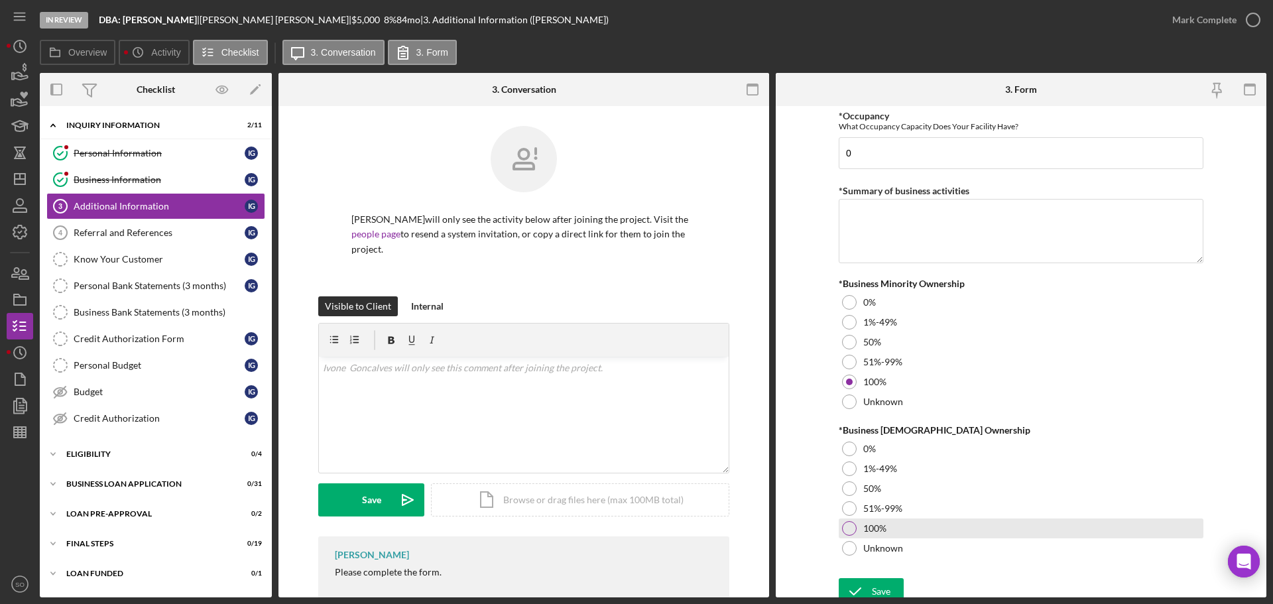
click at [851, 525] on div at bounding box center [849, 528] width 15 height 15
click at [929, 237] on textarea "*Summary of business activities" at bounding box center [1021, 231] width 365 height 64
paste textarea "Cleanning Service"
click at [809, 364] on form "Personal Information *Mobile Phone (913) 244-9759 Phone What is the best number…" at bounding box center [1021, 351] width 491 height 491
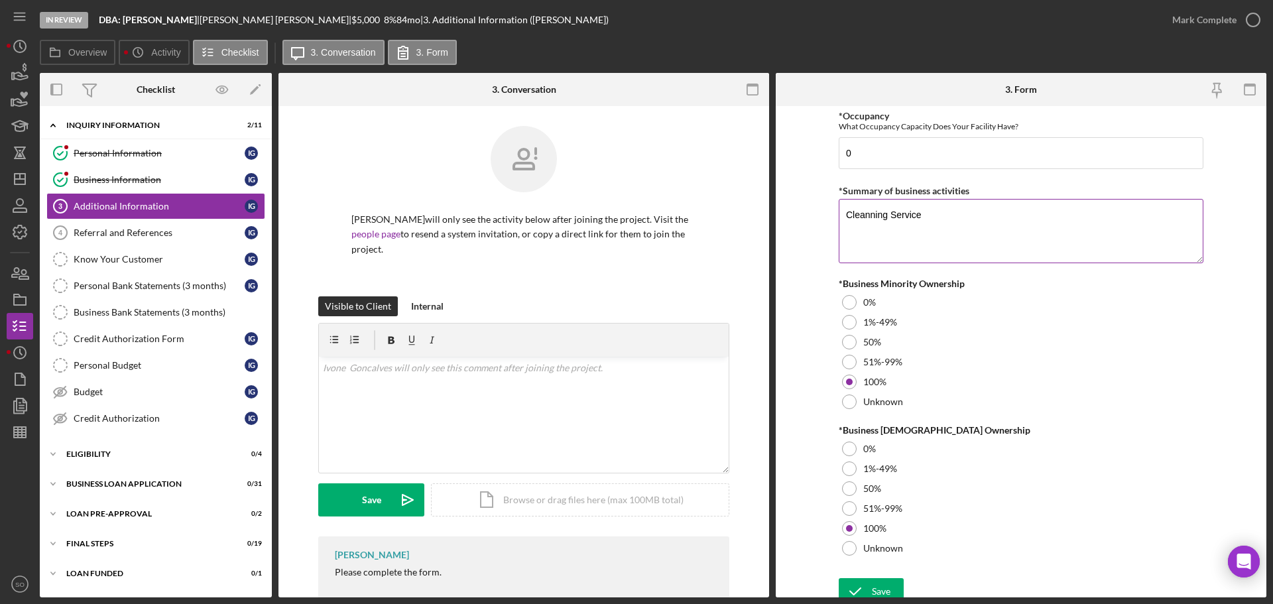
click at [869, 216] on textarea "Cleanning Service" at bounding box center [1021, 231] width 365 height 64
type textarea "Cleaning Service"
click at [811, 299] on form "Personal Information *Mobile Phone (913) 244-9759 Phone What is the best number…" at bounding box center [1021, 351] width 491 height 491
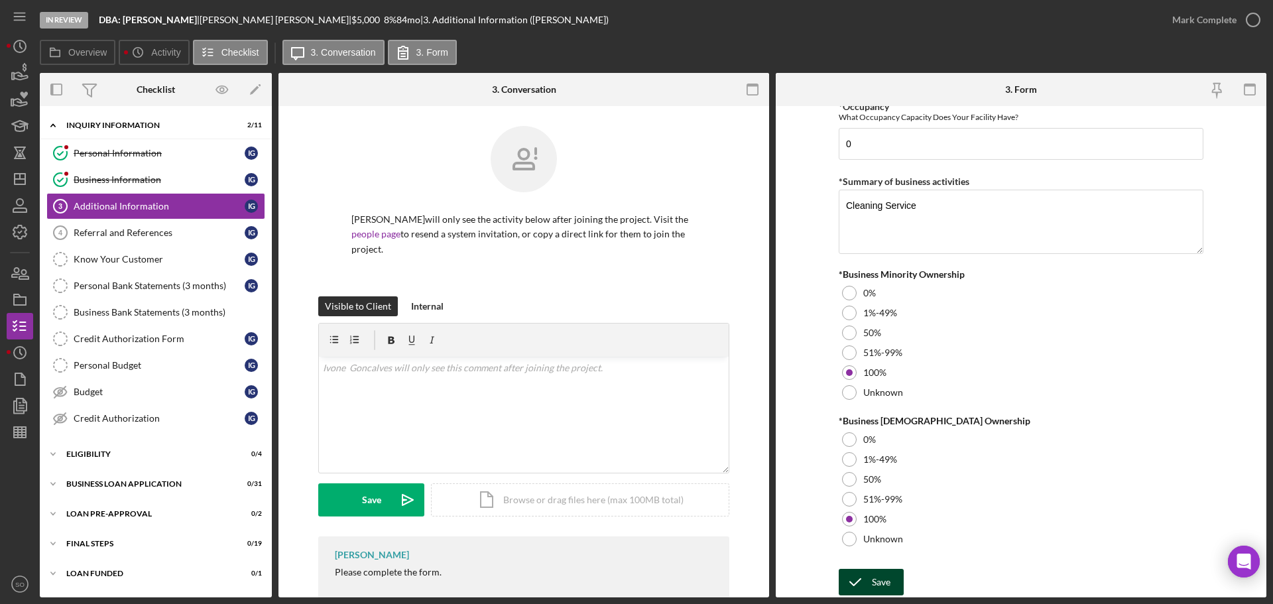
click at [872, 577] on div "Save" at bounding box center [881, 582] width 19 height 27
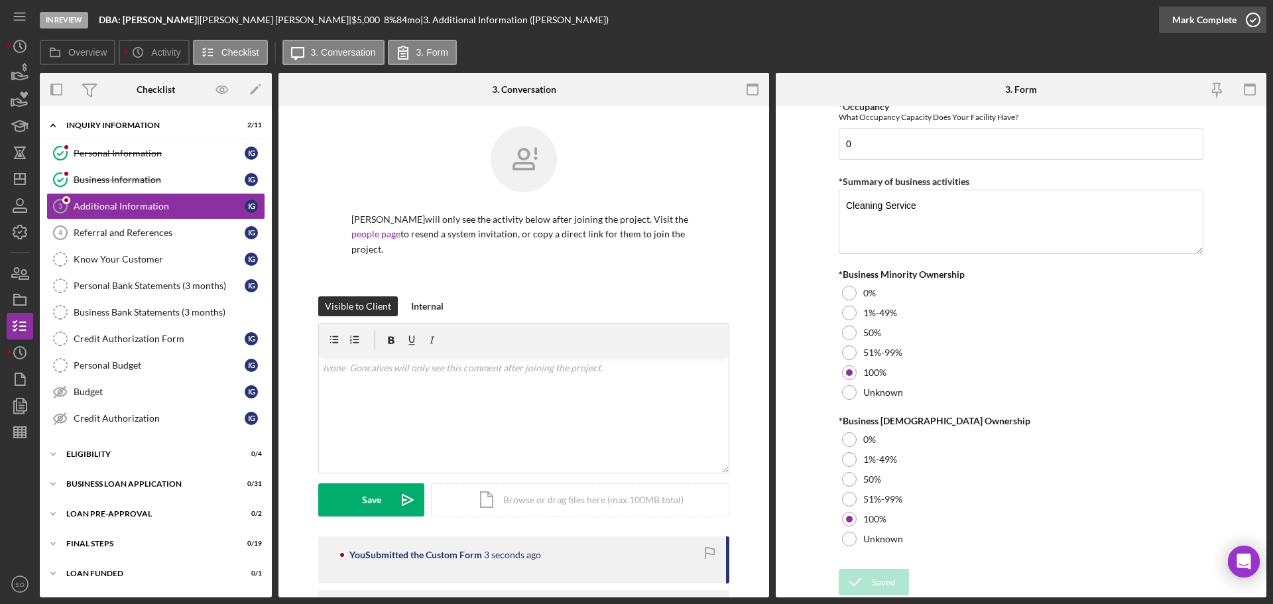
click at [1193, 17] on div "Mark Complete" at bounding box center [1204, 20] width 64 height 27
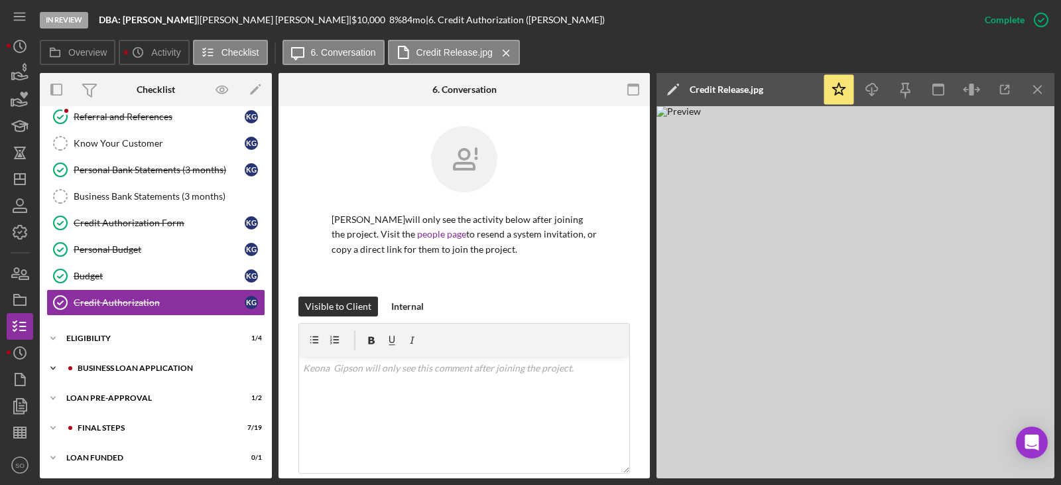
scroll to position [265, 0]
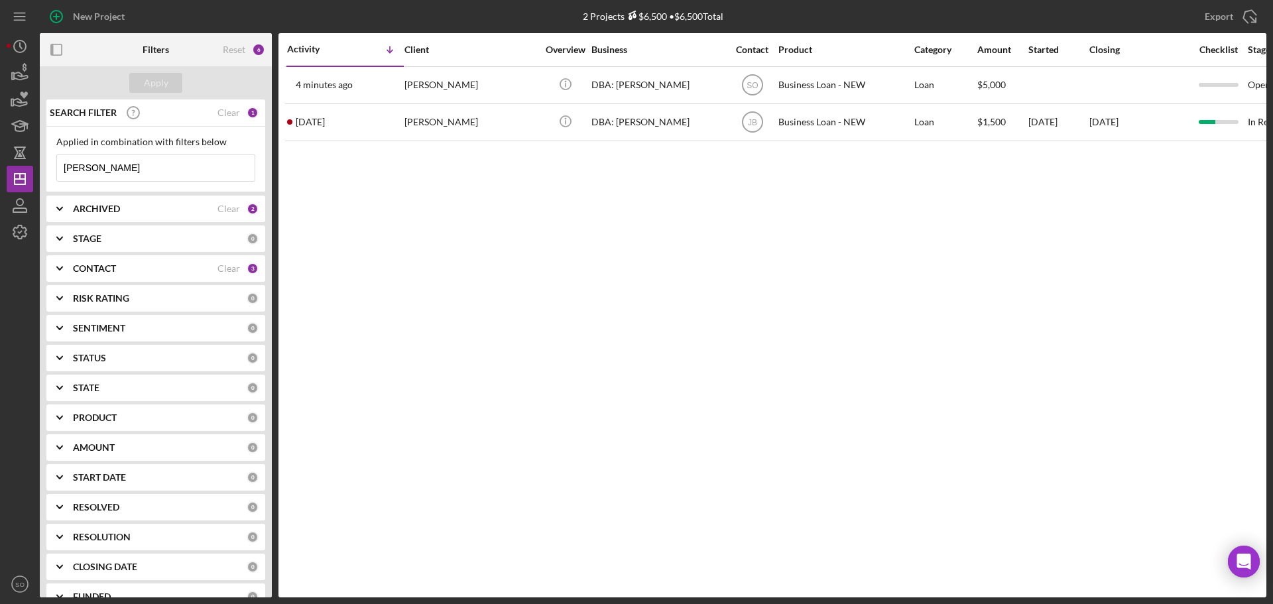
drag, startPoint x: 117, startPoint y: 174, endPoint x: 0, endPoint y: 172, distance: 117.3
click at [0, 172] on div "New Project 2 Projects $6,500 • $6,500 Total ivon Export Icon/Export Filters Re…" at bounding box center [636, 302] width 1273 height 604
type input "erica"
click at [149, 90] on div "Apply" at bounding box center [156, 83] width 25 height 20
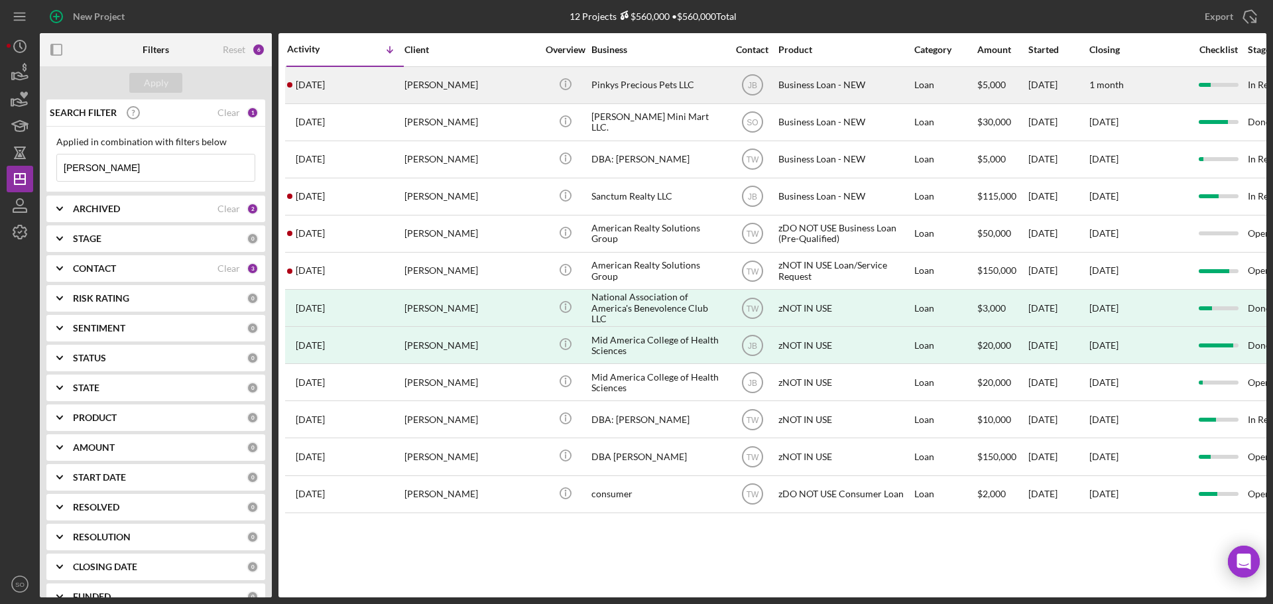
click at [430, 87] on div "Erica Demby" at bounding box center [470, 85] width 133 height 35
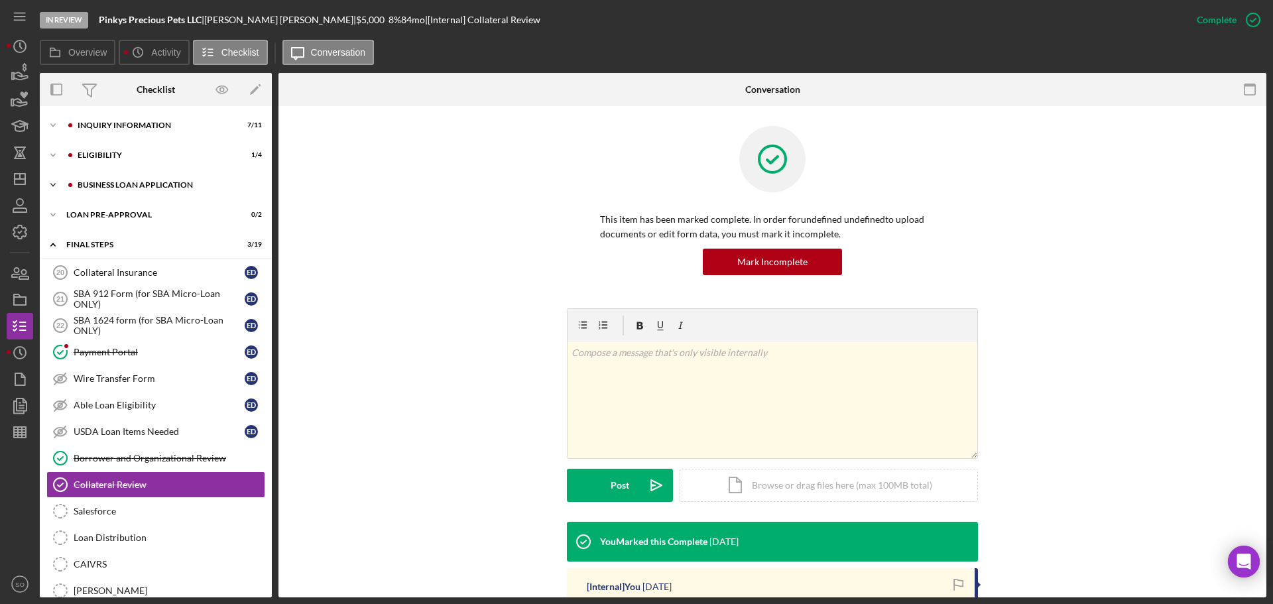
click at [142, 190] on div "Icon/Expander BUSINESS LOAN APPLICATION 10 / 31" at bounding box center [156, 185] width 232 height 27
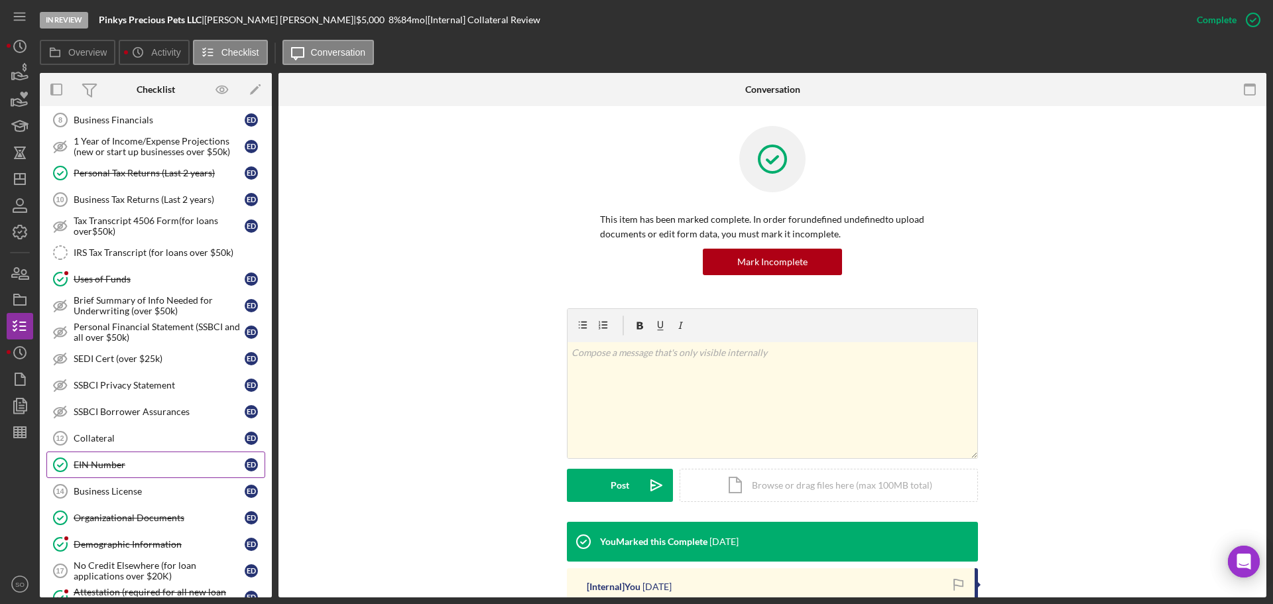
scroll to position [331, 0]
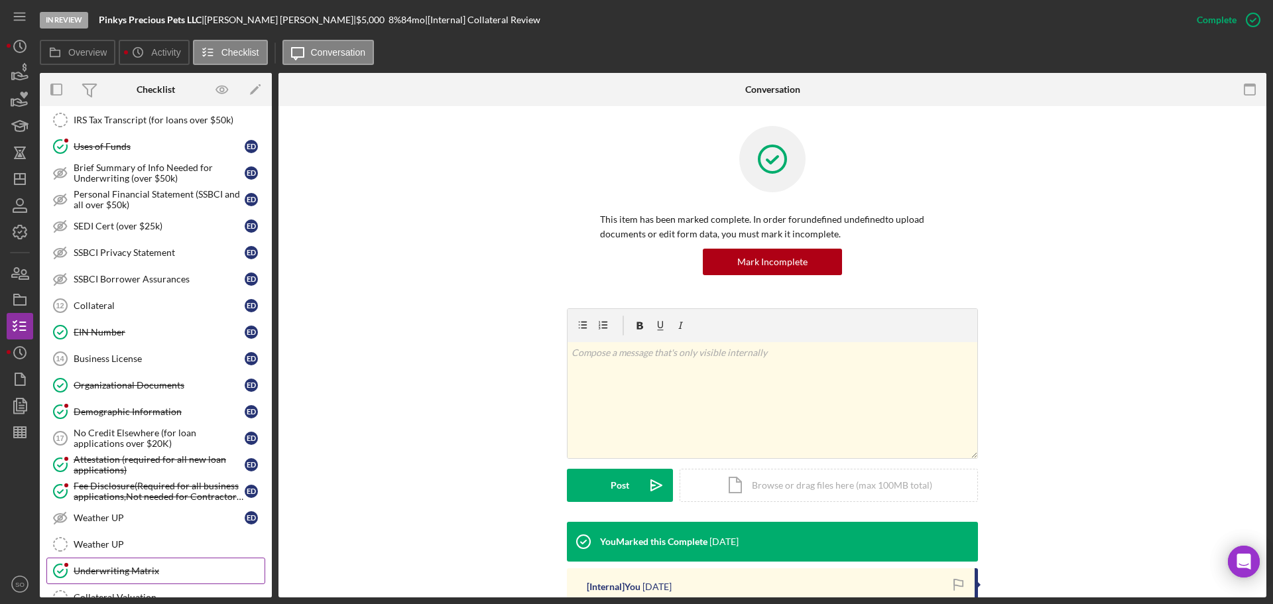
click at [139, 569] on div "Underwriting Matrix" at bounding box center [169, 570] width 191 height 11
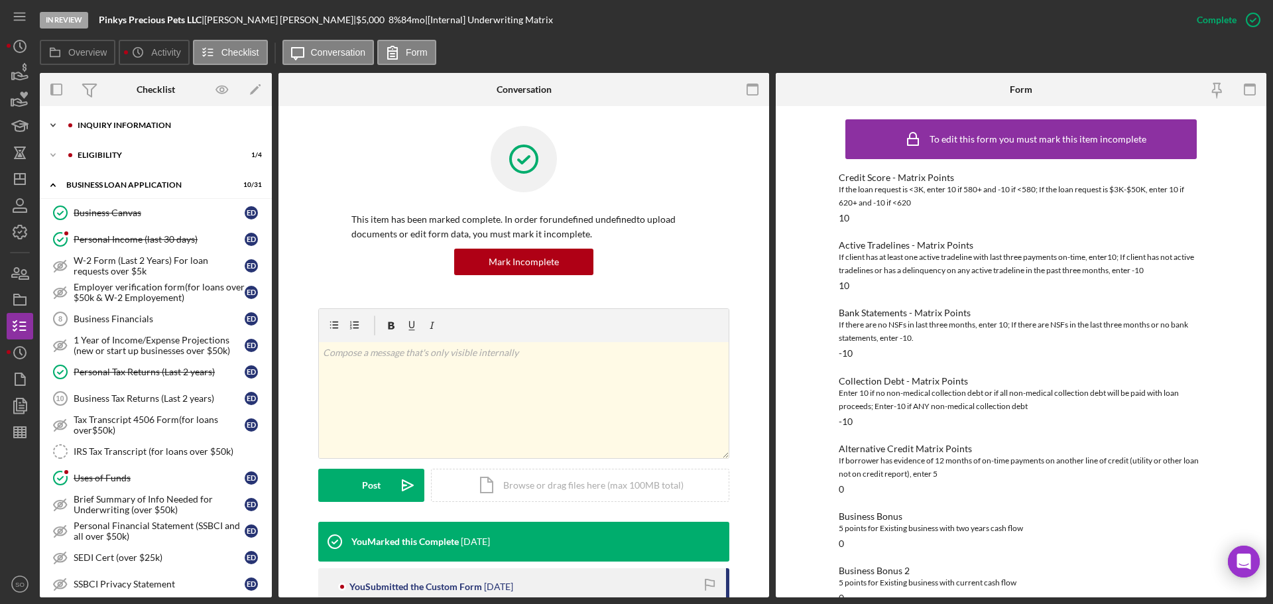
click at [131, 128] on div "INQUIRY INFORMATION" at bounding box center [167, 125] width 178 height 8
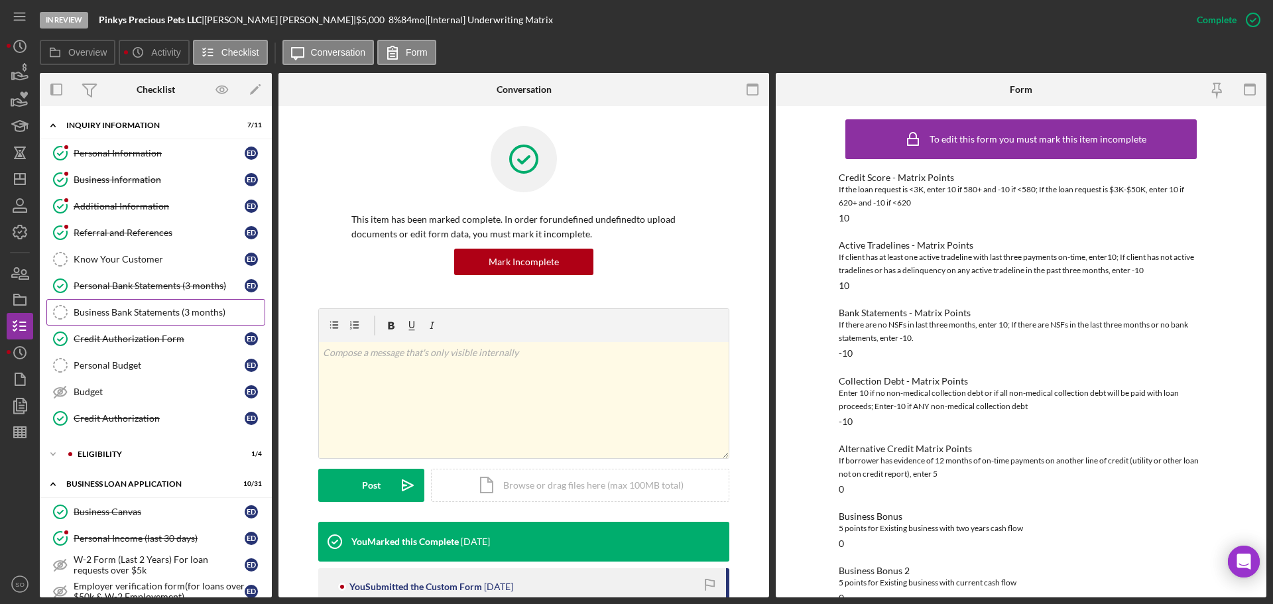
click at [164, 290] on div "Personal Bank Statements (3 months)" at bounding box center [159, 285] width 171 height 11
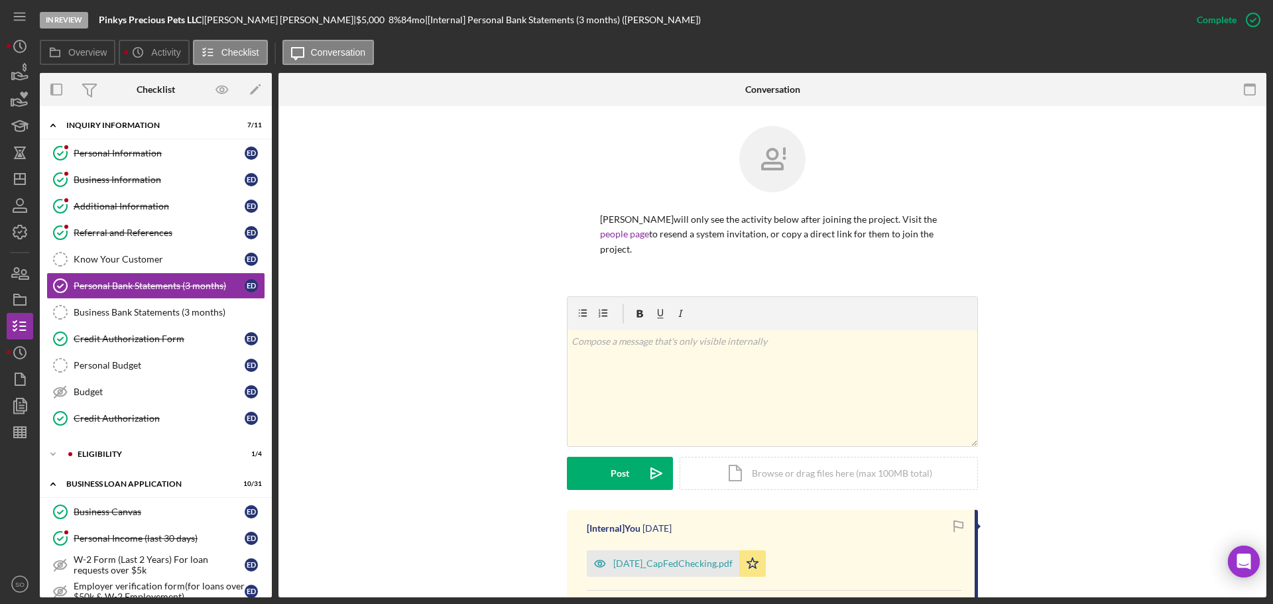
scroll to position [265, 0]
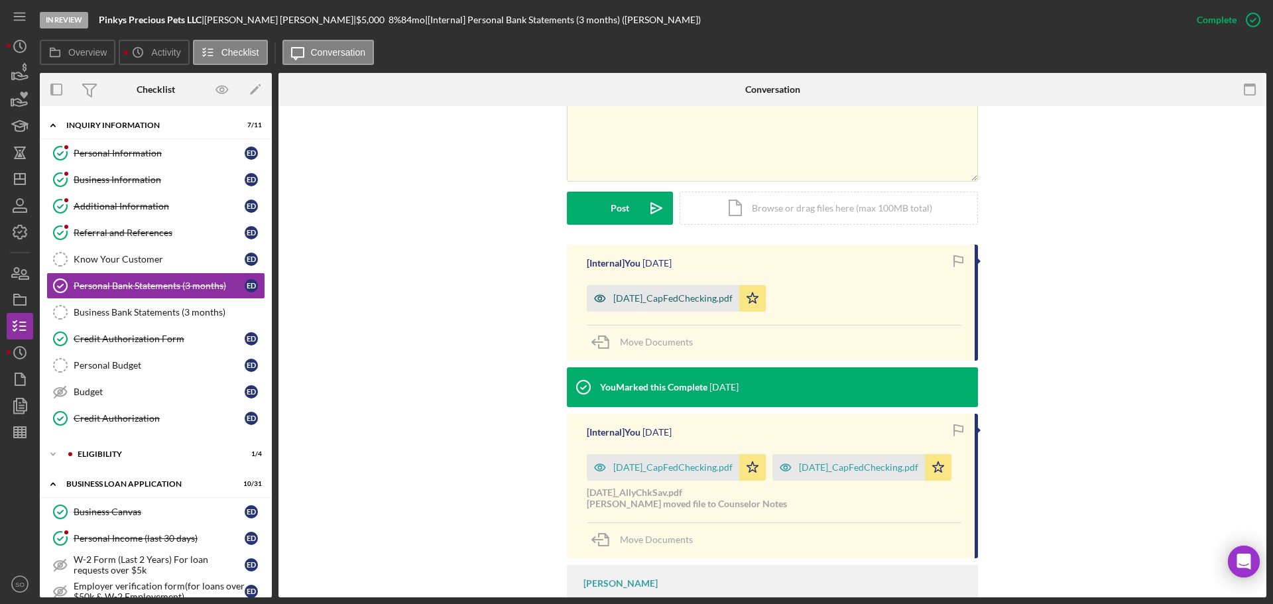
click at [691, 293] on div "July2025_CapFedChecking.pdf" at bounding box center [672, 298] width 119 height 11
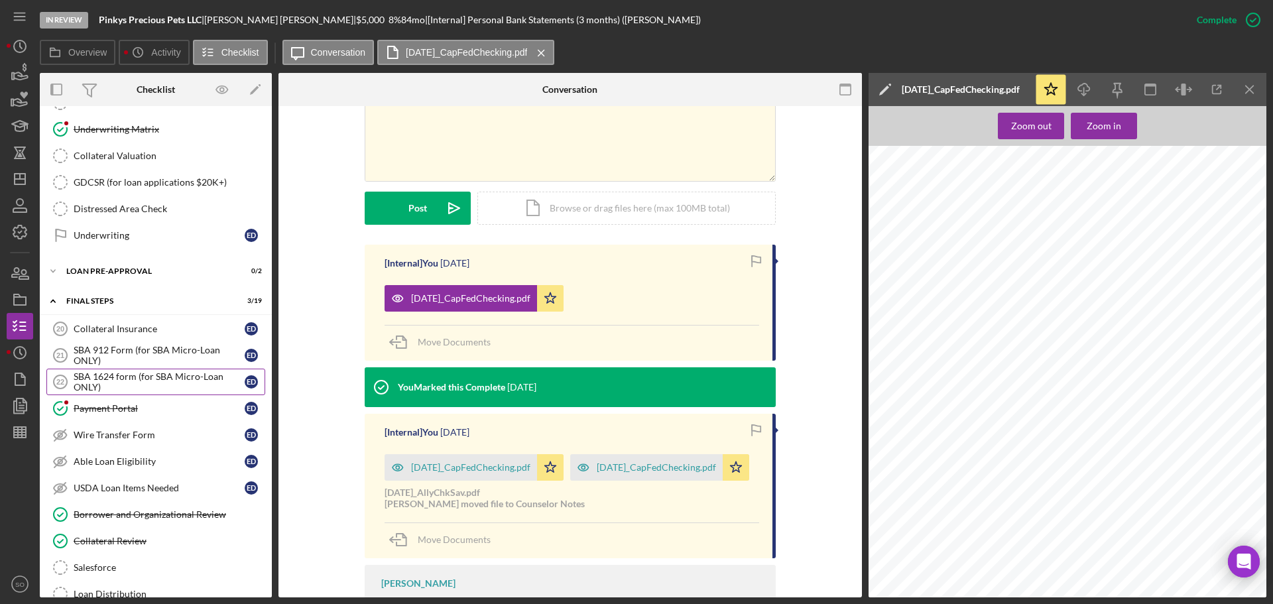
scroll to position [873, 0]
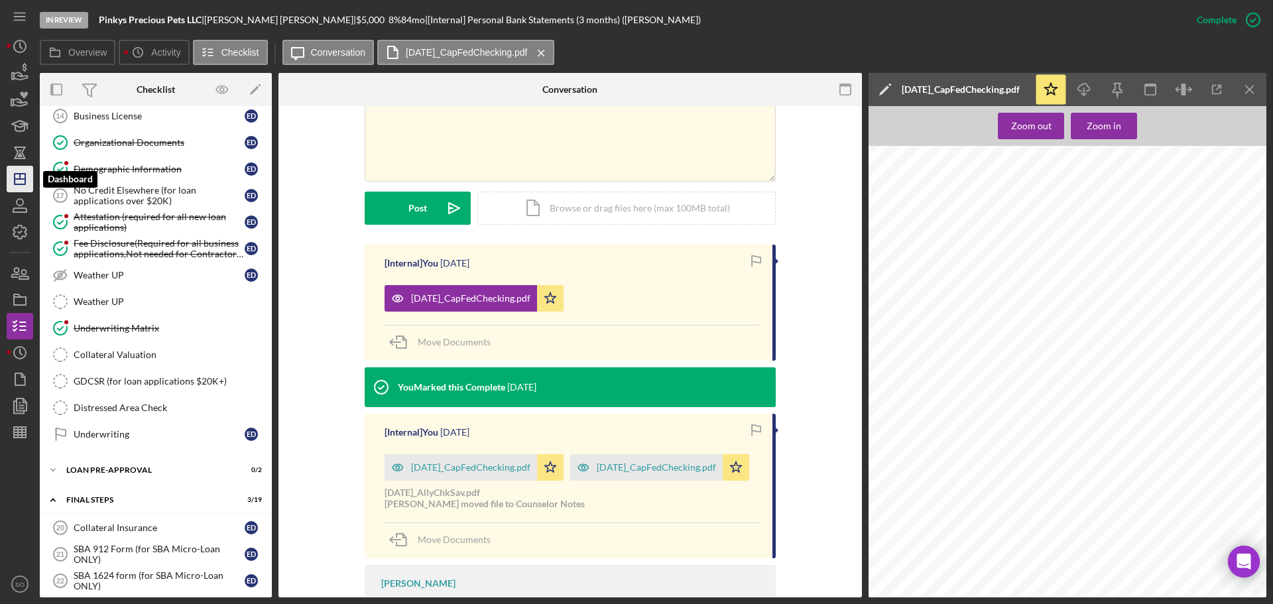
click at [28, 180] on icon "Icon/Dashboard" at bounding box center [19, 178] width 33 height 33
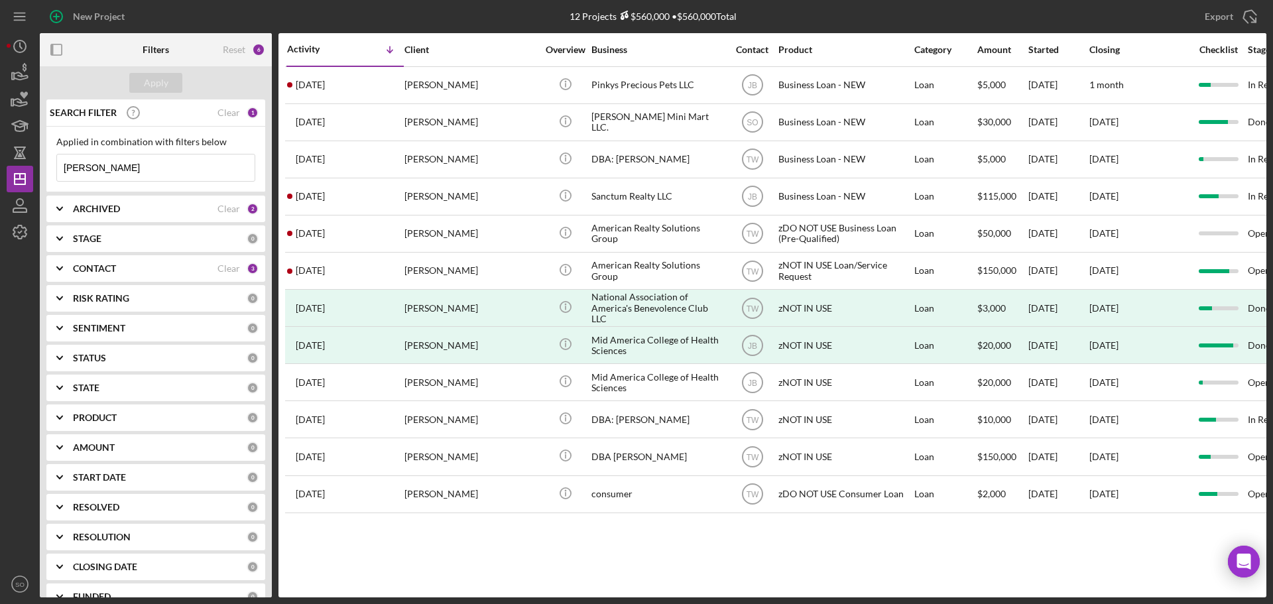
click at [115, 167] on input "erica" at bounding box center [156, 167] width 198 height 27
drag, startPoint x: 115, startPoint y: 167, endPoint x: 68, endPoint y: 168, distance: 47.7
click at [68, 168] on input "erica" at bounding box center [156, 167] width 198 height 27
click at [84, 168] on input "erica" at bounding box center [156, 167] width 198 height 27
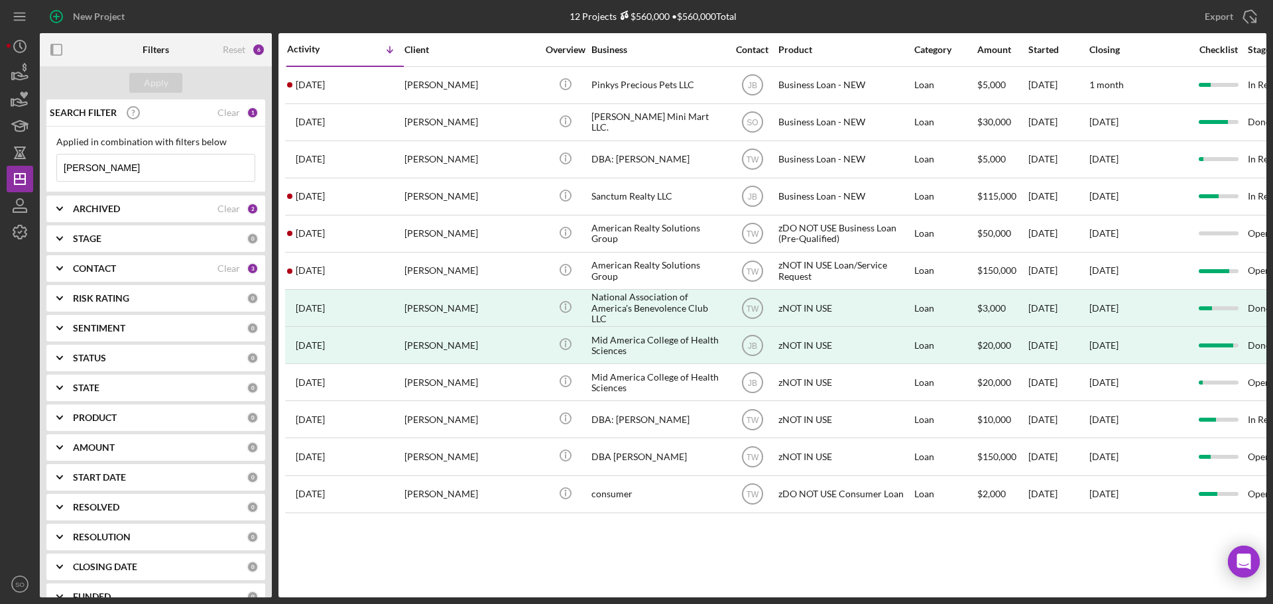
click at [84, 168] on input "erica" at bounding box center [156, 167] width 198 height 27
type input "davis"
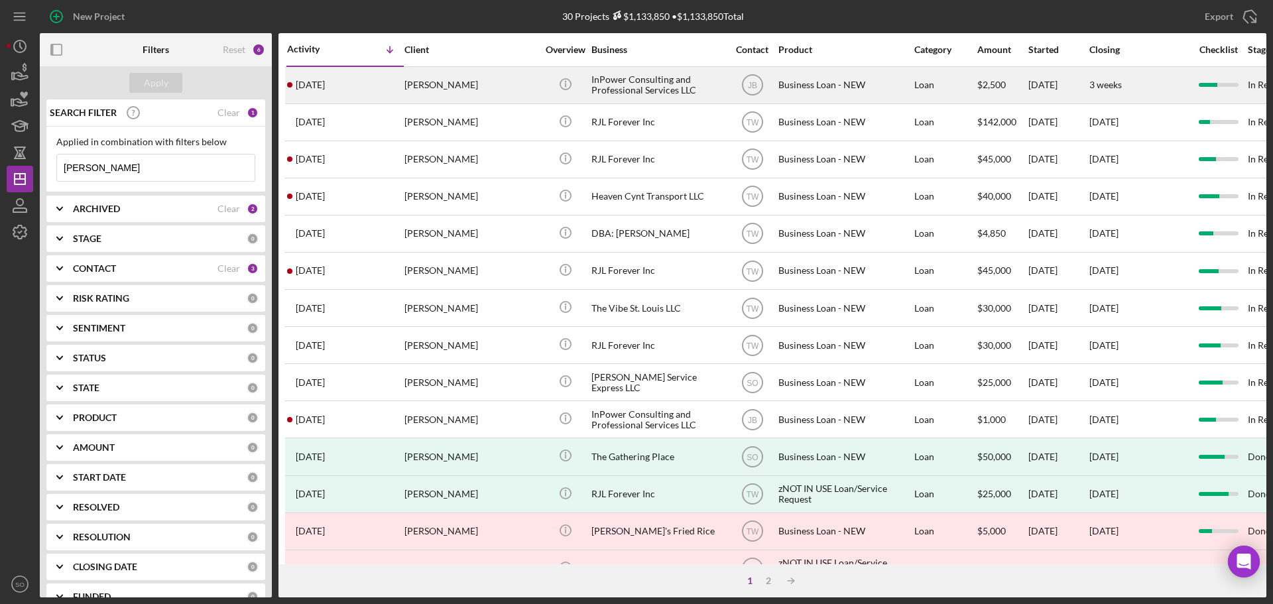
click at [414, 91] on div "Marlena Davis" at bounding box center [470, 85] width 133 height 35
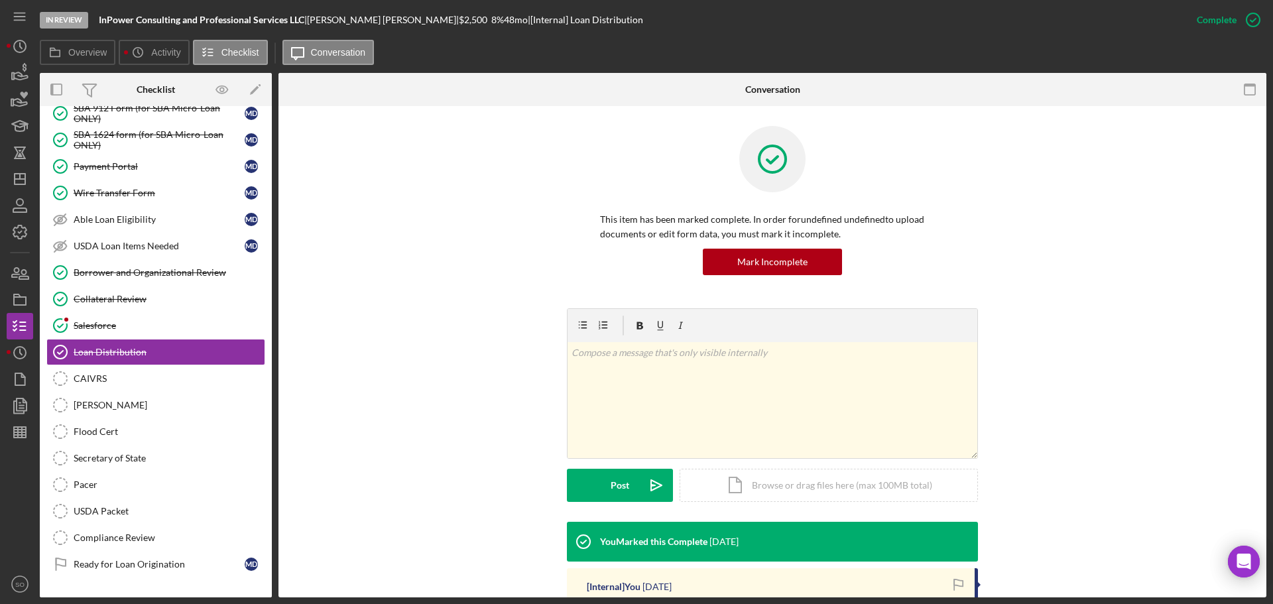
scroll to position [199, 0]
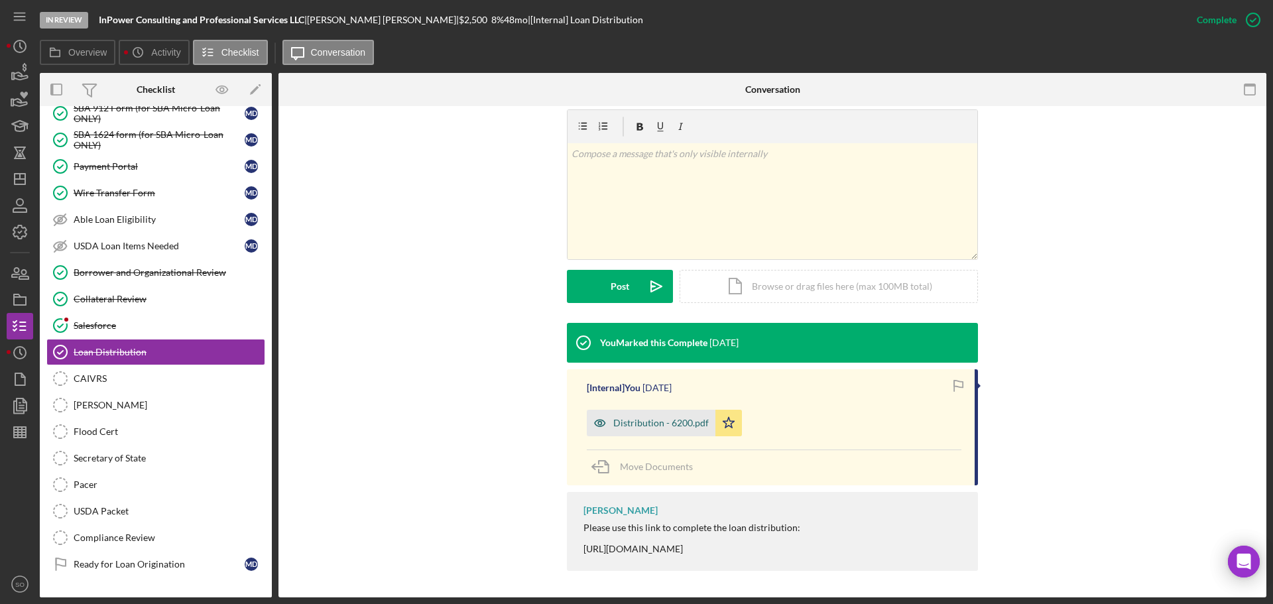
click at [659, 431] on div "Distribution - 6200.pdf" at bounding box center [651, 423] width 129 height 27
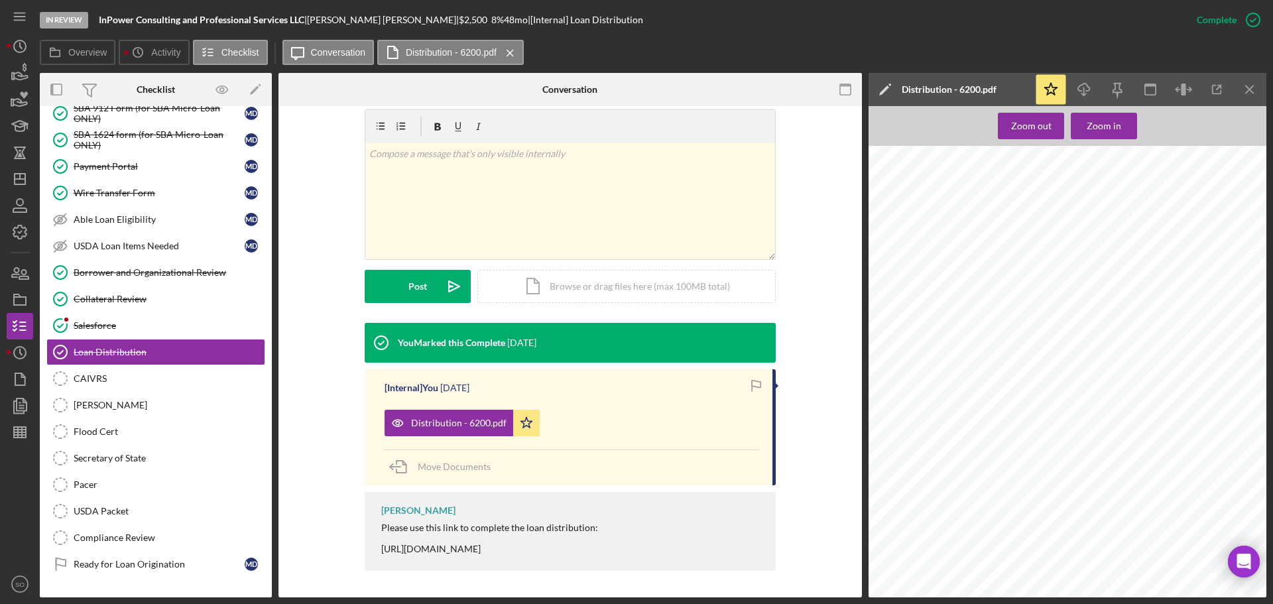
scroll to position [663, 0]
